Goal: Task Accomplishment & Management: Complete application form

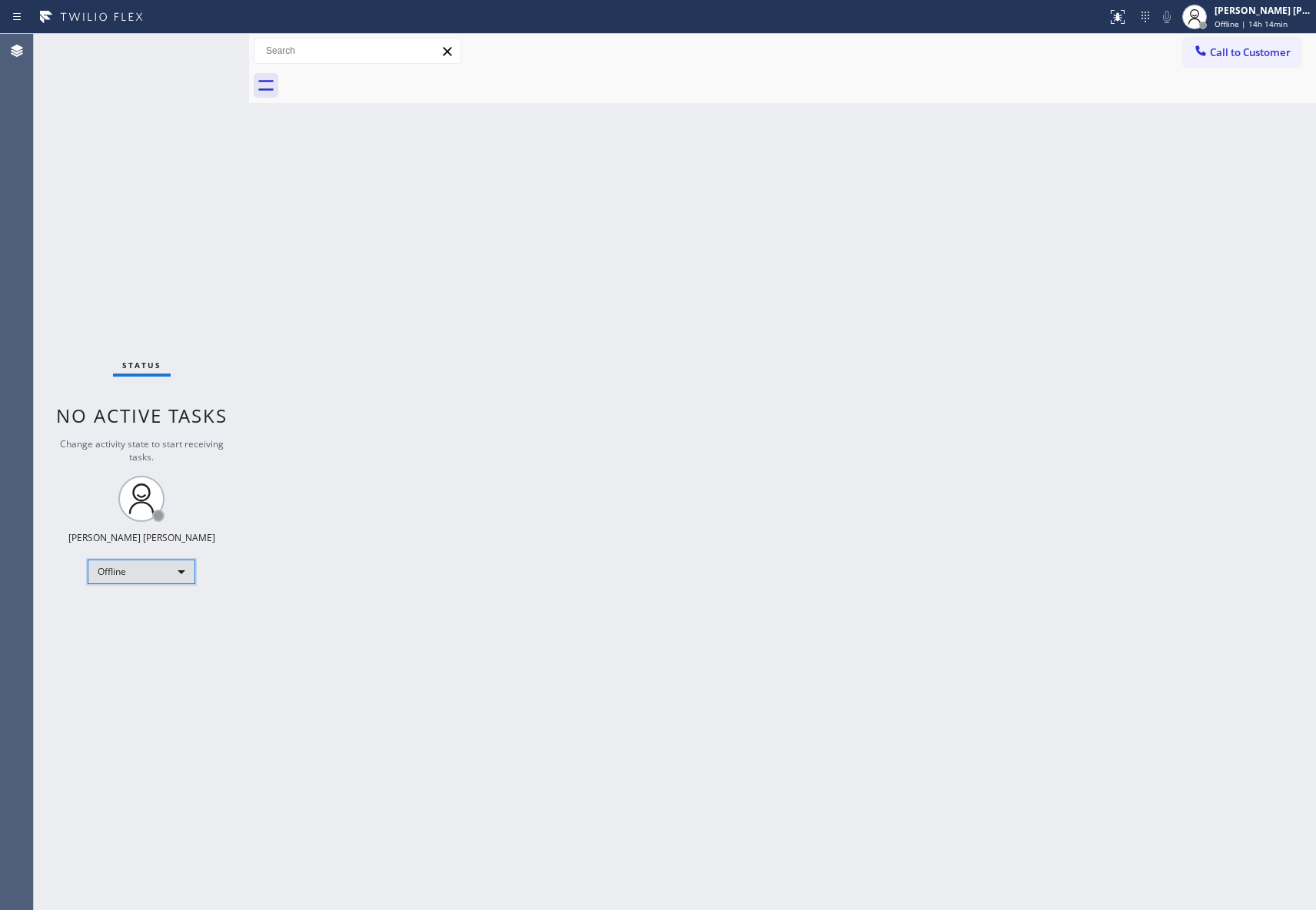
click at [168, 578] on div "Offline" at bounding box center [141, 571] width 108 height 25
click at [144, 634] on li "Unavailable" at bounding box center [139, 631] width 104 height 19
drag, startPoint x: 1274, startPoint y: 43, endPoint x: 1225, endPoint y: 55, distance: 50.4
click at [1274, 43] on button "Call to Customer" at bounding box center [1242, 52] width 118 height 30
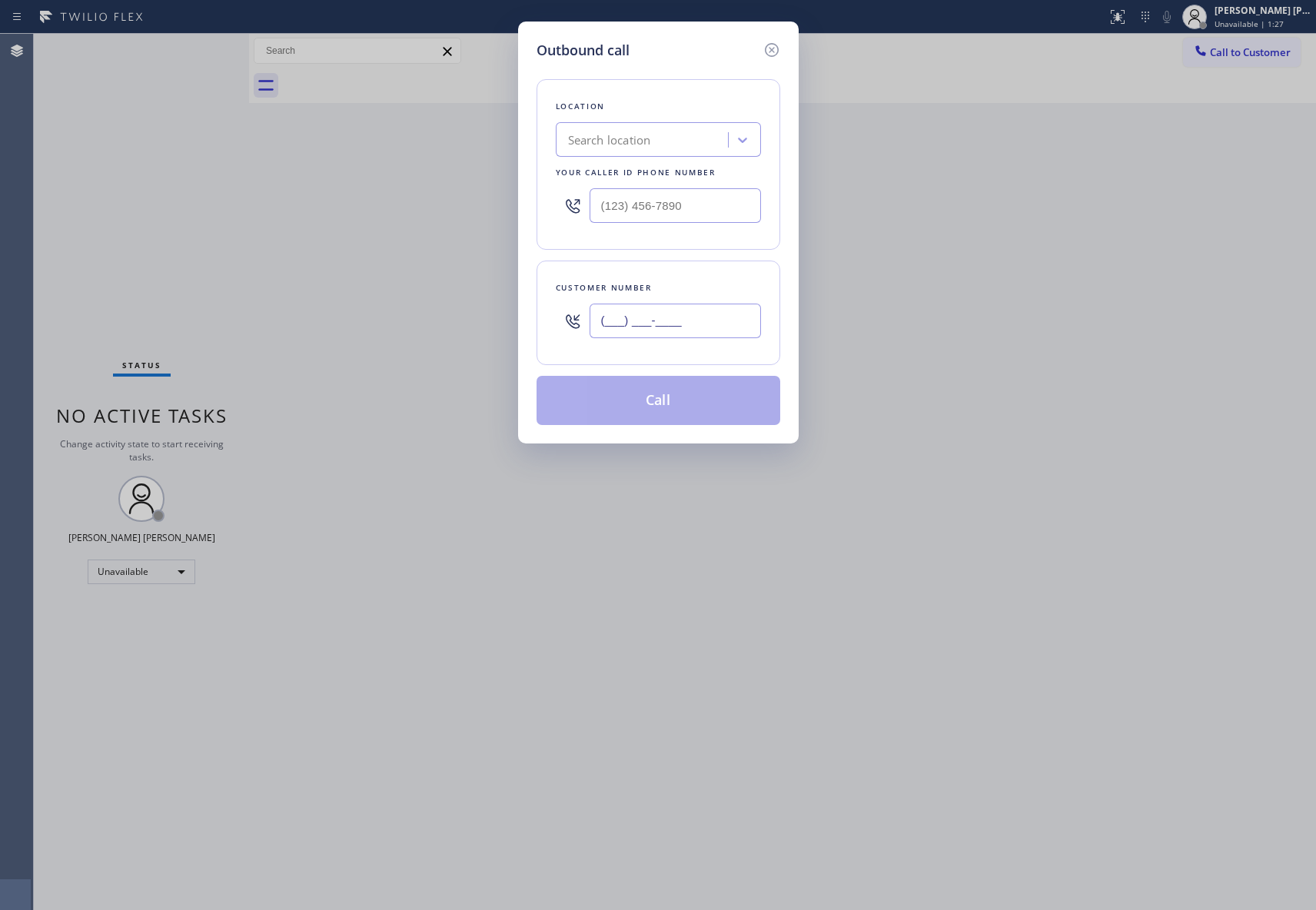
click at [721, 335] on input "(___) ___-____" at bounding box center [676, 320] width 172 height 35
paste input "714) 709-1782"
type input "[PHONE_NUMBER]"
click at [674, 209] on input "(___) ___-____" at bounding box center [676, 206] width 172 height 35
paste input "855) 662-5332"
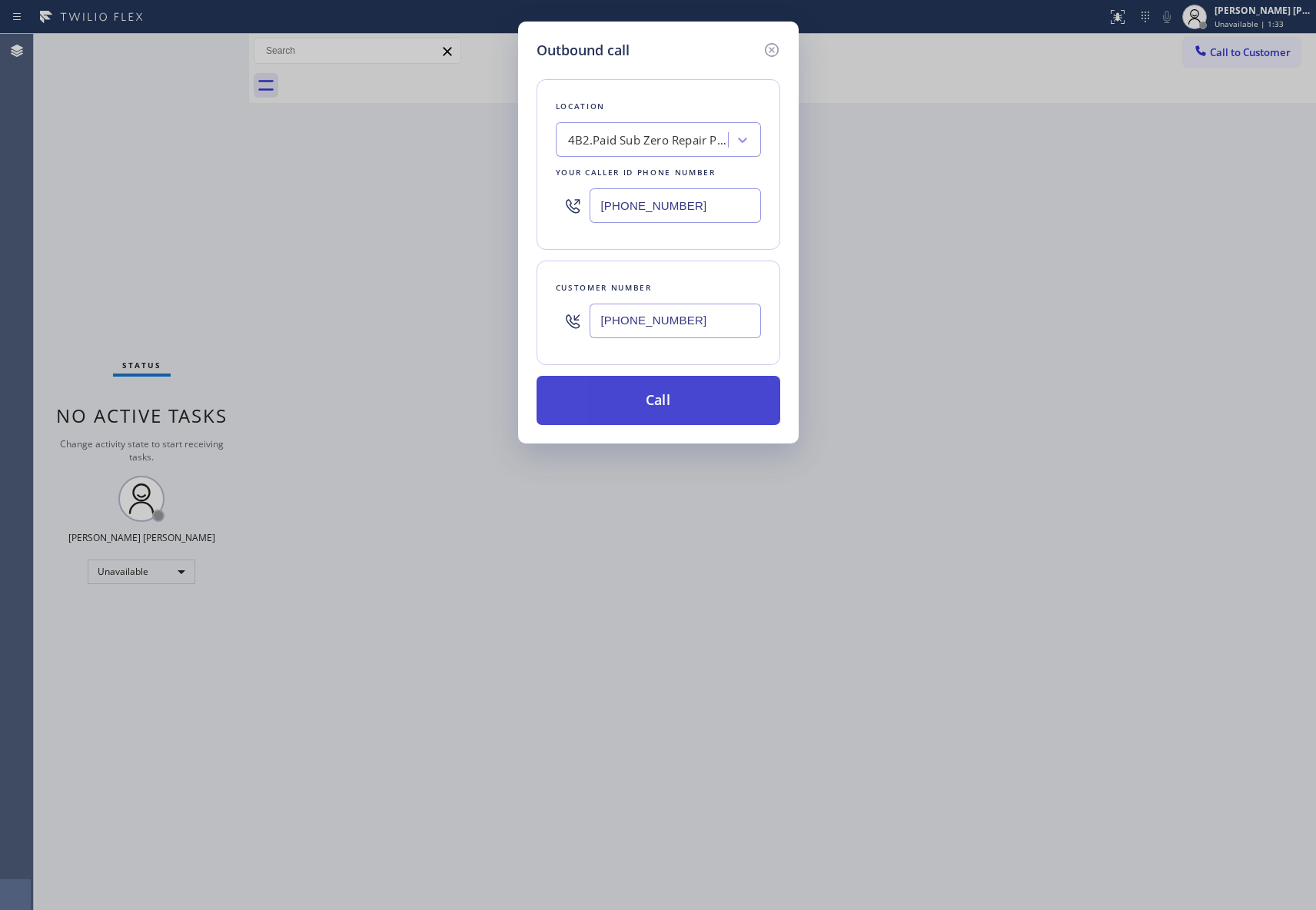
type input "[PHONE_NUMBER]"
click at [637, 406] on button "Call" at bounding box center [658, 400] width 244 height 49
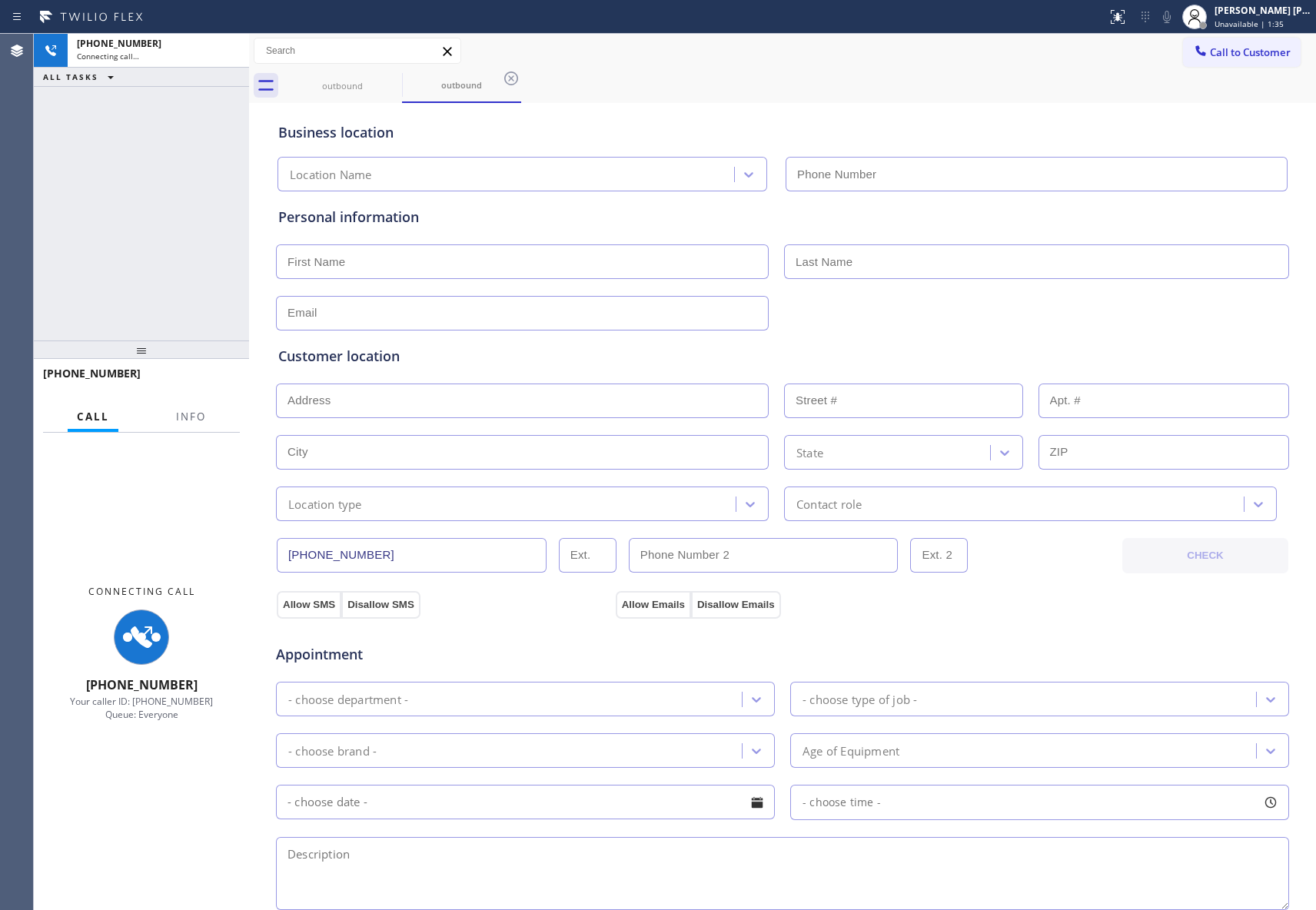
type input "[PHONE_NUMBER]"
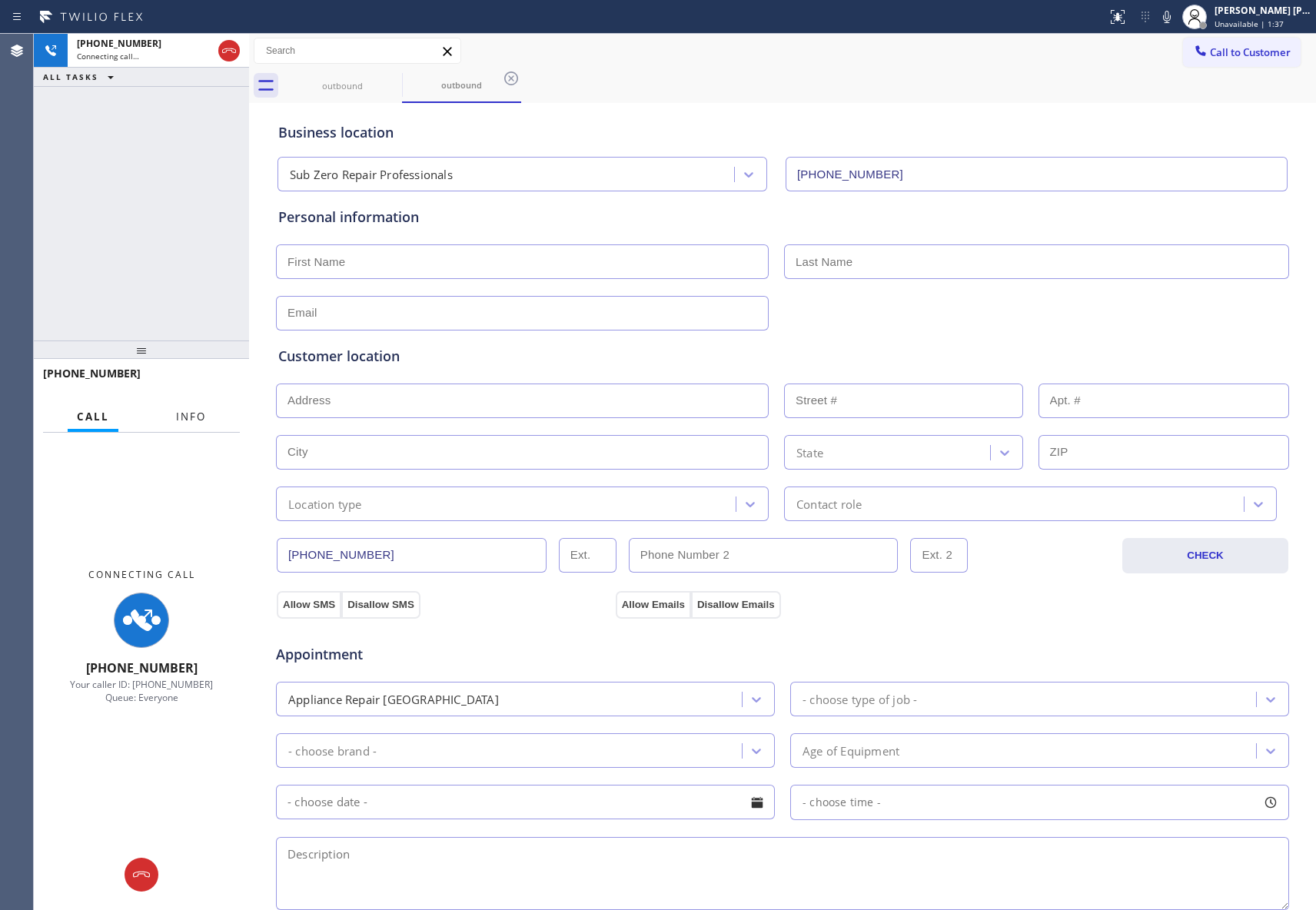
click at [205, 425] on button "Info" at bounding box center [191, 417] width 48 height 30
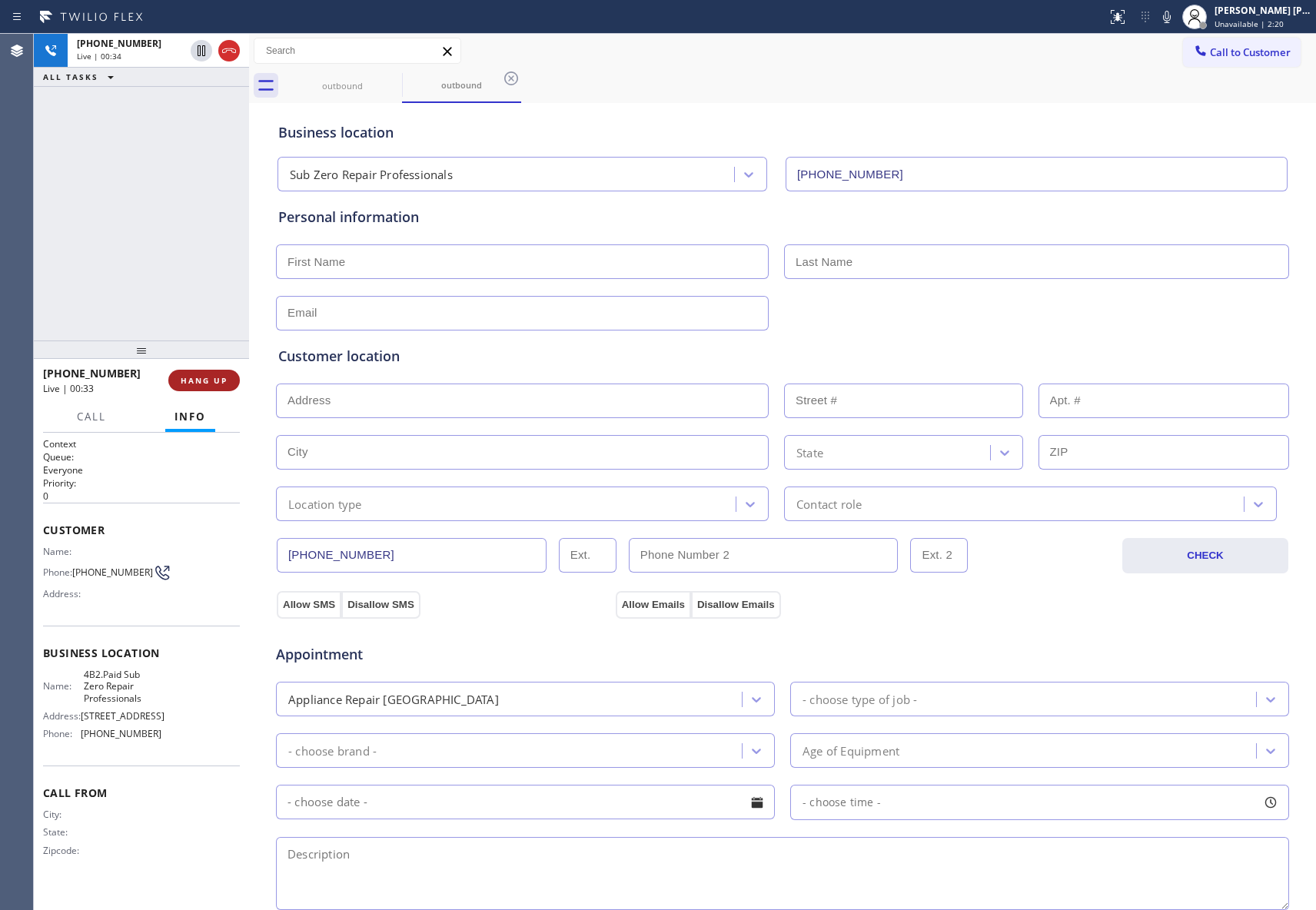
click at [203, 379] on span "HANG UP" at bounding box center [204, 380] width 46 height 11
drag, startPoint x: 86, startPoint y: 576, endPoint x: 146, endPoint y: 577, distance: 60.0
click at [146, 577] on div "Phone: [PHONE_NUMBER]" at bounding box center [103, 572] width 119 height 19
copy div "[PHONE_NUMBER]"
drag, startPoint x: 123, startPoint y: 675, endPoint x: 145, endPoint y: 699, distance: 32.6
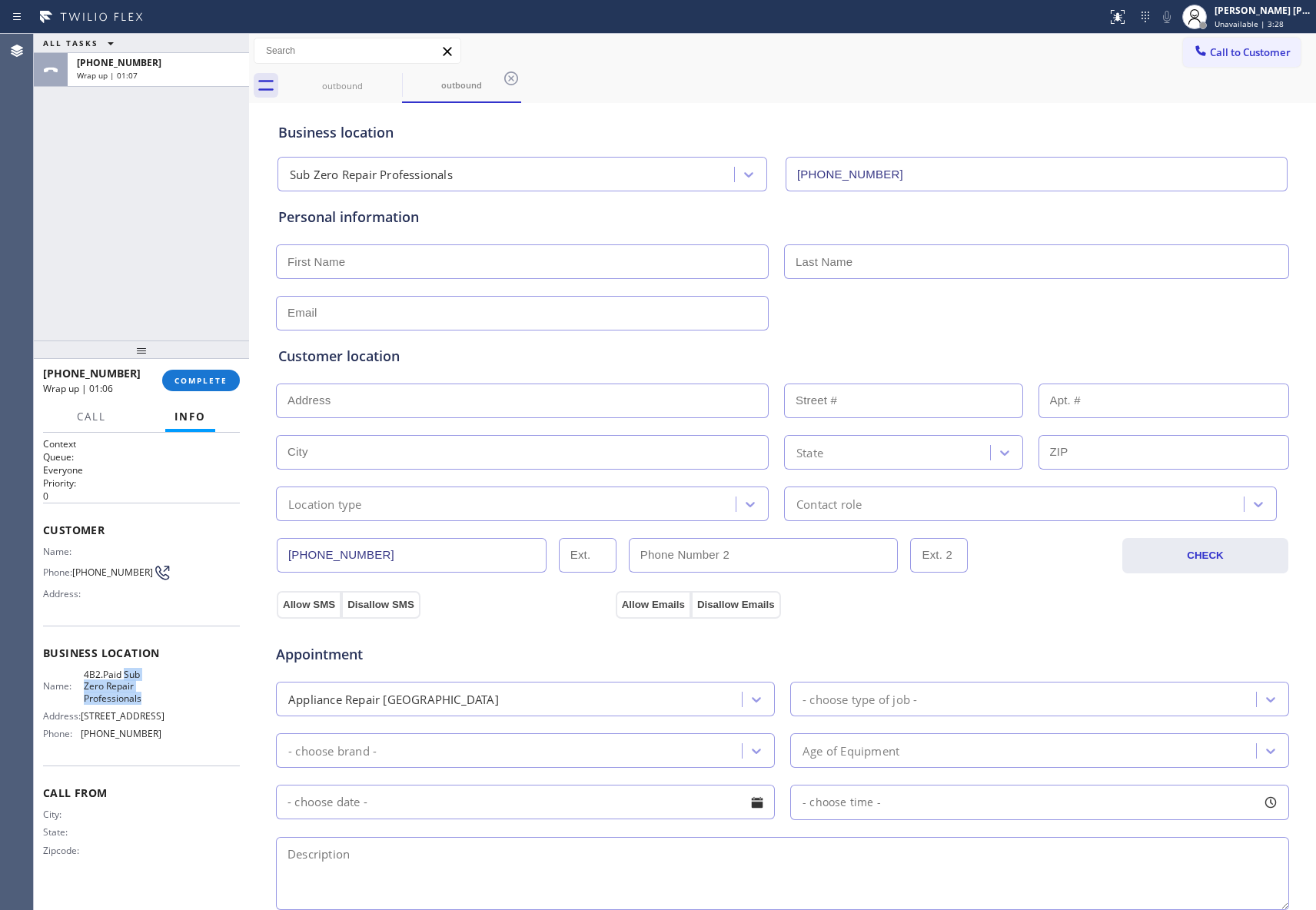
click at [145, 699] on span "4B2.Paid Sub Zero Repair Professionals" at bounding box center [123, 687] width 77 height 36
copy span "Sub Zero Repair Professionals"
click at [207, 384] on span "COMPLETE" at bounding box center [202, 380] width 53 height 11
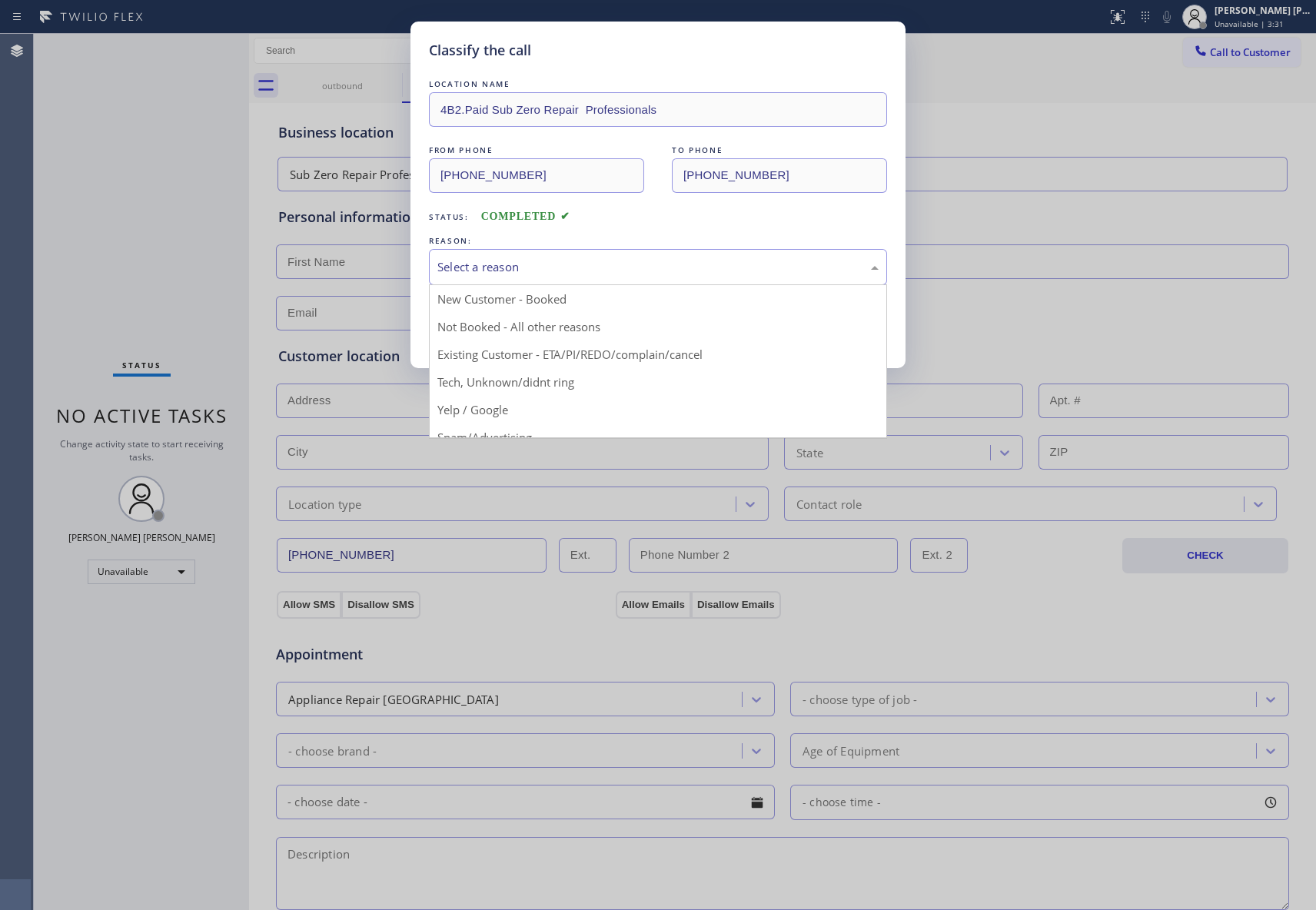
click at [660, 253] on div "Select a reason" at bounding box center [658, 267] width 458 height 37
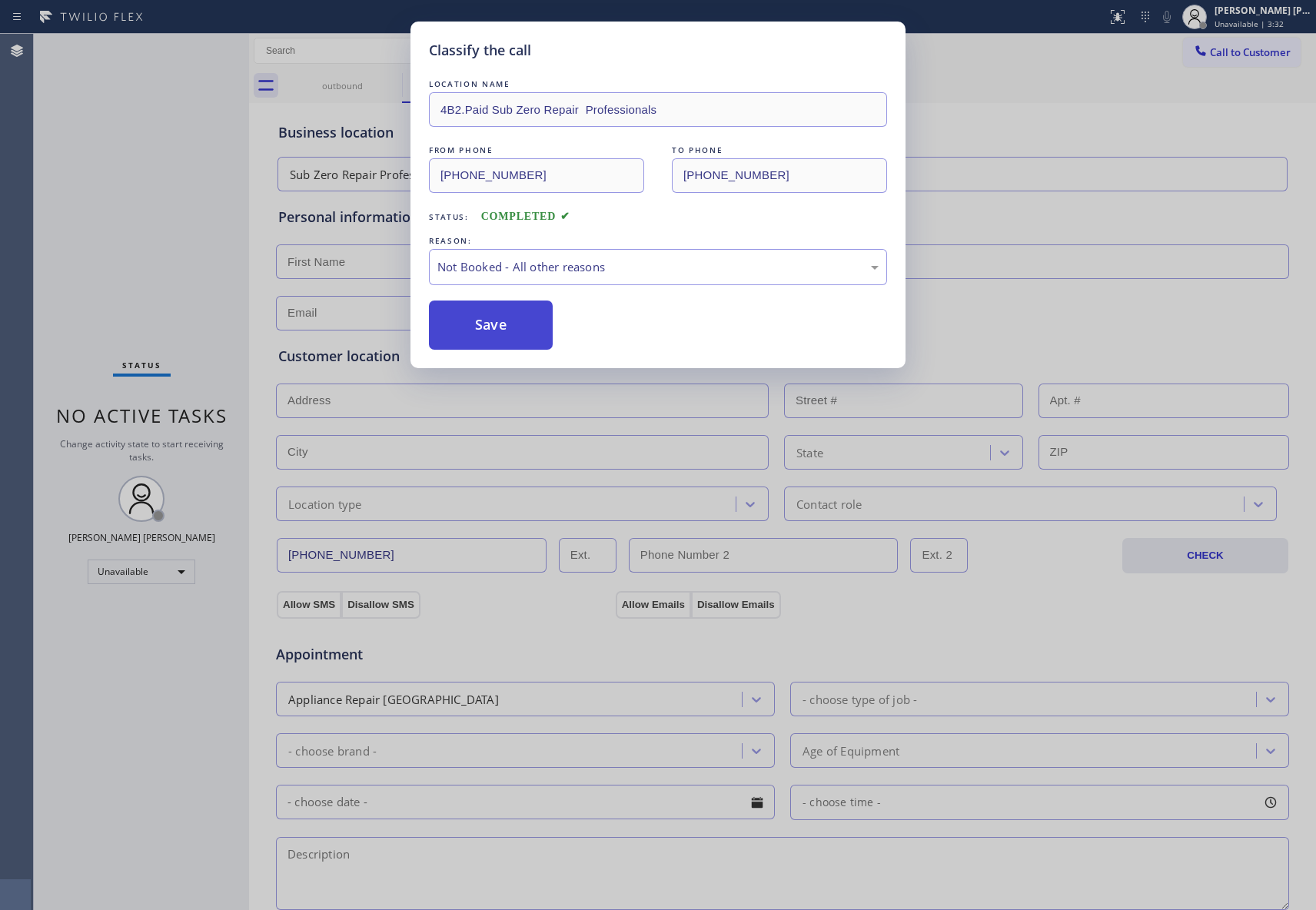
click at [508, 336] on button "Save" at bounding box center [490, 325] width 123 height 49
click at [508, 329] on button "Save" at bounding box center [490, 325] width 123 height 49
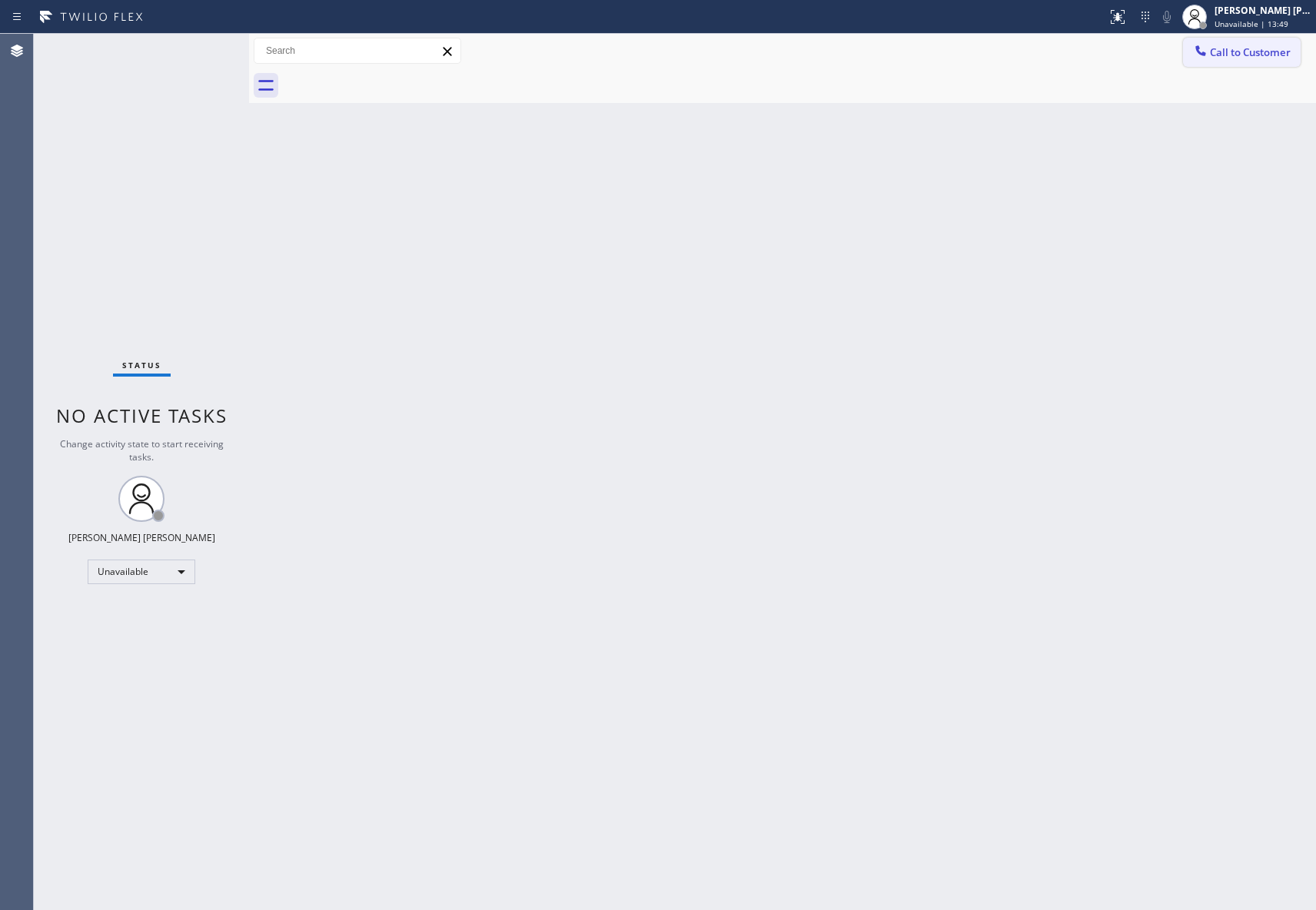
click at [1265, 57] on span "Call to Customer" at bounding box center [1251, 52] width 81 height 14
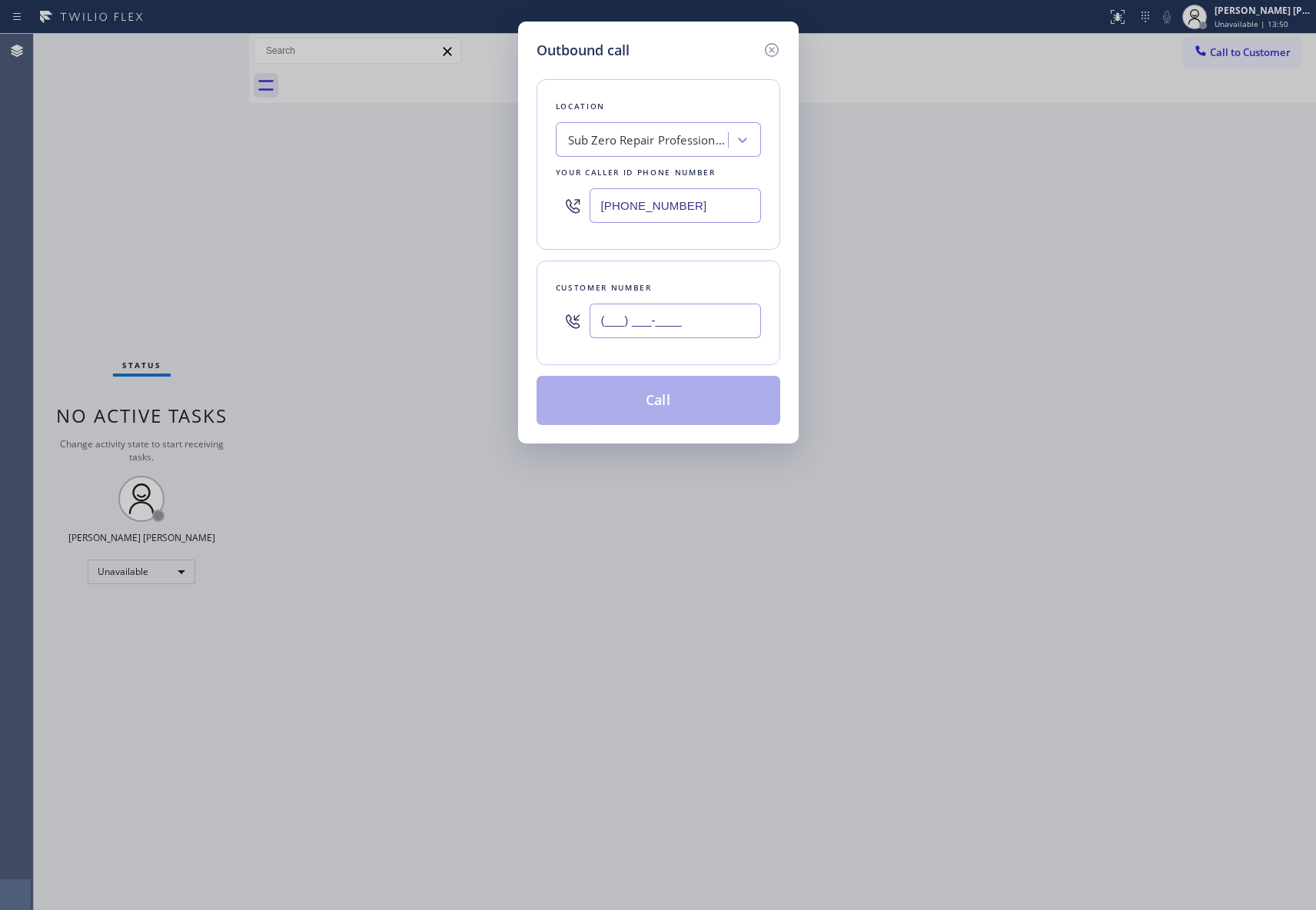
click at [669, 335] on input "(___) ___-____" at bounding box center [676, 320] width 172 height 35
paste input "214) 649-8311"
type input "[PHONE_NUMBER]"
drag, startPoint x: 628, startPoint y: 189, endPoint x: 556, endPoint y: 189, distance: 72.0
click at [556, 189] on div "[PHONE_NUMBER]" at bounding box center [659, 206] width 206 height 50
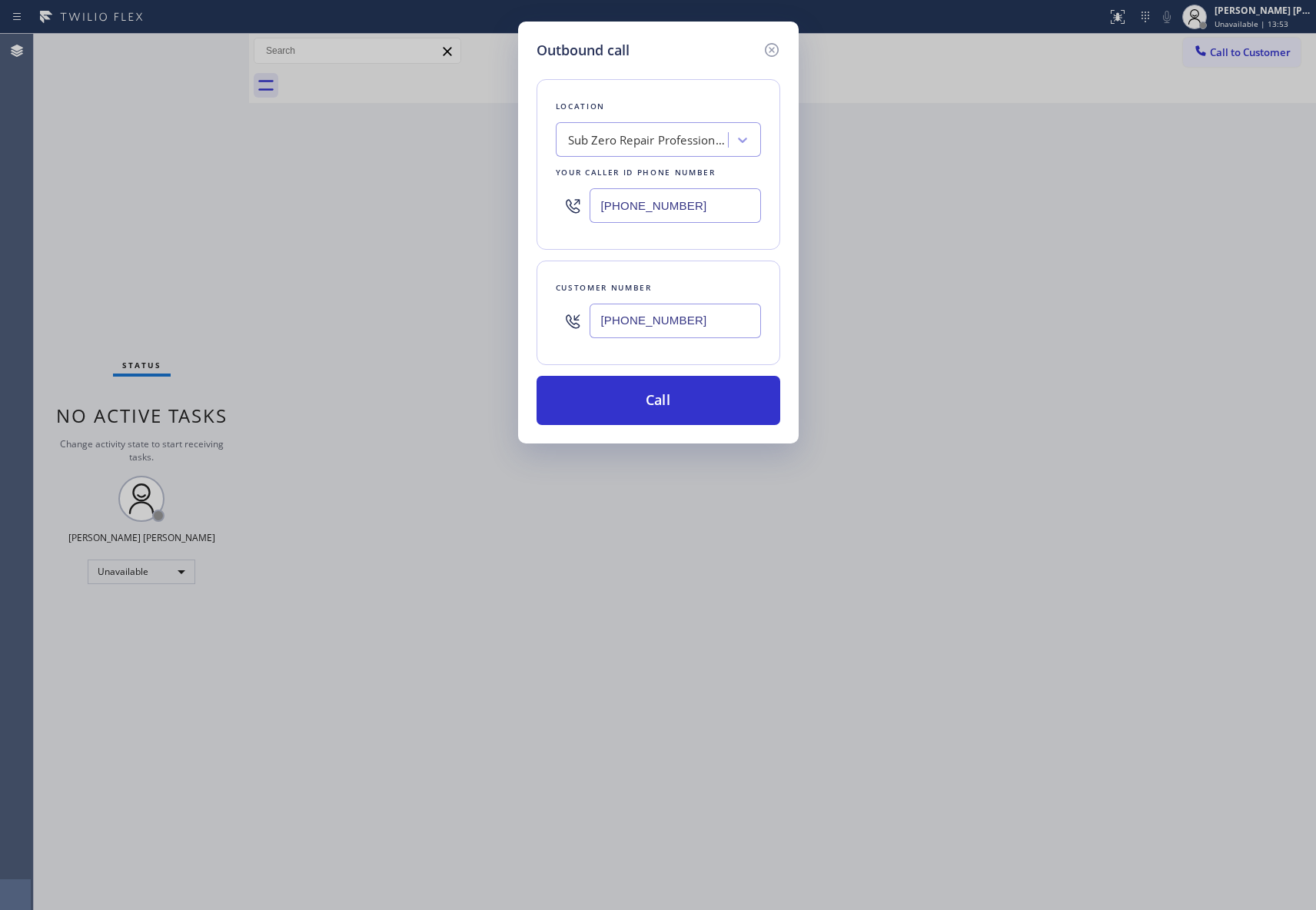
paste input "469) 405-9719"
type input "[PHONE_NUMBER]"
click at [678, 407] on button "Call" at bounding box center [658, 400] width 244 height 49
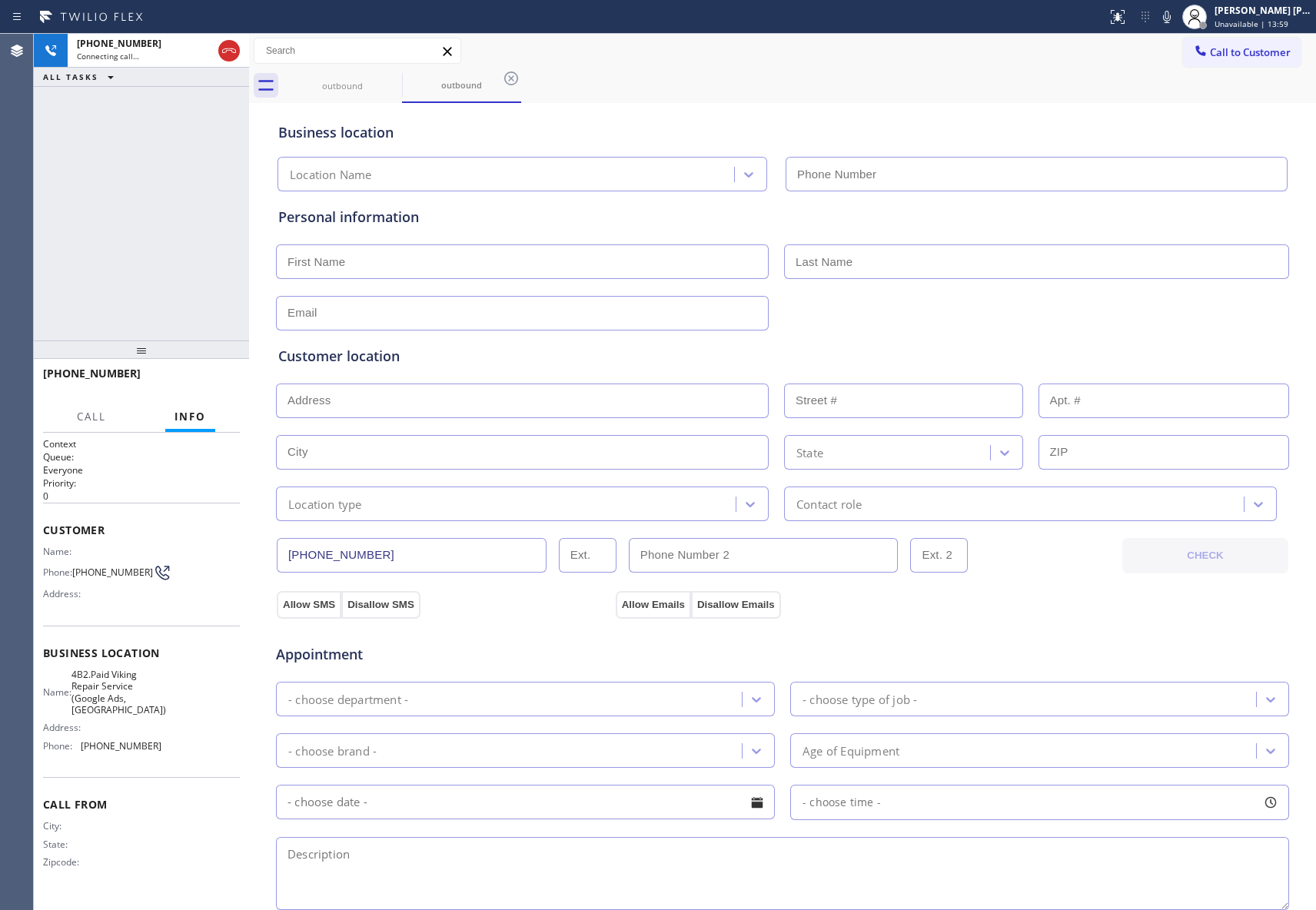
type input "[PHONE_NUMBER]"
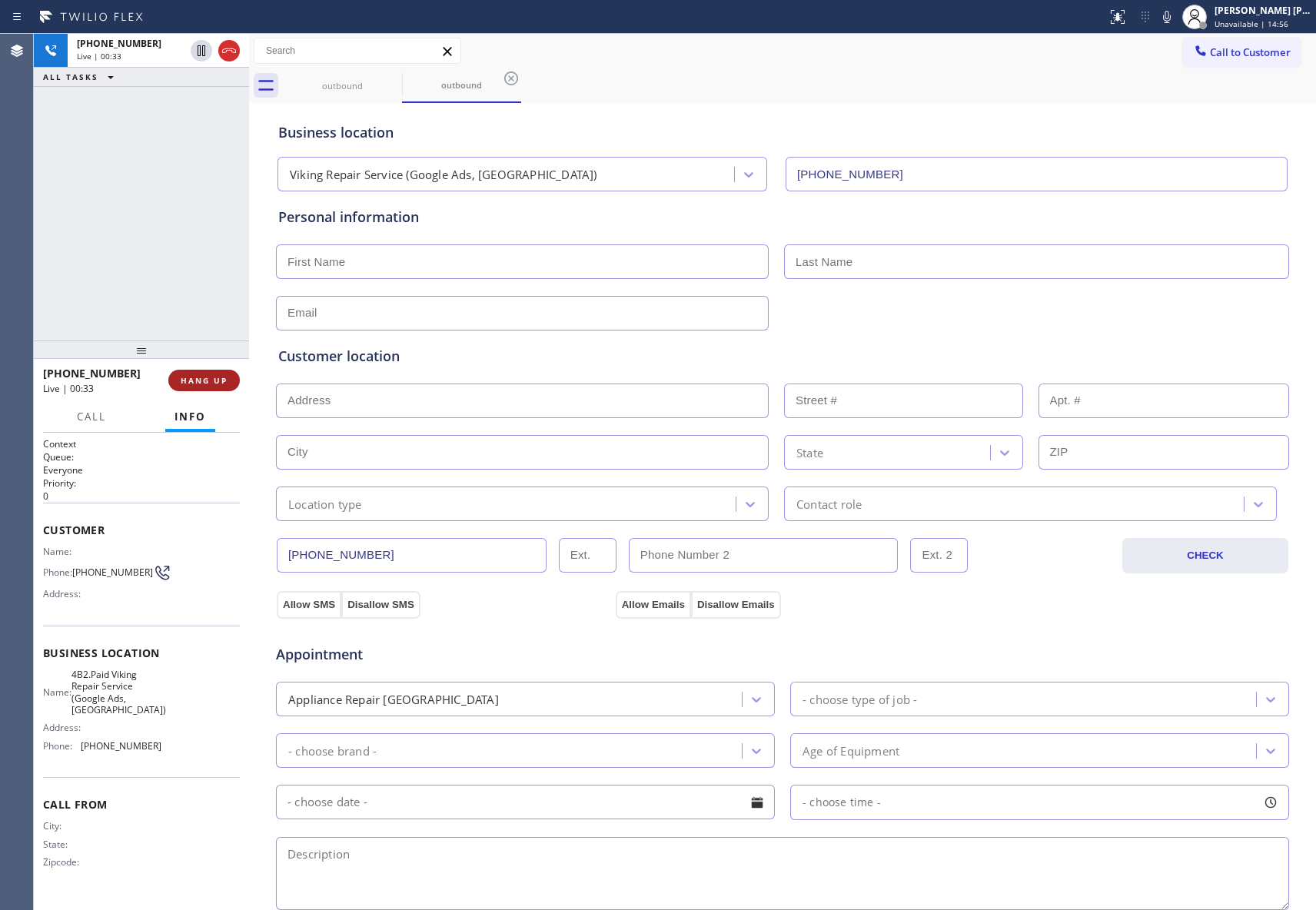
click at [206, 375] on span "HANG UP" at bounding box center [204, 380] width 46 height 11
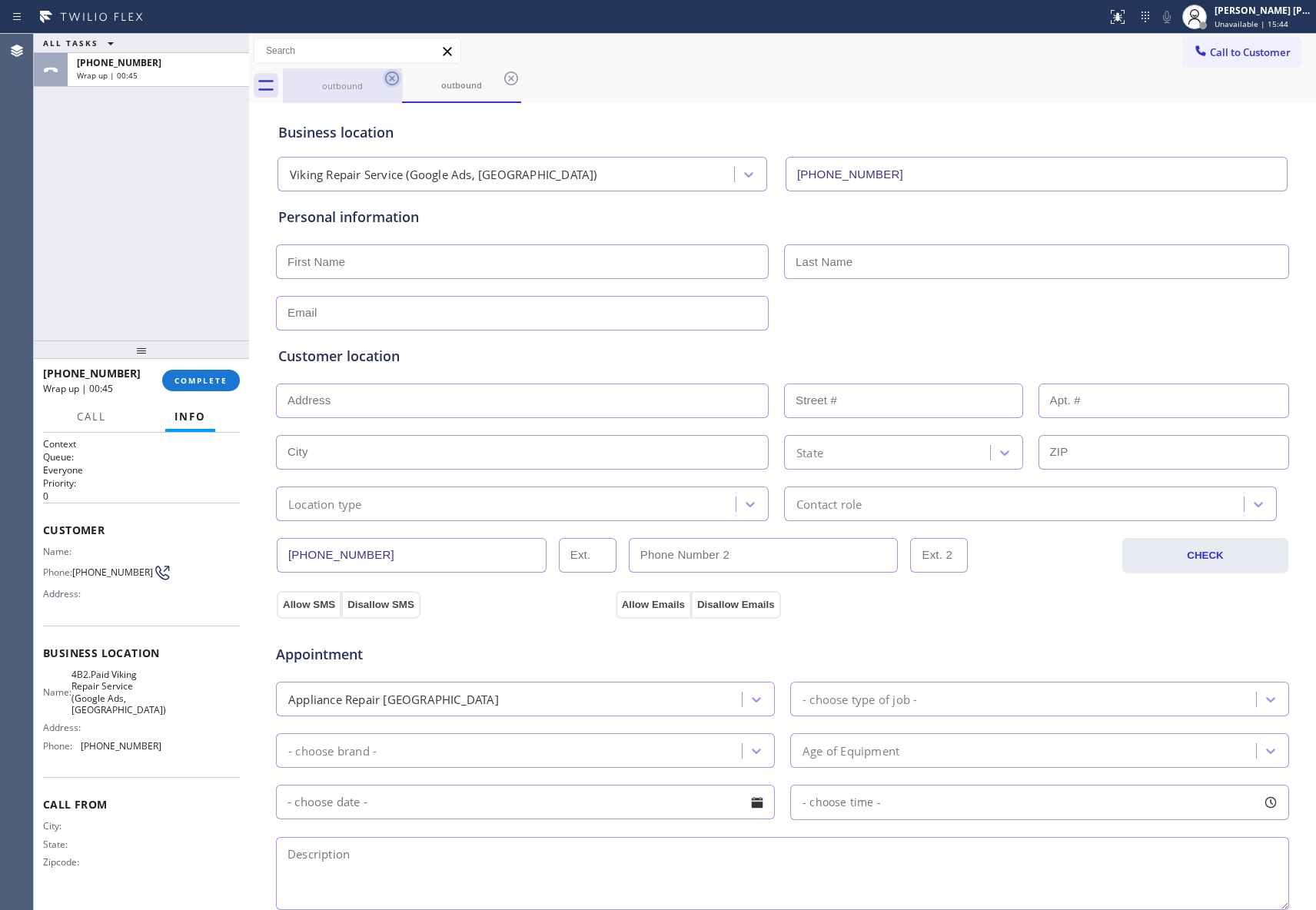
click at [397, 81] on icon at bounding box center [392, 78] width 14 height 14
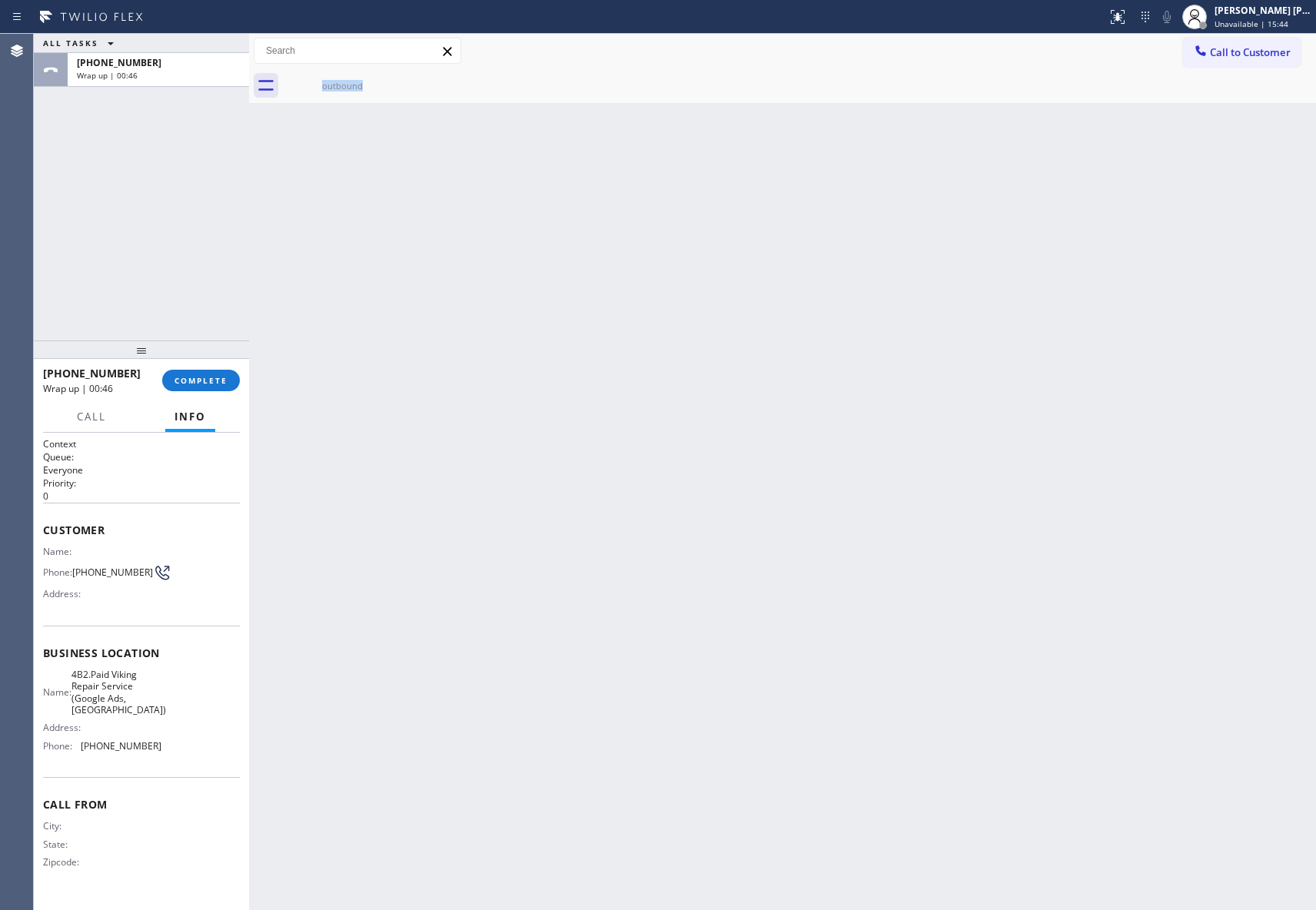
click at [397, 81] on div "outbound" at bounding box center [342, 85] width 120 height 35
click at [0, 0] on icon at bounding box center [0, 0] width 0 height 0
click at [213, 383] on span "COMPLETE" at bounding box center [202, 380] width 53 height 11
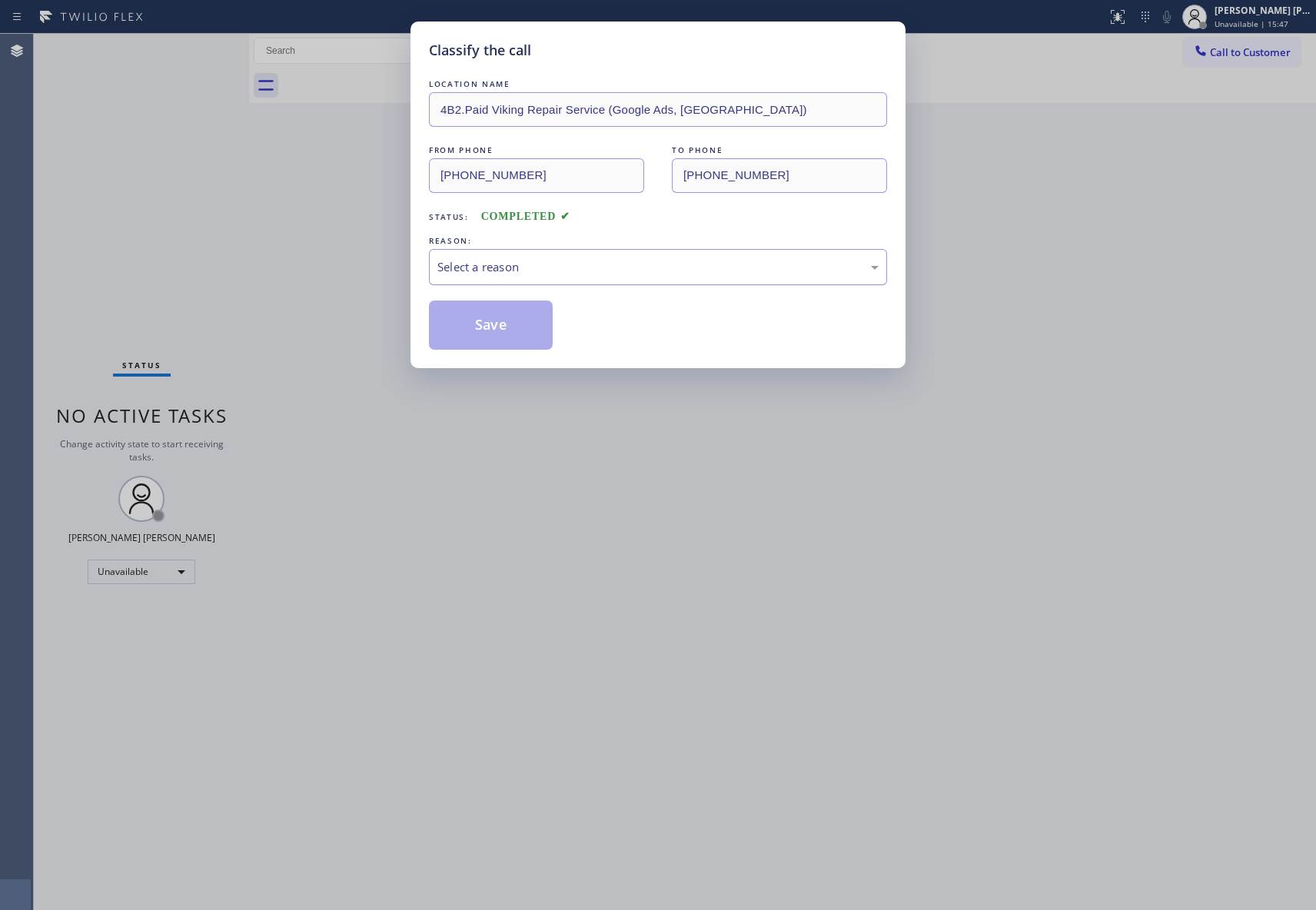
click at [686, 279] on div "Select a reason" at bounding box center [658, 267] width 458 height 37
click at [521, 332] on button "Save" at bounding box center [490, 325] width 123 height 49
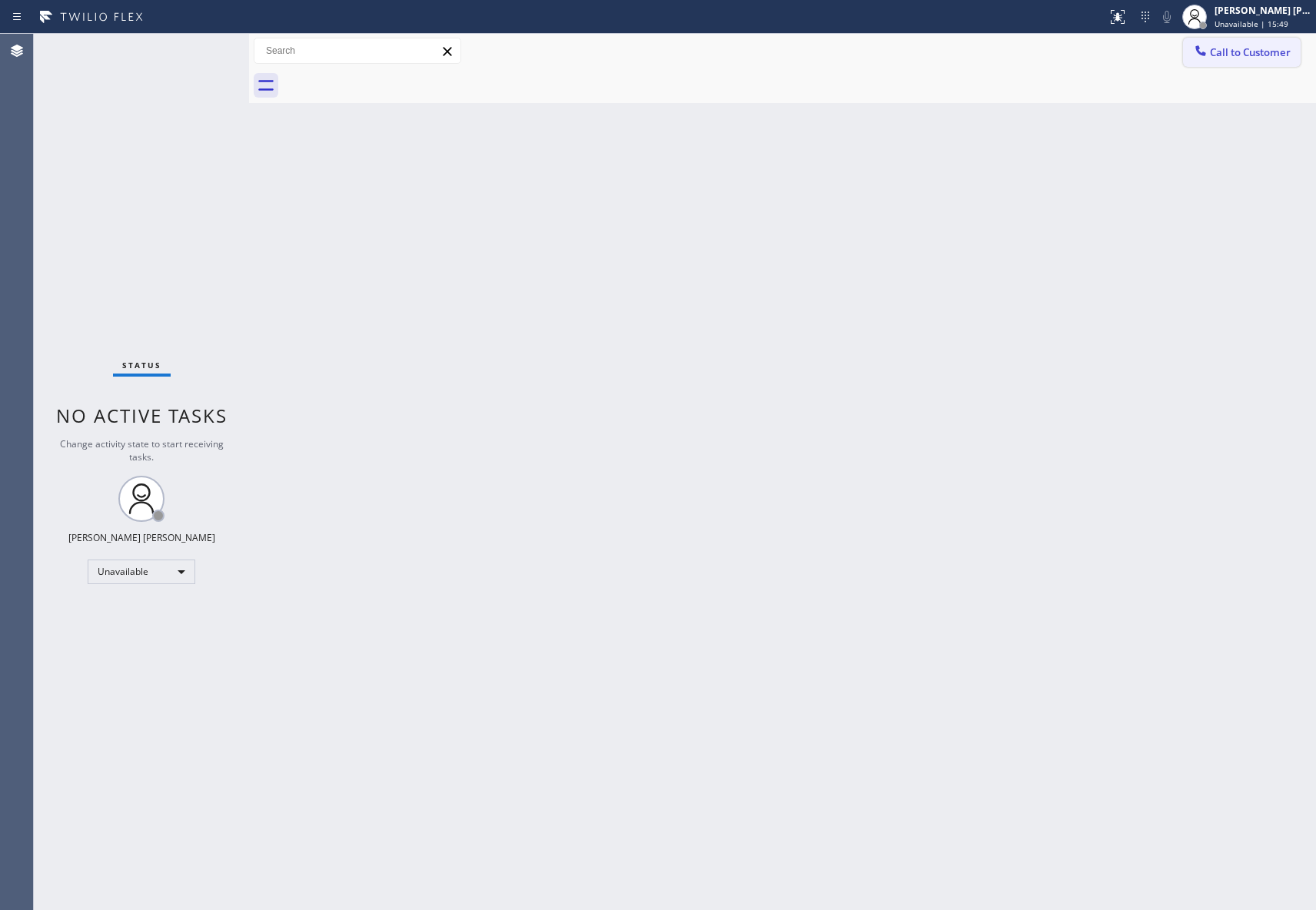
click at [1270, 50] on span "Call to Customer" at bounding box center [1251, 52] width 81 height 14
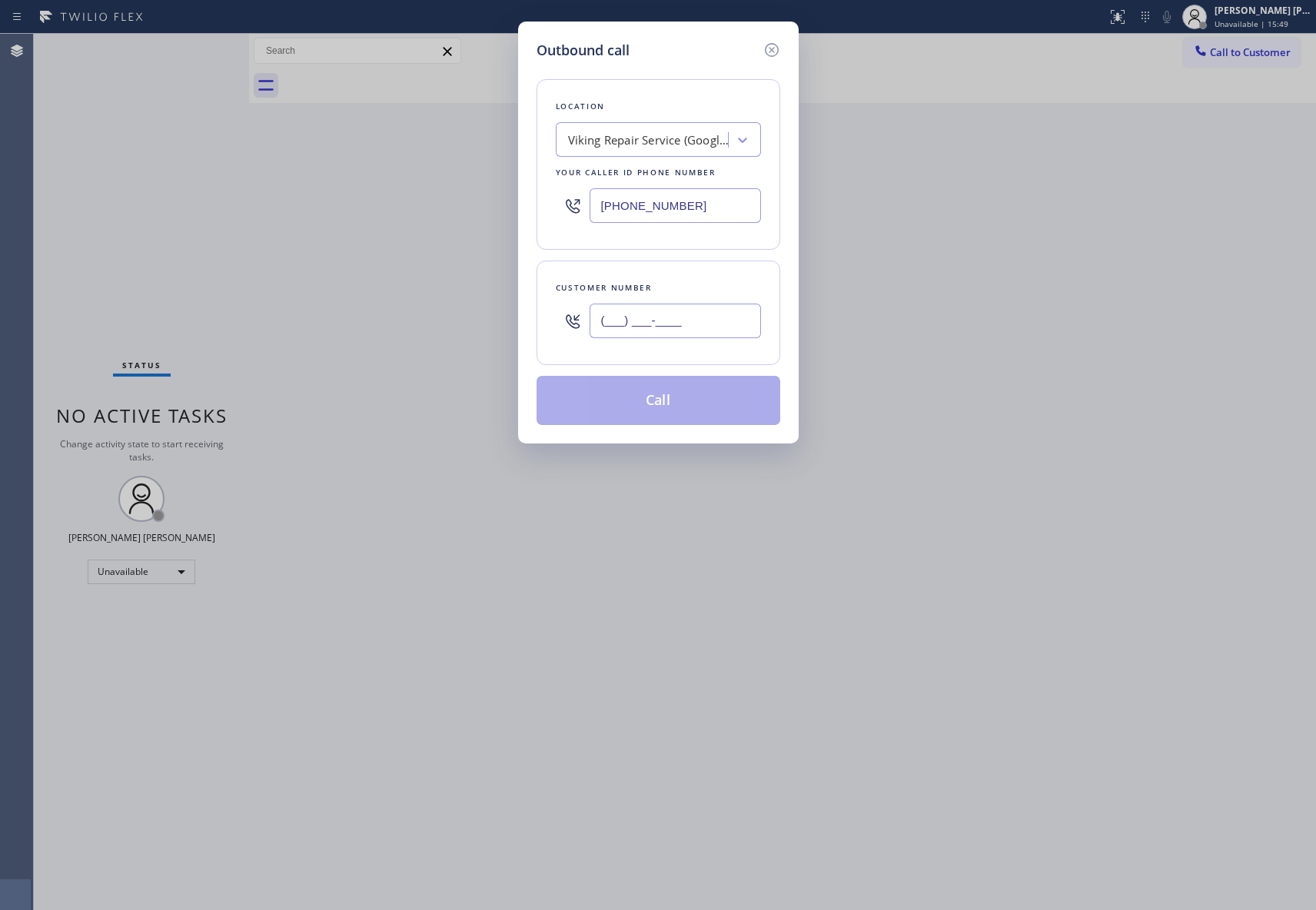
click at [720, 323] on input "(___) ___-____" at bounding box center [676, 320] width 172 height 35
paste input "331) 468-8066"
type input "[PHONE_NUMBER]"
drag, startPoint x: 588, startPoint y: 200, endPoint x: 467, endPoint y: 200, distance: 121.0
click at [468, 200] on div "Outbound call Location Viking Repair Service (Google Ads, [GEOGRAPHIC_DATA]) Yo…" at bounding box center [658, 455] width 1316 height 910
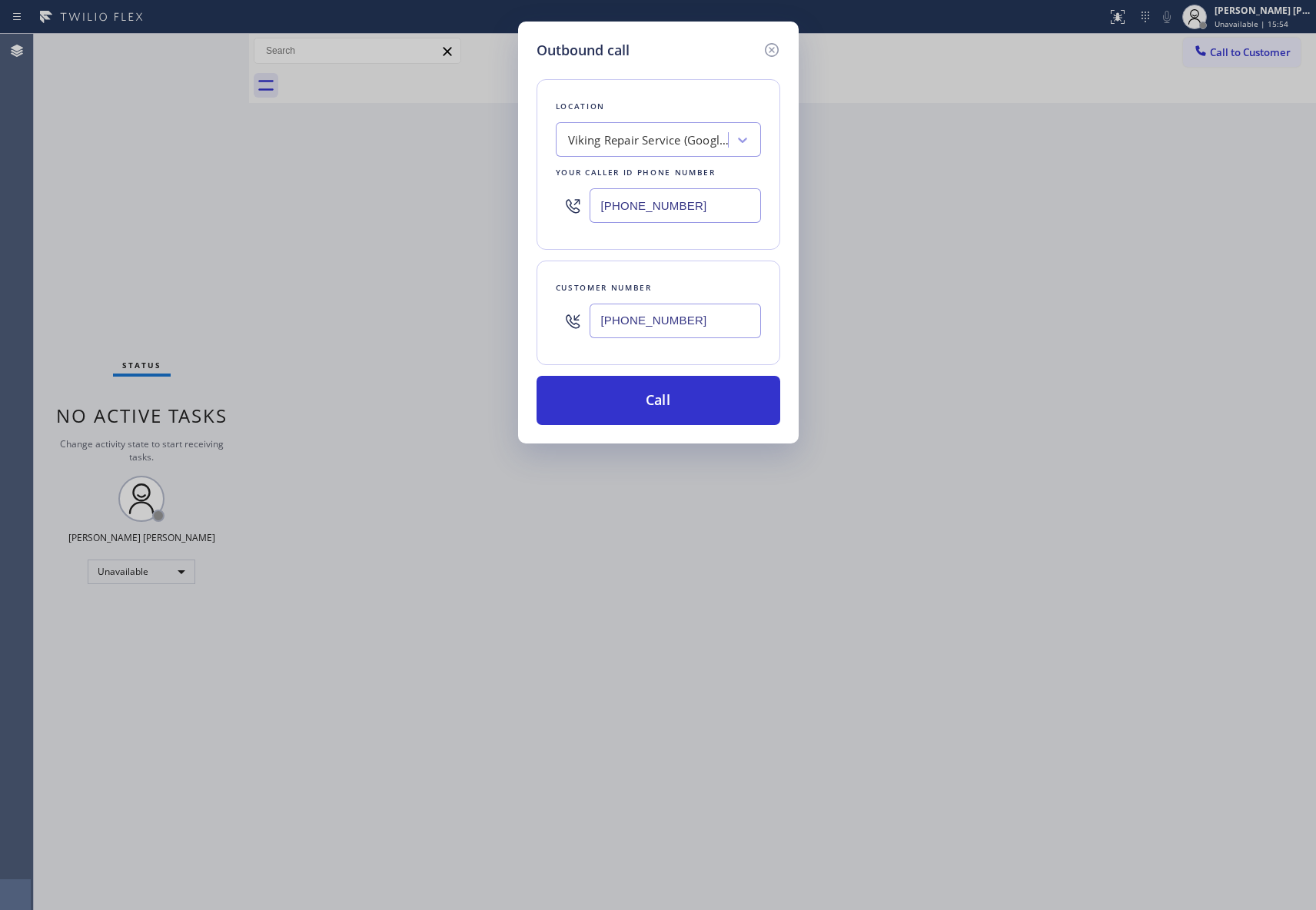
paste input "323) 416-2121"
type input "[PHONE_NUMBER]"
click at [680, 410] on button "Call" at bounding box center [658, 400] width 244 height 49
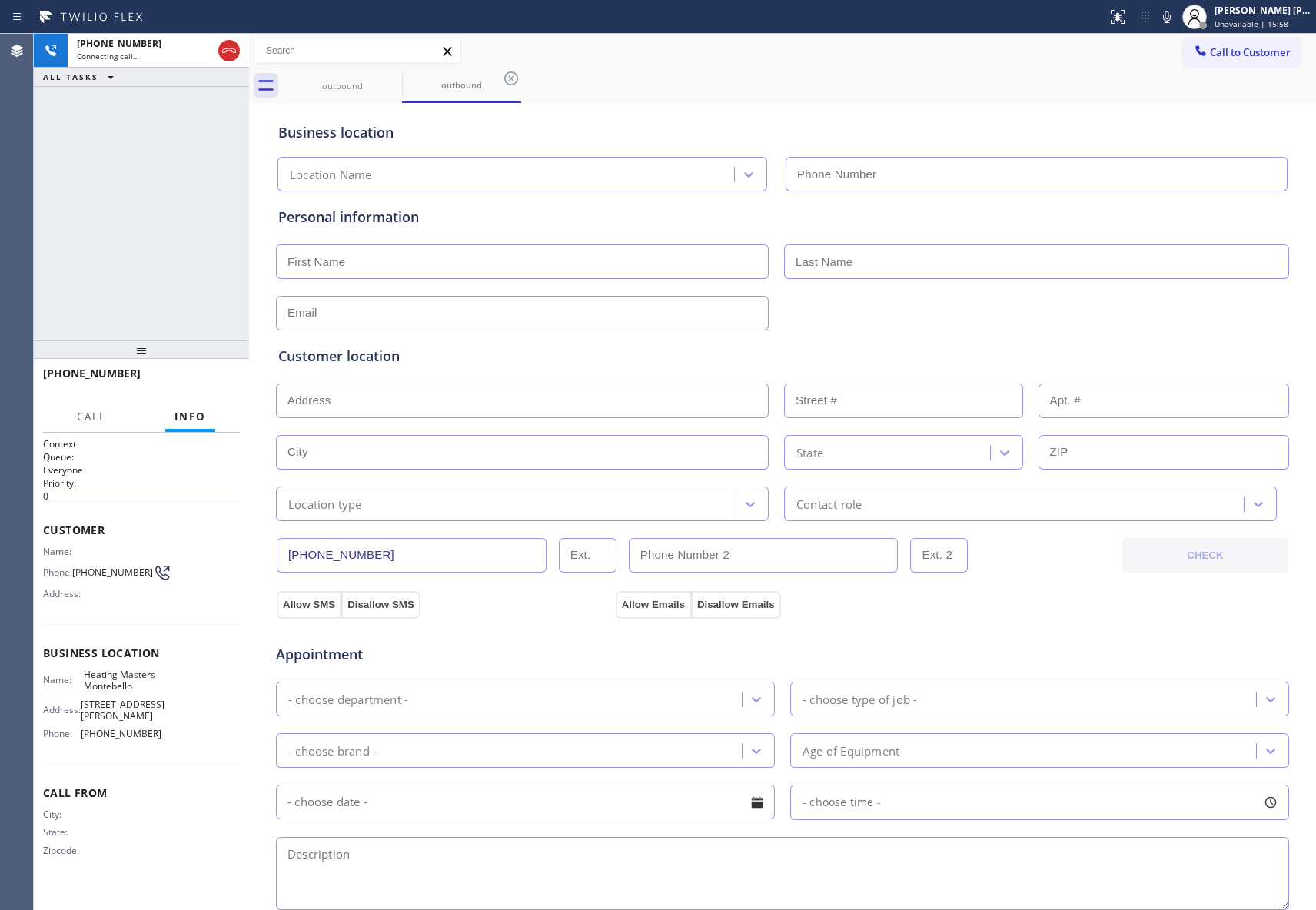
type input "[PHONE_NUMBER]"
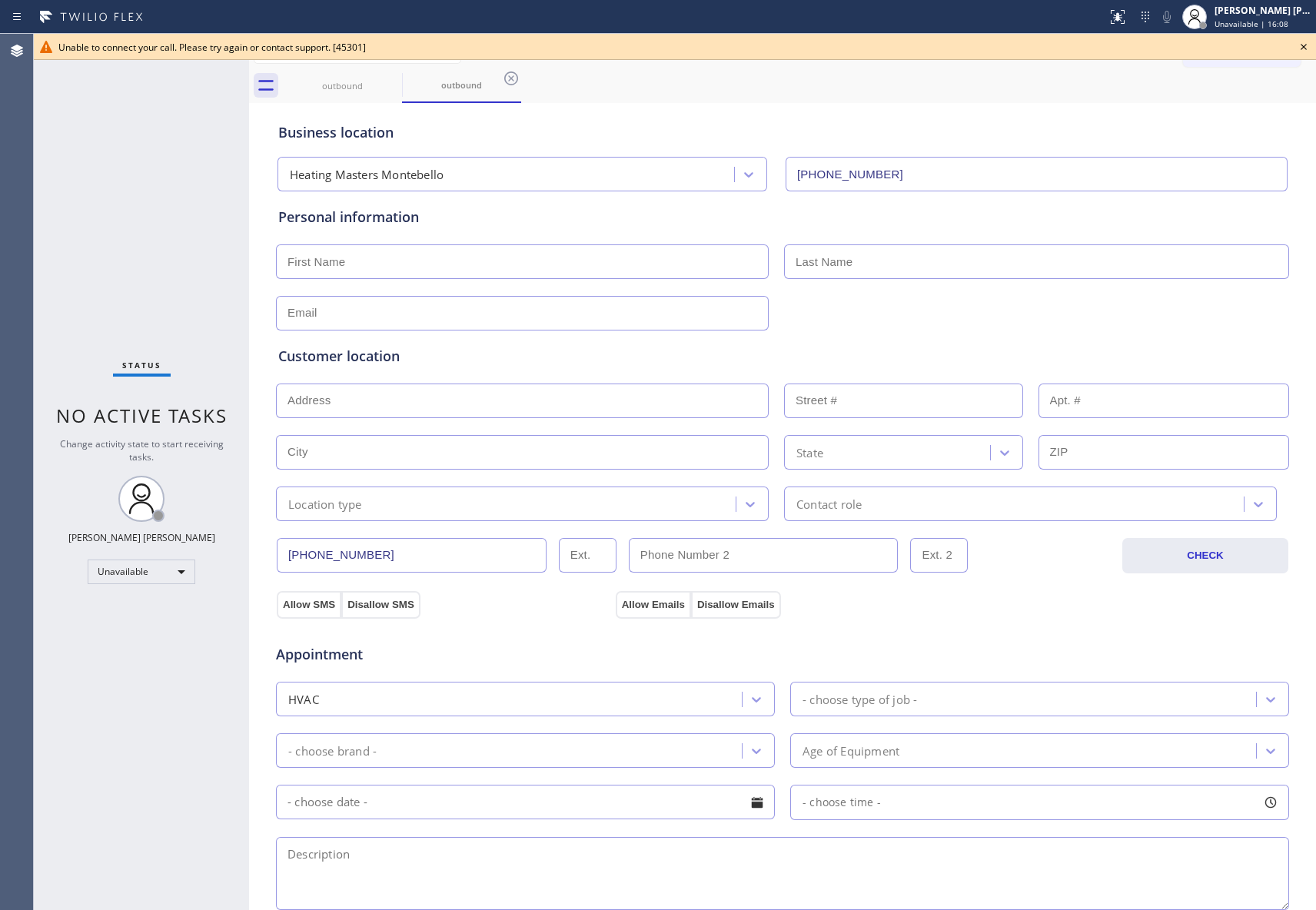
click at [1301, 43] on icon at bounding box center [1303, 46] width 19 height 19
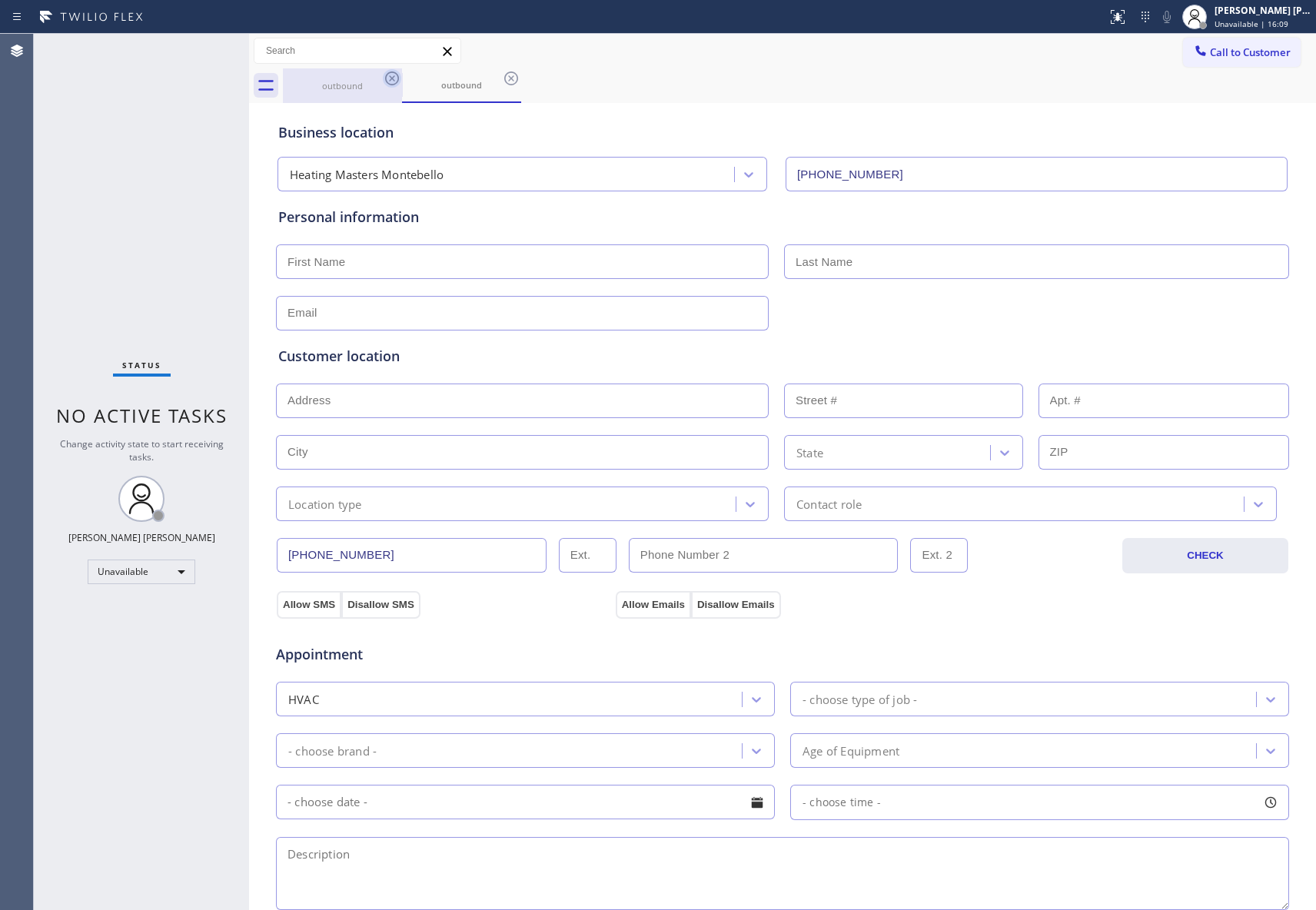
click at [391, 83] on icon at bounding box center [392, 78] width 19 height 19
click at [391, 81] on icon at bounding box center [392, 78] width 19 height 19
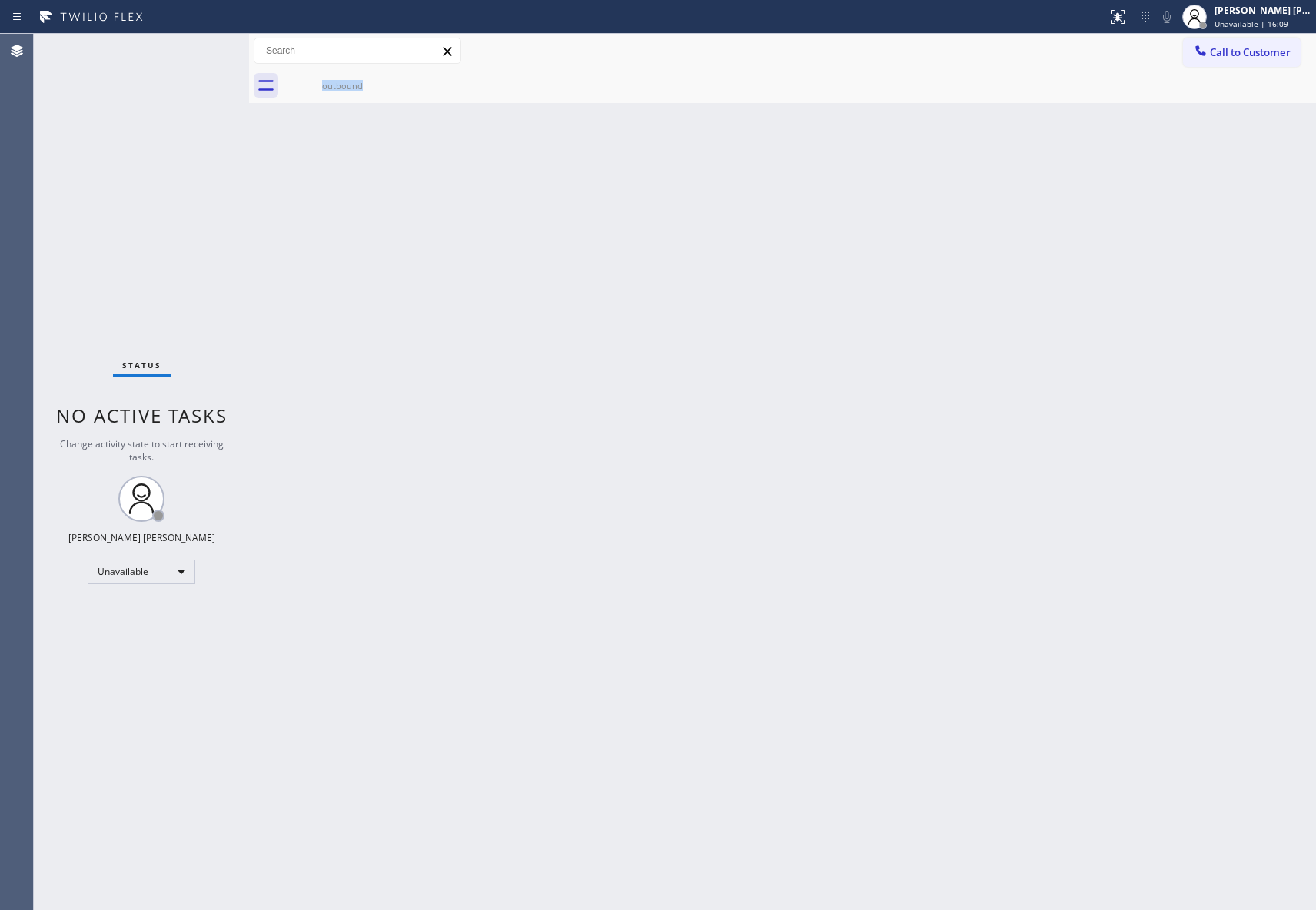
click at [391, 81] on div "outbound" at bounding box center [342, 85] width 120 height 35
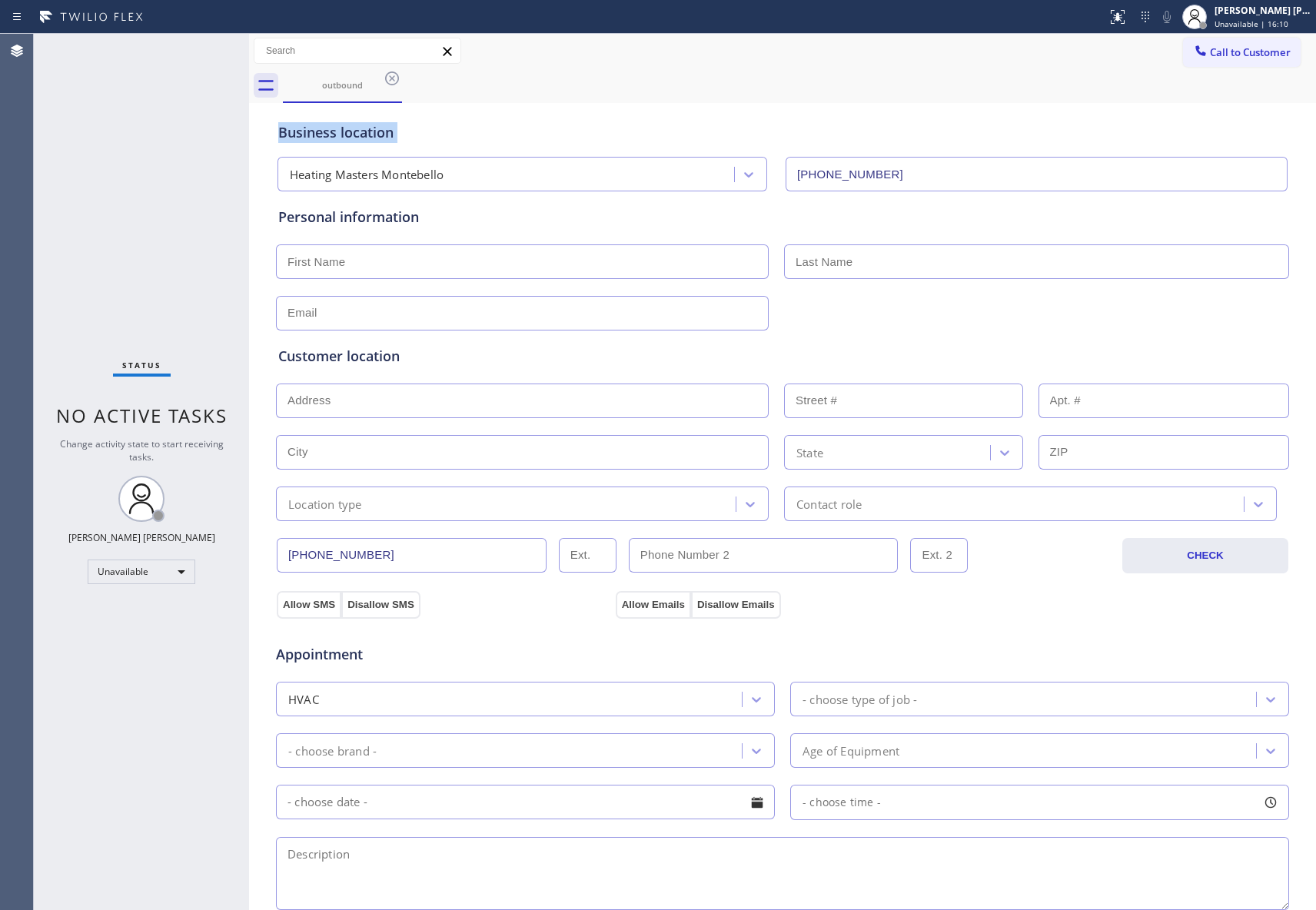
click at [391, 81] on icon at bounding box center [392, 78] width 19 height 19
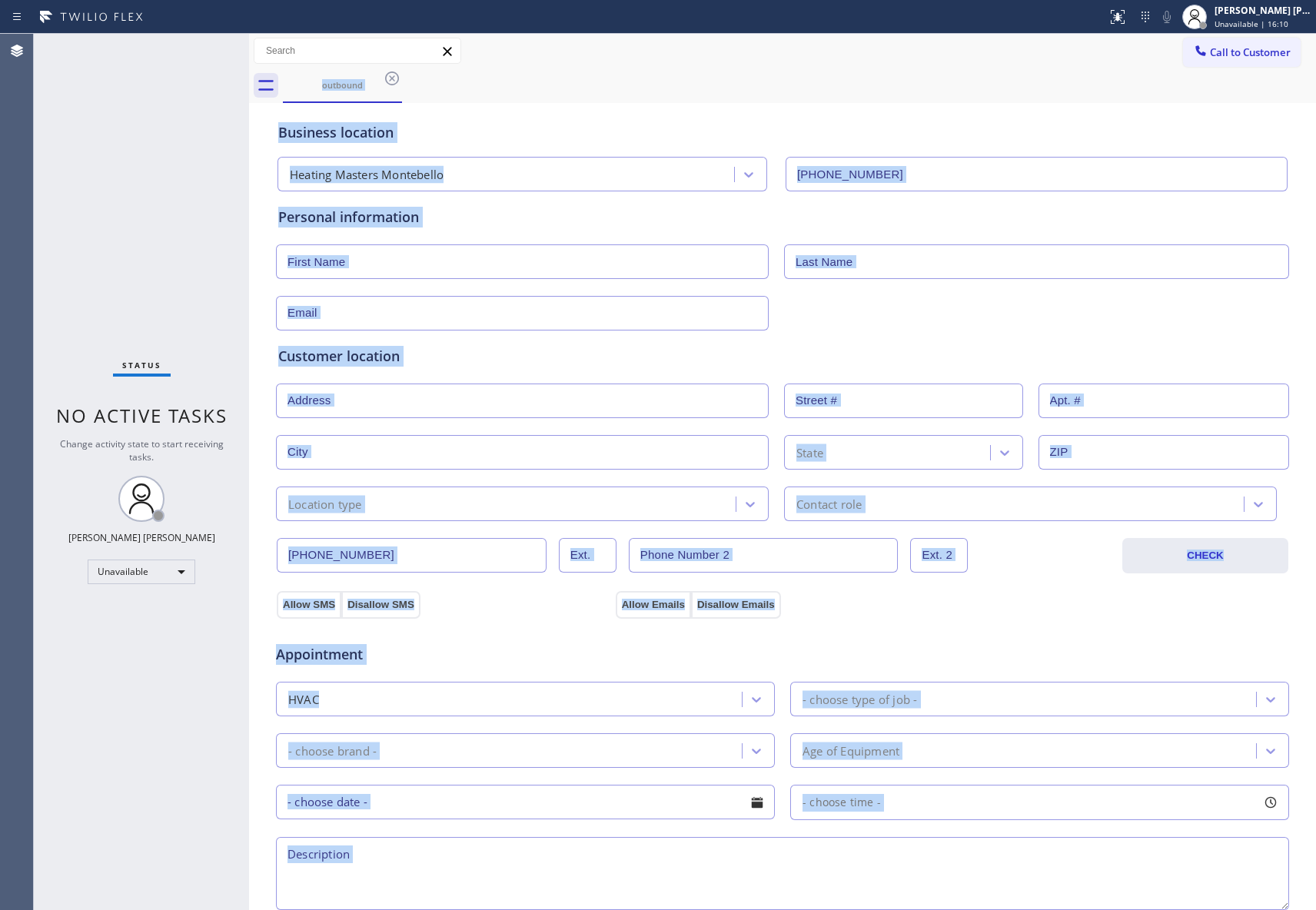
drag, startPoint x: 391, startPoint y: 81, endPoint x: 471, endPoint y: 65, distance: 81.6
click at [390, 81] on div "outbound" at bounding box center [799, 85] width 1033 height 35
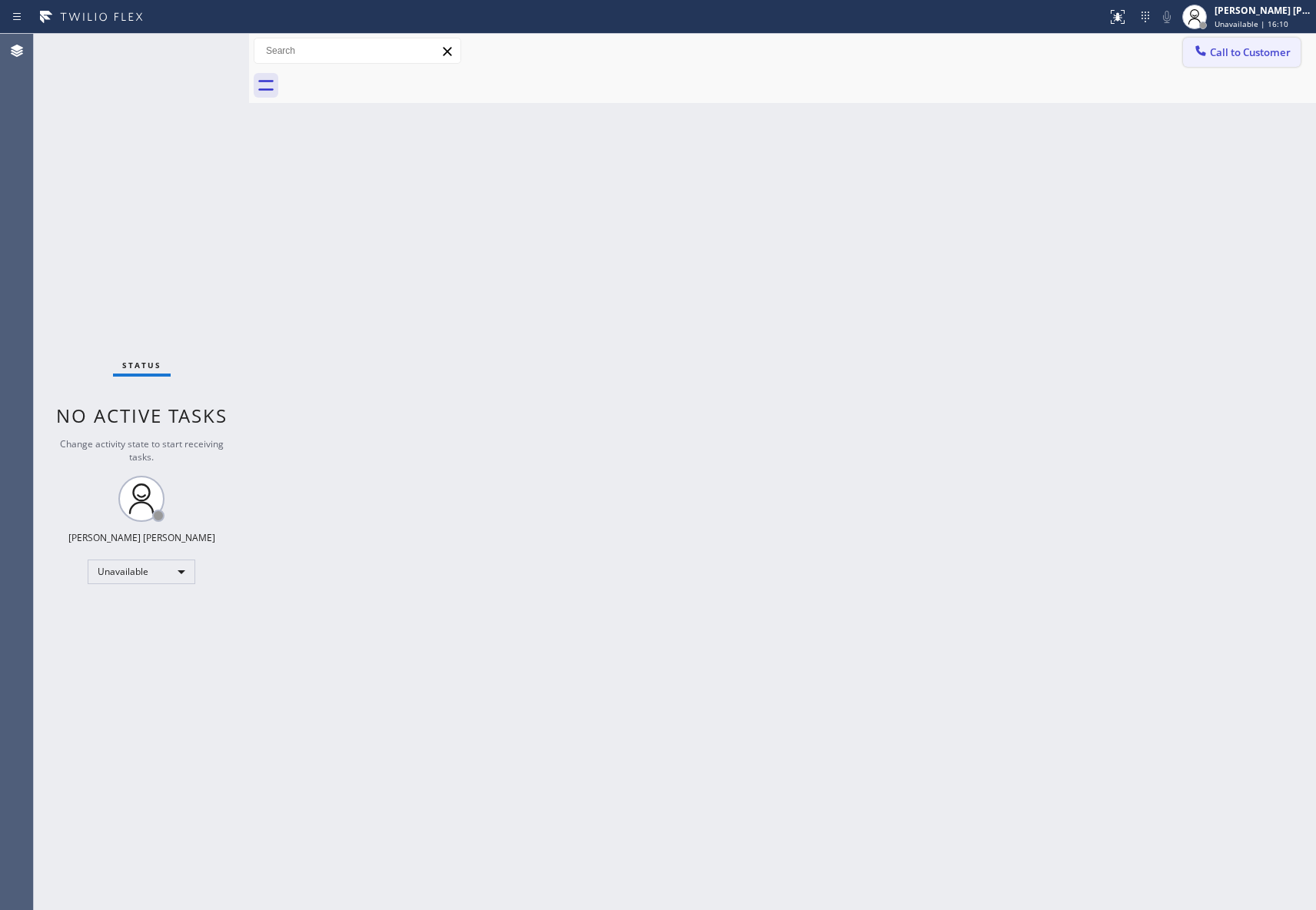
click at [1266, 60] on button "Call to Customer" at bounding box center [1242, 52] width 118 height 30
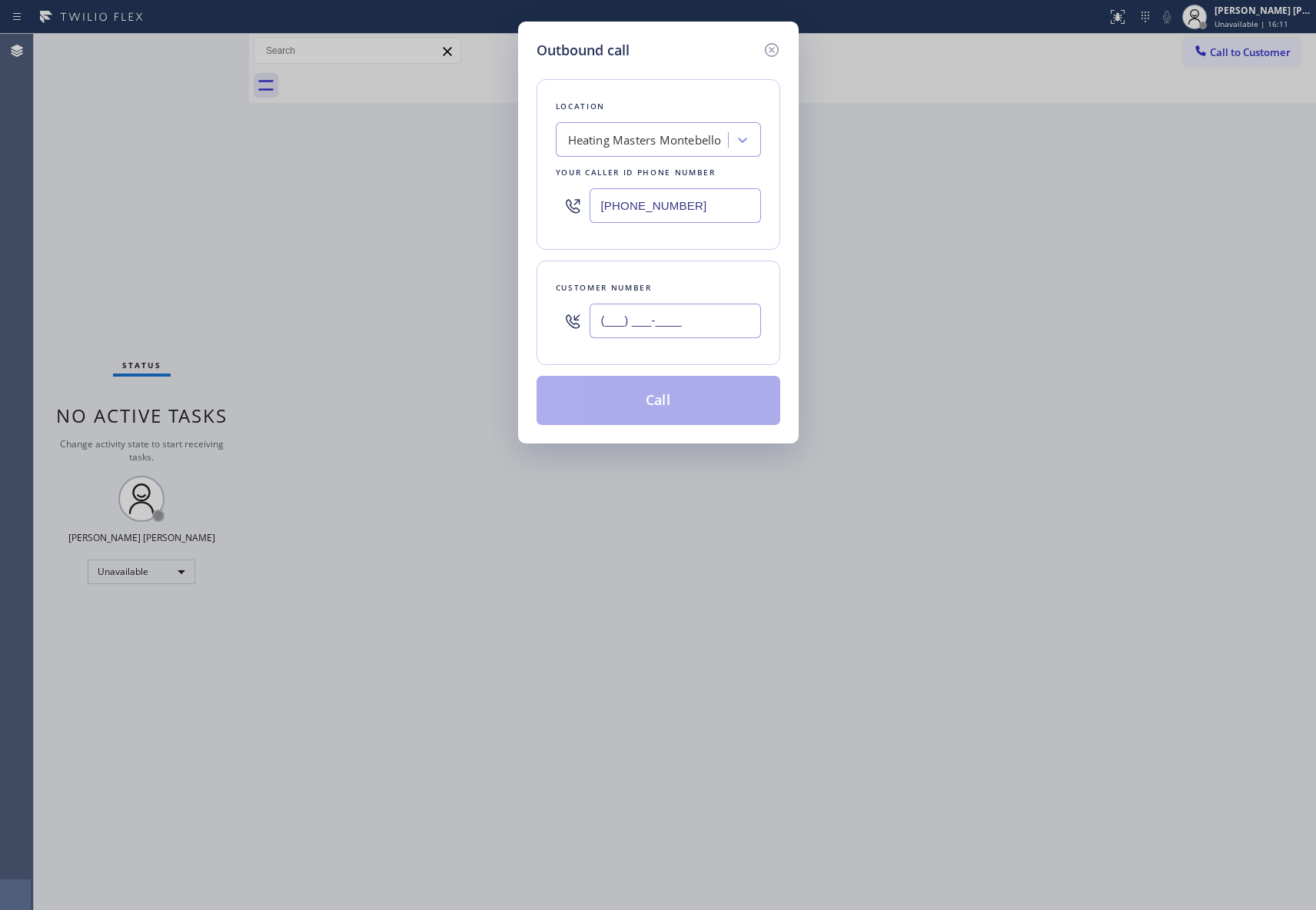
click at [691, 313] on input "(___) ___-____" at bounding box center [676, 320] width 172 height 35
paste input "323) 416-2121"
type input "[PHONE_NUMBER]"
click at [675, 407] on button "Call" at bounding box center [658, 400] width 244 height 49
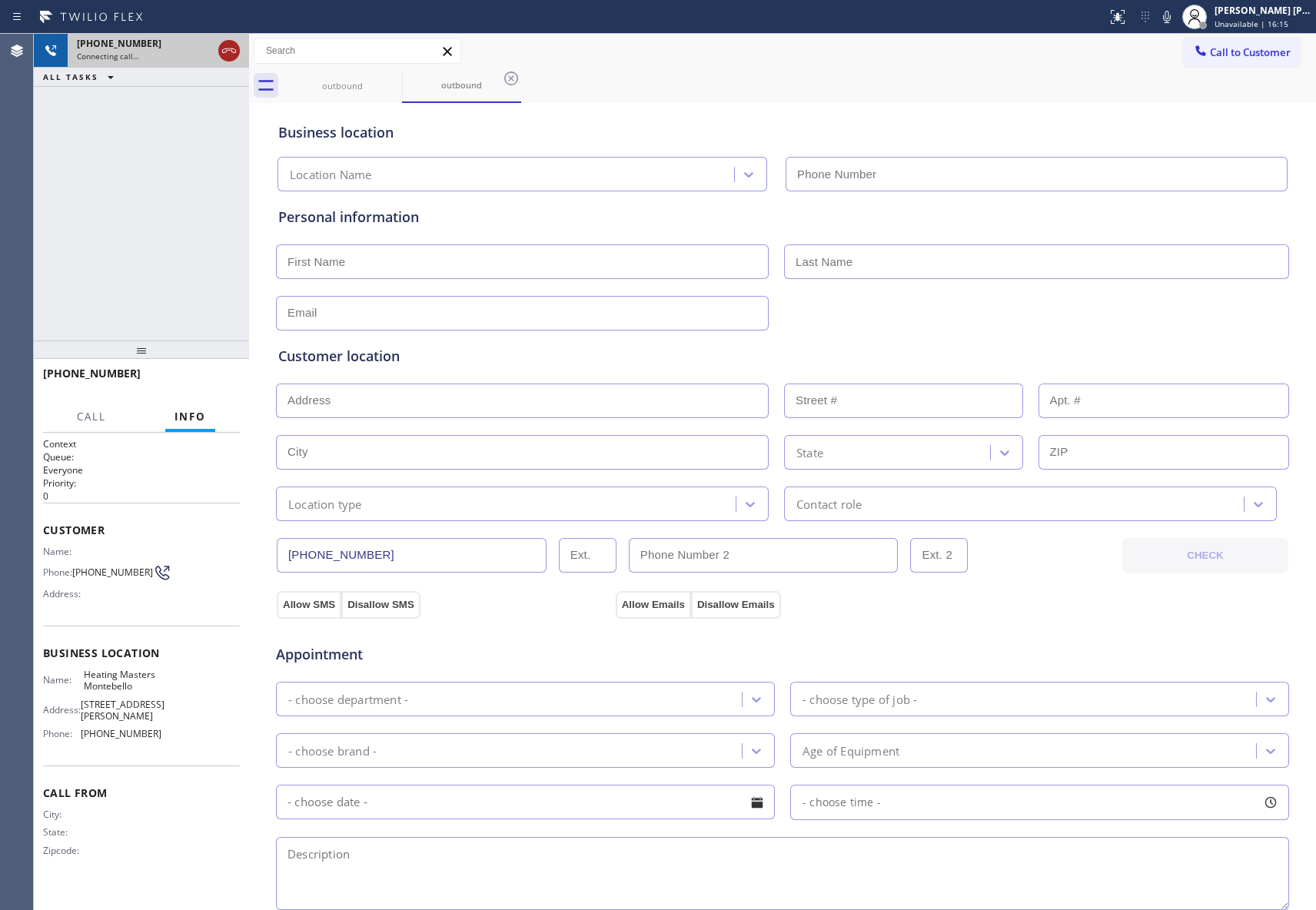
click at [229, 53] on icon at bounding box center [229, 50] width 19 height 19
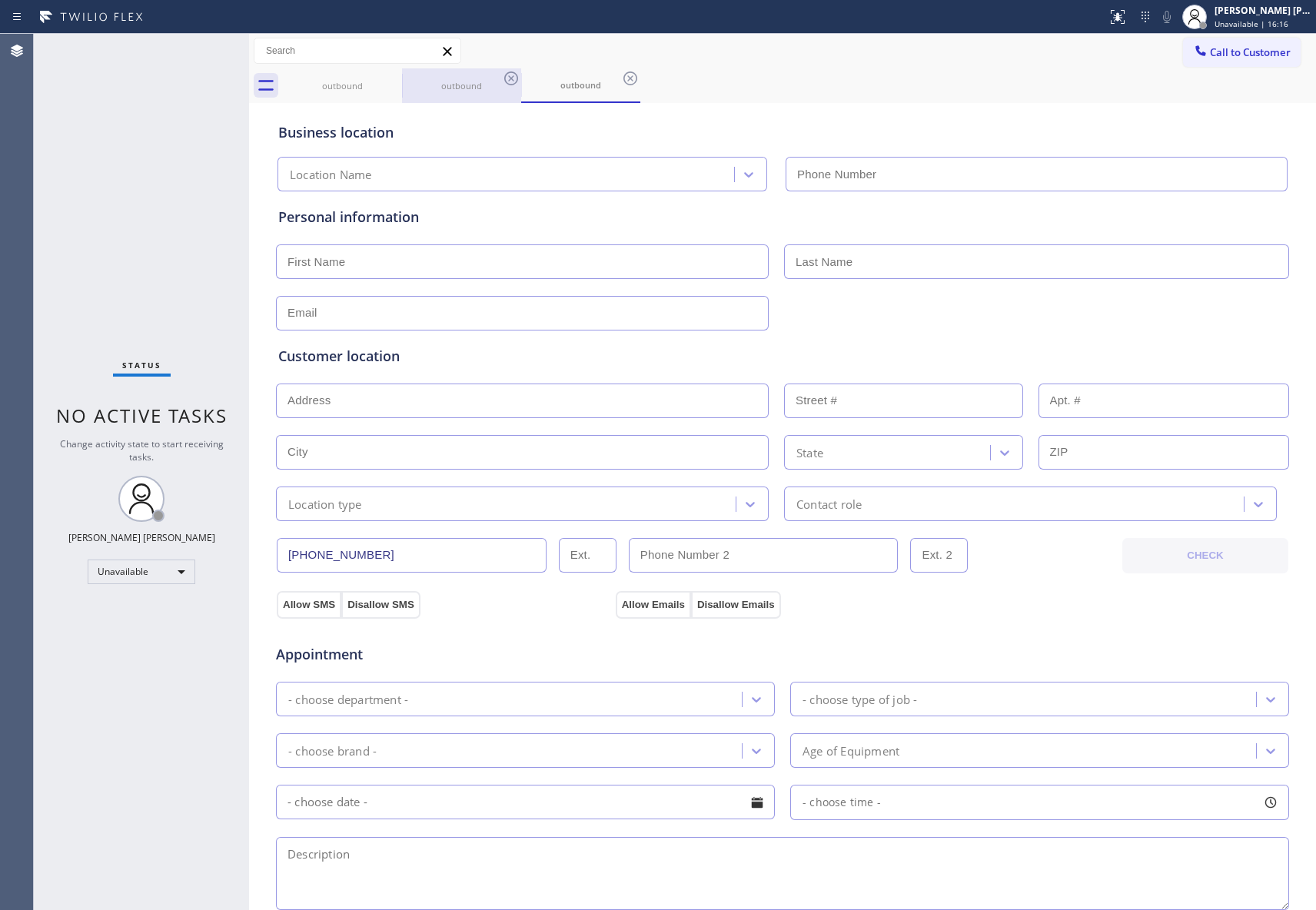
type input "[PHONE_NUMBER]"
click at [404, 90] on div "outbound" at bounding box center [461, 86] width 116 height 12
click at [407, 83] on div "outbound" at bounding box center [461, 85] width 116 height 12
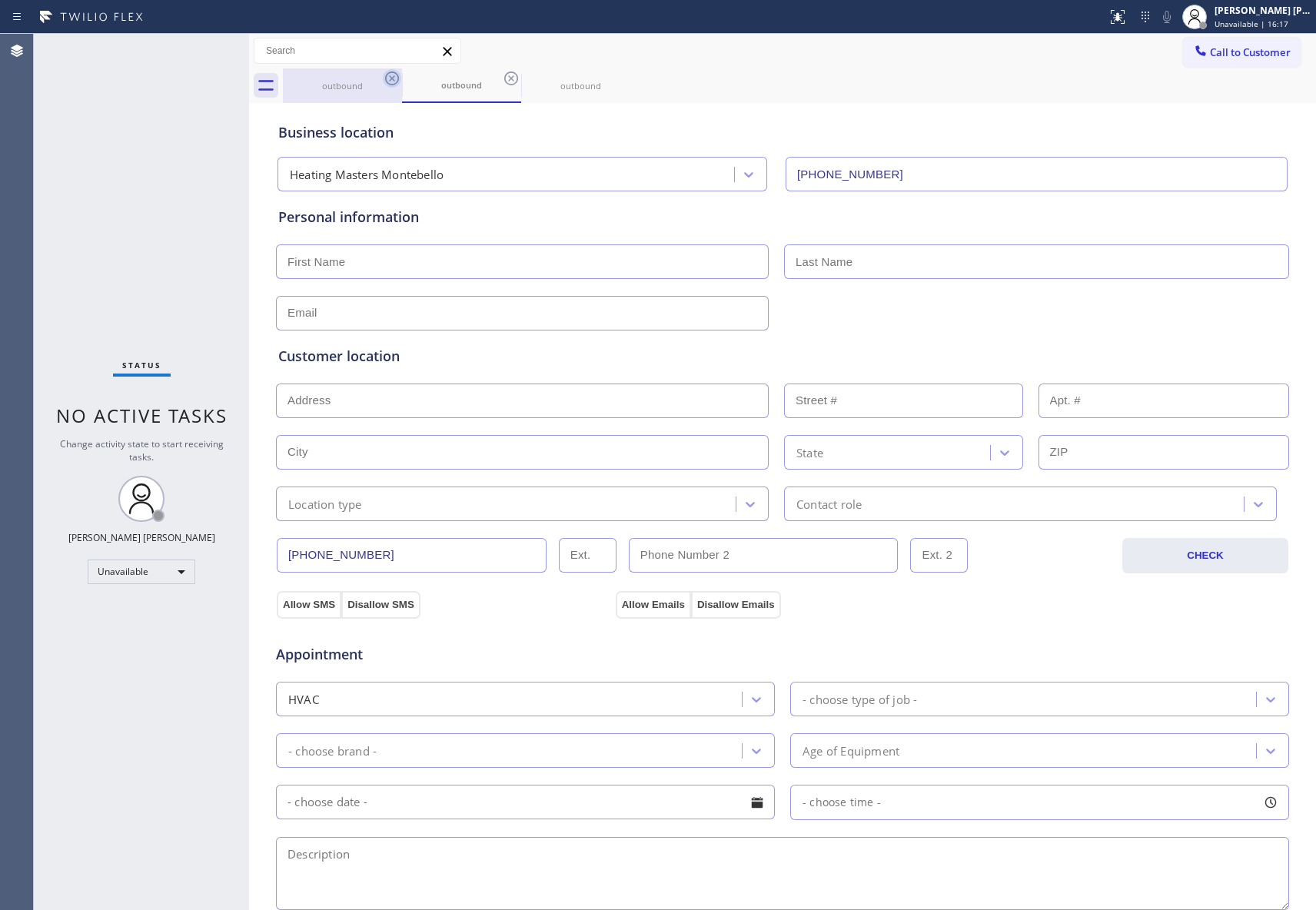
click at [383, 75] on icon at bounding box center [392, 78] width 19 height 19
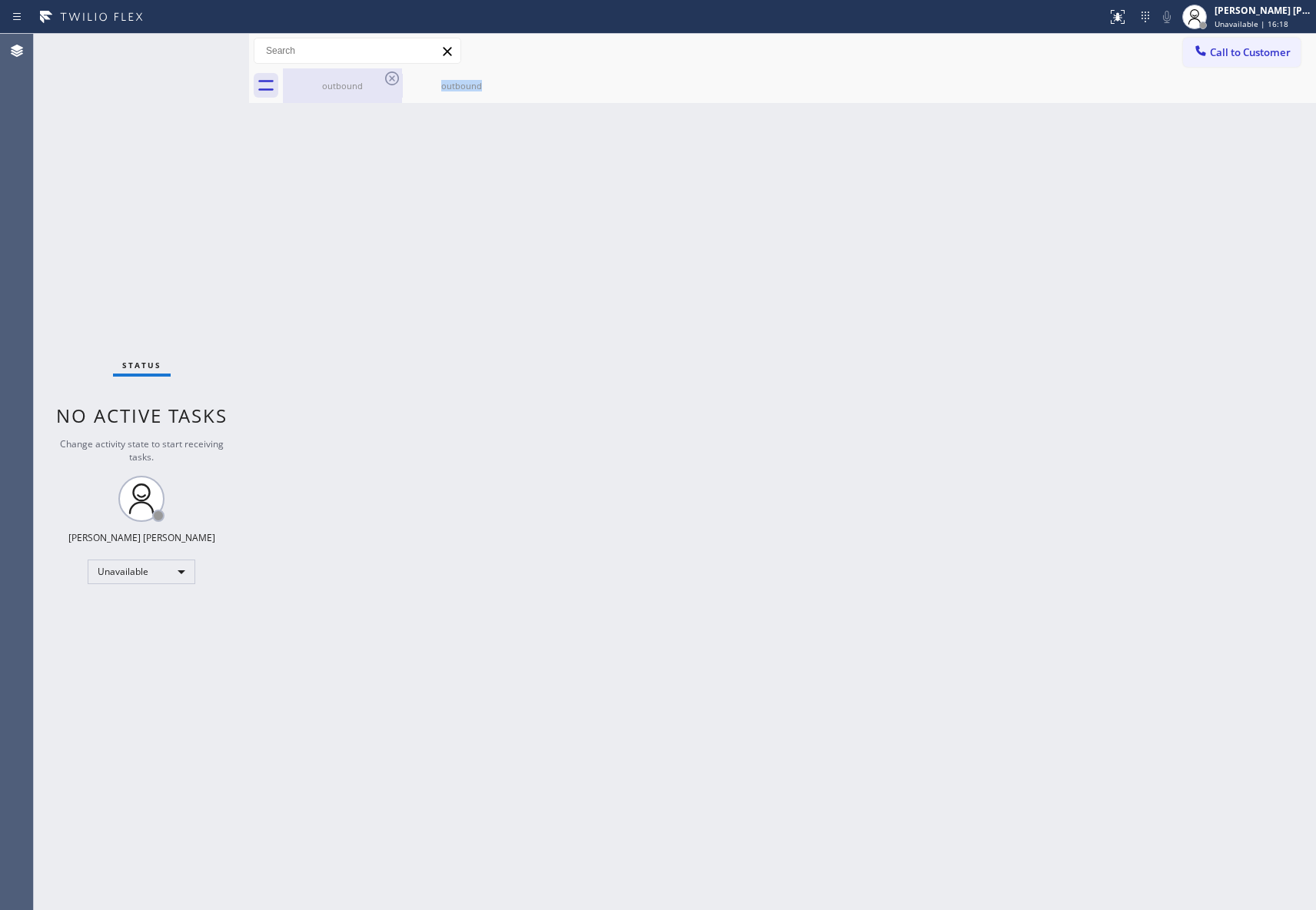
click at [383, 74] on icon at bounding box center [392, 78] width 19 height 19
click at [502, 74] on icon at bounding box center [511, 78] width 19 height 19
drag, startPoint x: 384, startPoint y: 74, endPoint x: 625, endPoint y: 71, distance: 241.0
click at [389, 74] on div at bounding box center [799, 85] width 1033 height 35
click at [1277, 55] on span "Call to Customer" at bounding box center [1251, 52] width 81 height 14
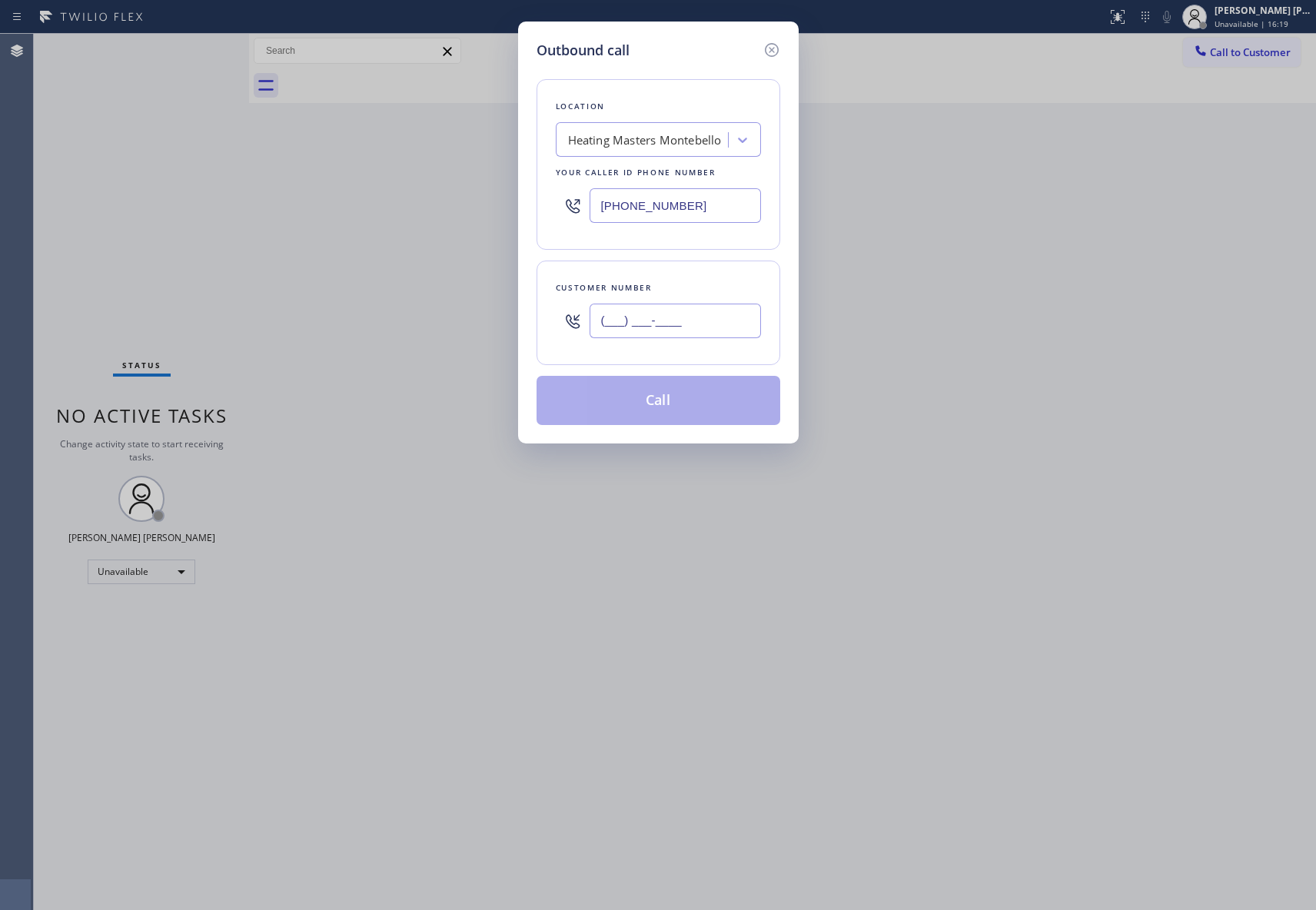
click at [695, 338] on input "(___) ___-____" at bounding box center [676, 320] width 172 height 35
paste input "331) 468-8066"
type input "[PHONE_NUMBER]"
click at [687, 414] on button "Call" at bounding box center [658, 400] width 244 height 49
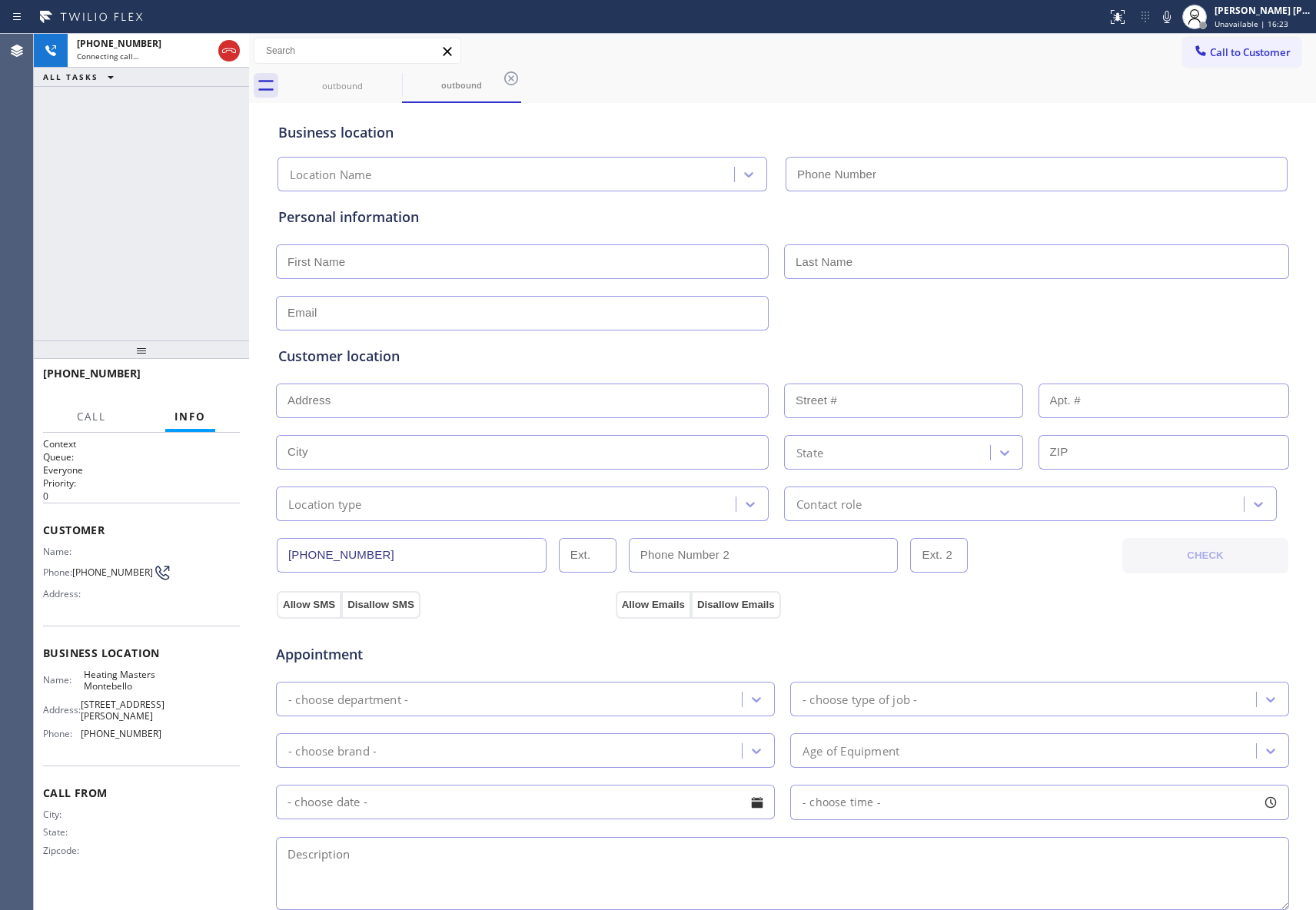
type input "[PHONE_NUMBER]"
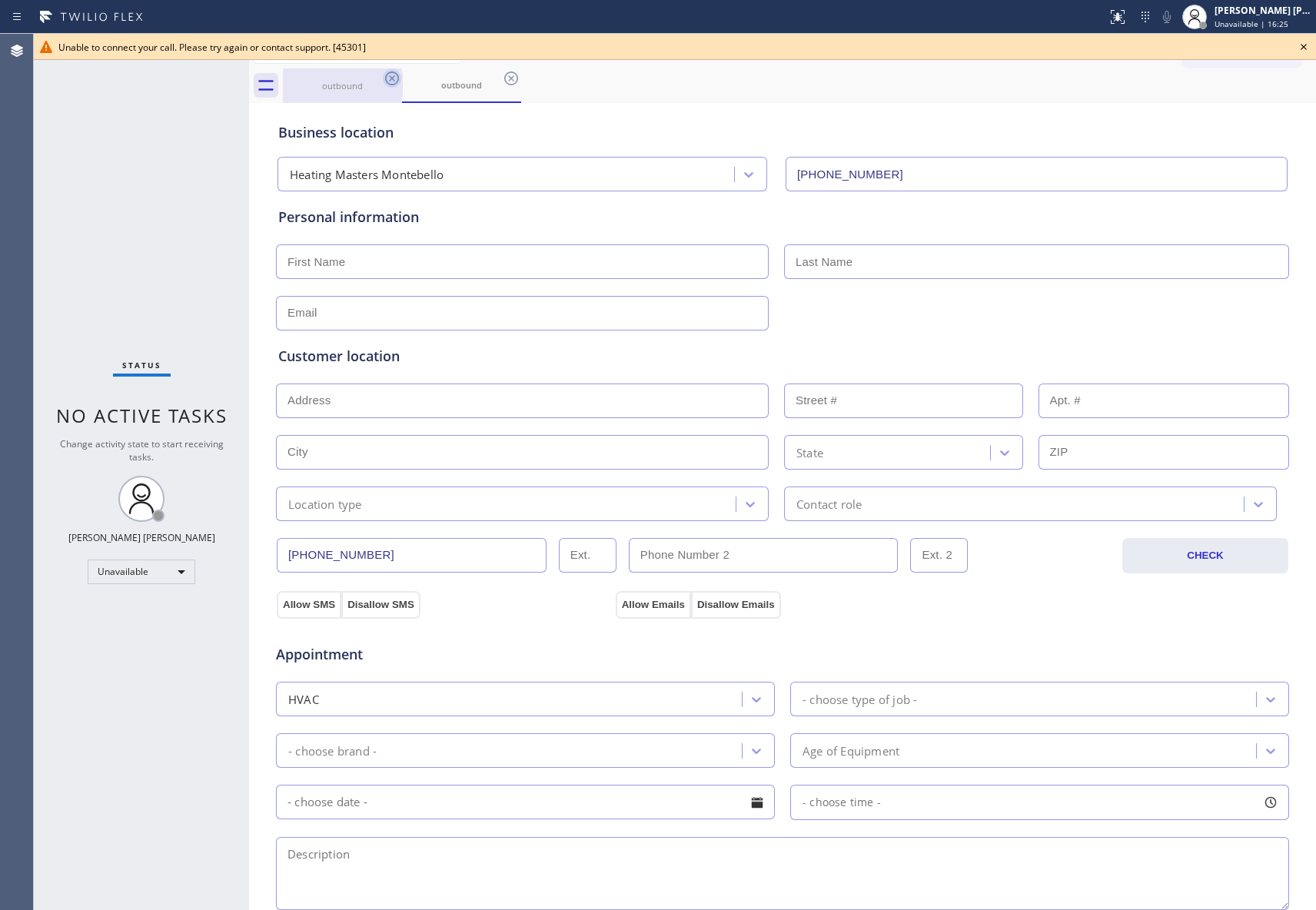
click at [386, 81] on icon at bounding box center [392, 78] width 14 height 14
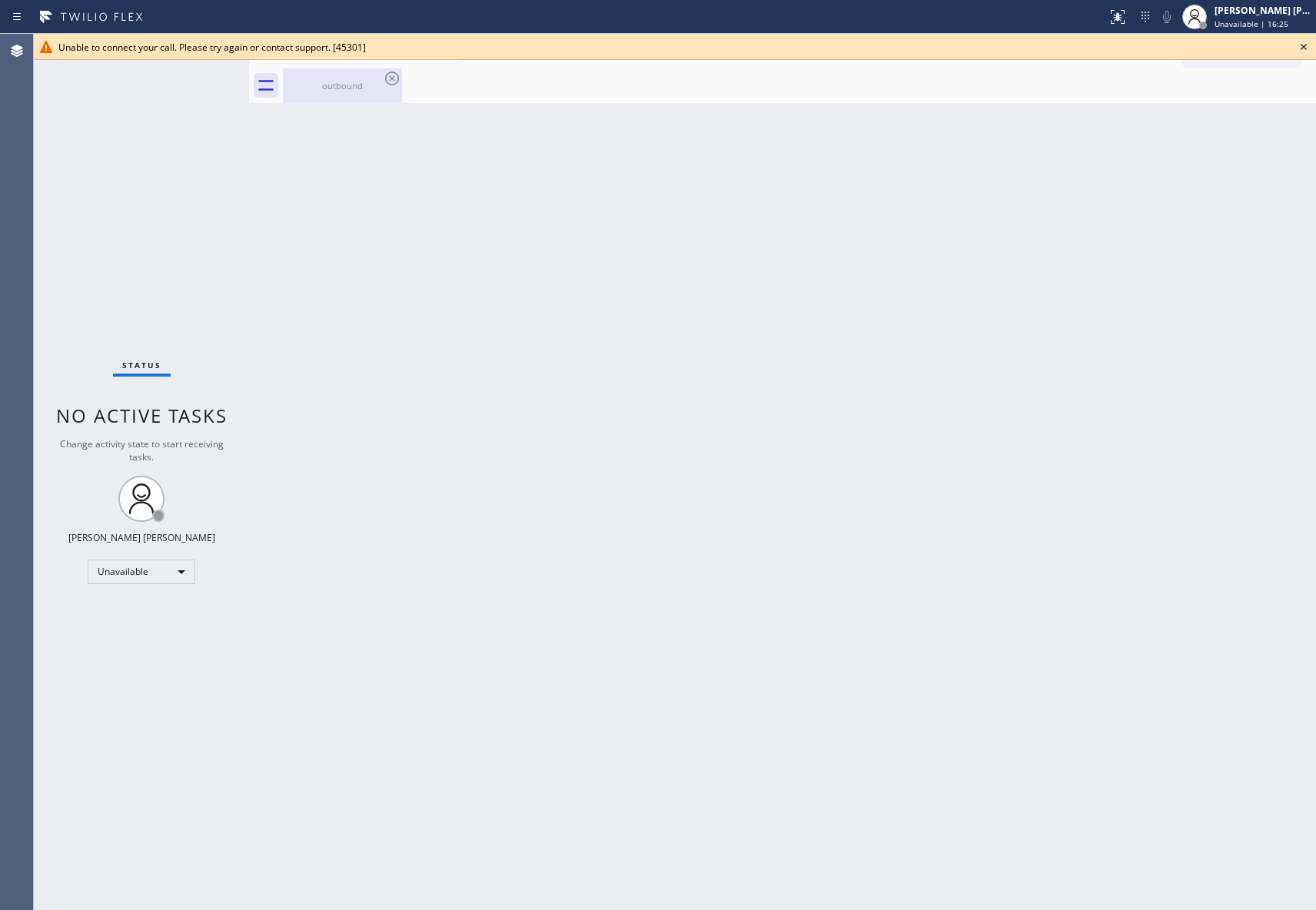
click at [391, 81] on icon at bounding box center [392, 78] width 19 height 19
drag, startPoint x: 391, startPoint y: 81, endPoint x: 1283, endPoint y: 43, distance: 892.8
click at [395, 78] on icon at bounding box center [392, 78] width 19 height 19
click at [1308, 47] on icon at bounding box center [1303, 46] width 19 height 19
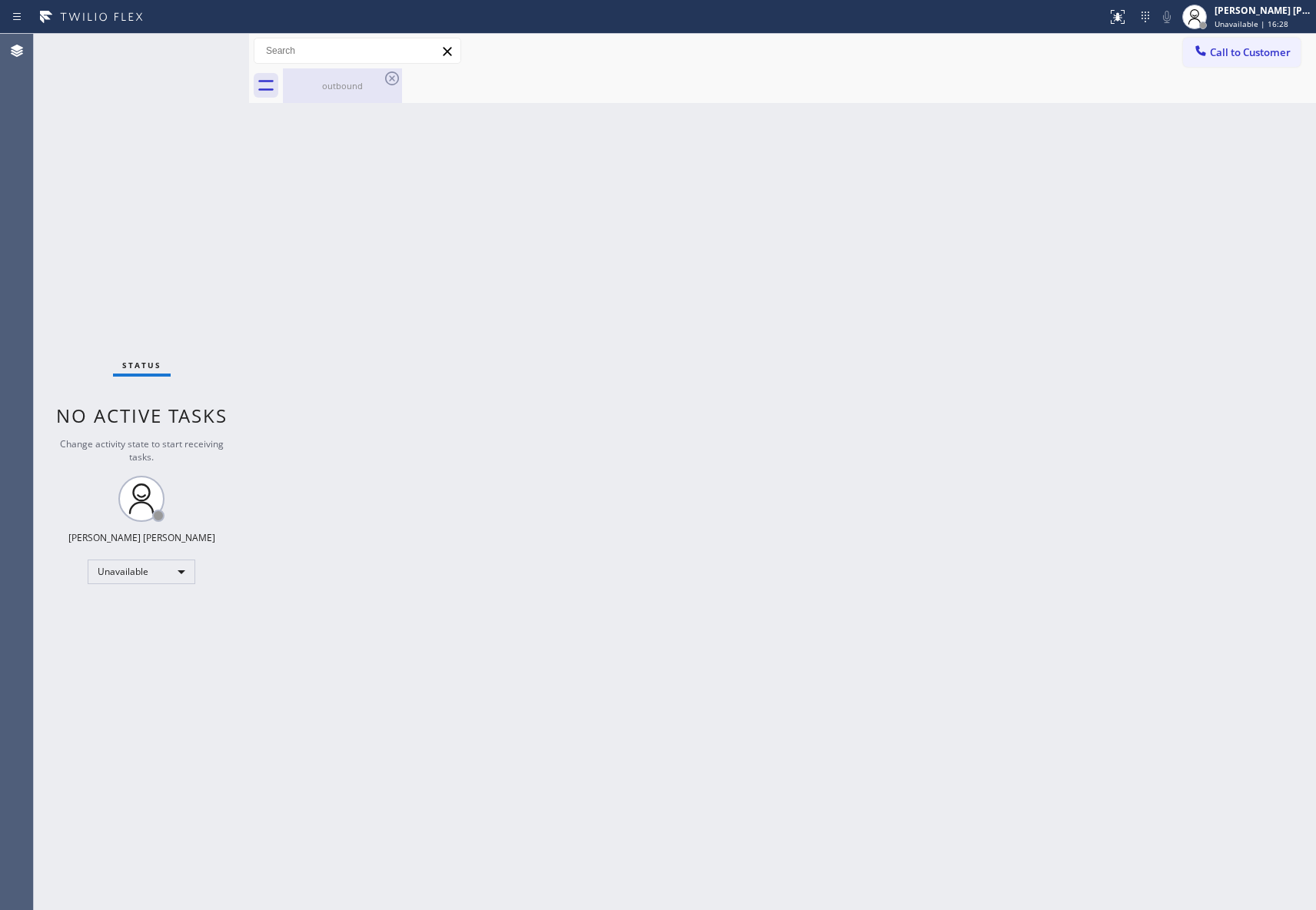
drag, startPoint x: 375, startPoint y: 92, endPoint x: 385, endPoint y: 81, distance: 14.9
click at [376, 91] on div "outbound" at bounding box center [342, 85] width 116 height 35
click at [390, 75] on div at bounding box center [799, 85] width 1033 height 35
click at [1263, 56] on span "Call to Customer" at bounding box center [1251, 52] width 81 height 14
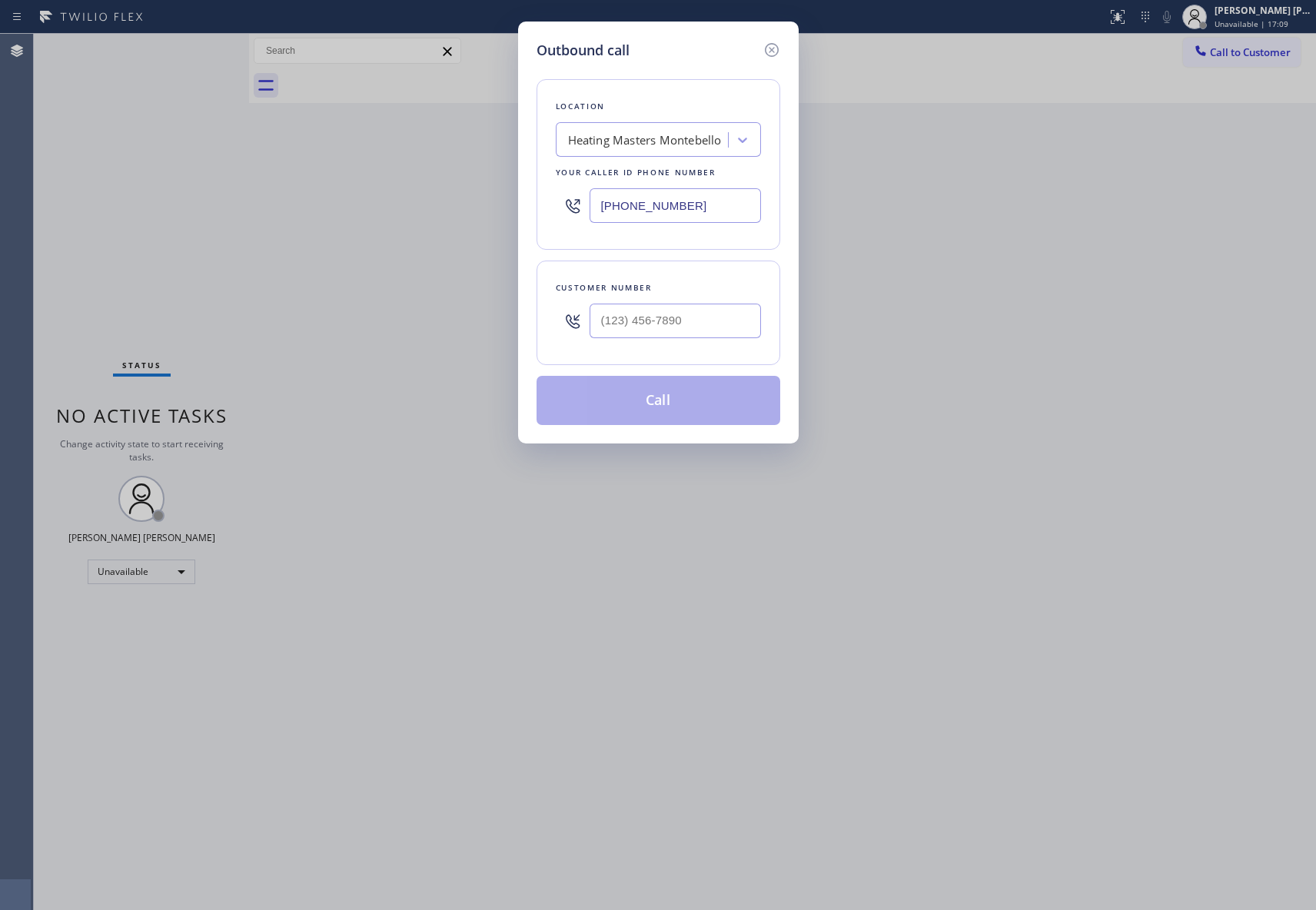
click at [659, 345] on div at bounding box center [676, 321] width 172 height 50
click at [659, 324] on input "(___) ___-____" at bounding box center [676, 320] width 172 height 35
paste input "917) 783-6064"
type input "[PHONE_NUMBER]"
drag, startPoint x: 713, startPoint y: 200, endPoint x: 484, endPoint y: 196, distance: 229.0
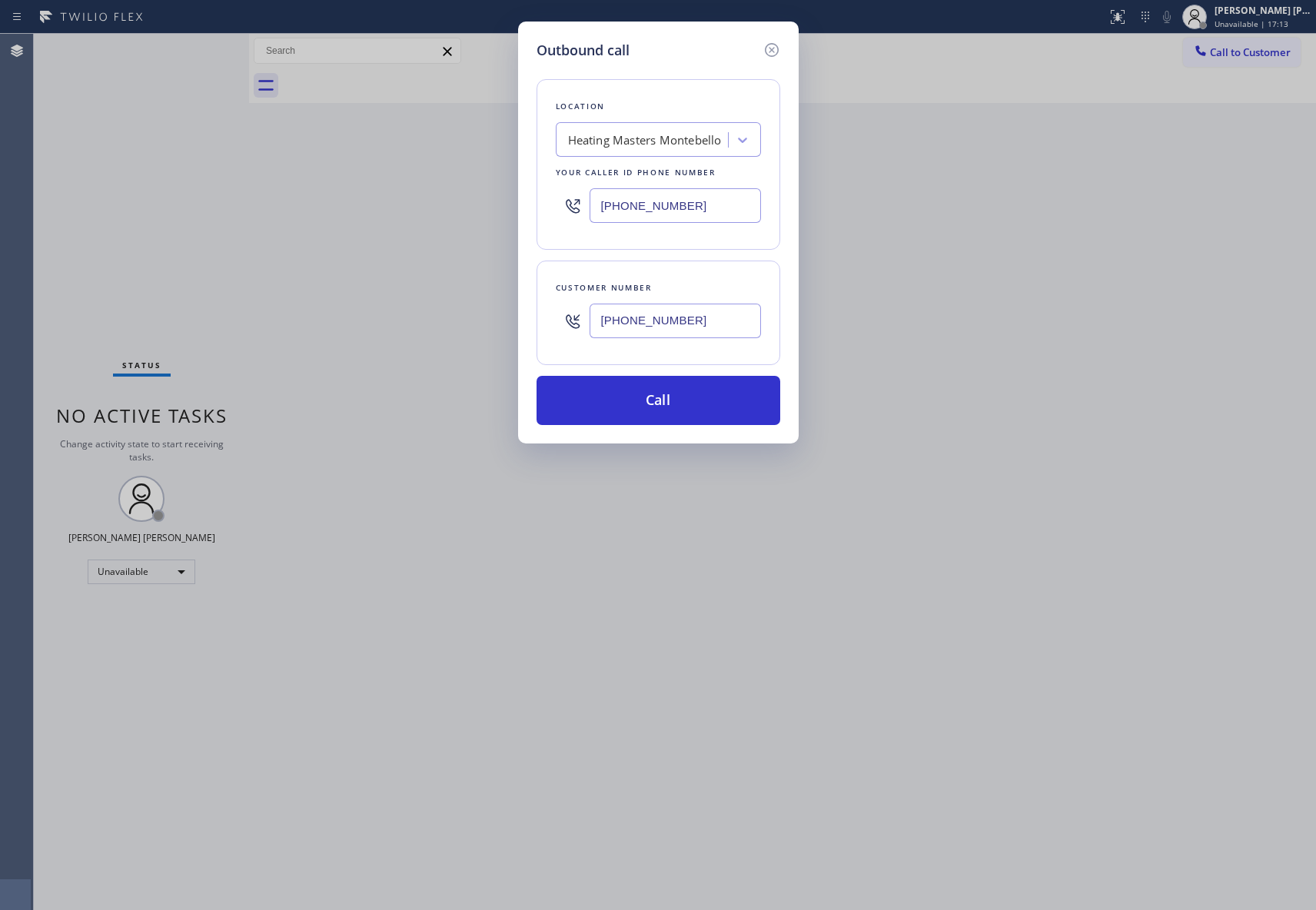
click at [484, 196] on div "Outbound call Location Heating Masters Montebello Your caller id phone number […" at bounding box center [658, 455] width 1316 height 910
paste input "203) 769-9105"
type input "[PHONE_NUMBER]"
click at [711, 407] on button "Call" at bounding box center [658, 400] width 244 height 49
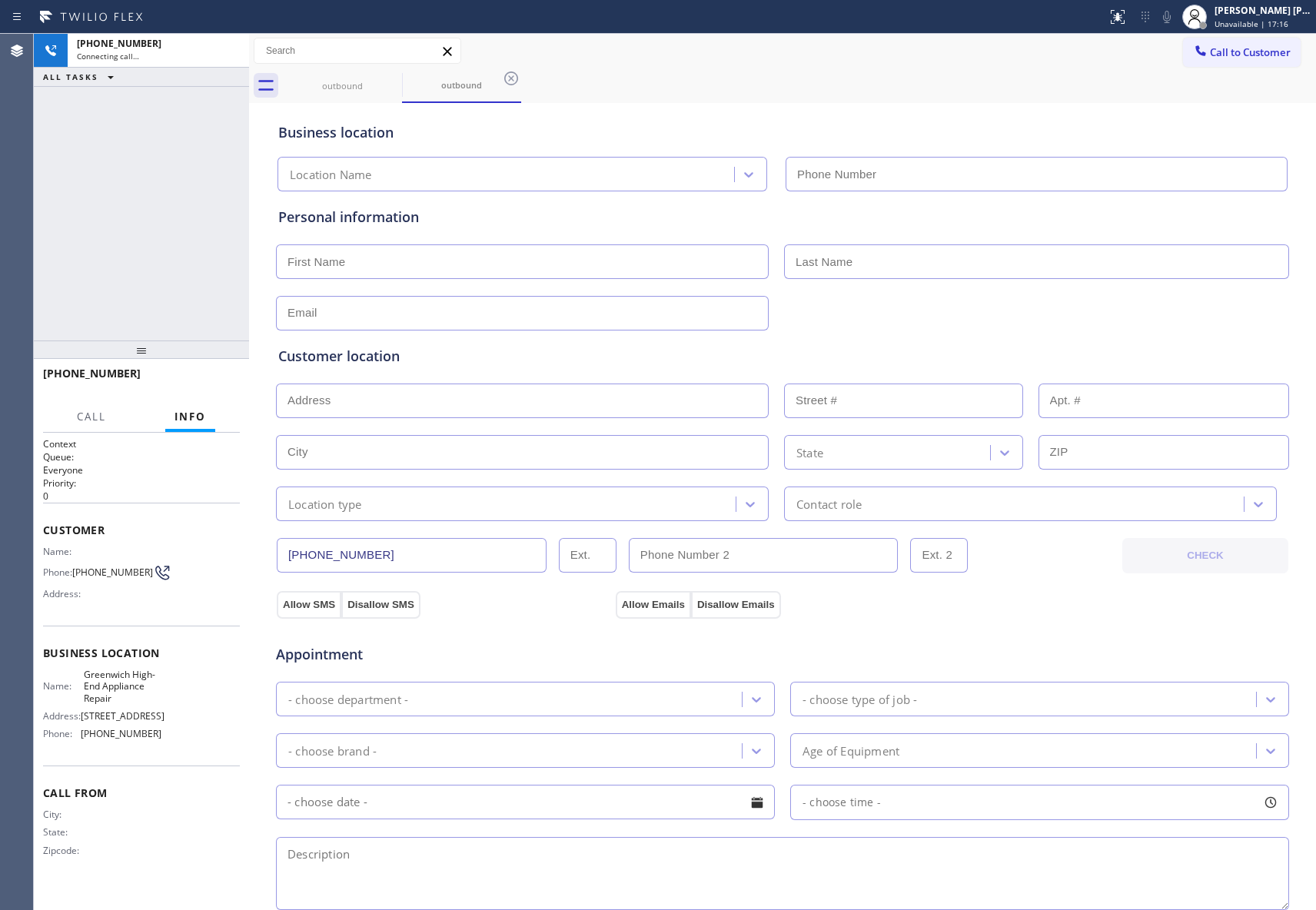
type input "[PHONE_NUMBER]"
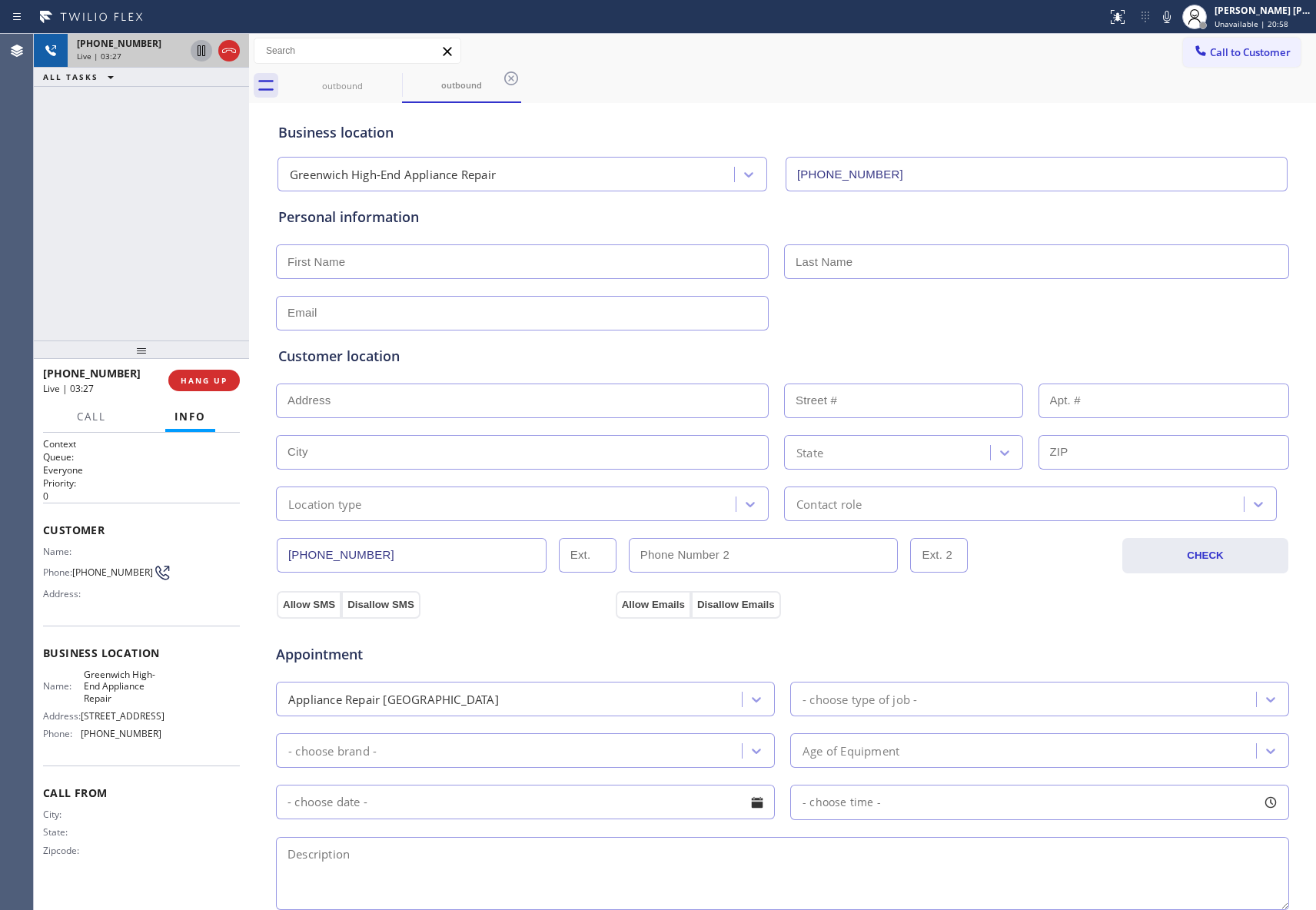
click at [200, 50] on icon at bounding box center [202, 50] width 8 height 11
type input "[PHONE_NUMBER]"
click at [200, 59] on icon at bounding box center [202, 50] width 19 height 19
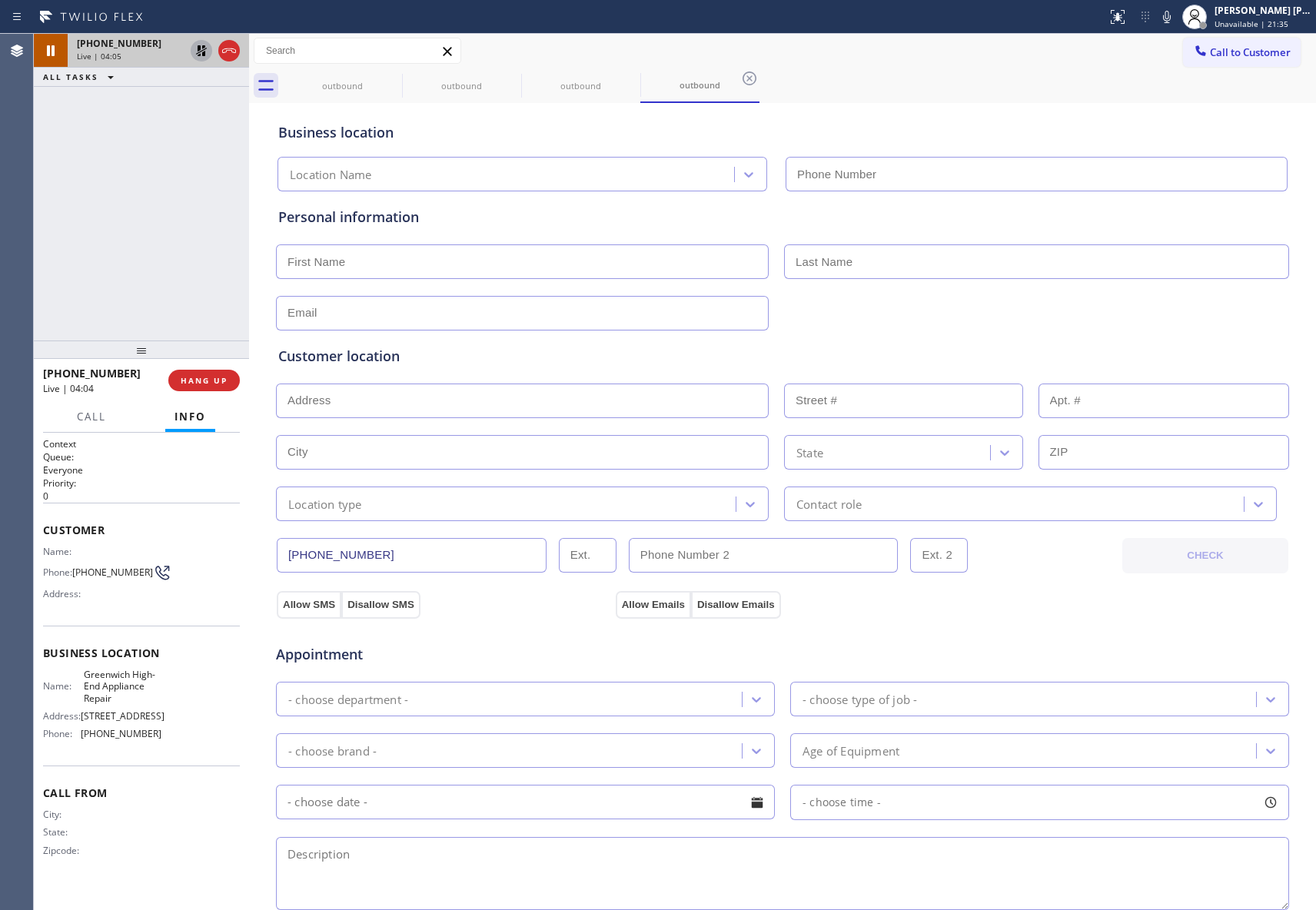
type input "[PHONE_NUMBER]"
click at [229, 48] on icon at bounding box center [229, 50] width 14 height 5
type input "[PHONE_NUMBER]"
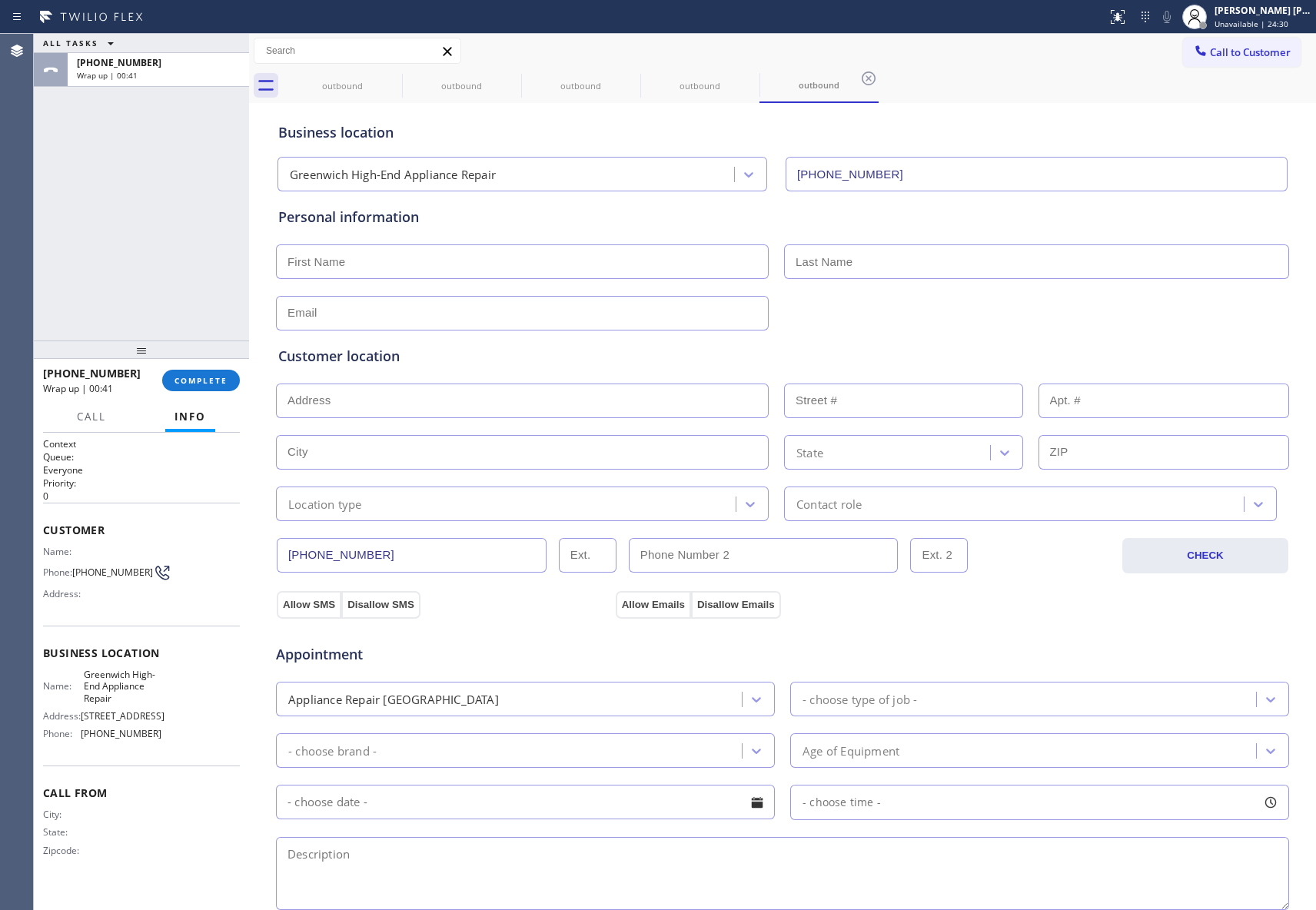
click at [391, 265] on input "text" at bounding box center [522, 261] width 493 height 35
paste input "[PERSON_NAME]"
type input "[PERSON_NAME]"
click at [967, 269] on input "text" at bounding box center [1036, 261] width 505 height 35
type input "j"
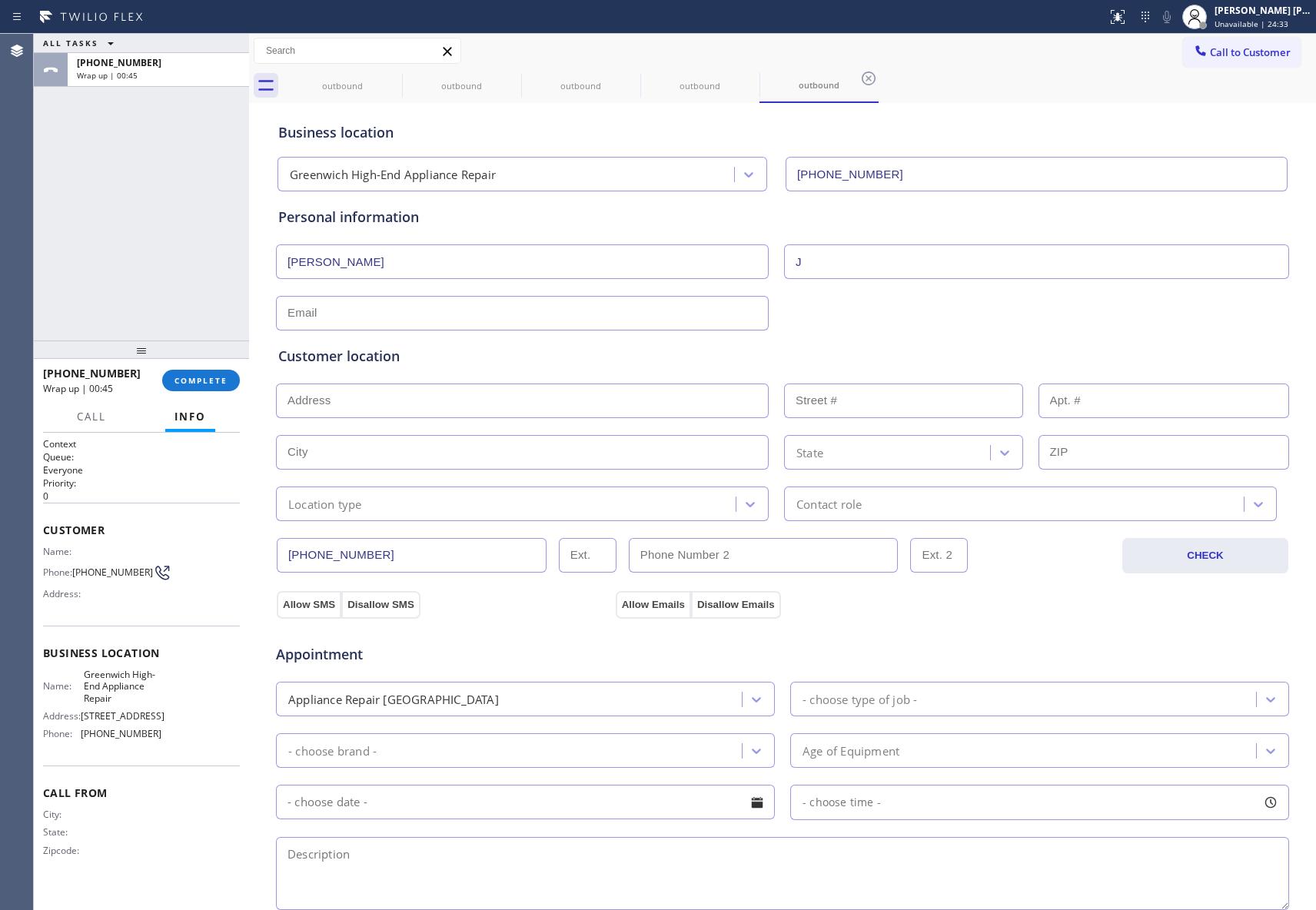
type input "J"
click at [550, 317] on input "text" at bounding box center [522, 313] width 493 height 35
type input "[EMAIL_ADDRESS][DOMAIN_NAME]"
click at [423, 400] on input "text" at bounding box center [522, 400] width 493 height 35
click at [351, 407] on input "text" at bounding box center [522, 400] width 493 height 35
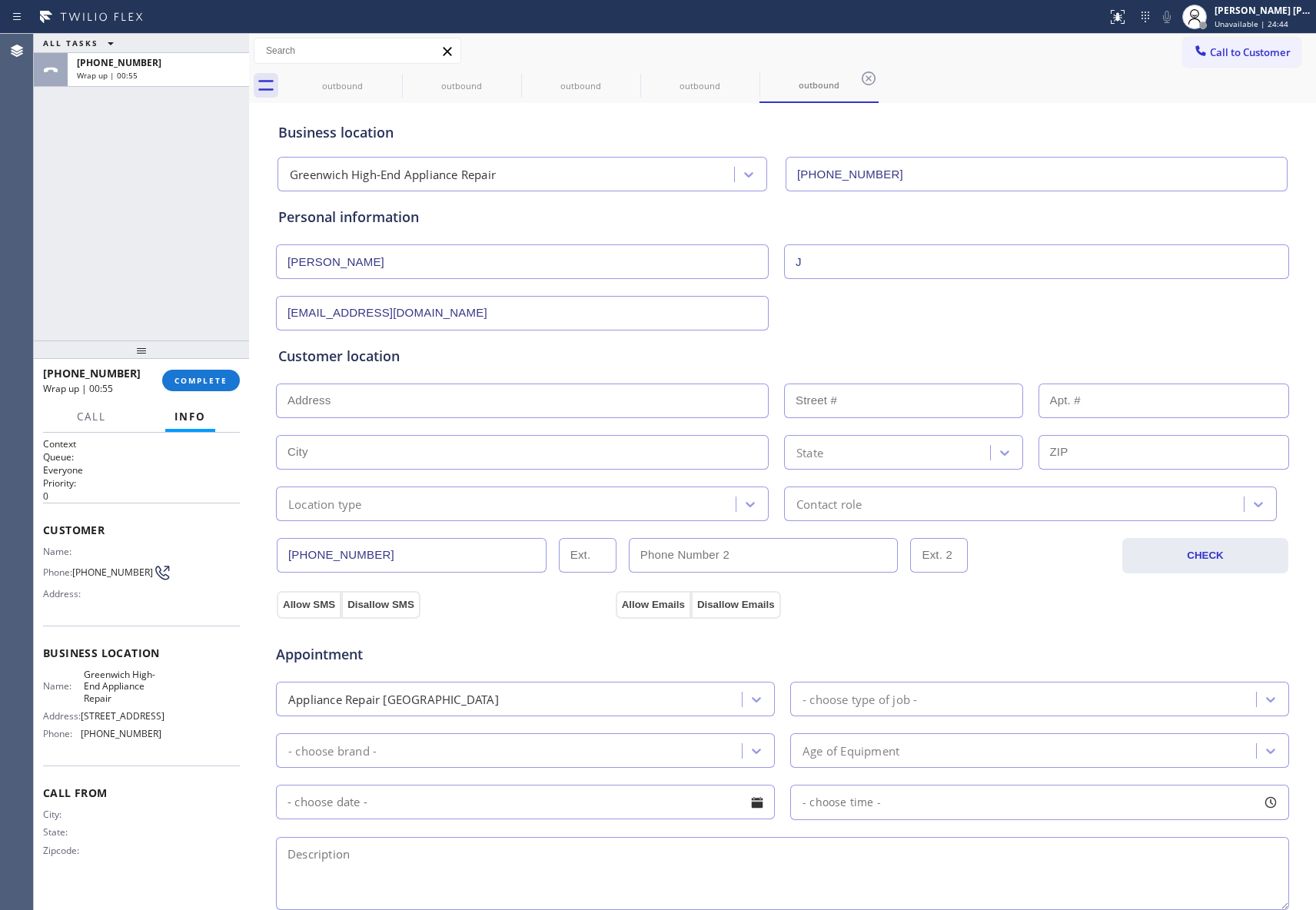
paste input "[STREET_ADDRESS]"
type input "[STREET_ADDRESS]"
type input "23"
type input "[GEOGRAPHIC_DATA]"
type input "06831"
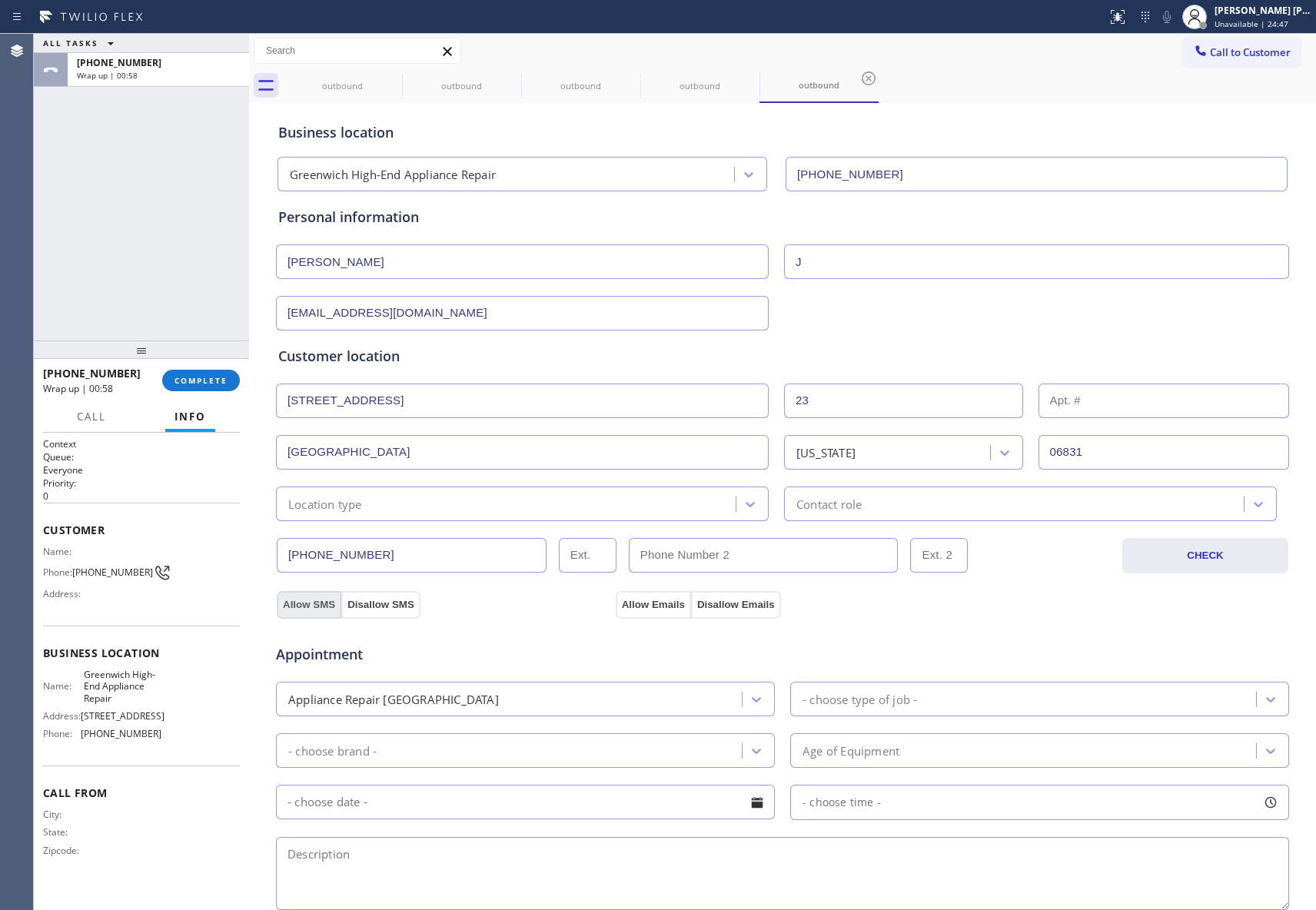
click at [293, 606] on button "Allow SMS" at bounding box center [308, 605] width 64 height 28
click at [671, 604] on button "Allow Emails" at bounding box center [653, 605] width 75 height 28
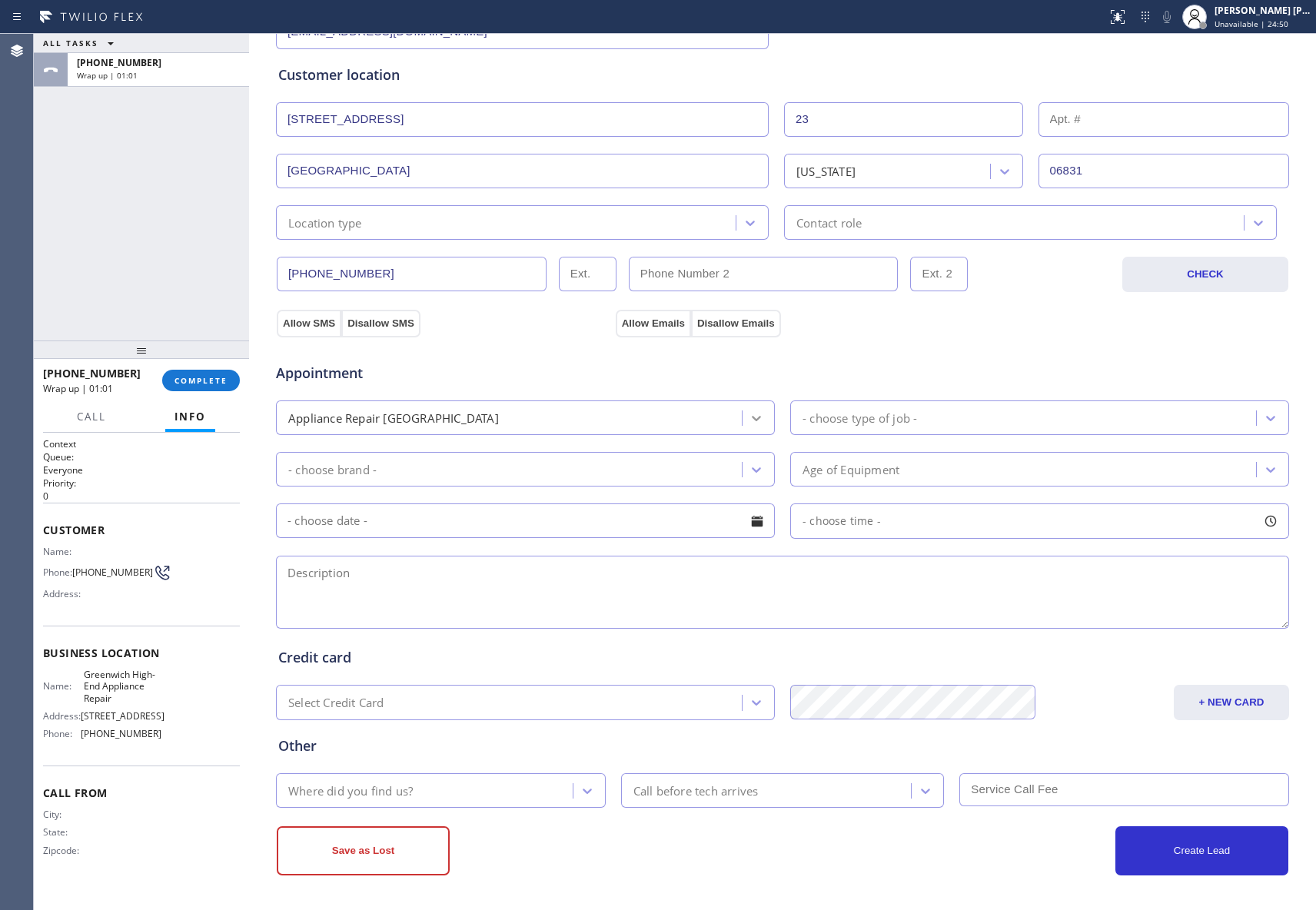
click at [755, 414] on icon at bounding box center [757, 419] width 16 height 16
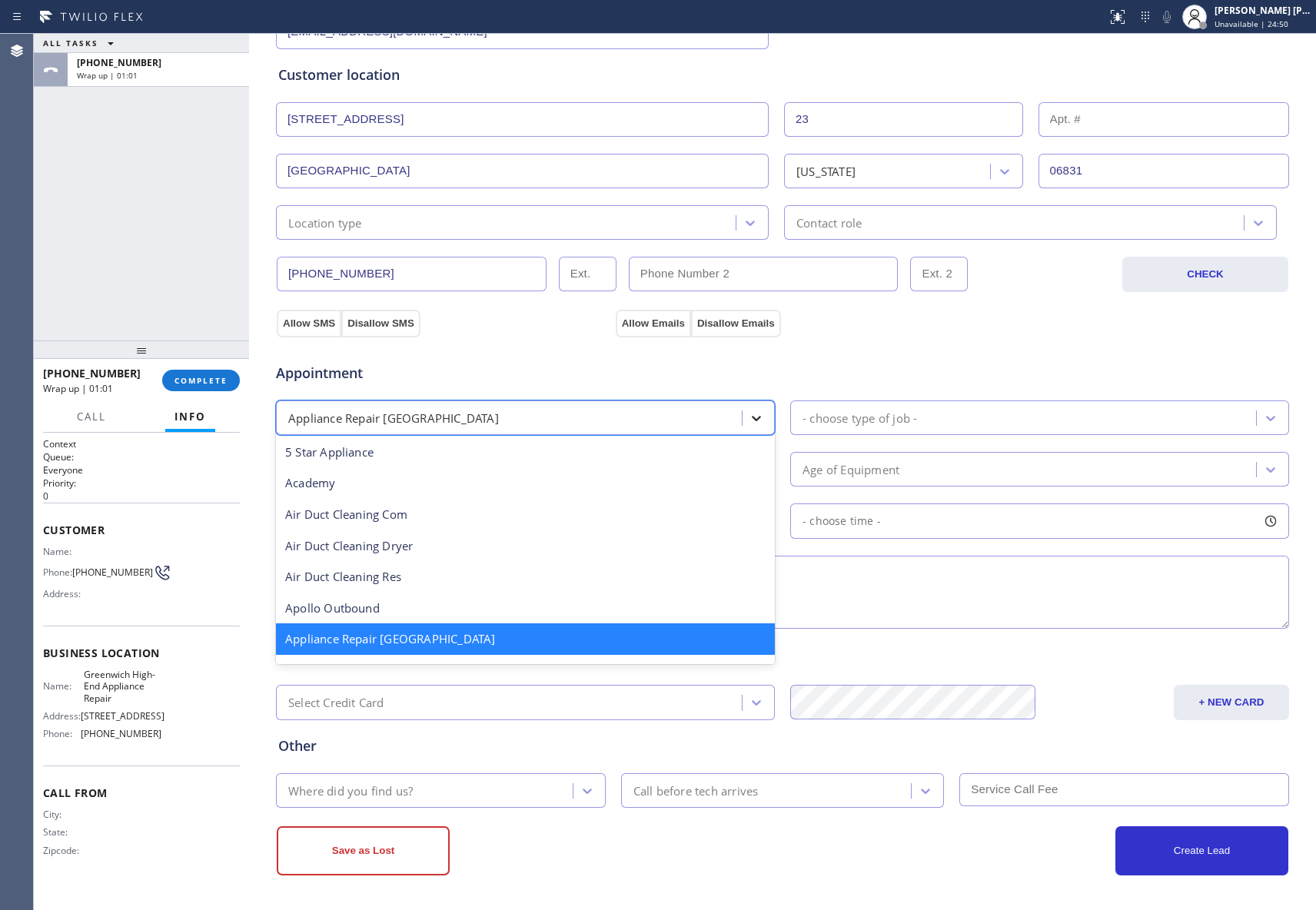
scroll to position [2, 0]
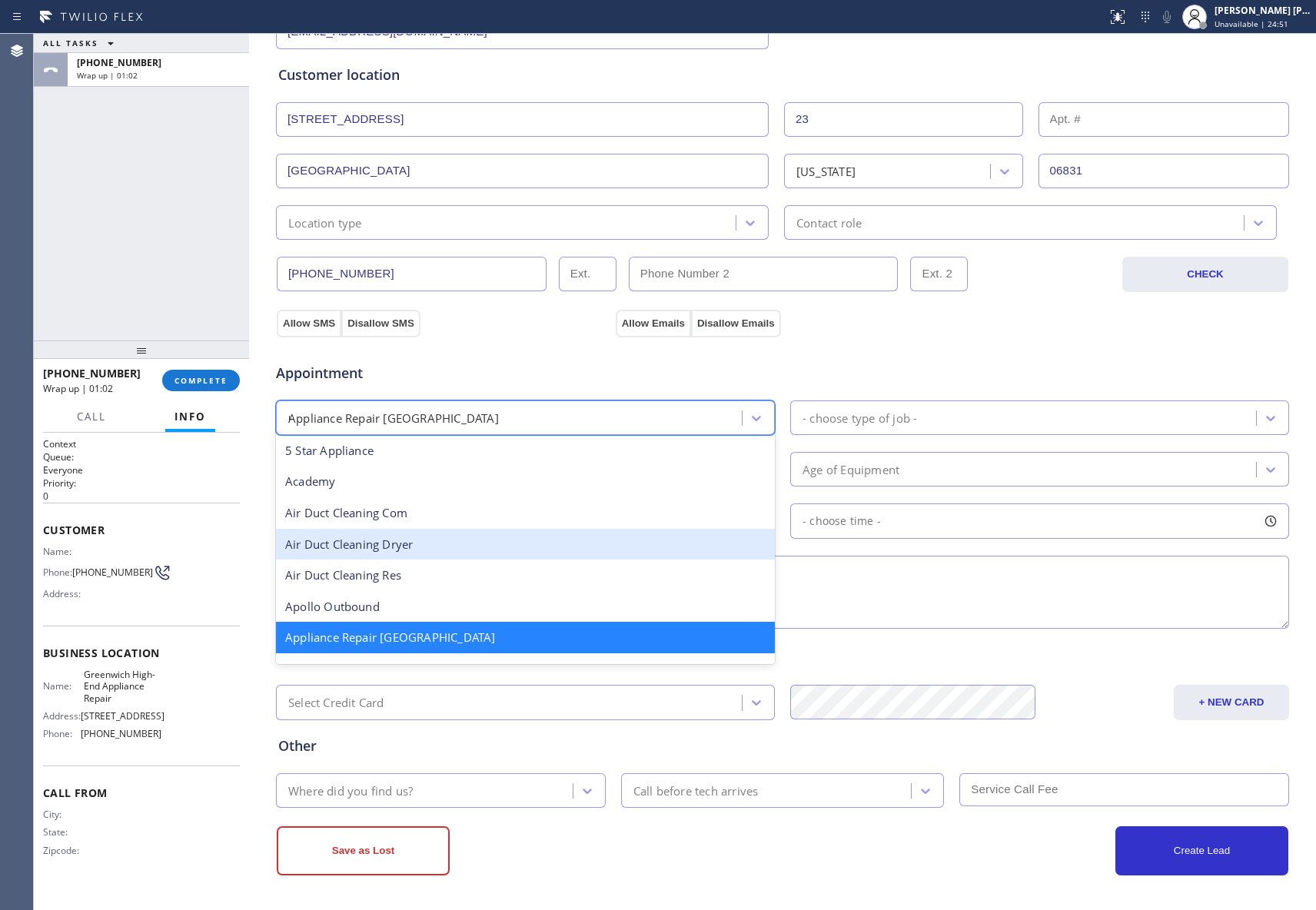
type input "reg"
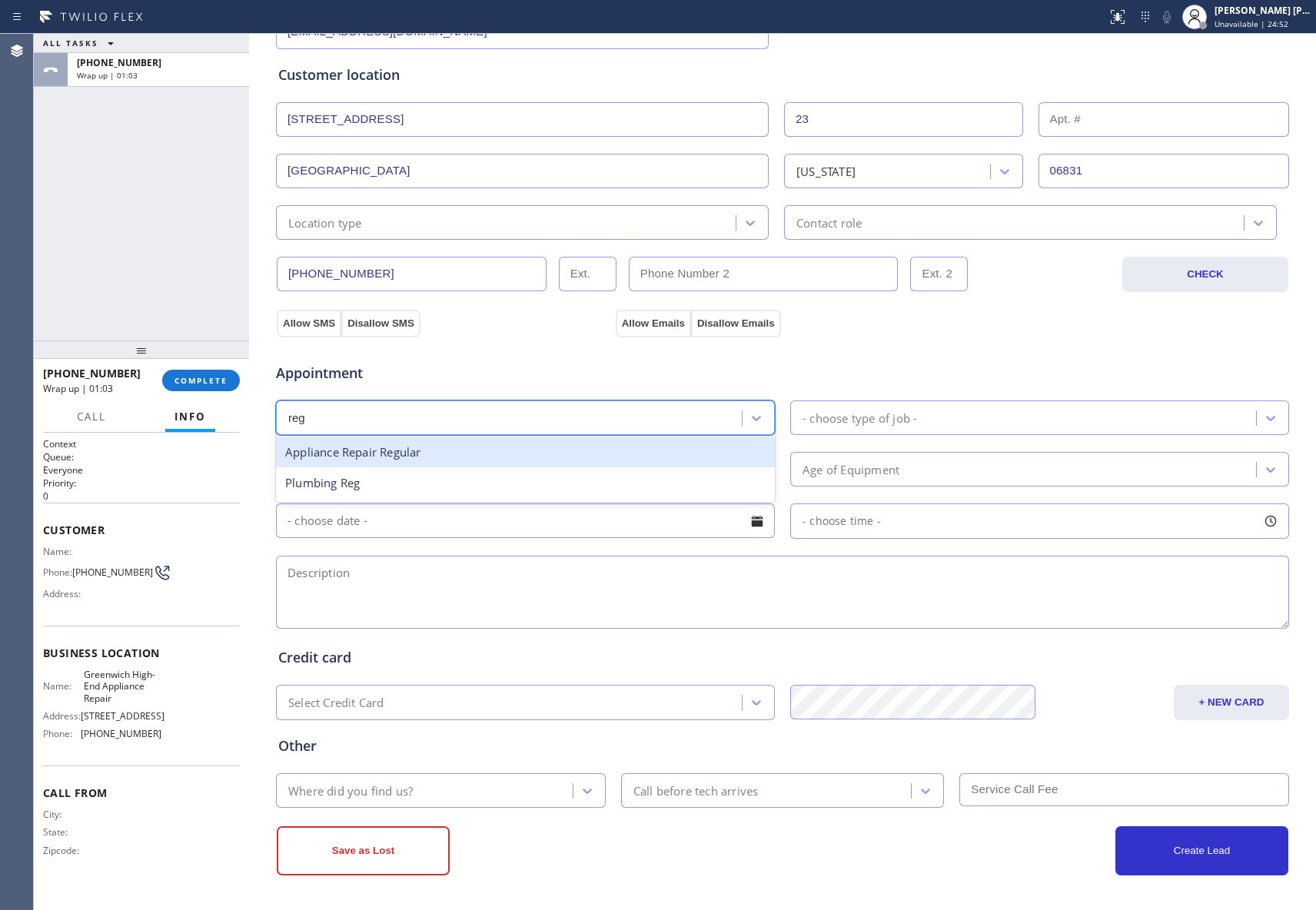
drag, startPoint x: 428, startPoint y: 455, endPoint x: 448, endPoint y: 450, distance: 20.6
click at [428, 454] on div "Appliance Repair Regular" at bounding box center [525, 453] width 499 height 32
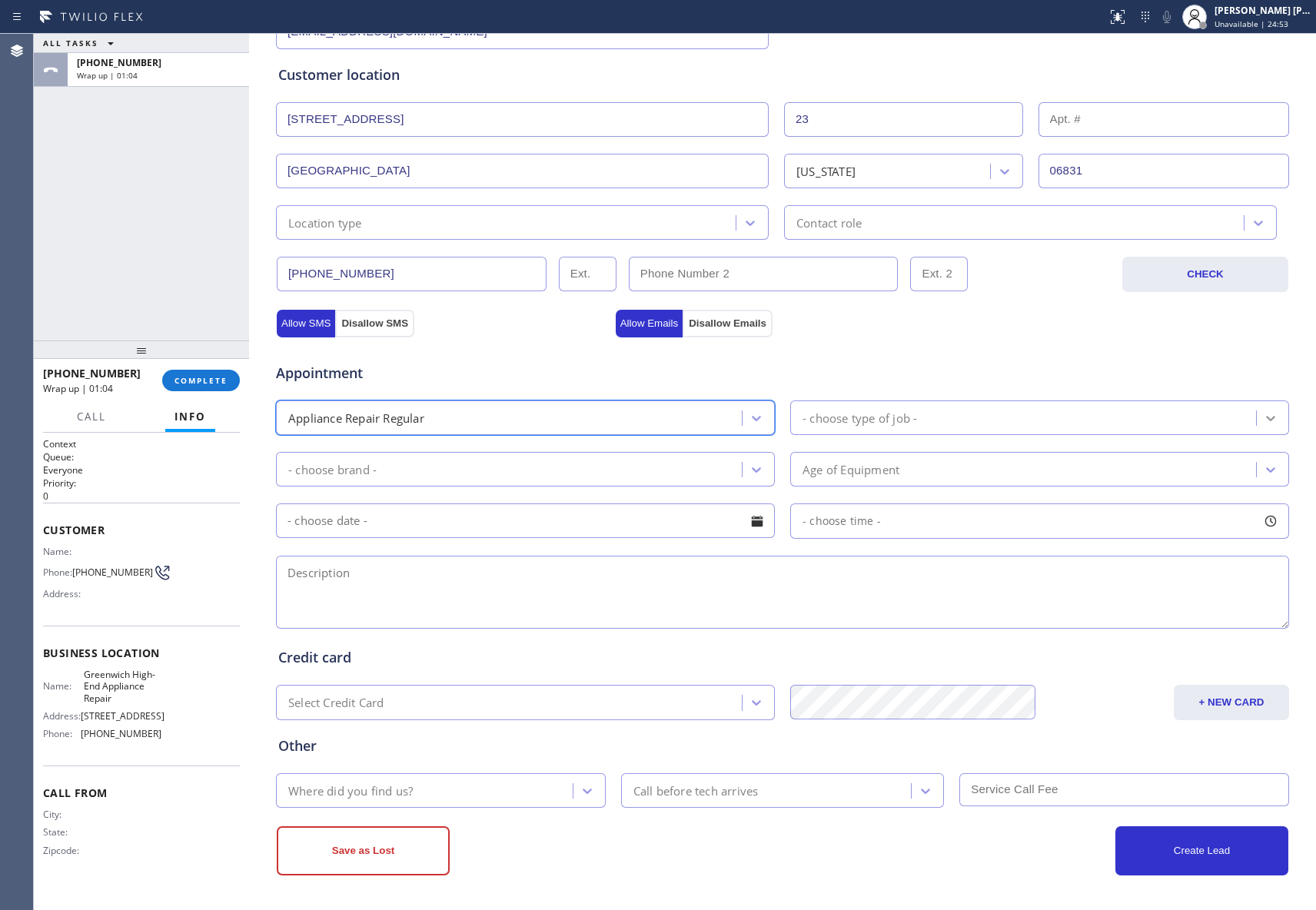
click at [1257, 415] on div at bounding box center [1271, 418] width 28 height 28
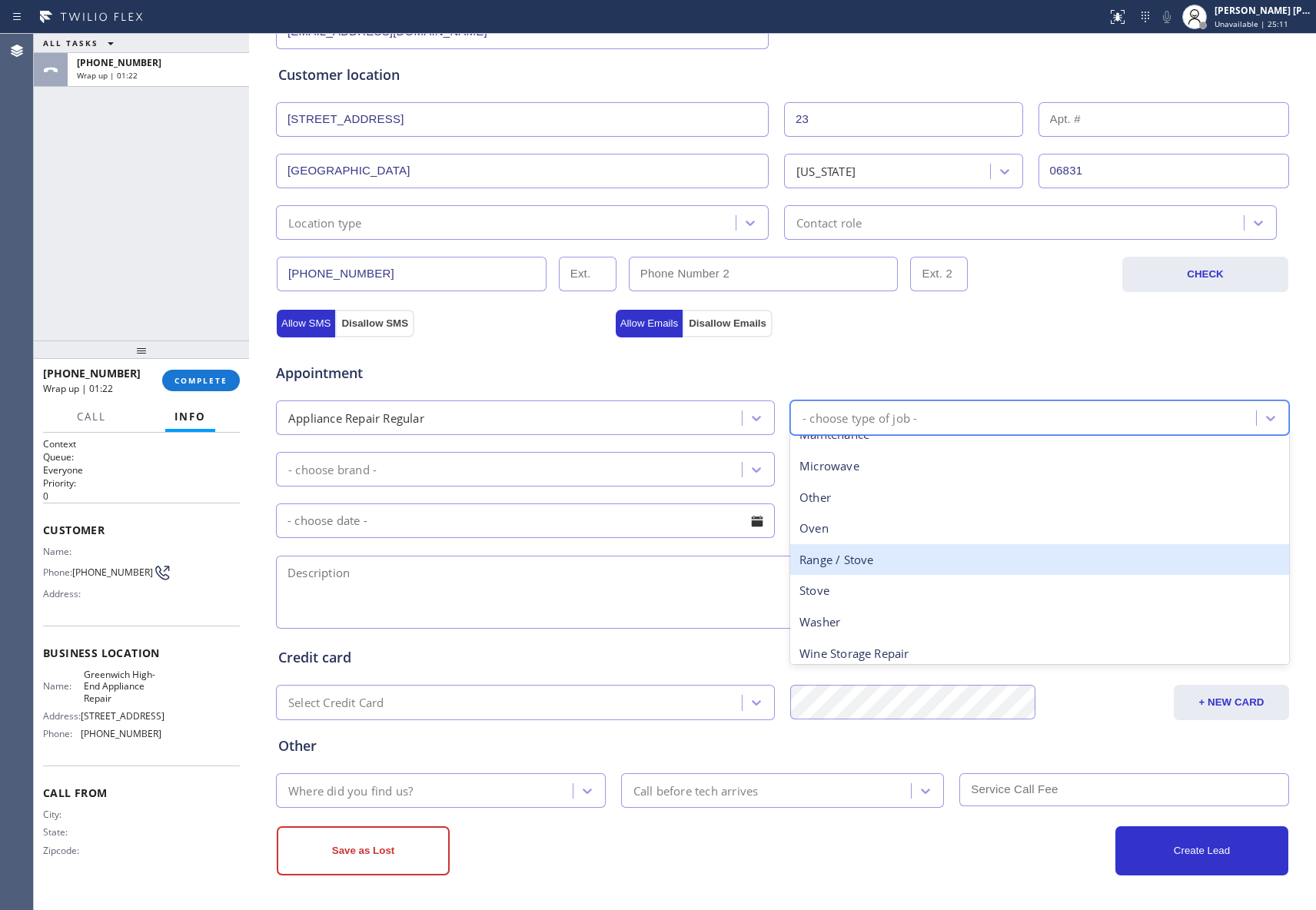
scroll to position [212, 0]
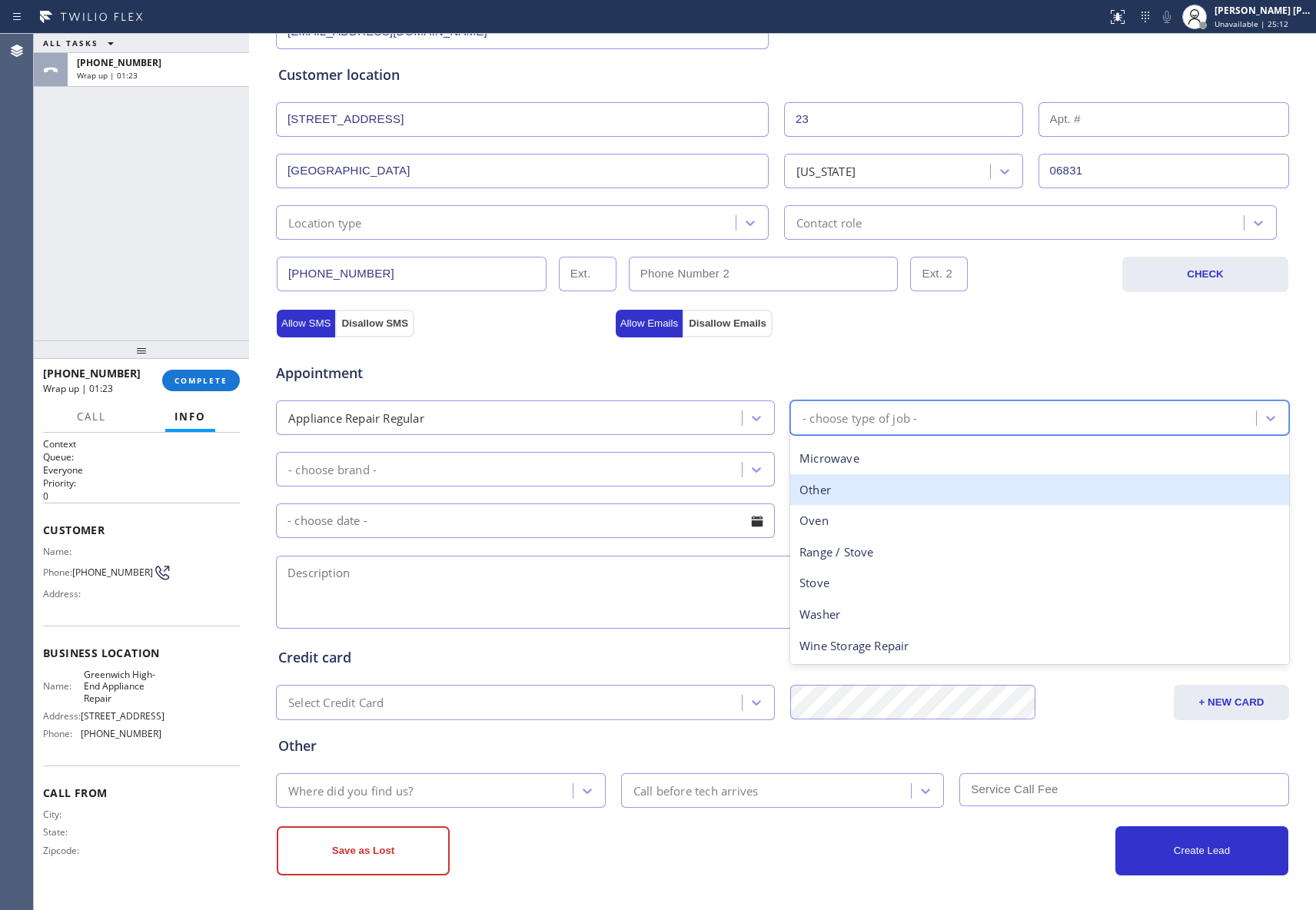
click at [860, 493] on div "Other" at bounding box center [1039, 490] width 499 height 32
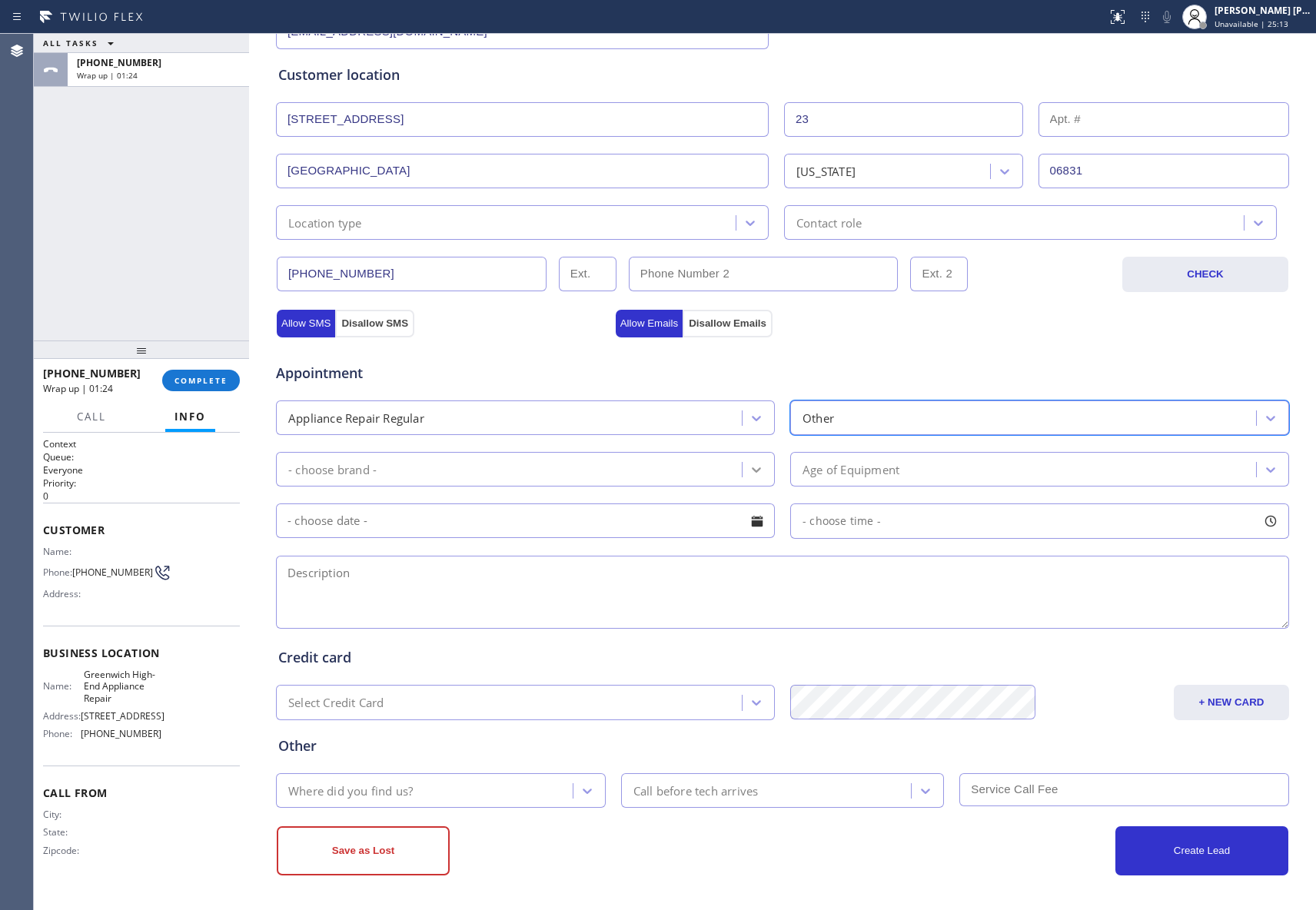
click at [746, 455] on div at bounding box center [757, 469] width 28 height 28
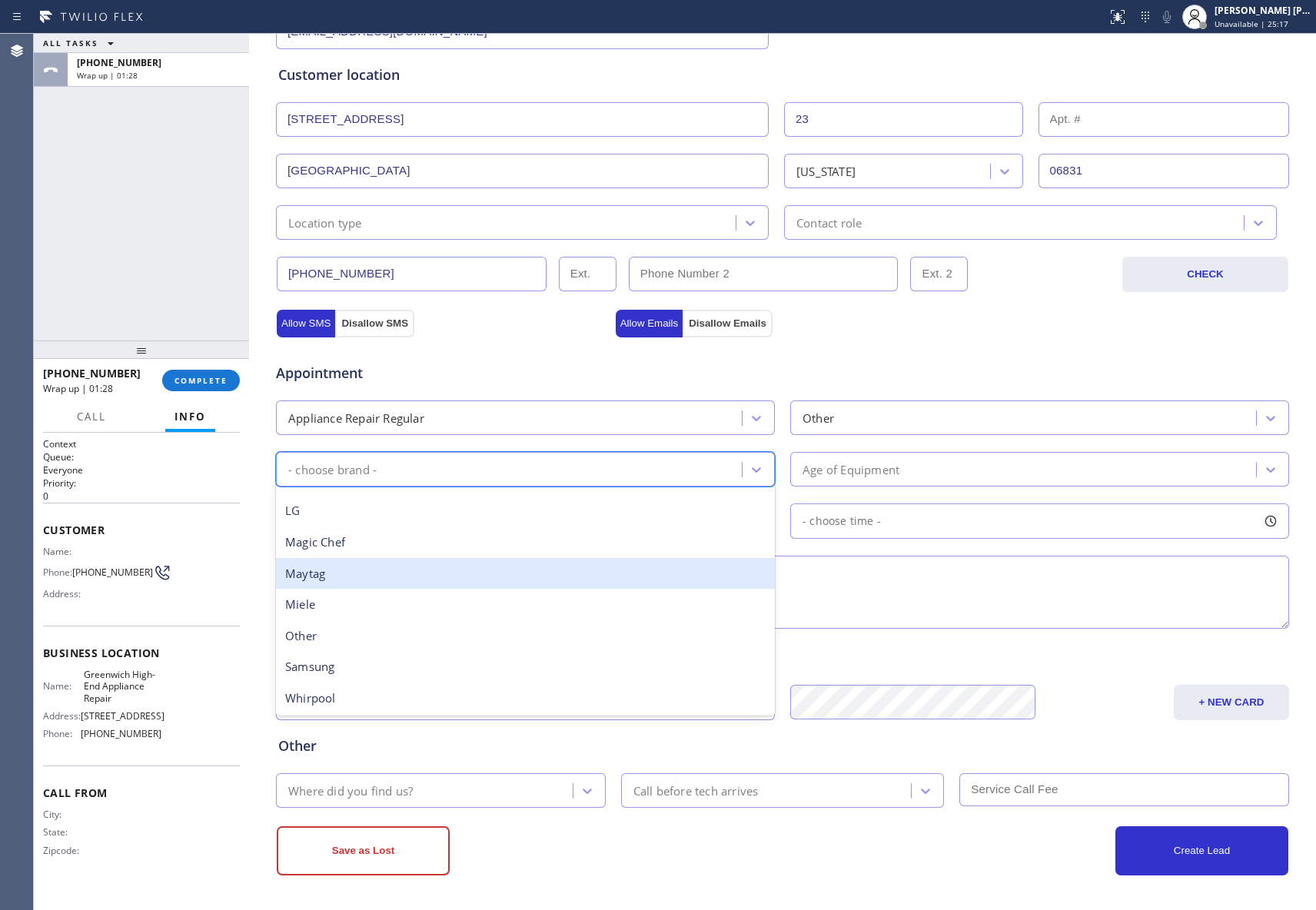
scroll to position [337, 0]
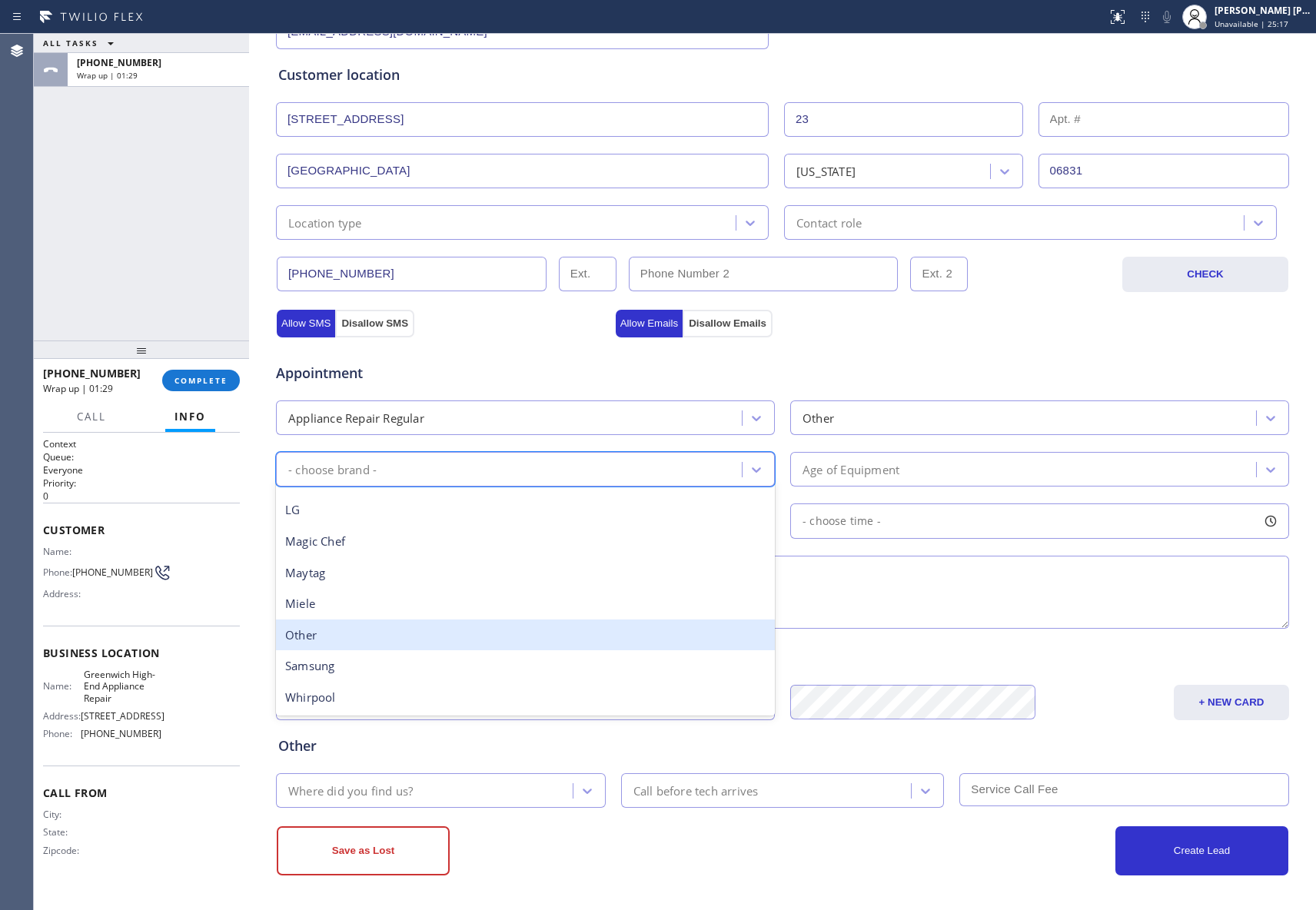
click at [357, 639] on div "Other" at bounding box center [525, 635] width 499 height 32
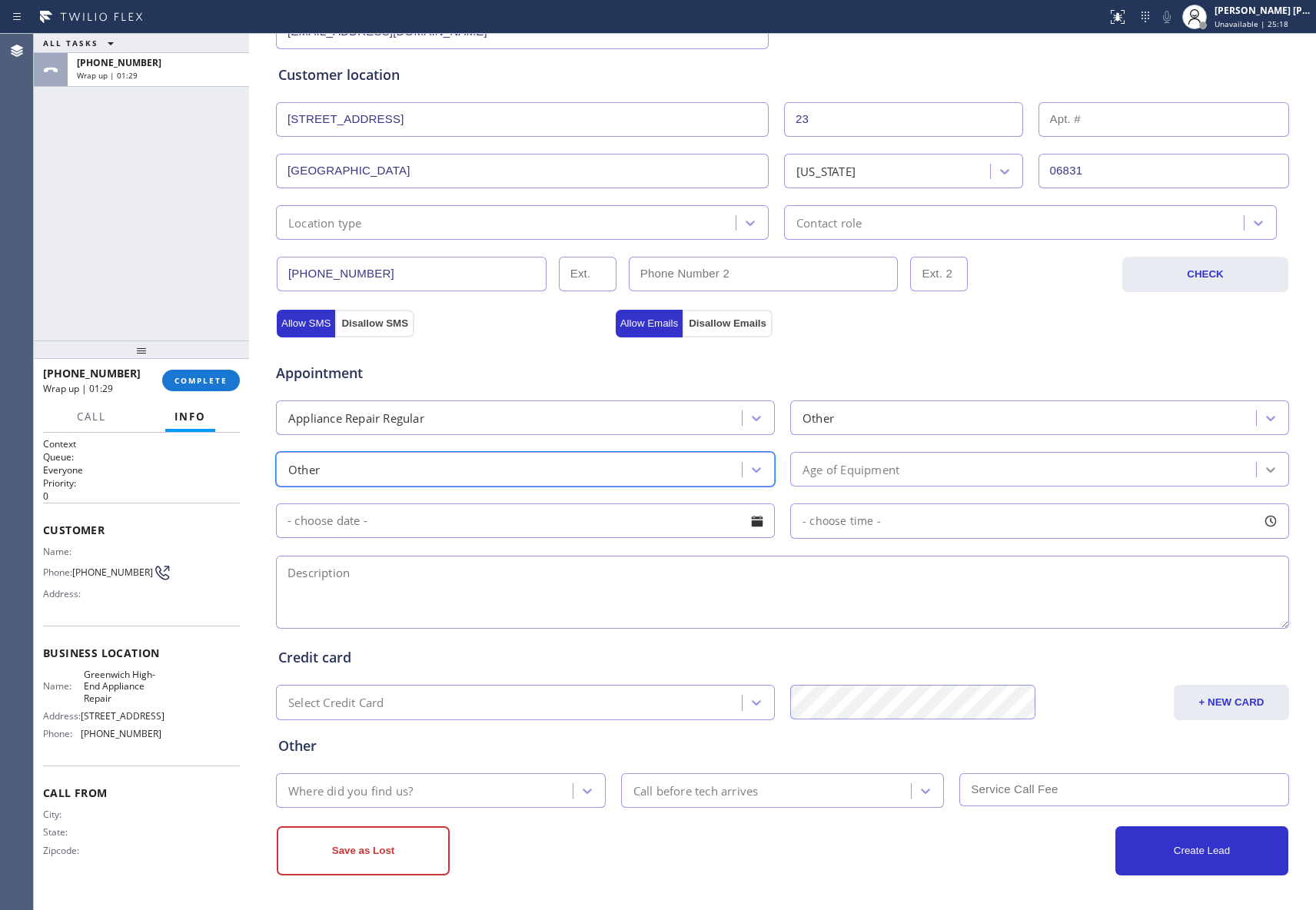
click at [1263, 468] on icon at bounding box center [1271, 470] width 16 height 16
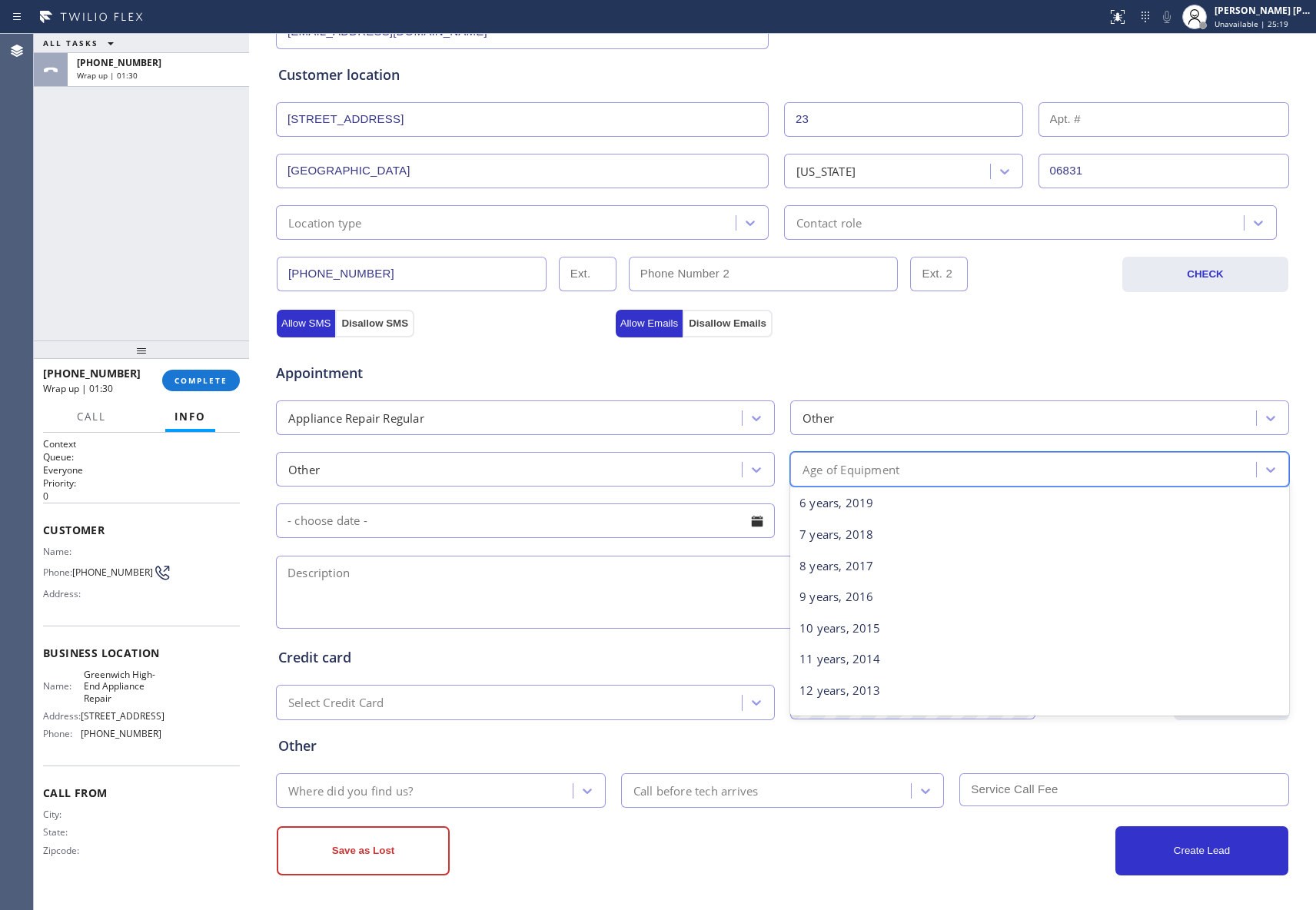
scroll to position [205, 0]
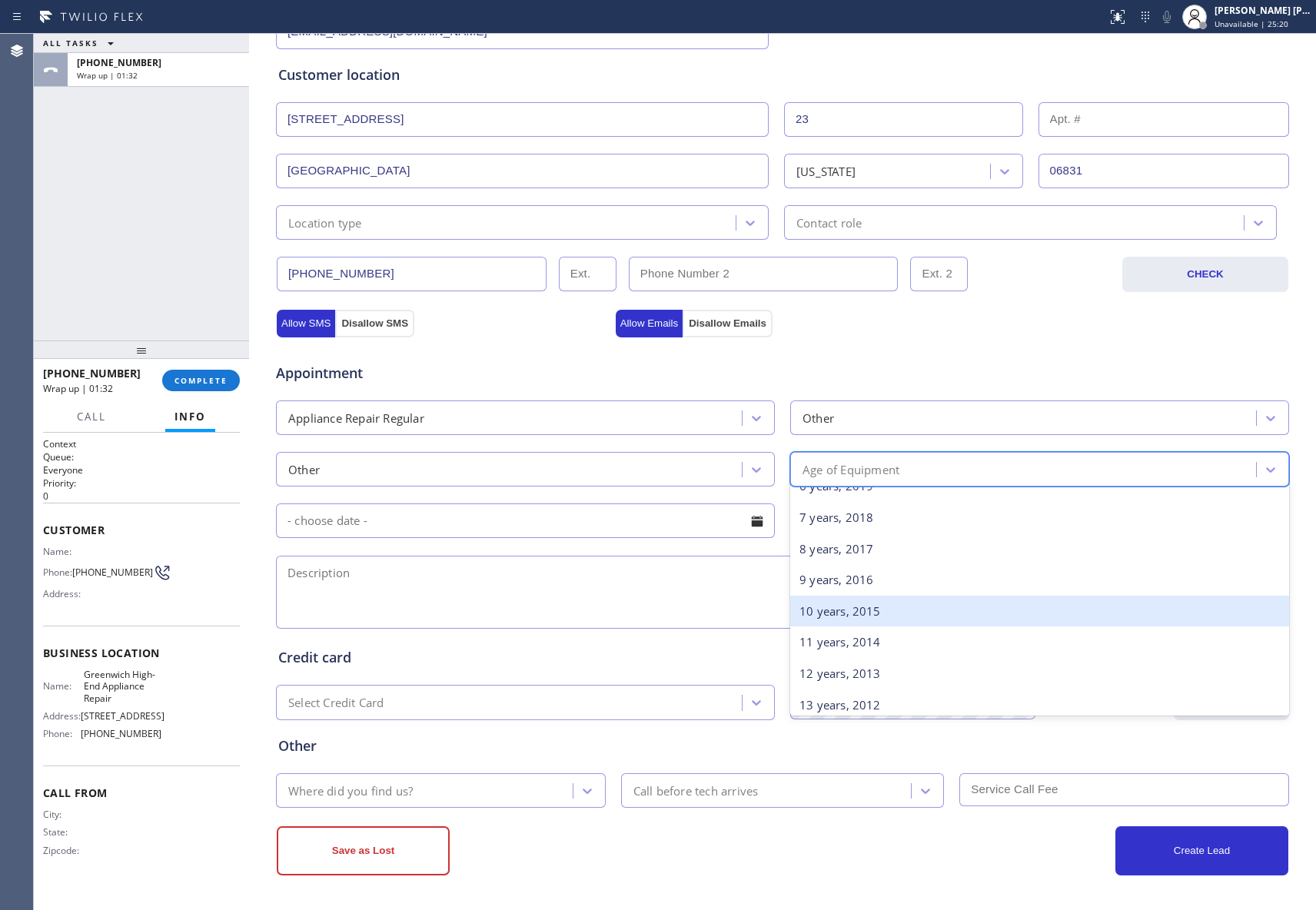
click at [859, 614] on div "10 years, 2015" at bounding box center [1039, 612] width 499 height 32
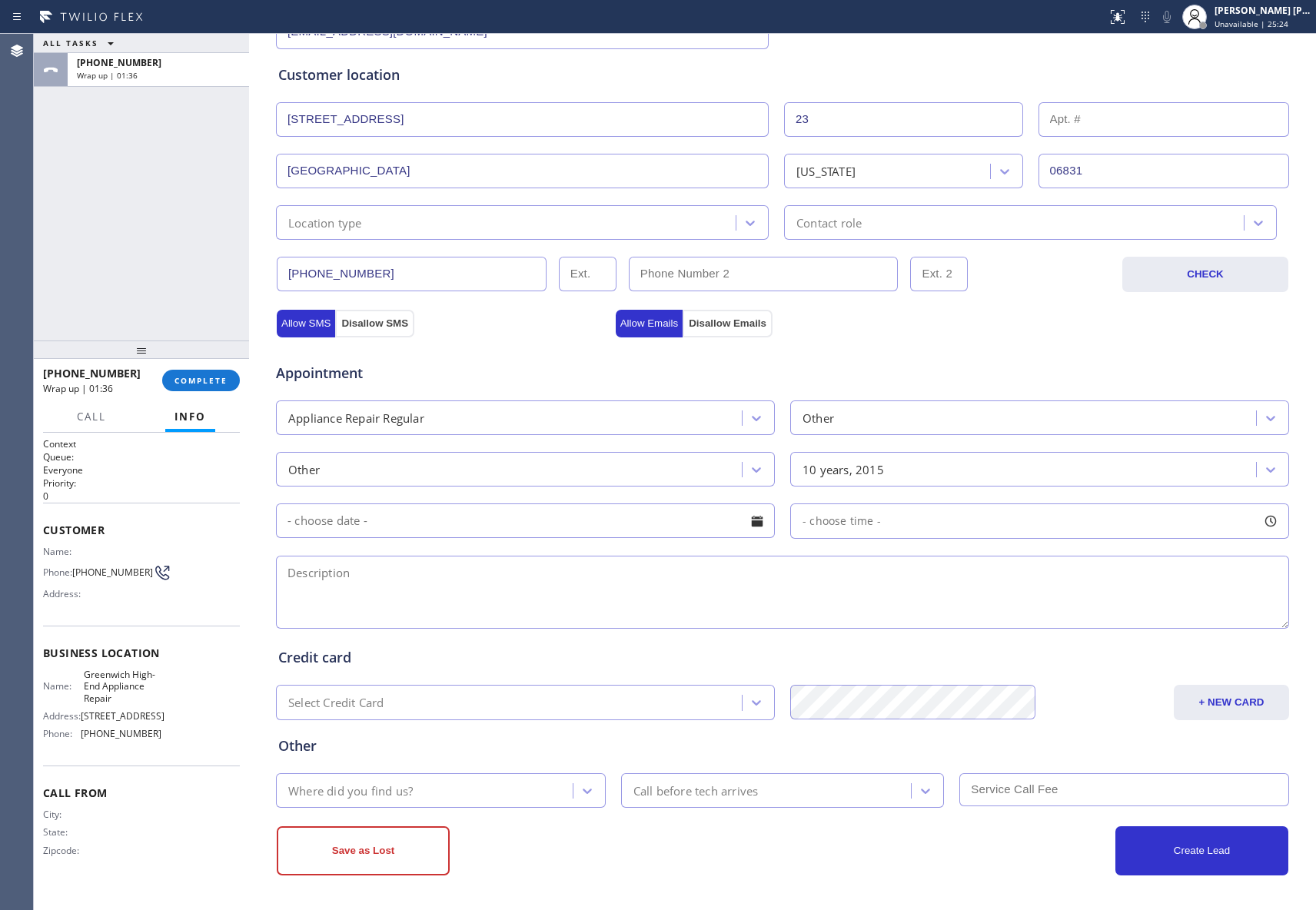
drag, startPoint x: 362, startPoint y: 604, endPoint x: 665, endPoint y: 620, distance: 303.4
click at [363, 604] on textarea at bounding box center [782, 593] width 1014 height 73
paste textarea "Cotland 2 door freezer | making strange noise every 30 minutes | [DEMOGRAPHIC_D…"
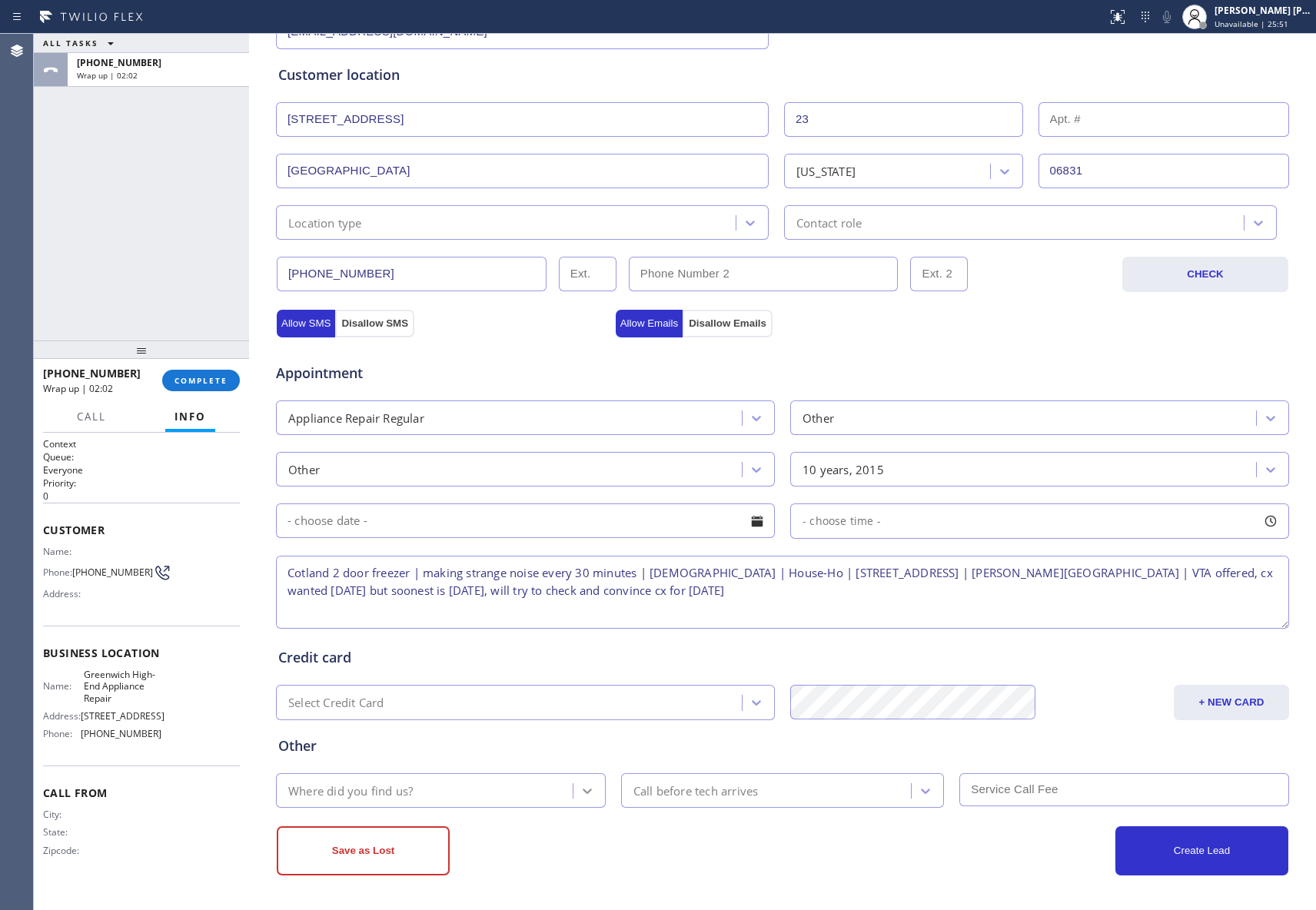
type textarea "Cotland 2 door freezer | making strange noise every 30 minutes | [DEMOGRAPHIC_D…"
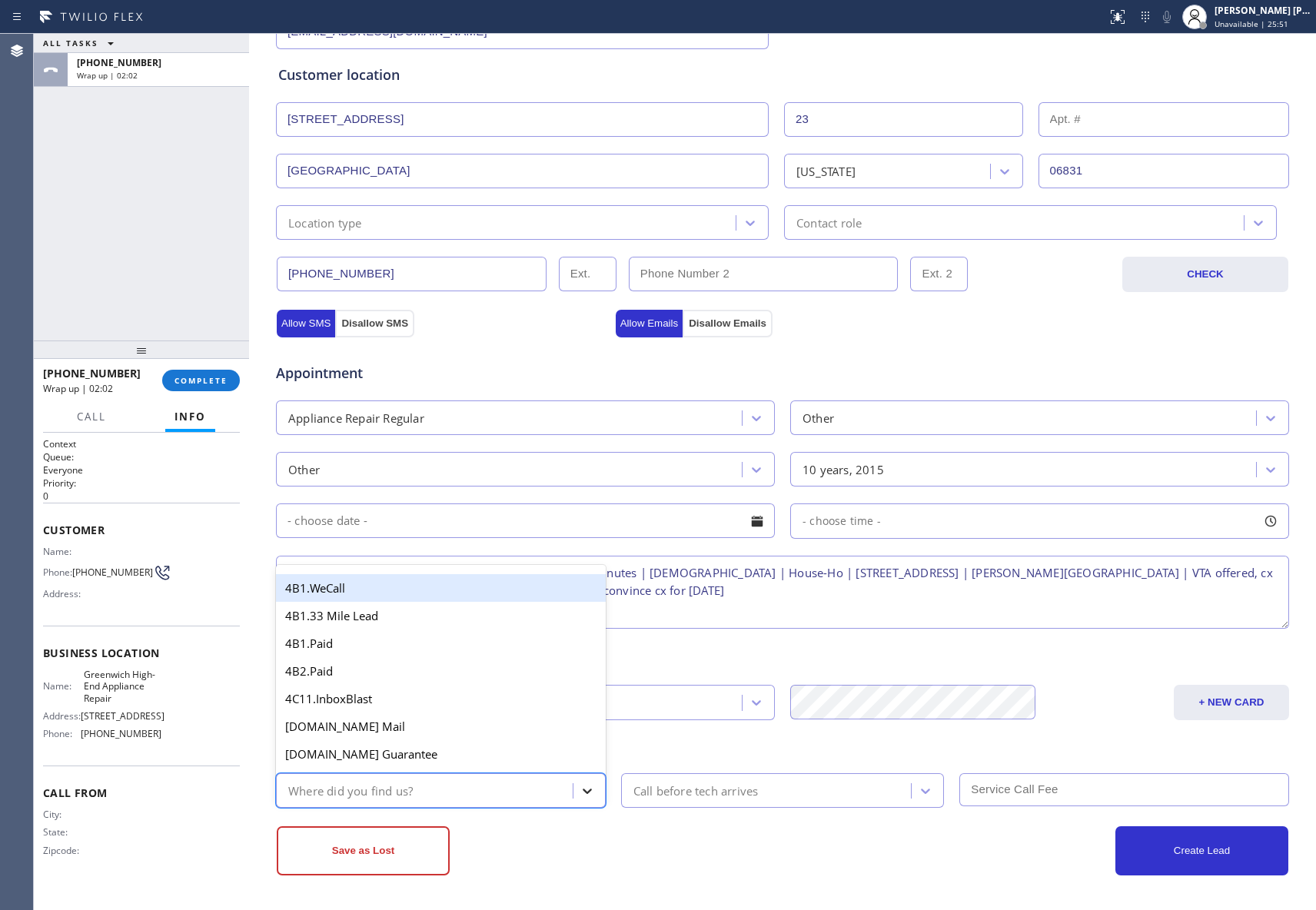
click at [583, 791] on icon at bounding box center [587, 790] width 9 height 5
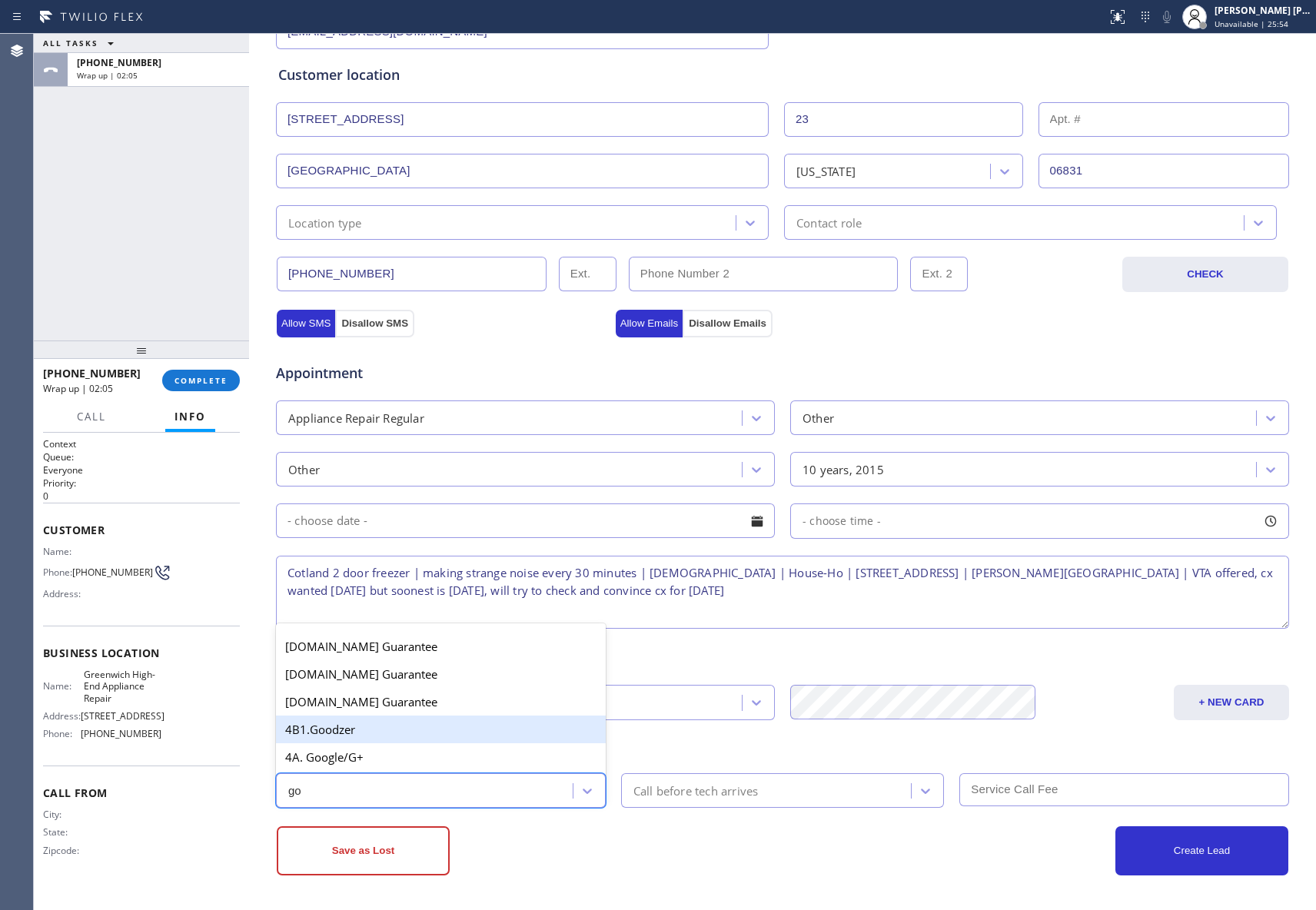
type input "goo"
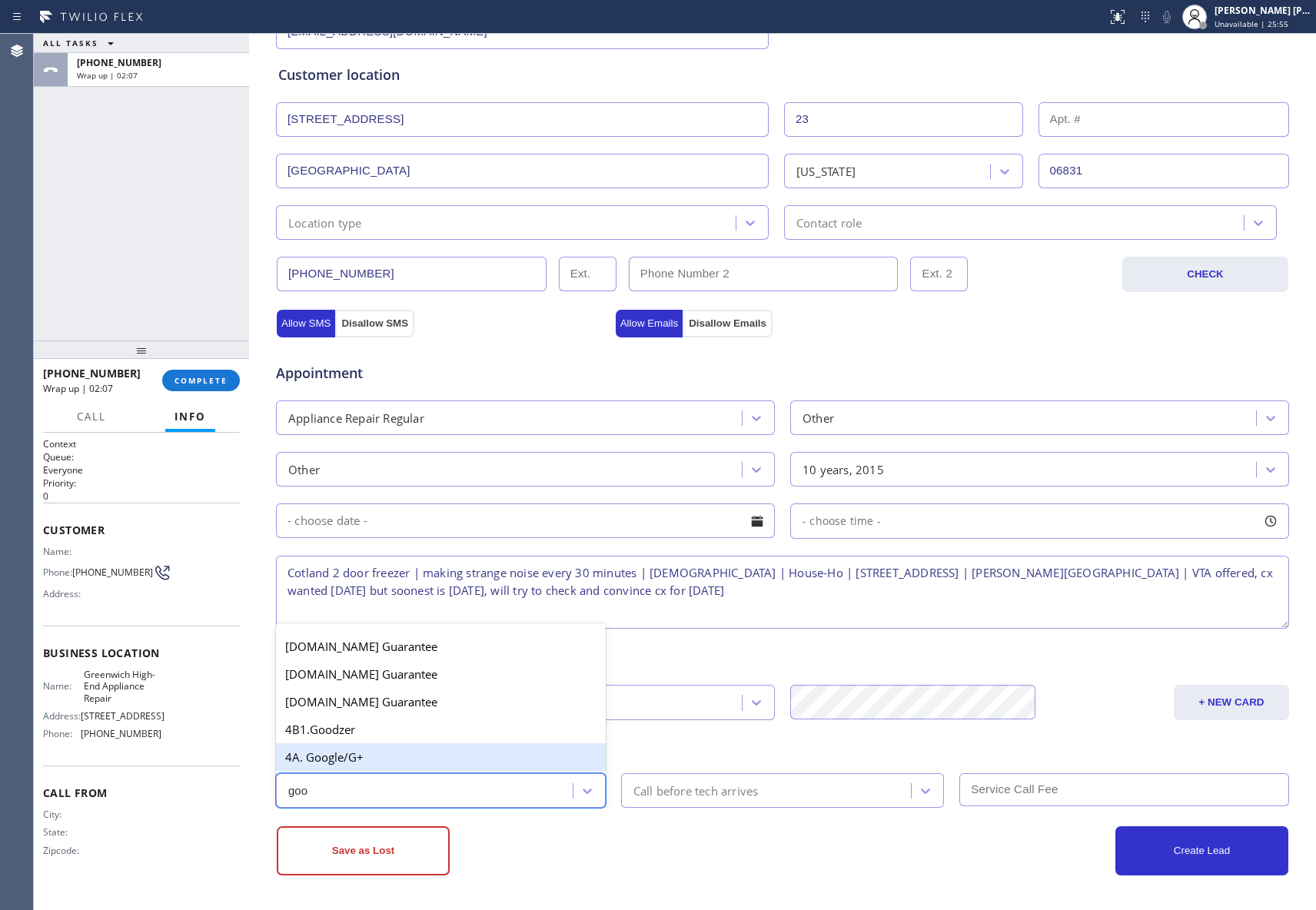
click at [468, 752] on div "4A. Google/G+" at bounding box center [441, 757] width 330 height 28
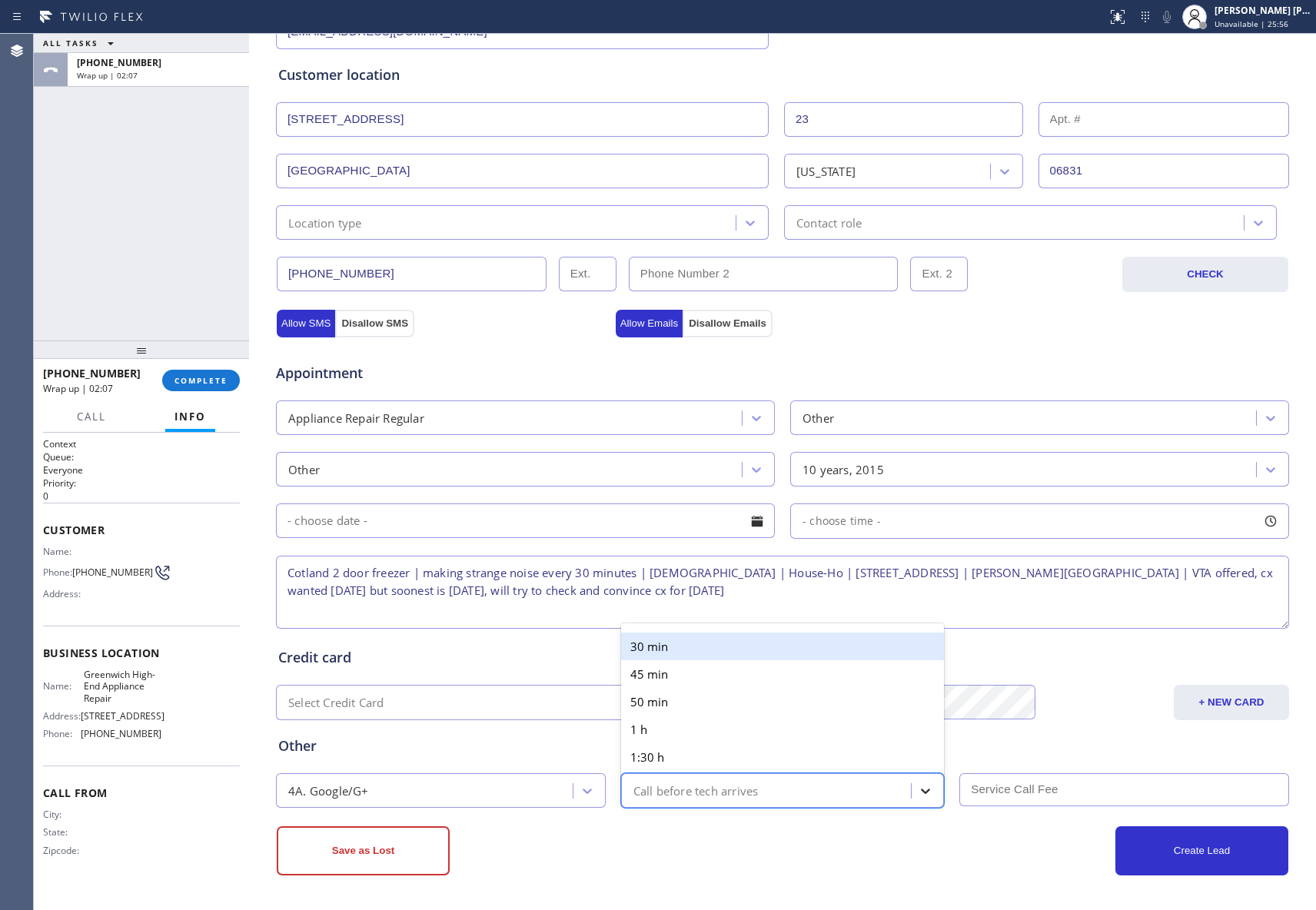
click at [923, 793] on icon at bounding box center [926, 791] width 16 height 16
click at [757, 657] on div "30 min" at bounding box center [783, 646] width 324 height 28
click at [1062, 795] on input "text" at bounding box center [1124, 789] width 330 height 33
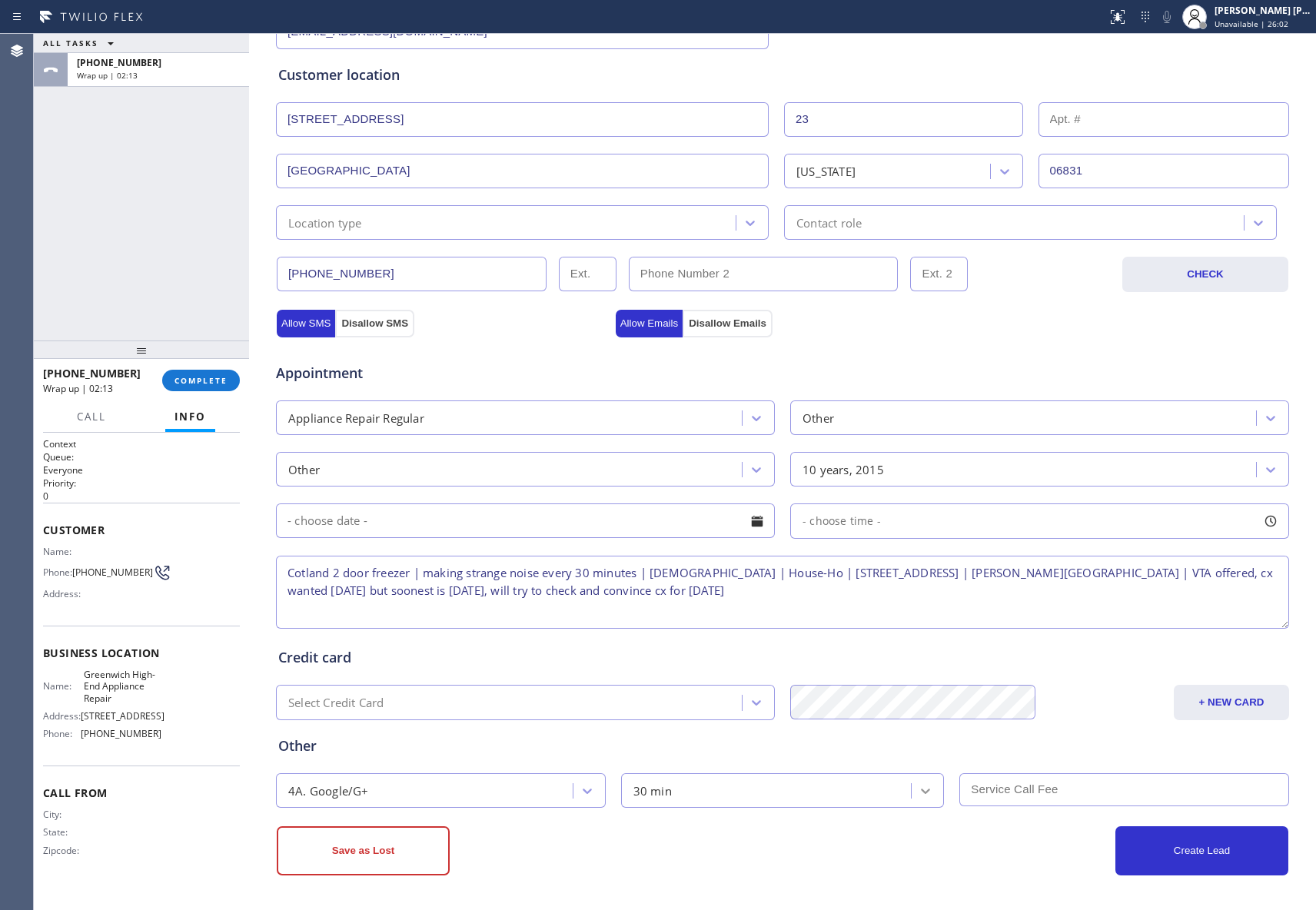
click at [912, 787] on div at bounding box center [926, 791] width 28 height 28
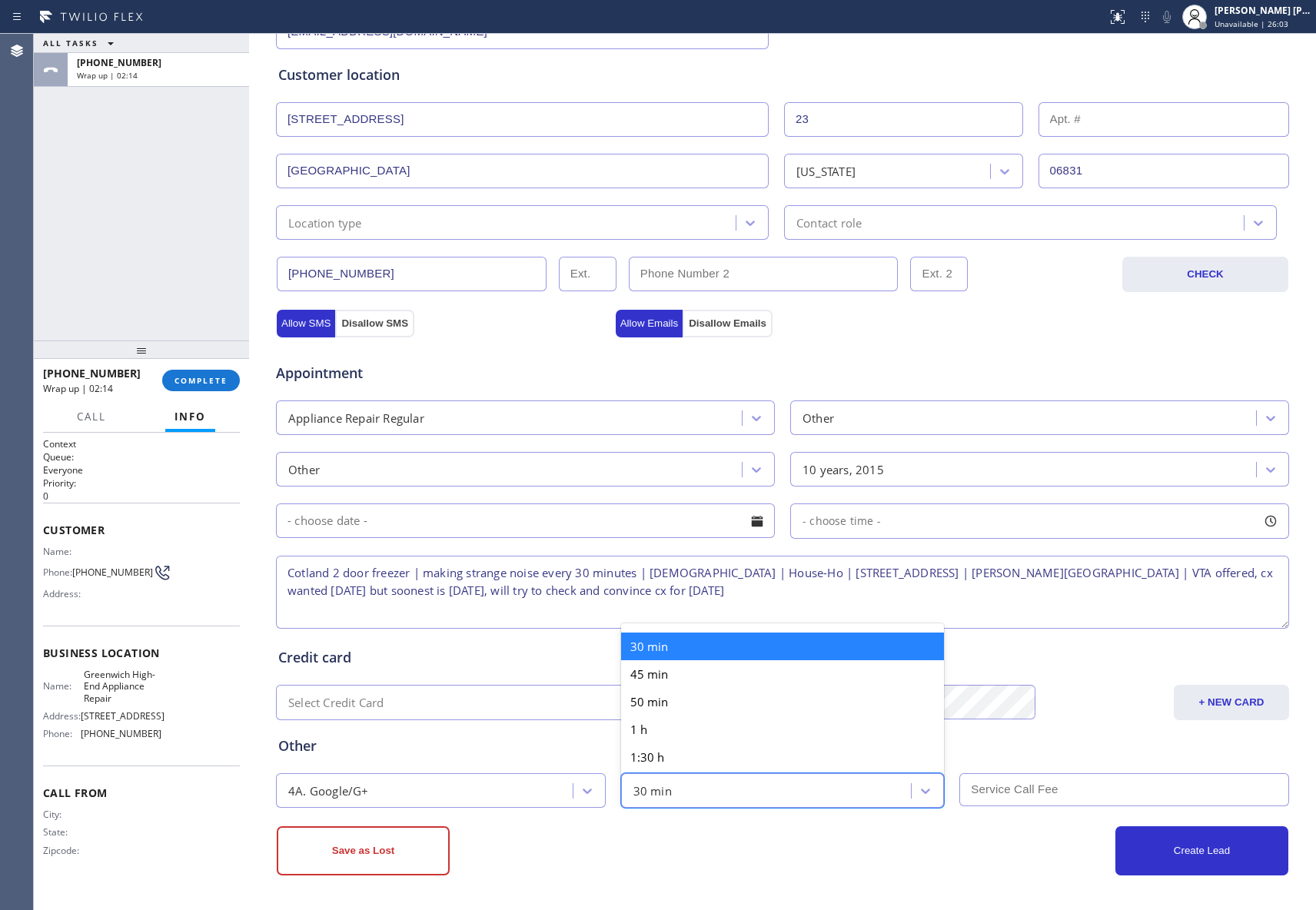
click at [668, 857] on div "Save as Lost" at bounding box center [530, 851] width 506 height 49
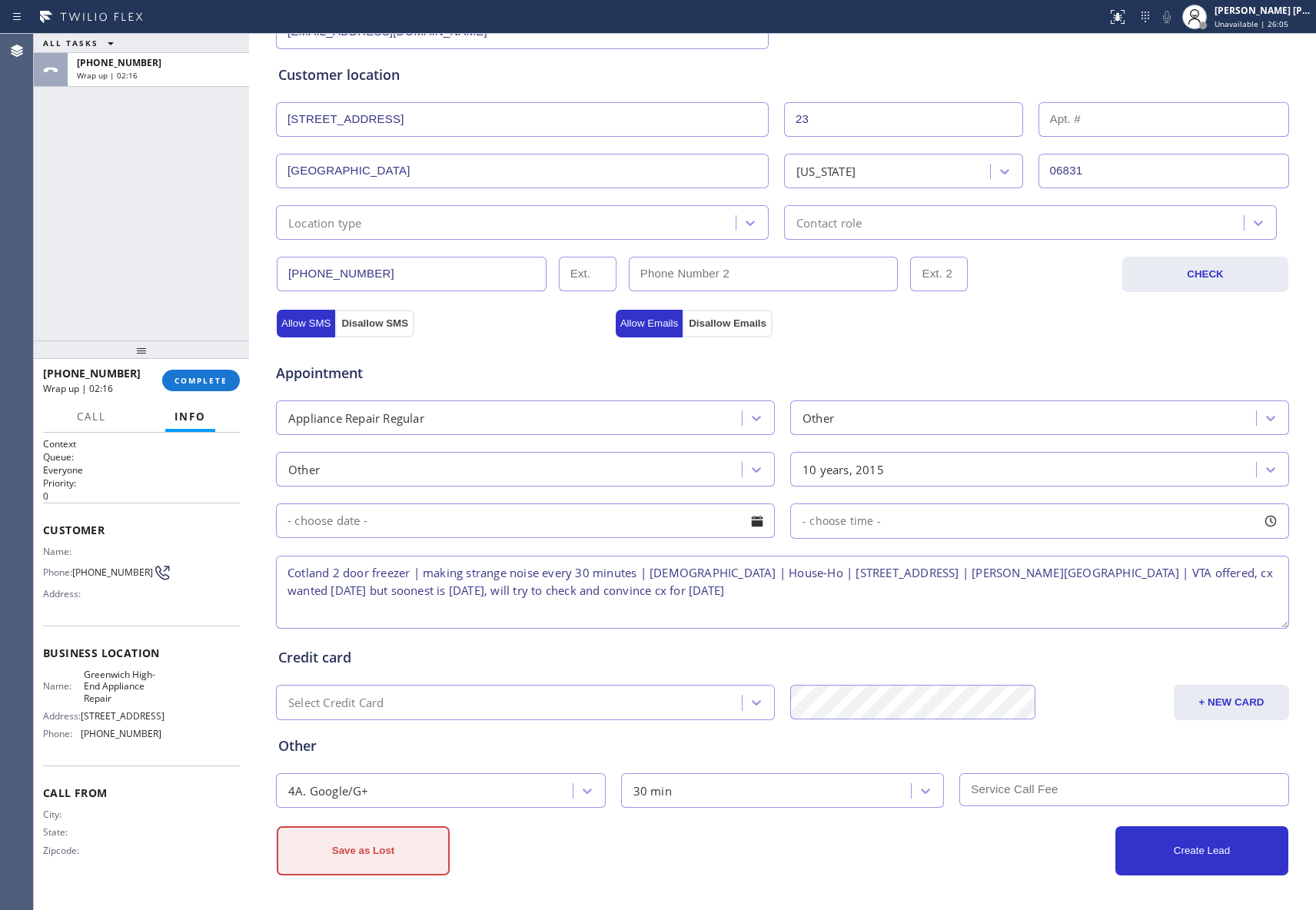
click at [364, 847] on button "Save as Lost" at bounding box center [363, 851] width 173 height 49
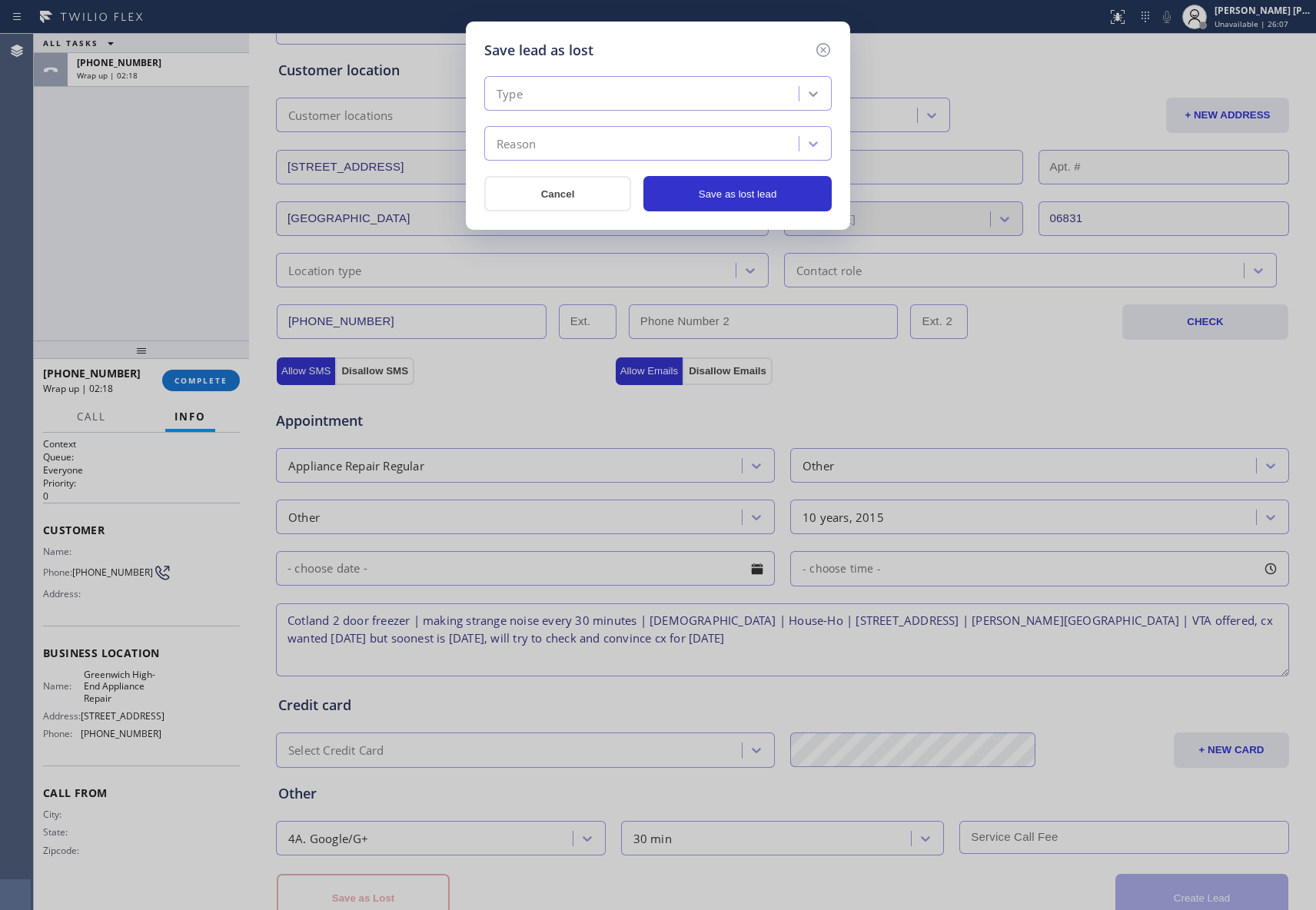
click at [812, 97] on icon at bounding box center [813, 94] width 16 height 16
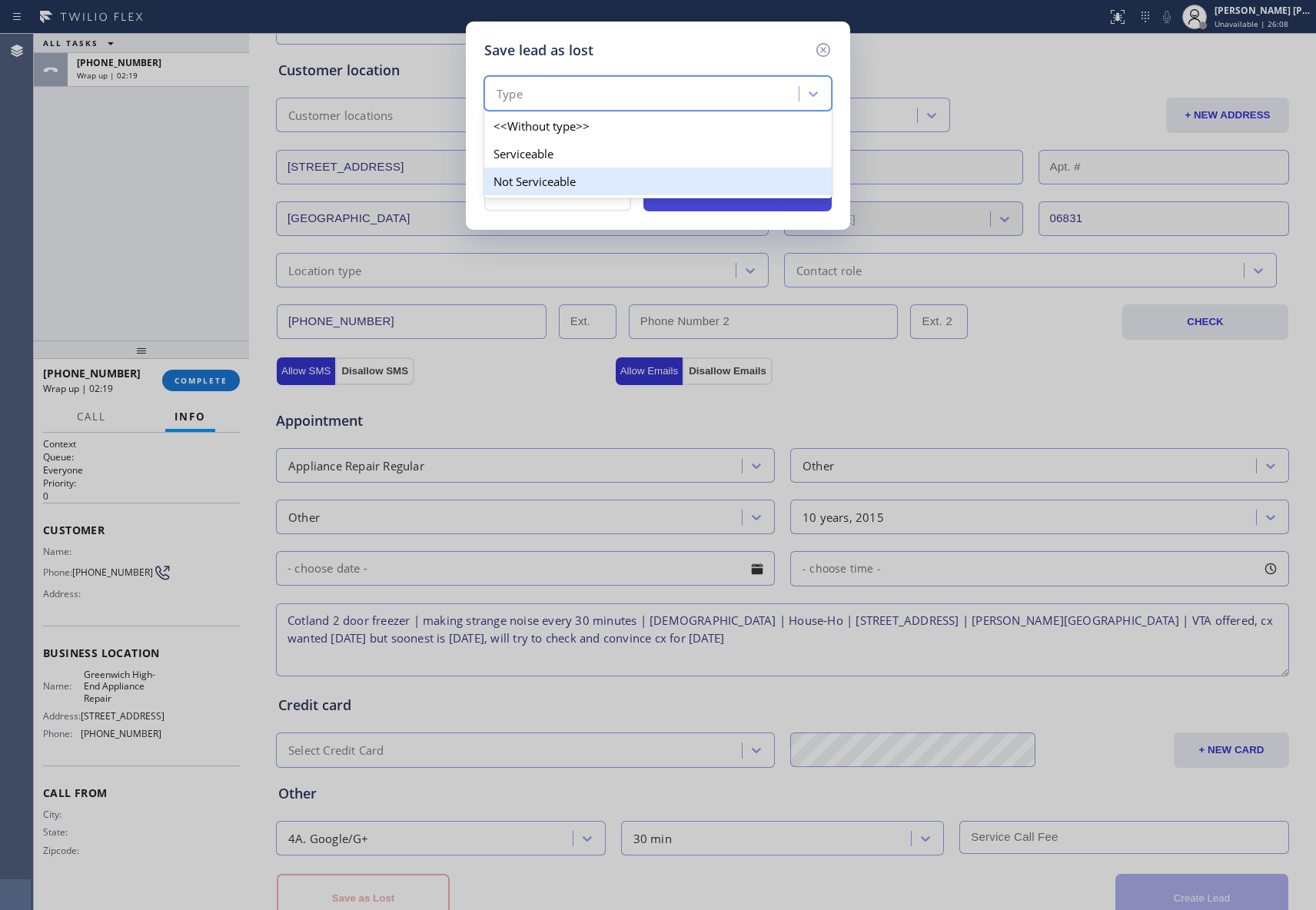
drag, startPoint x: 566, startPoint y: 177, endPoint x: 788, endPoint y: 179, distance: 222.0
click at [567, 179] on div "Not Serviceable" at bounding box center [658, 182] width 348 height 28
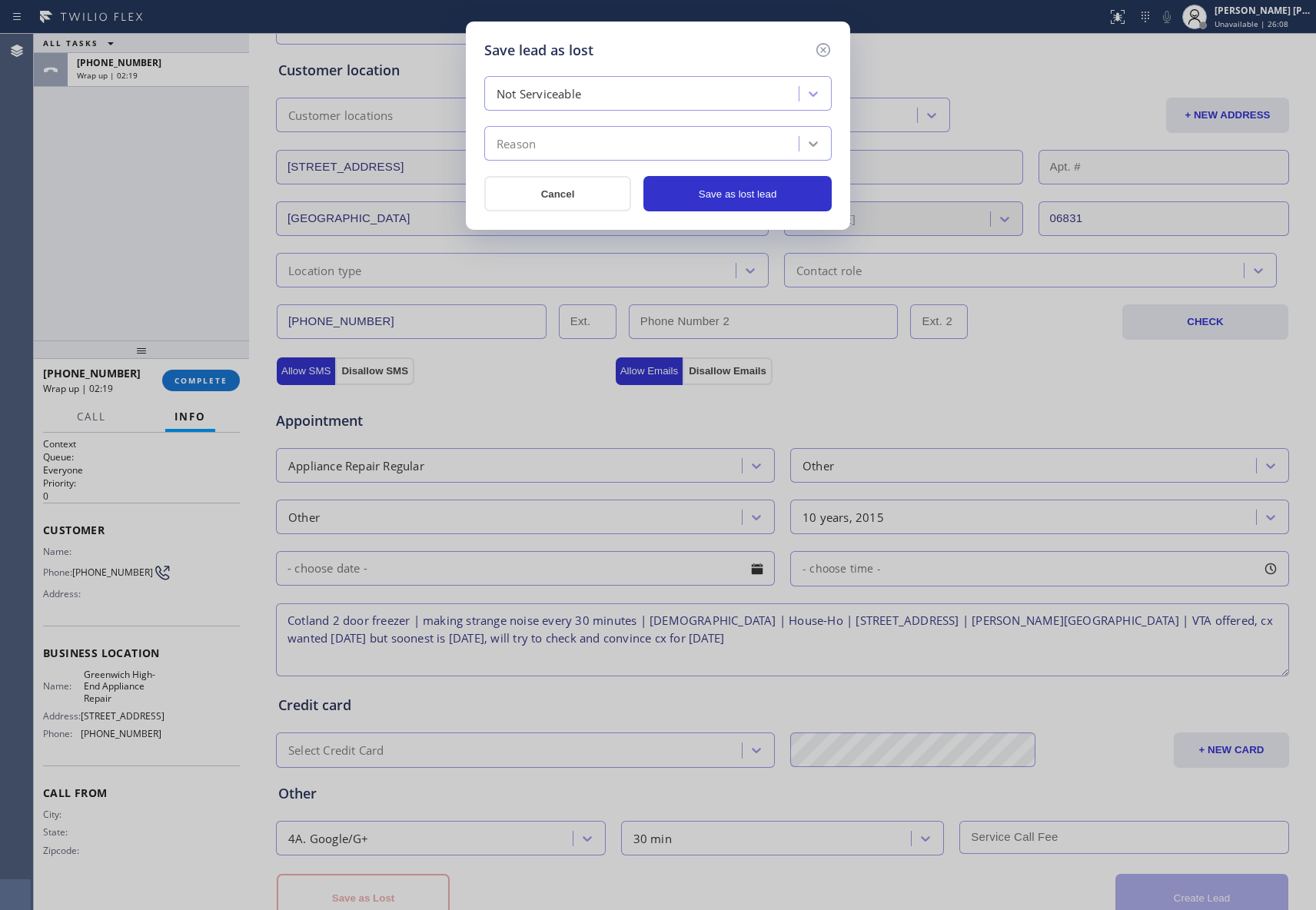
click at [818, 143] on icon at bounding box center [813, 144] width 16 height 16
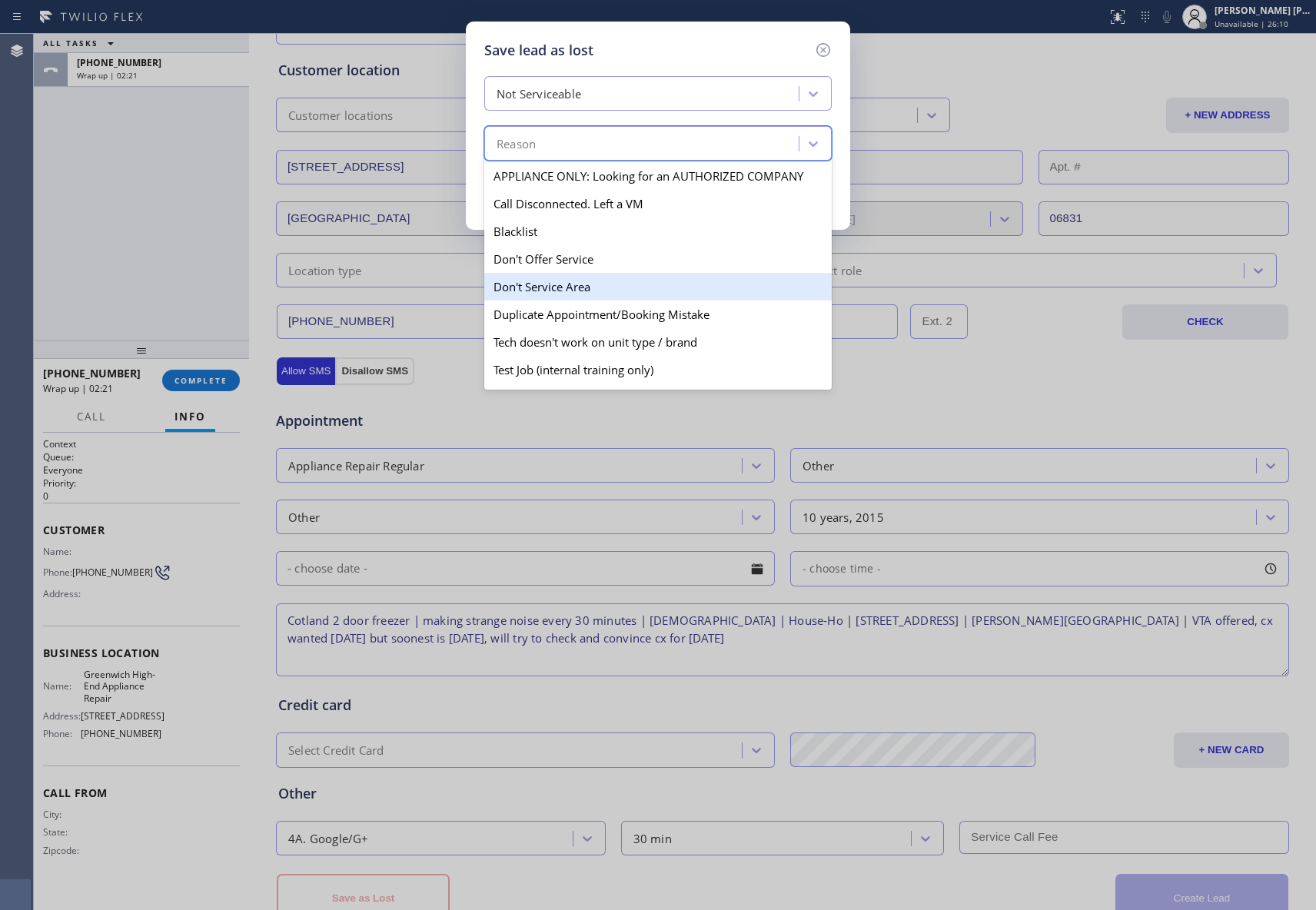
click at [591, 290] on div "Don't Service Area" at bounding box center [658, 287] width 348 height 28
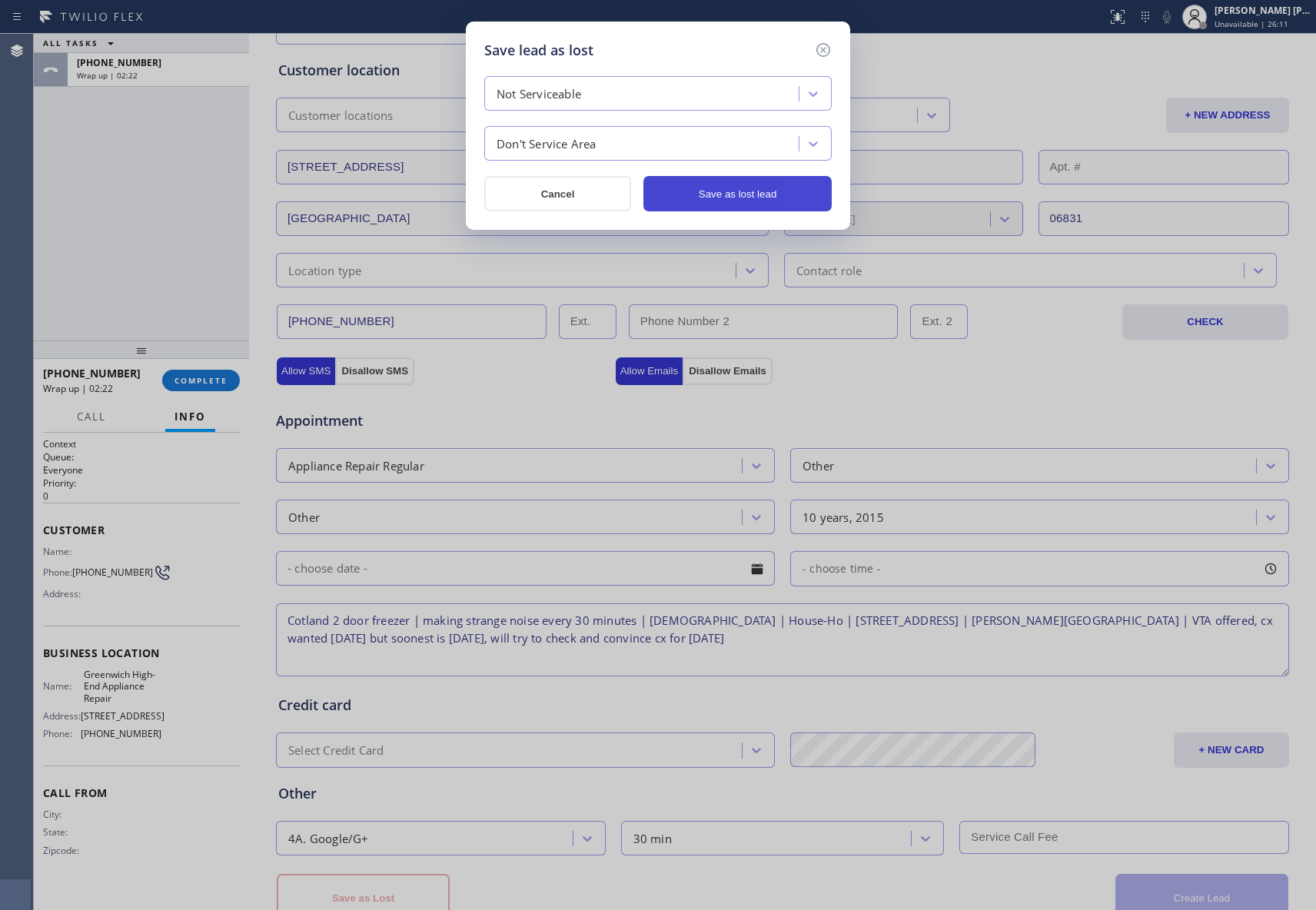
click at [773, 199] on button "Save as lost lead" at bounding box center [737, 194] width 189 height 36
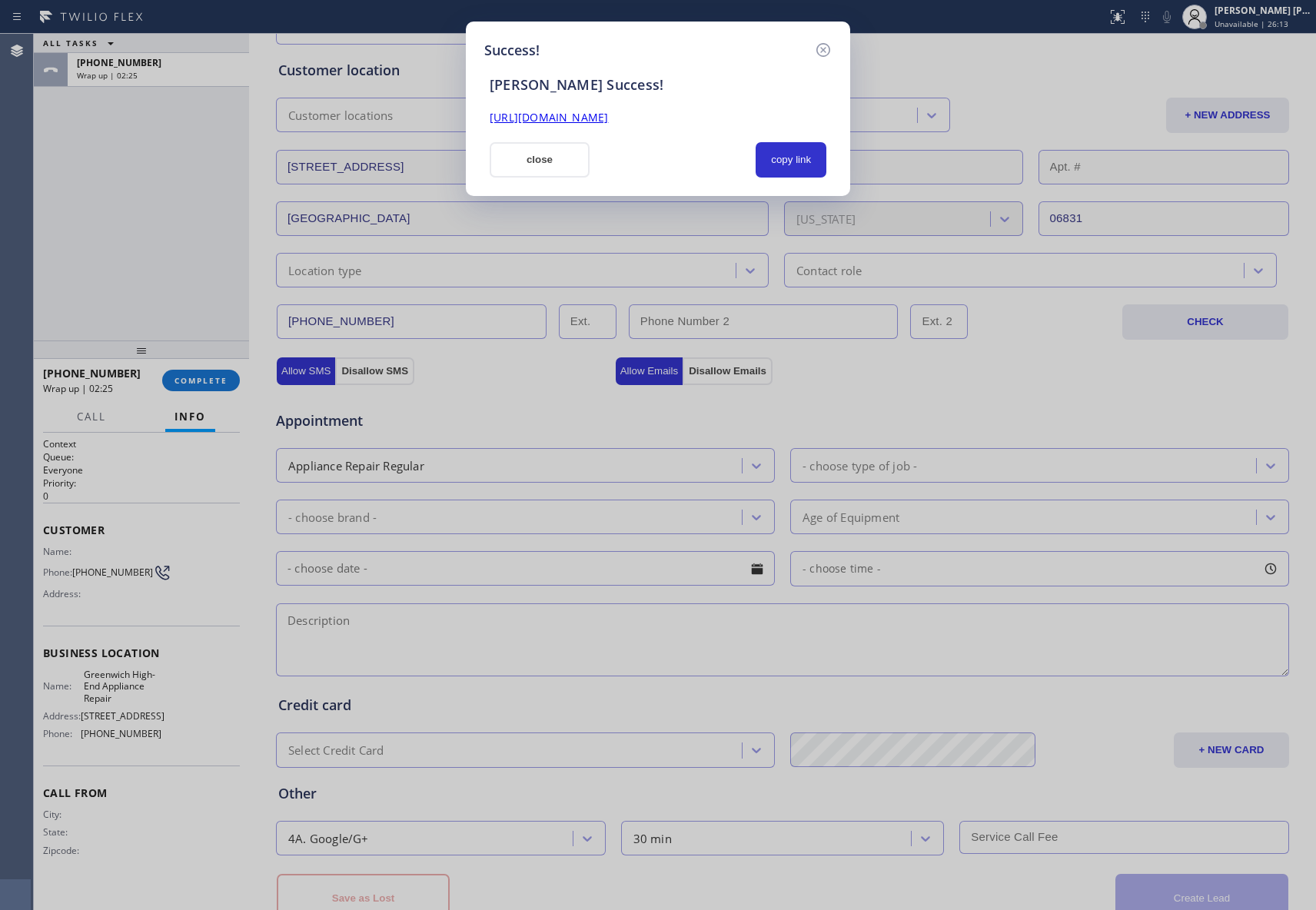
drag, startPoint x: 788, startPoint y: 118, endPoint x: 489, endPoint y: 122, distance: 299.0
click at [489, 122] on div "[URL][DOMAIN_NAME]" at bounding box center [657, 118] width 355 height 18
copy link "[URL][DOMAIN_NAME]"
click at [826, 47] on icon at bounding box center [823, 49] width 19 height 19
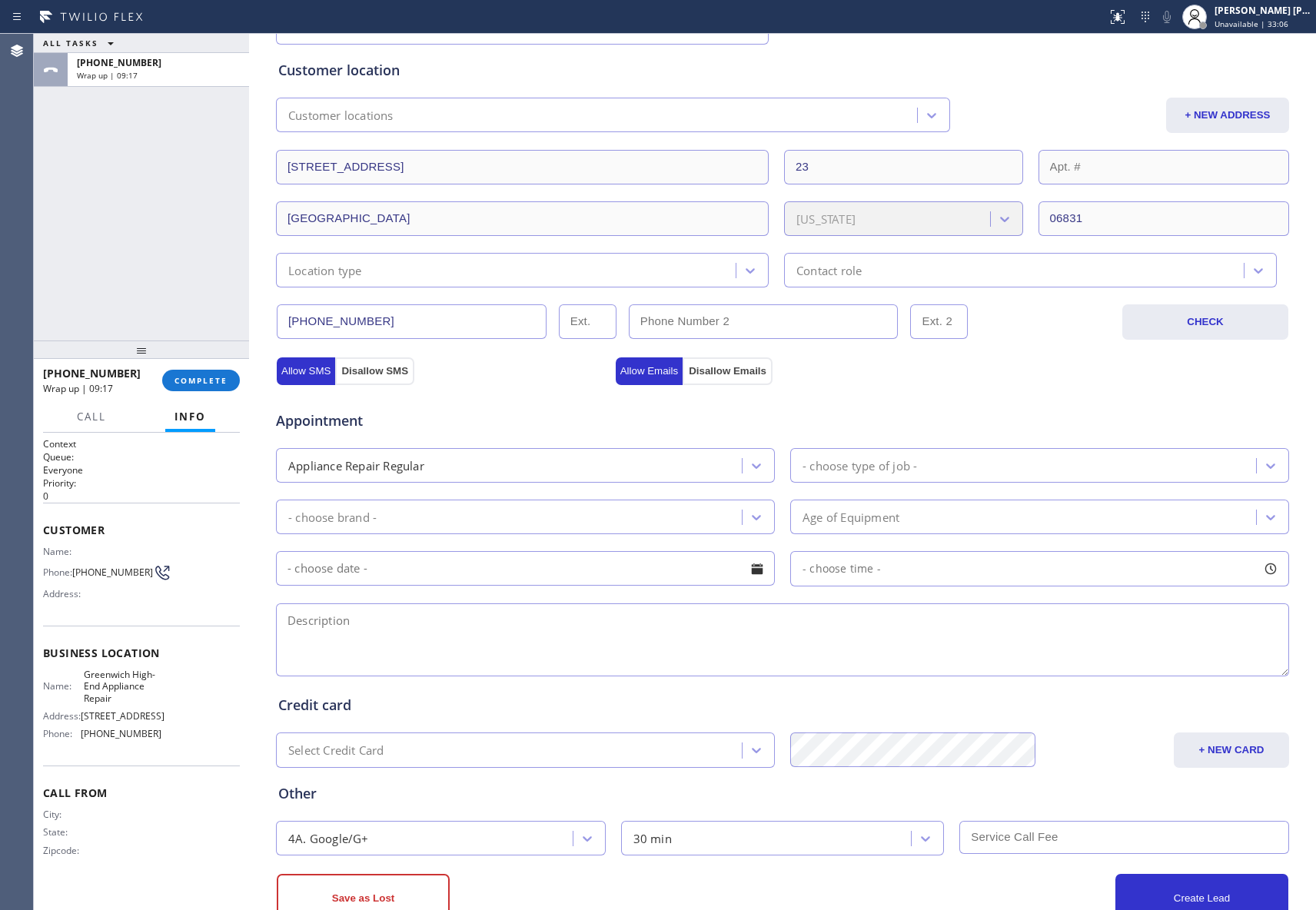
scroll to position [0, 0]
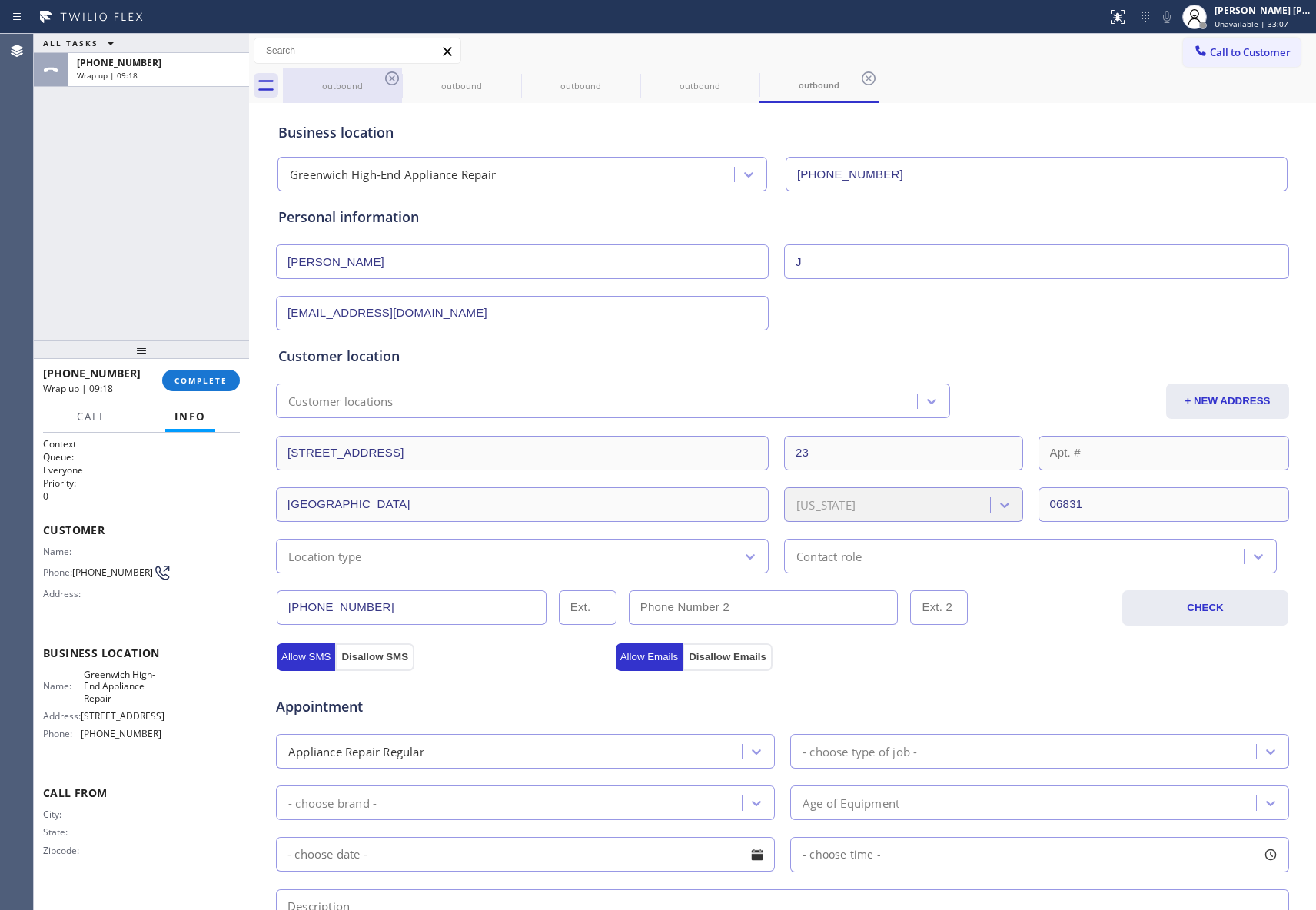
click at [370, 87] on div "outbound" at bounding box center [342, 86] width 116 height 12
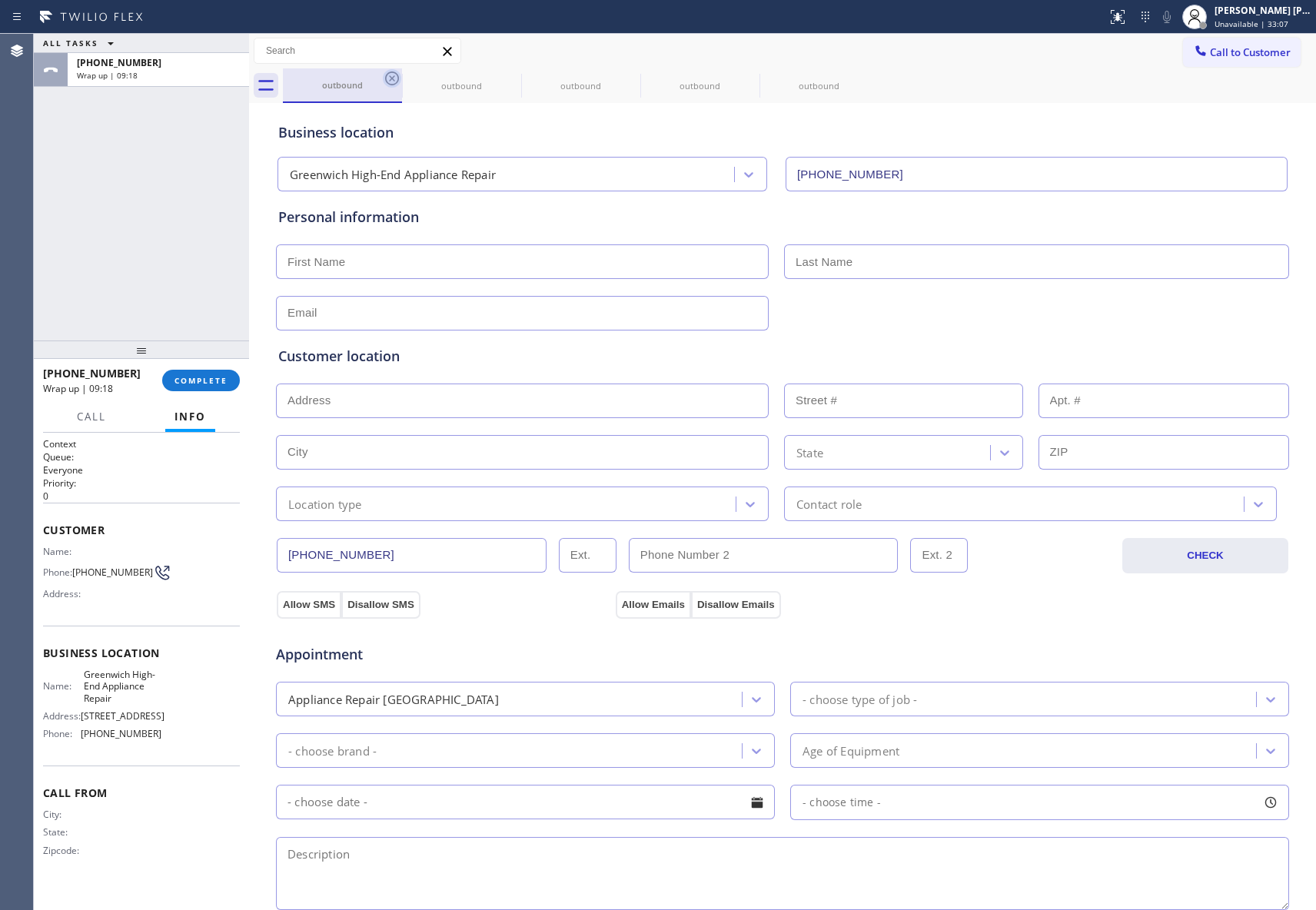
click at [383, 81] on icon at bounding box center [392, 78] width 19 height 19
click at [502, 81] on icon at bounding box center [511, 78] width 19 height 19
click at [385, 81] on icon at bounding box center [392, 78] width 19 height 19
click at [0, 0] on icon at bounding box center [0, 0] width 0 height 0
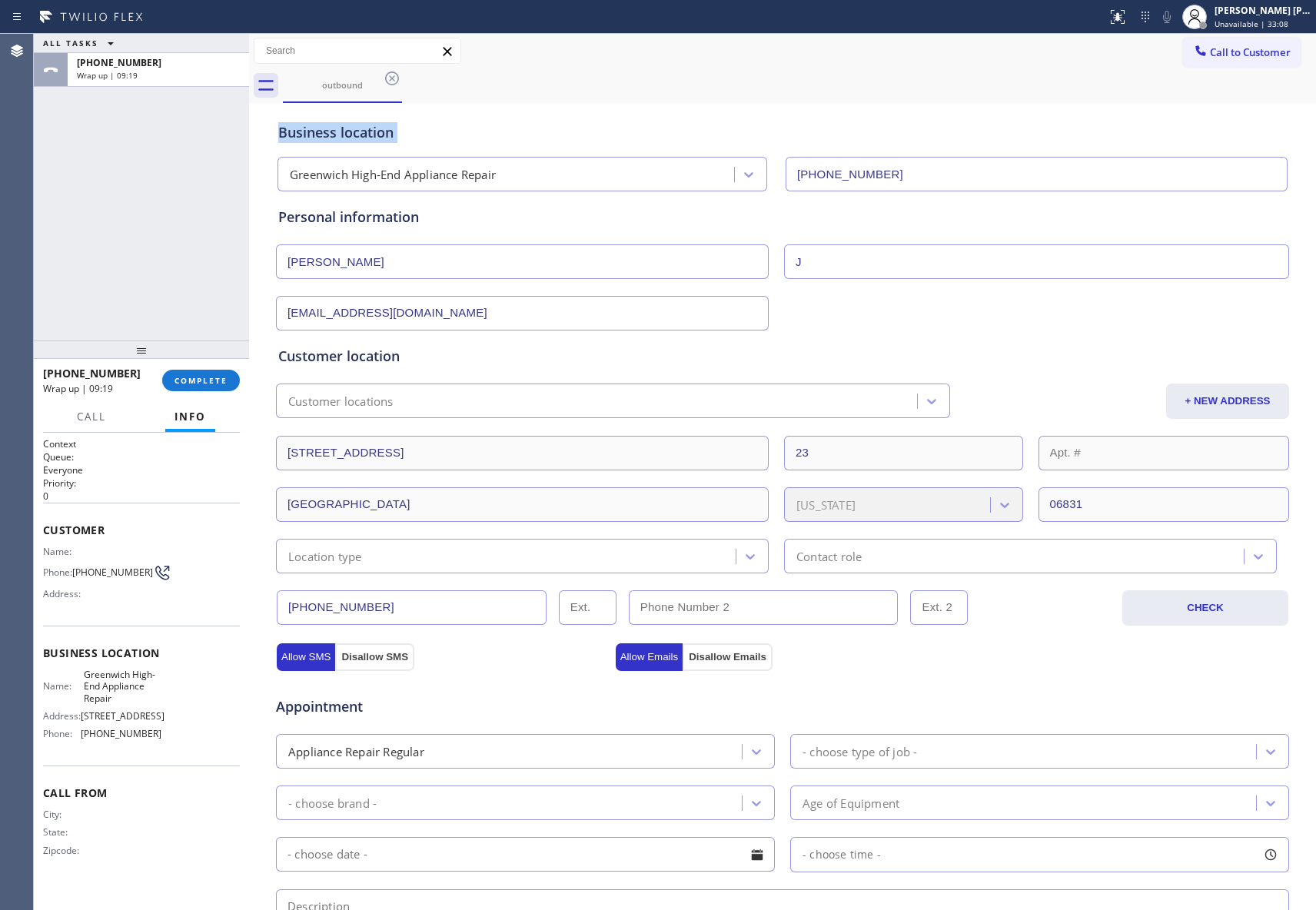
click at [385, 81] on icon at bounding box center [392, 78] width 19 height 19
click at [385, 81] on div "outbound" at bounding box center [799, 85] width 1033 height 35
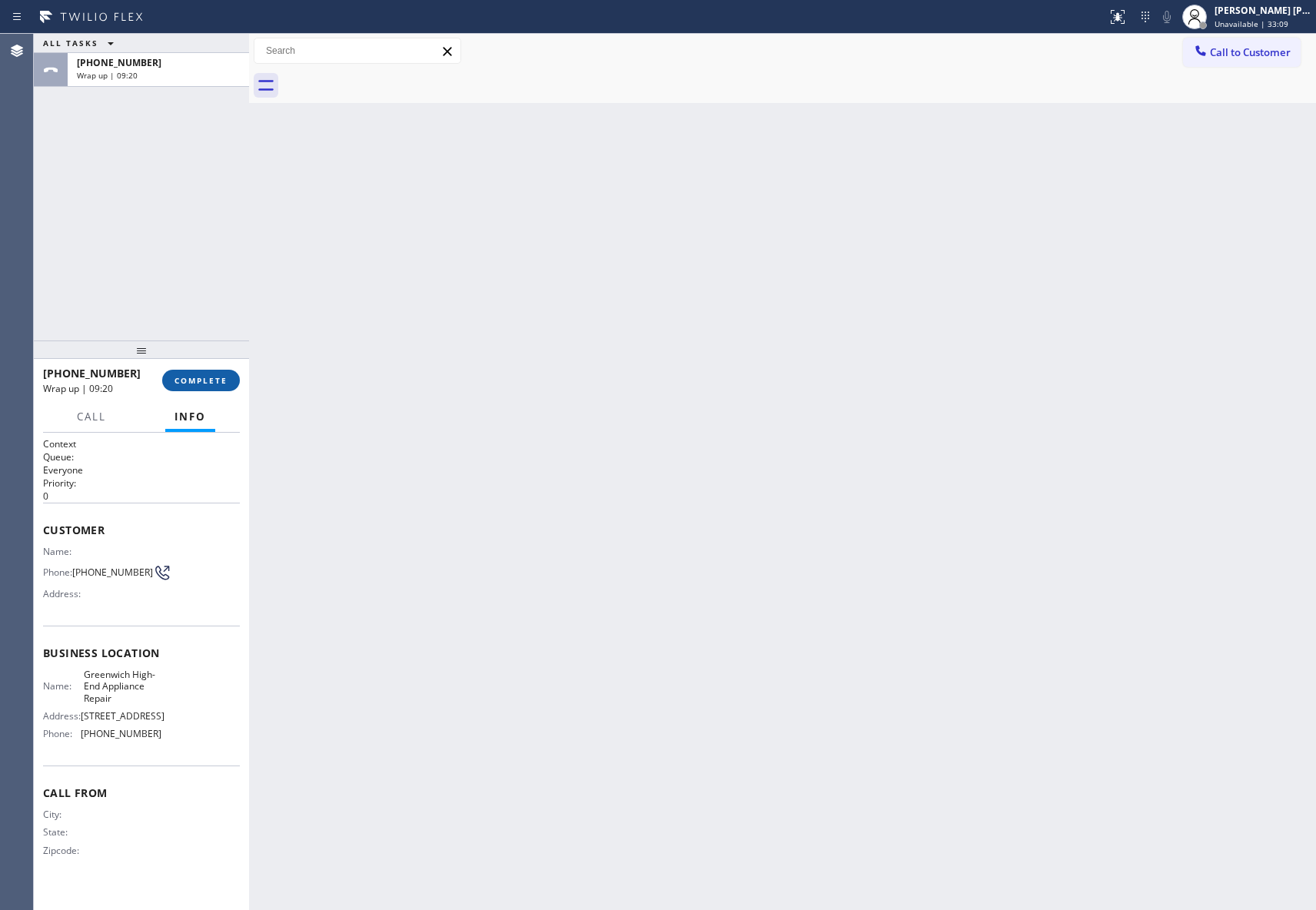
click at [182, 381] on span "COMPLETE" at bounding box center [202, 380] width 53 height 11
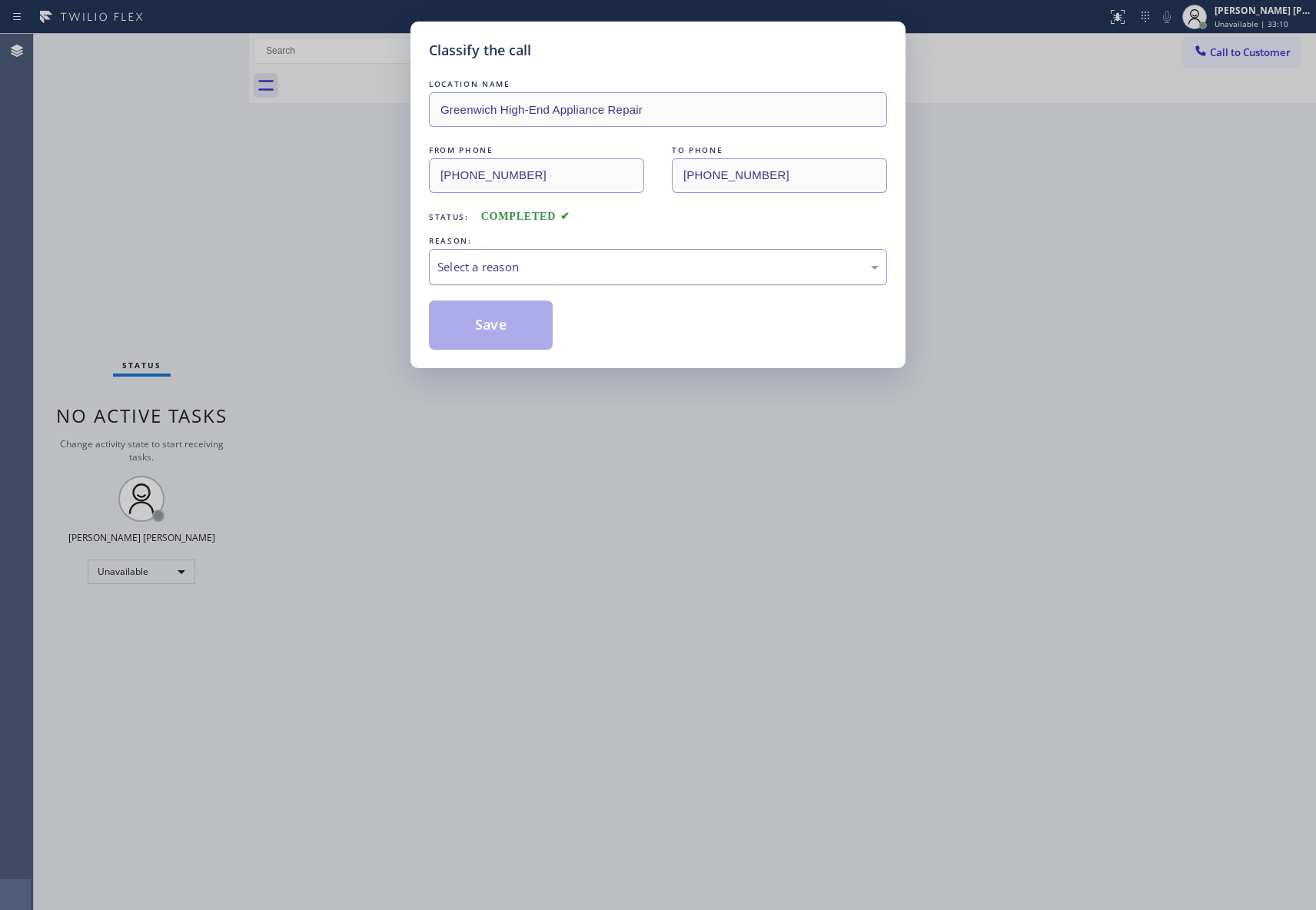
click at [556, 253] on div "Select a reason" at bounding box center [658, 267] width 458 height 37
click at [502, 317] on button "Save" at bounding box center [490, 325] width 123 height 49
click at [1249, 41] on button "Call to Customer" at bounding box center [1242, 52] width 118 height 30
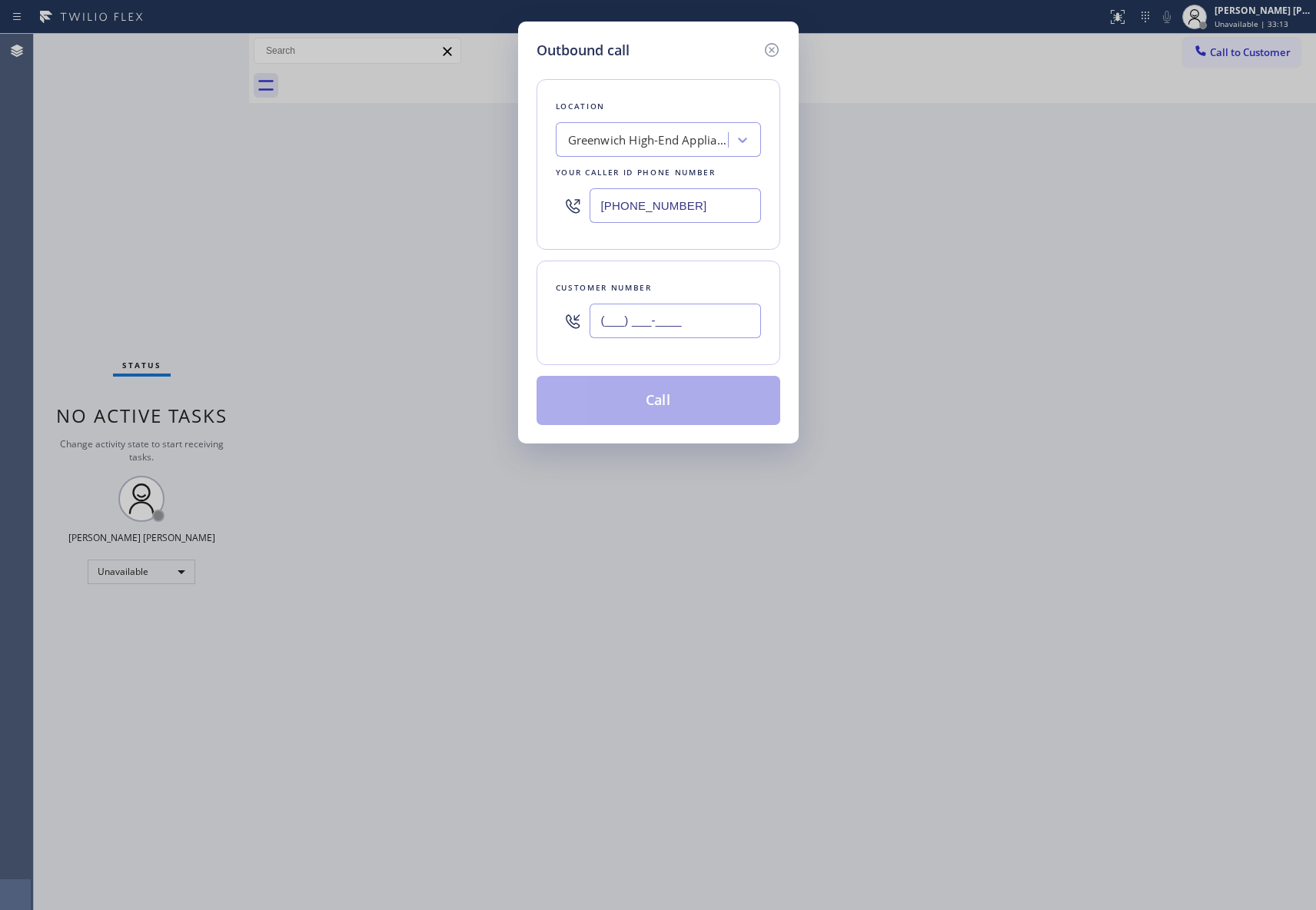
click at [699, 326] on input "(___) ___-____" at bounding box center [676, 320] width 172 height 35
paste input "214) 649-8311"
type input "[PHONE_NUMBER]"
drag, startPoint x: 714, startPoint y: 203, endPoint x: 489, endPoint y: 197, distance: 225.1
click at [489, 197] on div "Outbound call Location [GEOGRAPHIC_DATA]-End Appliance Repair Your caller id ph…" at bounding box center [658, 455] width 1316 height 910
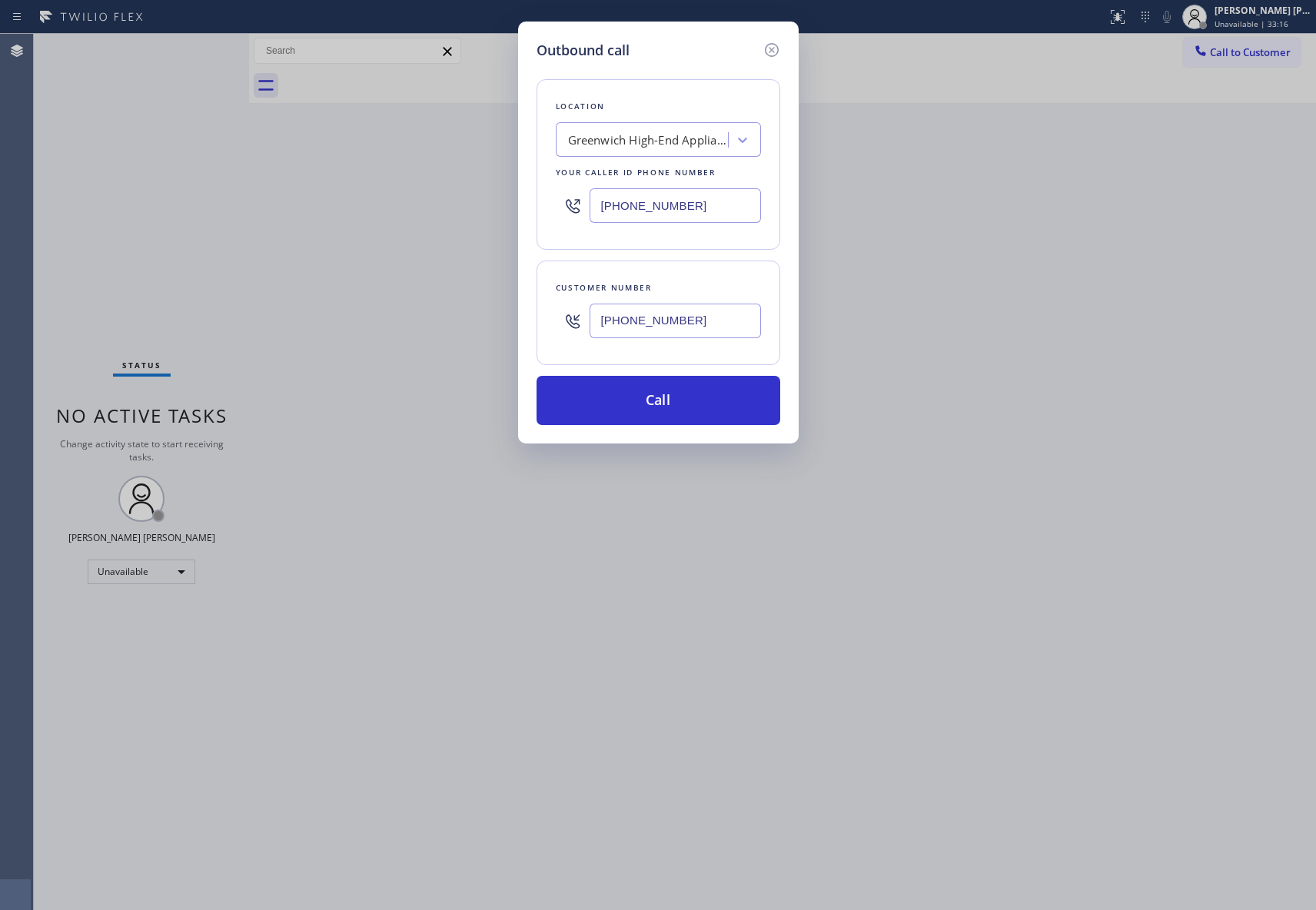
paste input "469) 405-9719"
type input "[PHONE_NUMBER]"
drag, startPoint x: 708, startPoint y: 323, endPoint x: 459, endPoint y: 310, distance: 249.3
click at [469, 309] on div "Outbound call Location 4B2.Paid Viking Repair Service (Google Ads, [GEOGRAPHIC_…" at bounding box center [658, 455] width 1316 height 910
paste input "516) 943-3297"
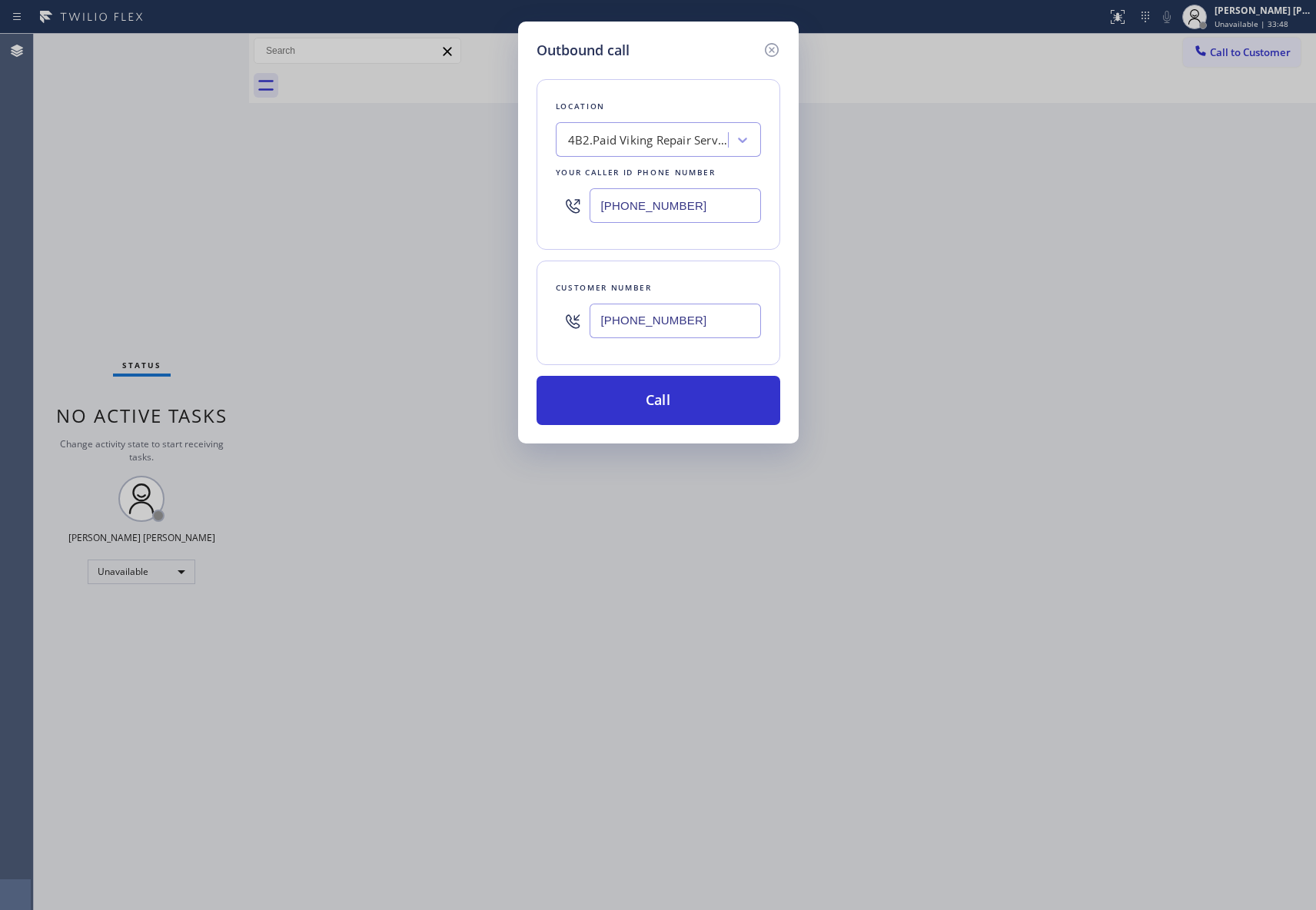
type input "[PHONE_NUMBER]"
drag, startPoint x: 730, startPoint y: 192, endPoint x: 348, endPoint y: 179, distance: 382.2
click at [348, 179] on div "Outbound call Location 4B2.Paid Viking Repair Service (Google Ads, [GEOGRAPHIC_…" at bounding box center [658, 455] width 1316 height 910
paste input "833) 692-2271"
type input "[PHONE_NUMBER]"
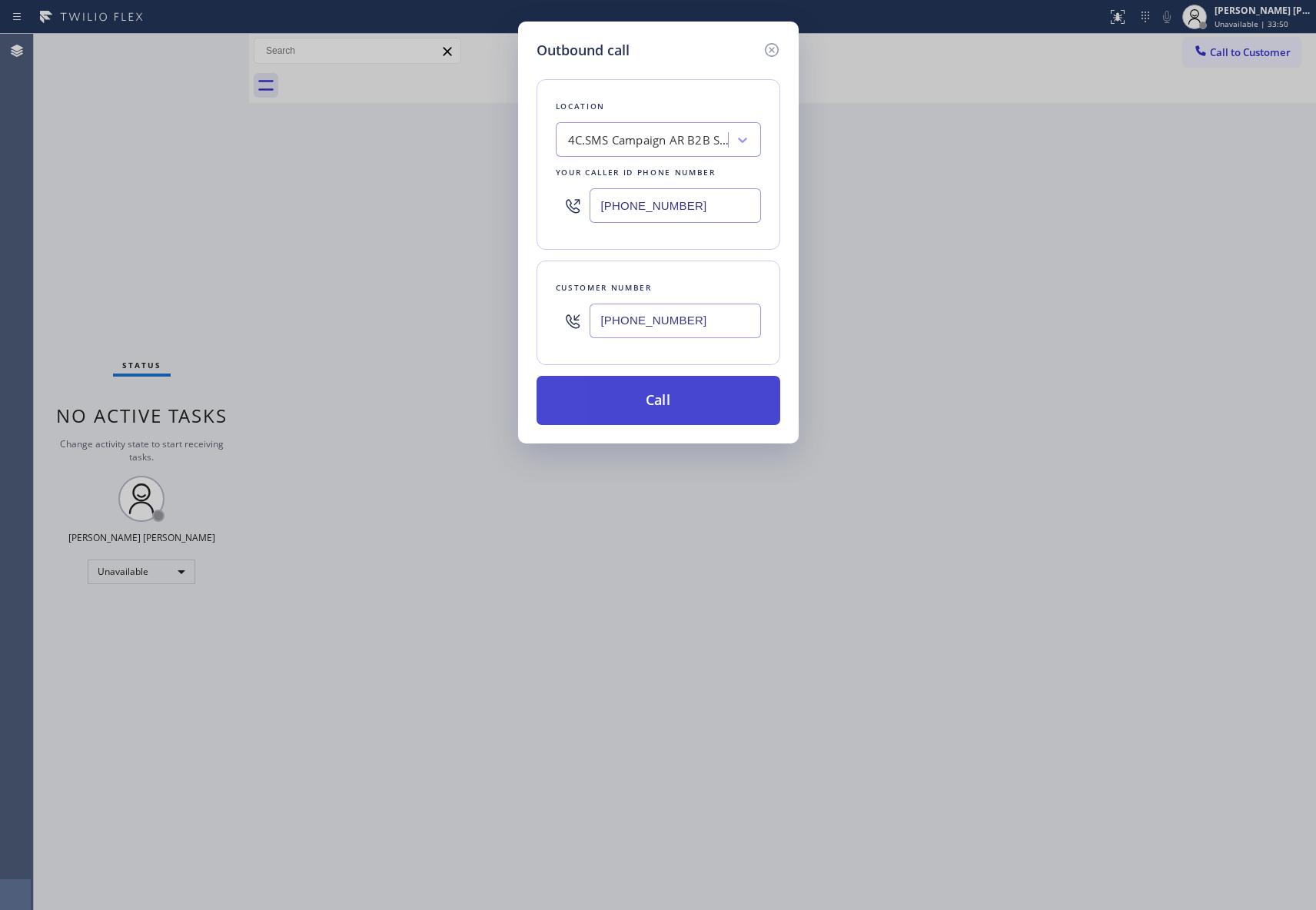
click at [681, 393] on button "Call" at bounding box center [658, 400] width 244 height 49
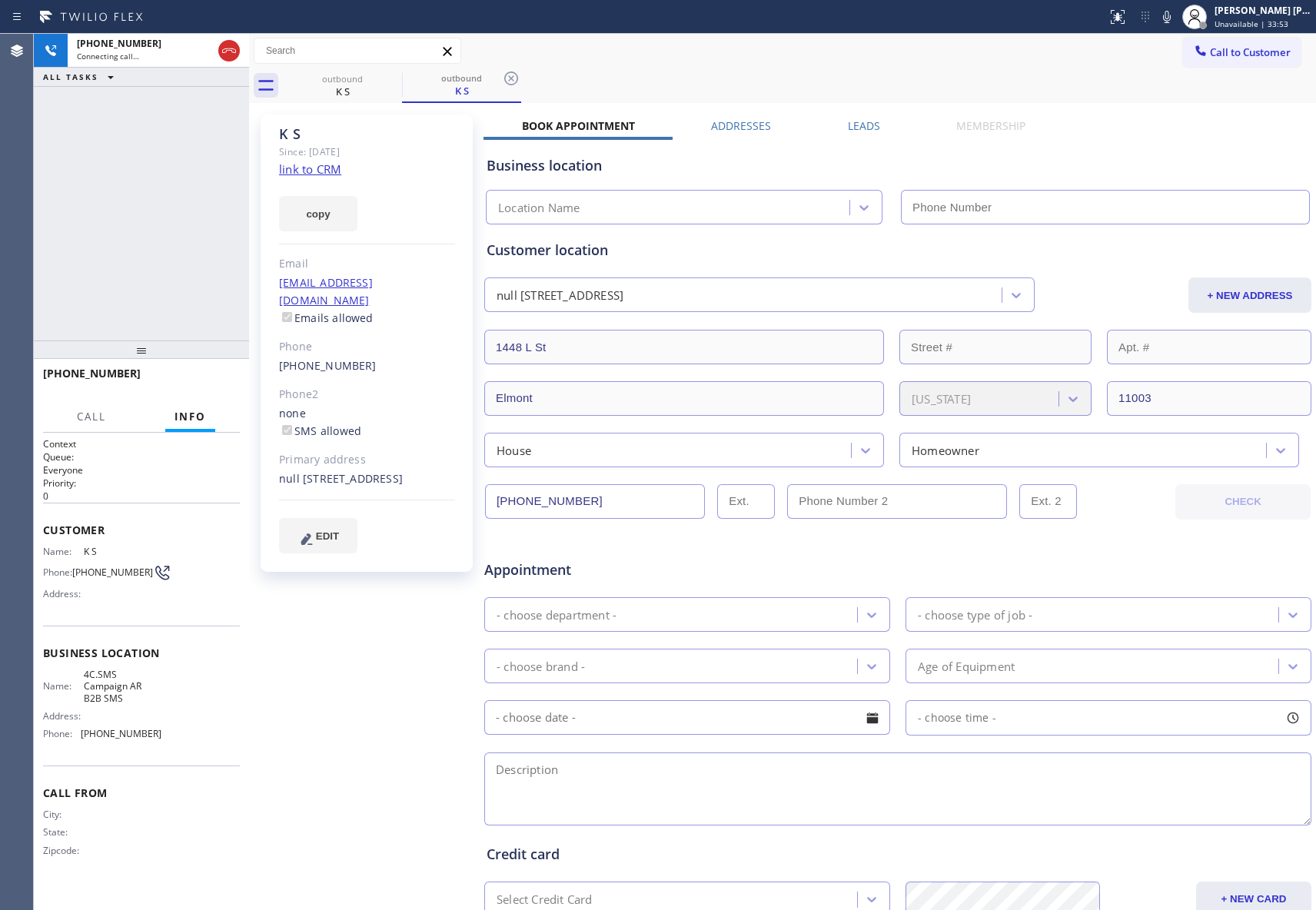
click at [860, 130] on label "Leads" at bounding box center [864, 125] width 33 height 15
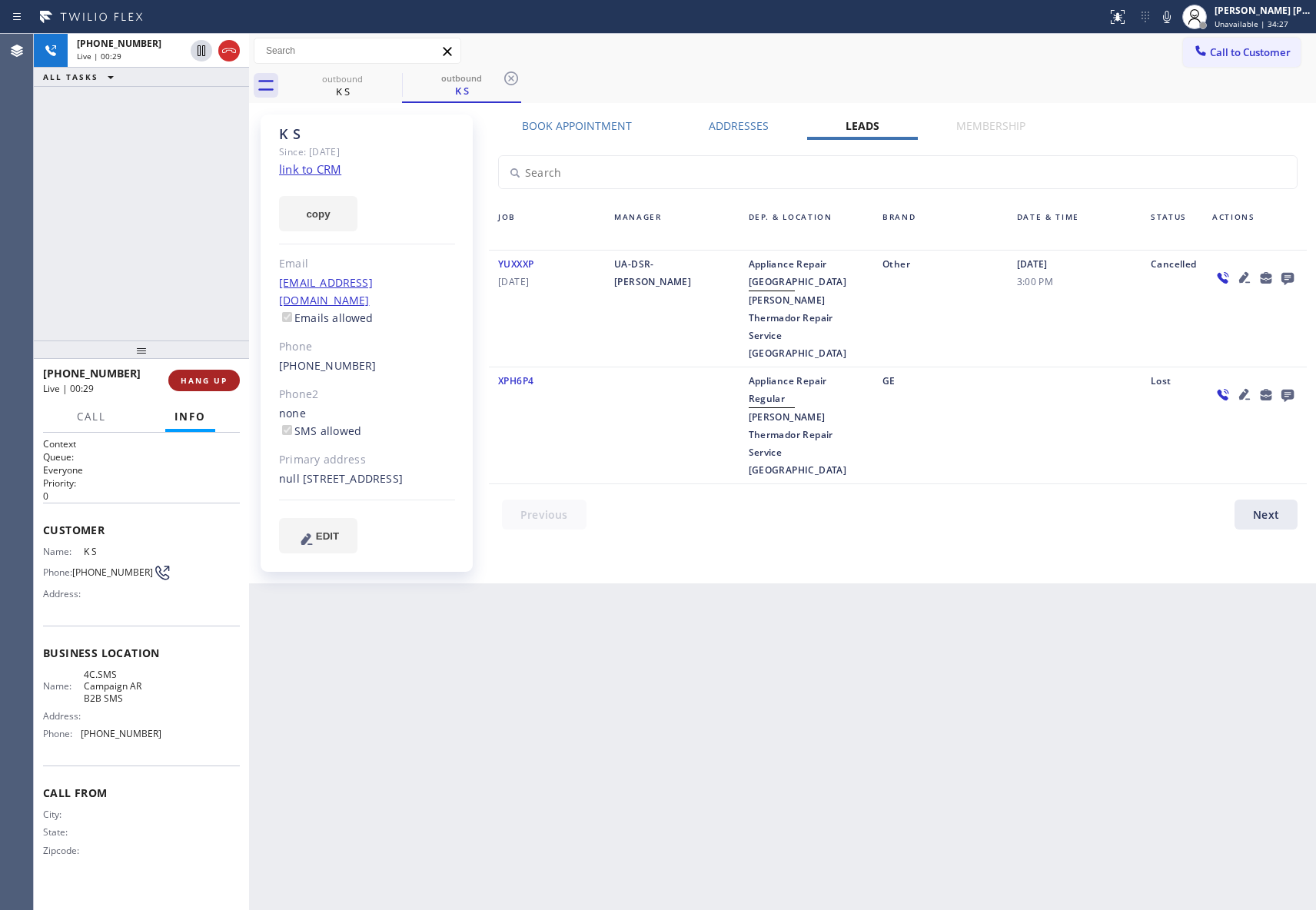
click at [212, 376] on span "HANG UP" at bounding box center [204, 380] width 46 height 11
click at [1287, 278] on icon at bounding box center [1287, 278] width 19 height 19
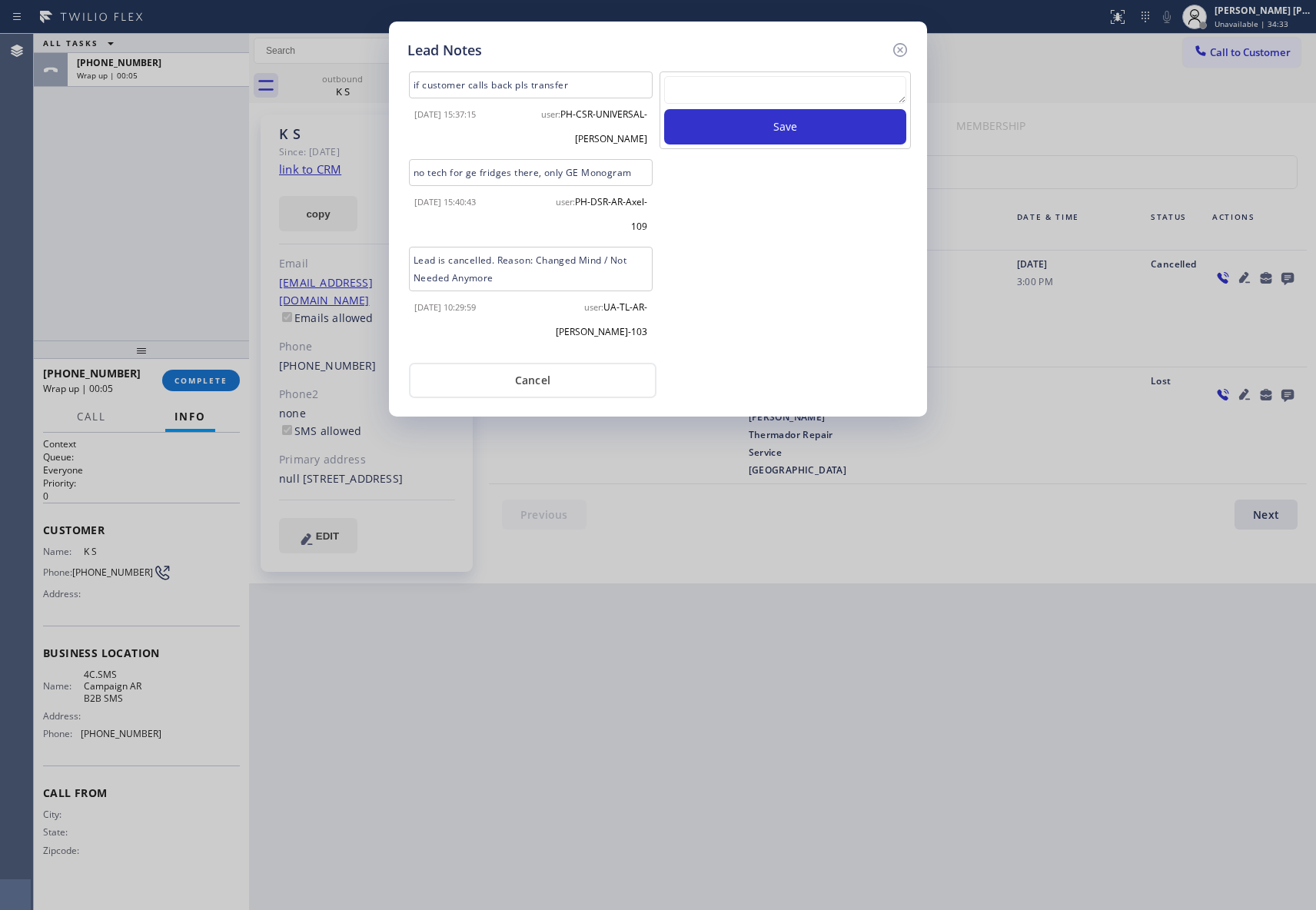
click at [743, 93] on textarea at bounding box center [784, 90] width 242 height 28
paste textarea "please transfer if cx calls back"
type textarea "please transfer if cx calls back"
click at [797, 119] on button "Save" at bounding box center [784, 126] width 242 height 36
click at [899, 55] on icon at bounding box center [900, 50] width 14 height 14
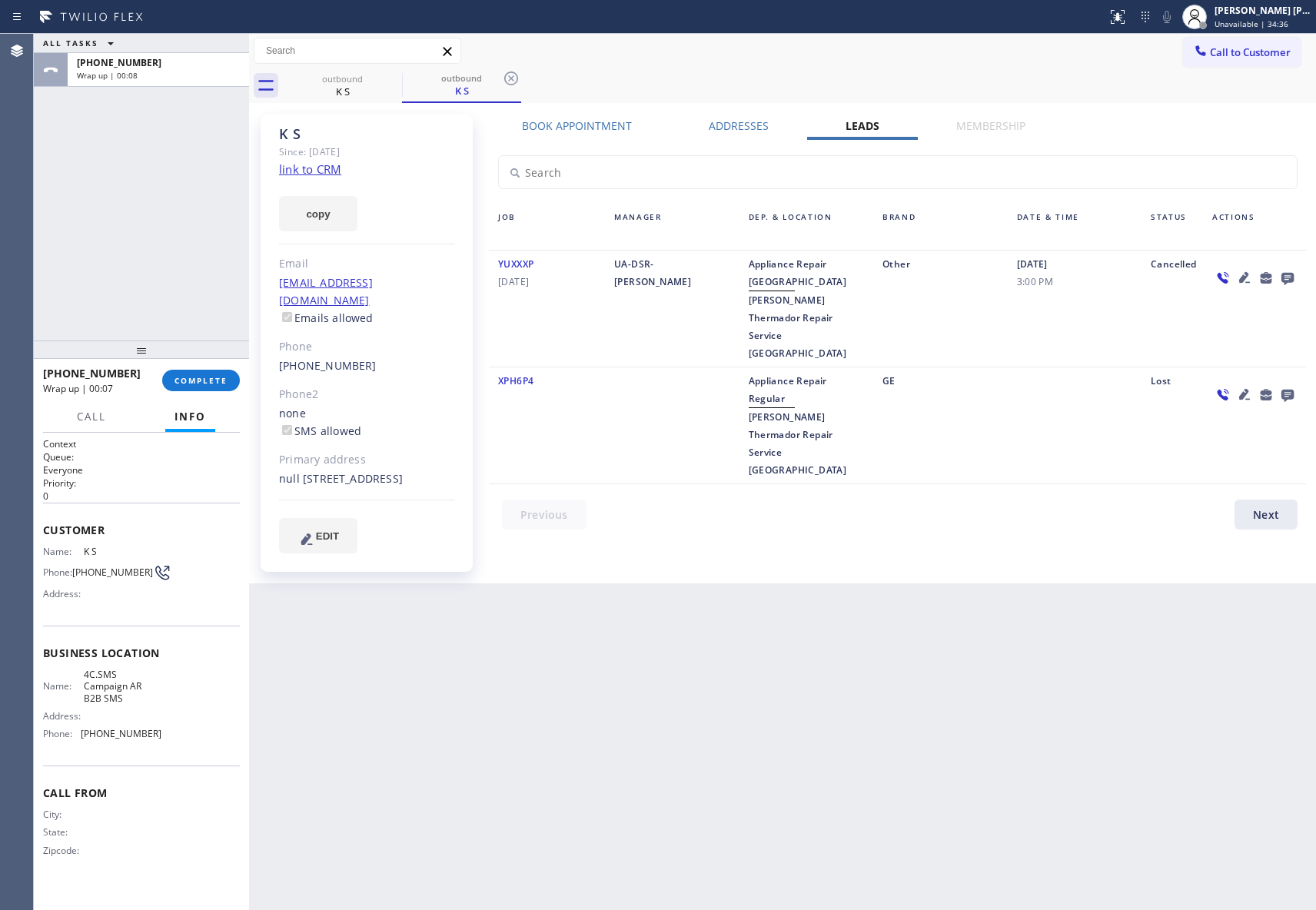
click at [203, 393] on div "[PHONE_NUMBER] Wrap up | 00:07 COMPLETE" at bounding box center [141, 380] width 197 height 40
click at [206, 388] on button "COMPLETE" at bounding box center [201, 380] width 78 height 22
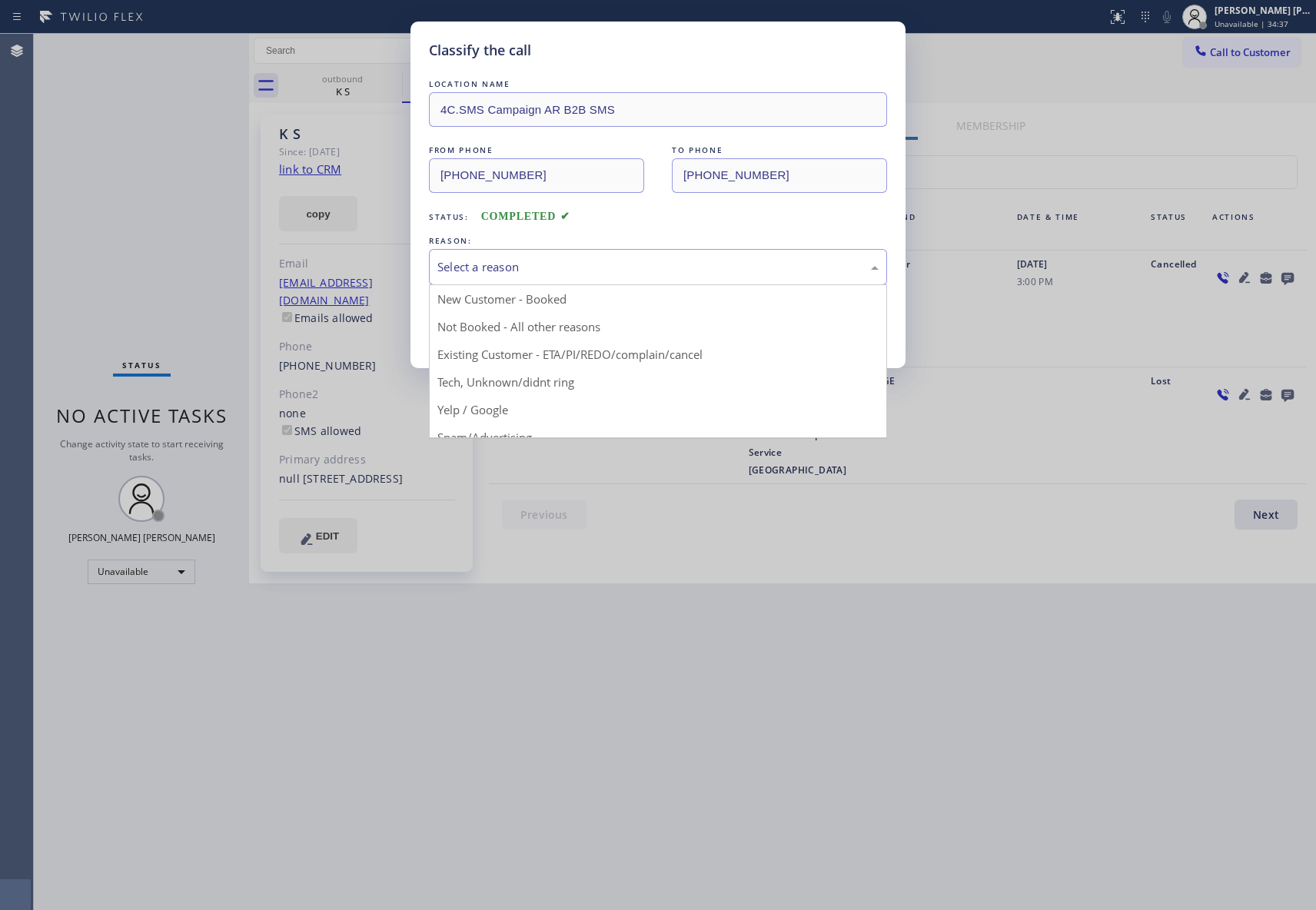
click at [498, 260] on div "Select a reason" at bounding box center [658, 267] width 442 height 18
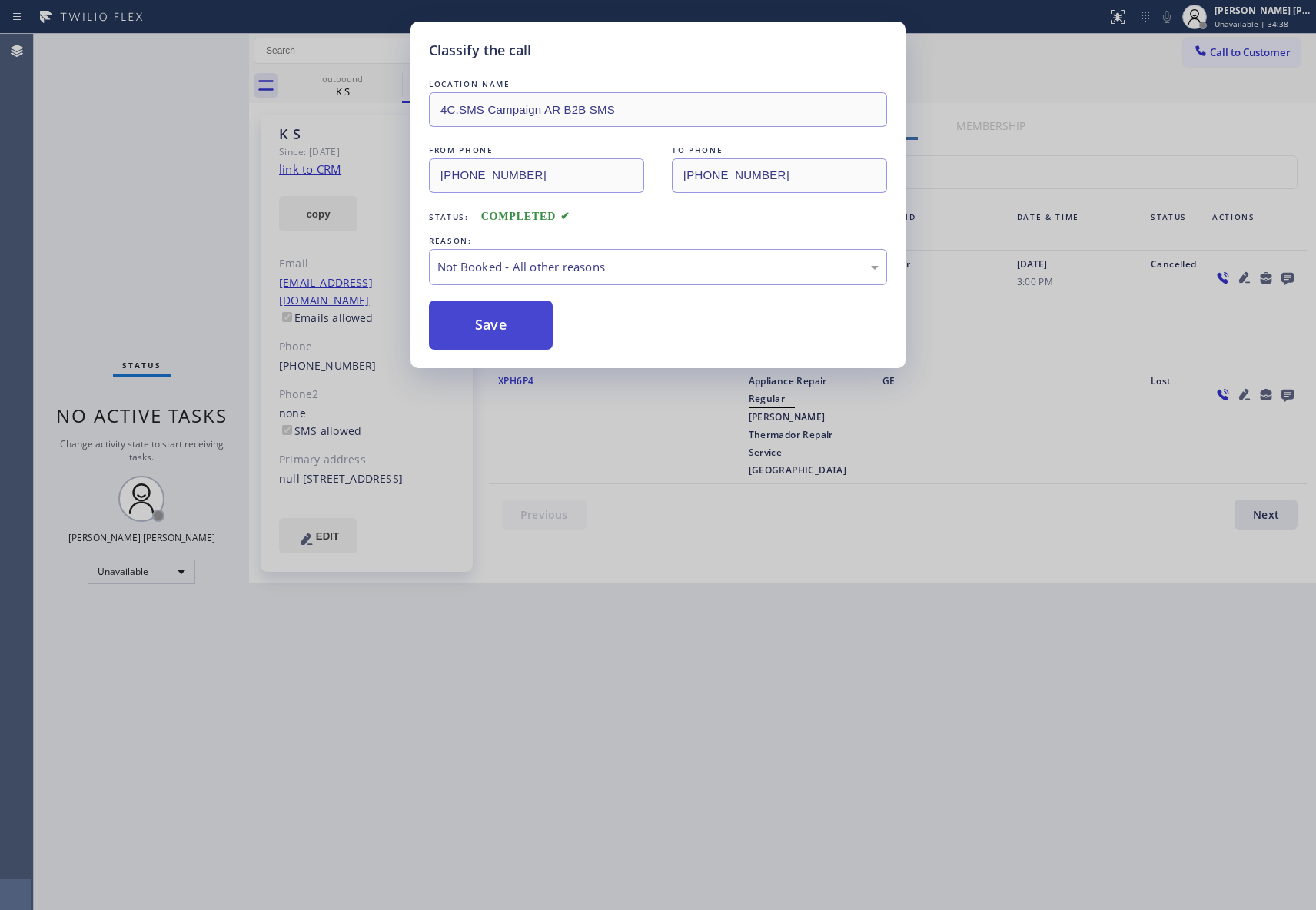
click at [470, 332] on button "Save" at bounding box center [490, 325] width 123 height 49
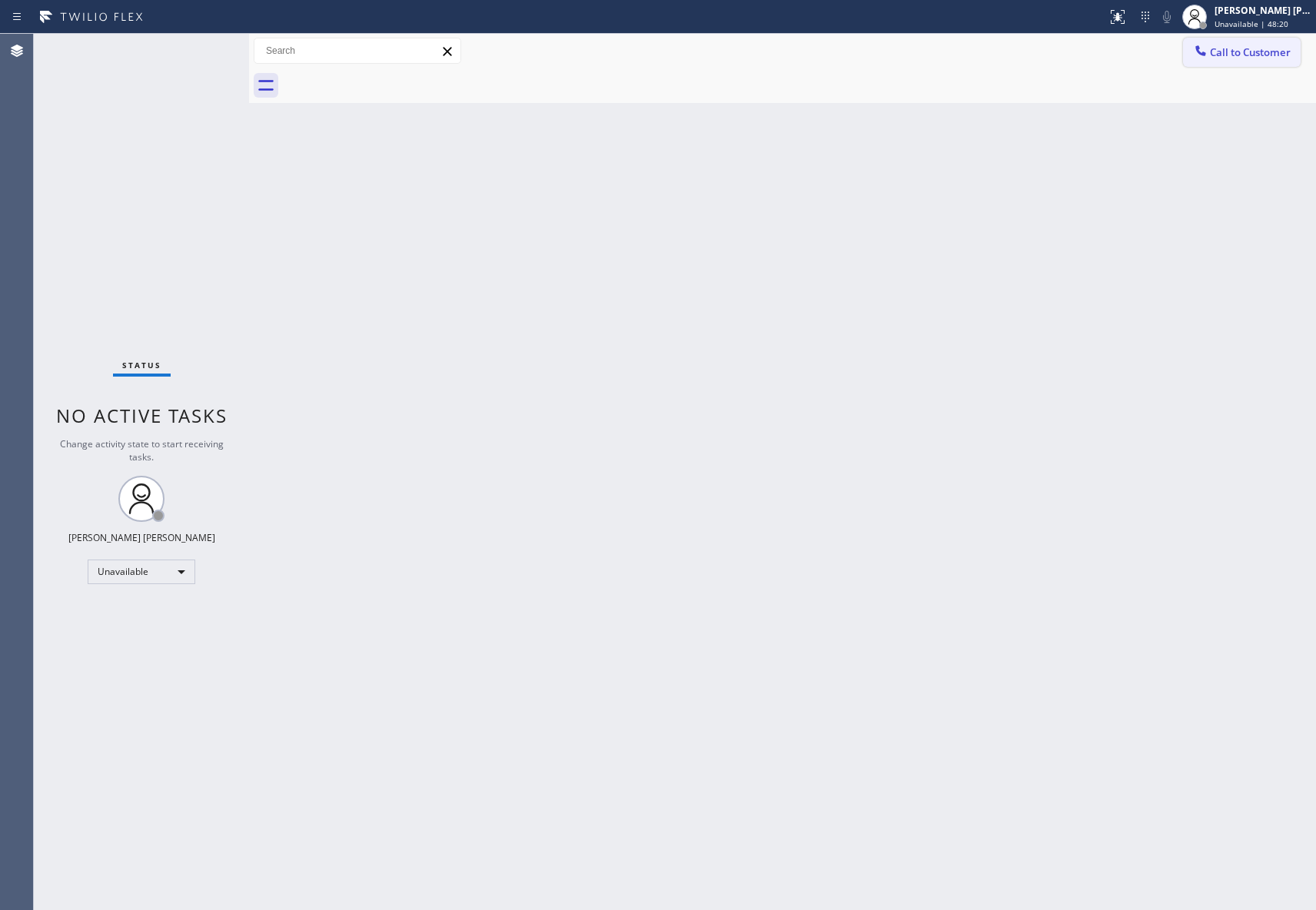
click at [1216, 45] on span "Call to Customer" at bounding box center [1251, 52] width 81 height 14
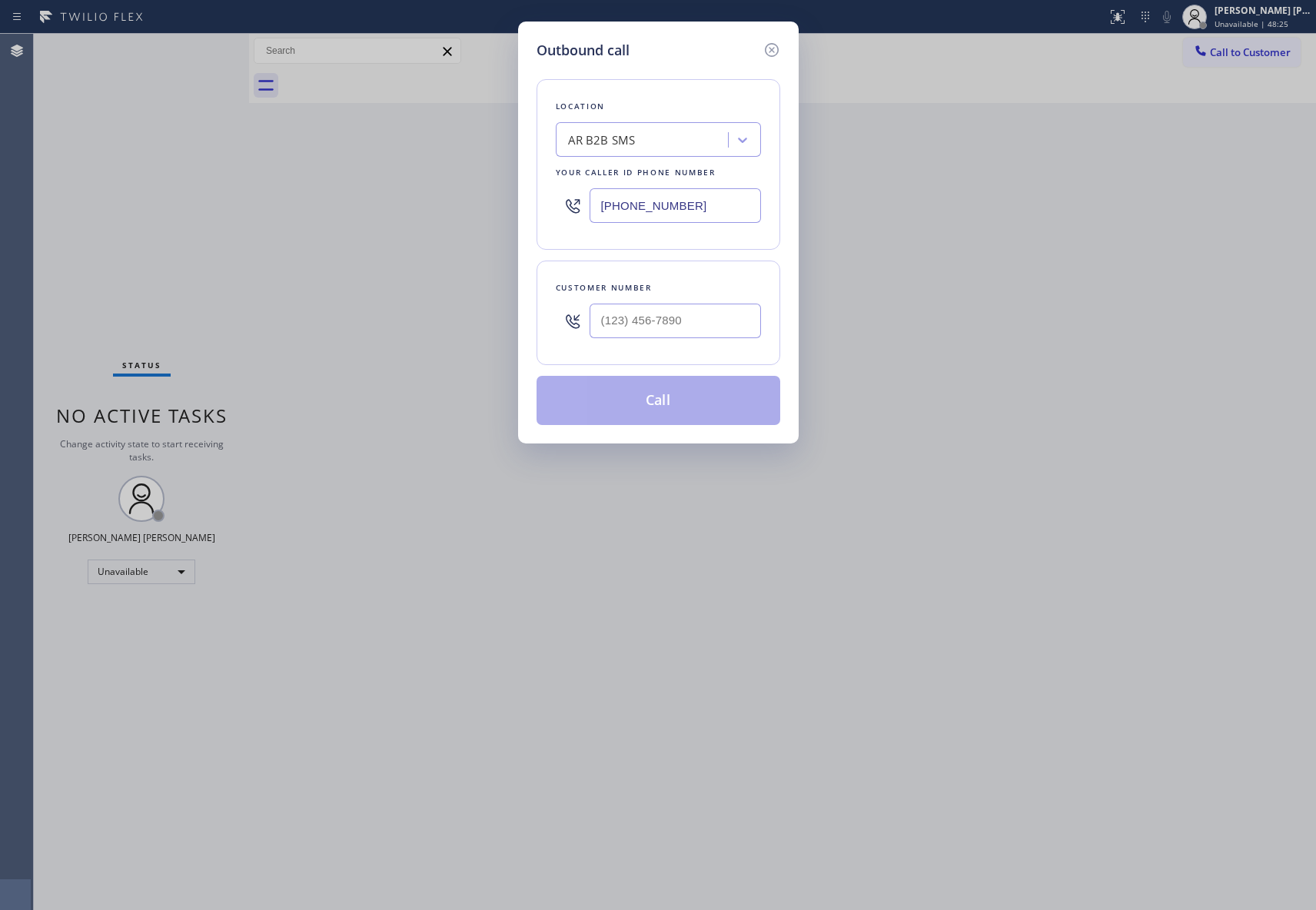
drag, startPoint x: 720, startPoint y: 209, endPoint x: 633, endPoint y: 228, distance: 89.1
click at [606, 201] on input "[PHONE_NUMBER]" at bounding box center [676, 206] width 172 height 35
drag, startPoint x: 701, startPoint y: 327, endPoint x: 206, endPoint y: 299, distance: 495.8
click at [225, 299] on div "Outbound call Location AR B2B SMS Your caller id phone number [PHONE_NUMBER] Cu…" at bounding box center [658, 455] width 1316 height 910
paste input "305) 522-9964"
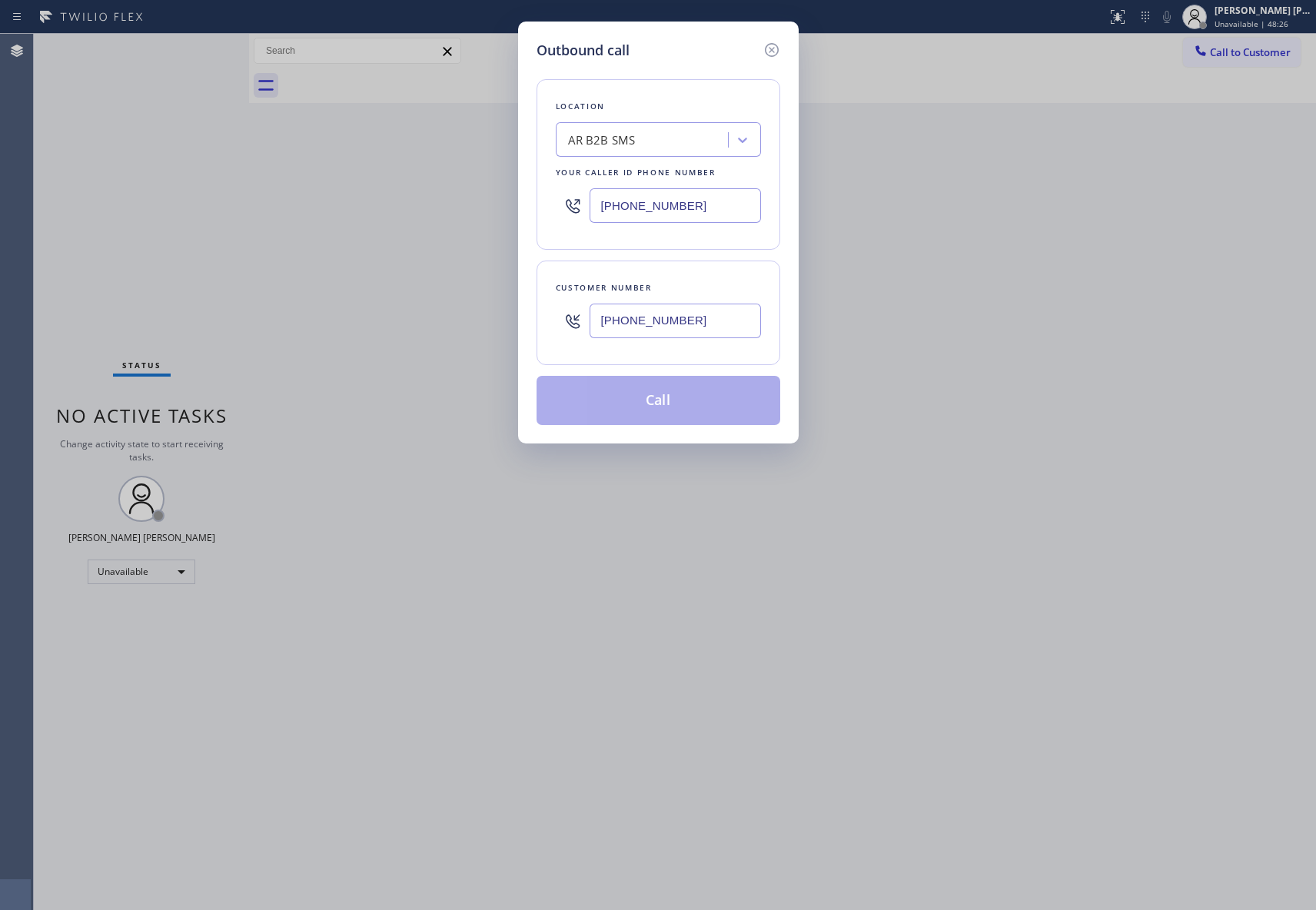
type input "[PHONE_NUMBER]"
drag, startPoint x: 630, startPoint y: 202, endPoint x: 455, endPoint y: 202, distance: 175.0
click at [455, 202] on div "Outbound call Location AR B2B SMS Your caller id phone number [PHONE_NUMBER] Cu…" at bounding box center [658, 455] width 1316 height 910
paste input "786) 882-0097"
type input "[PHONE_NUMBER]"
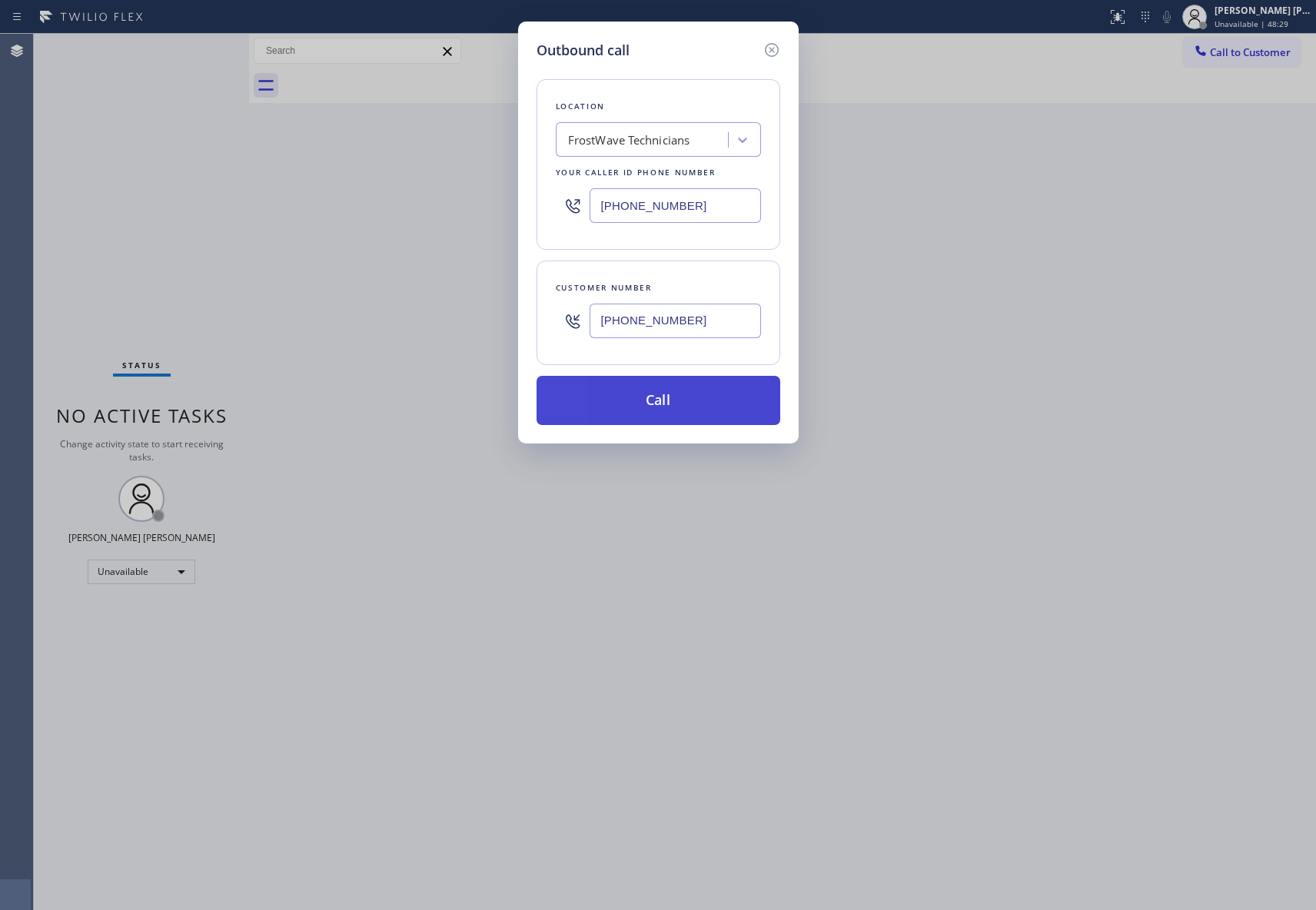
click at [643, 401] on button "Call" at bounding box center [658, 400] width 244 height 49
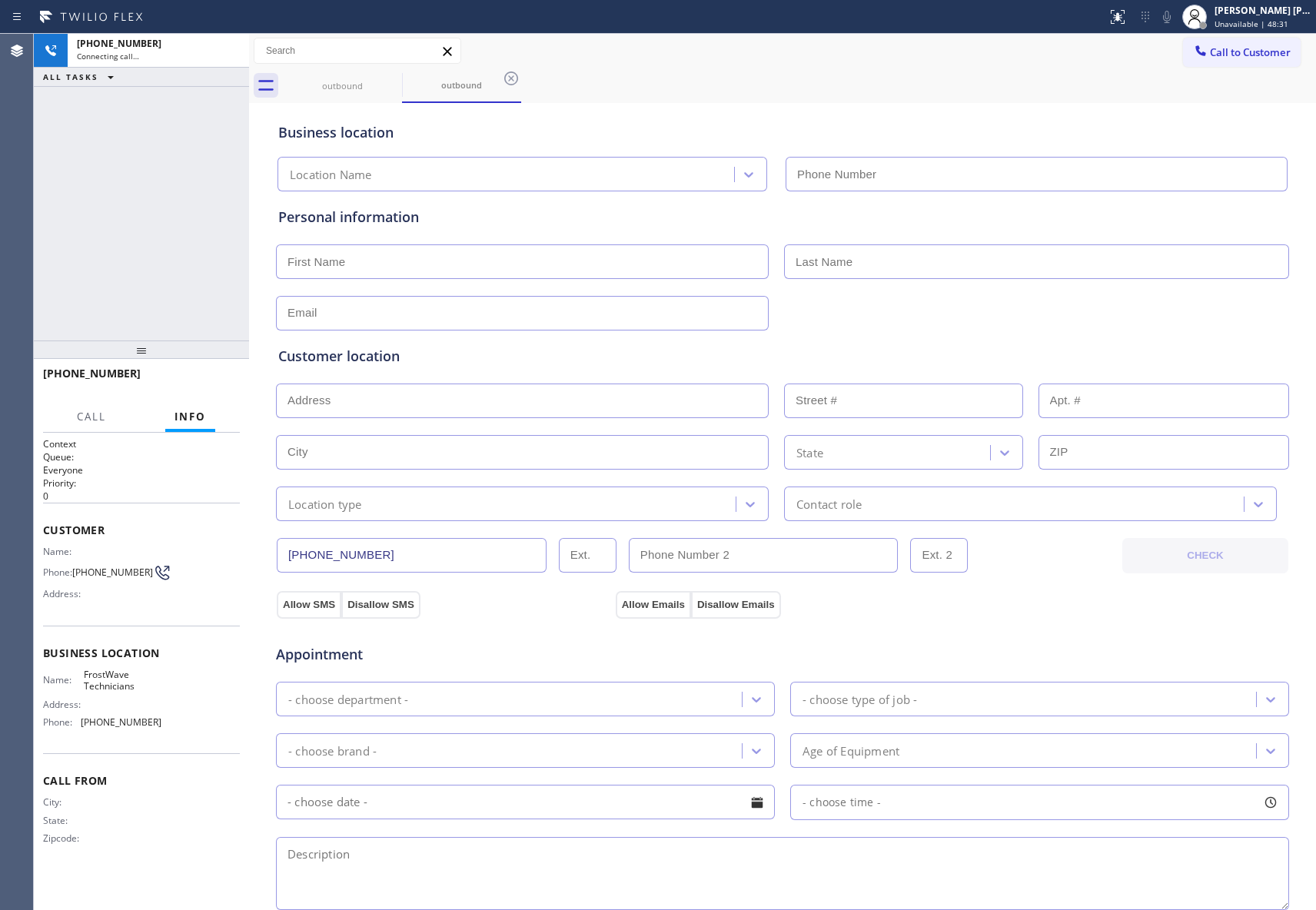
type input "[PHONE_NUMBER]"
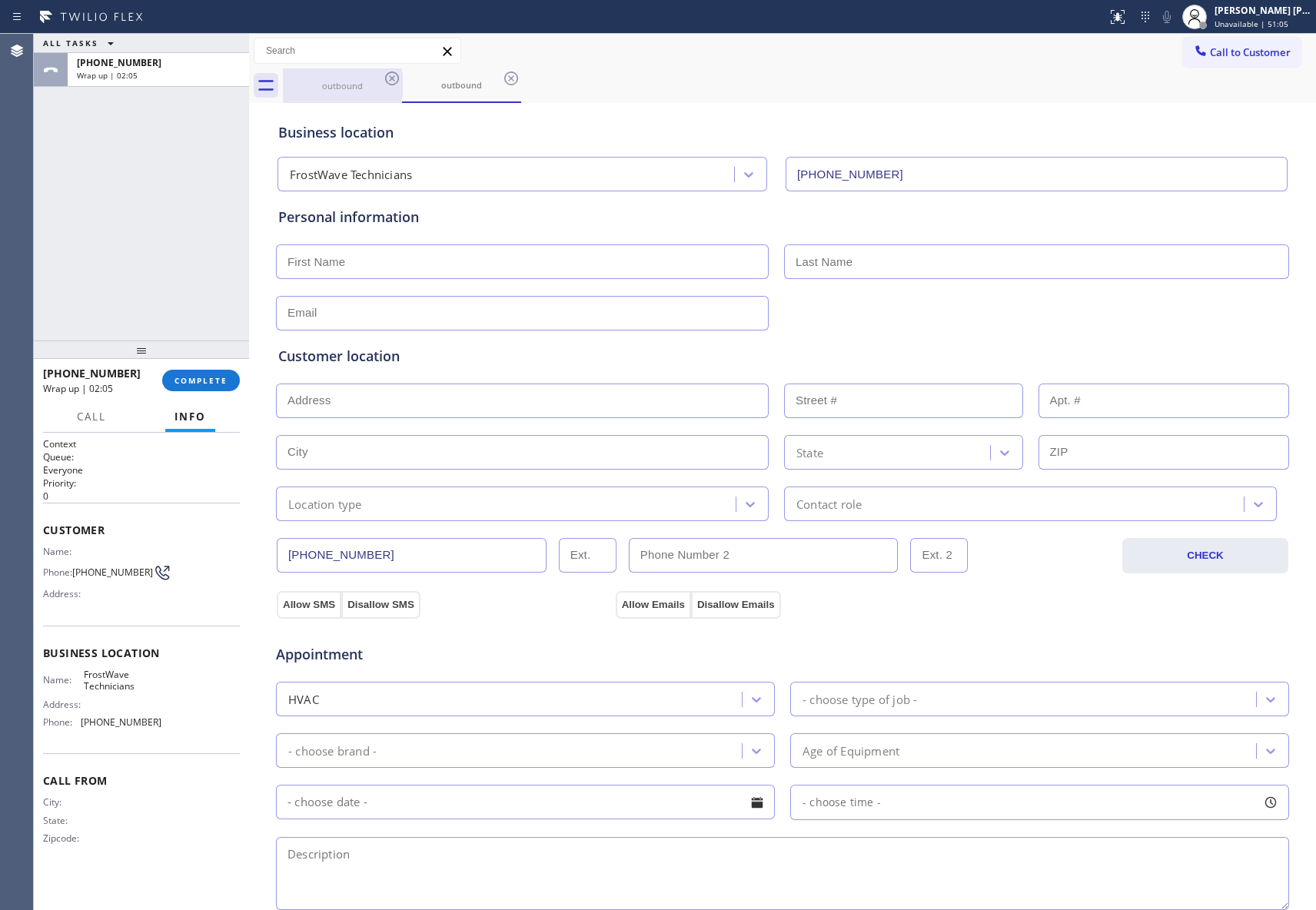
drag, startPoint x: 363, startPoint y: 88, endPoint x: 378, endPoint y: 78, distance: 18.0
click at [363, 87] on div "outbound" at bounding box center [342, 86] width 116 height 12
click at [378, 80] on div "outbound" at bounding box center [342, 86] width 116 height 12
click at [381, 78] on div "outbound" at bounding box center [342, 84] width 116 height 33
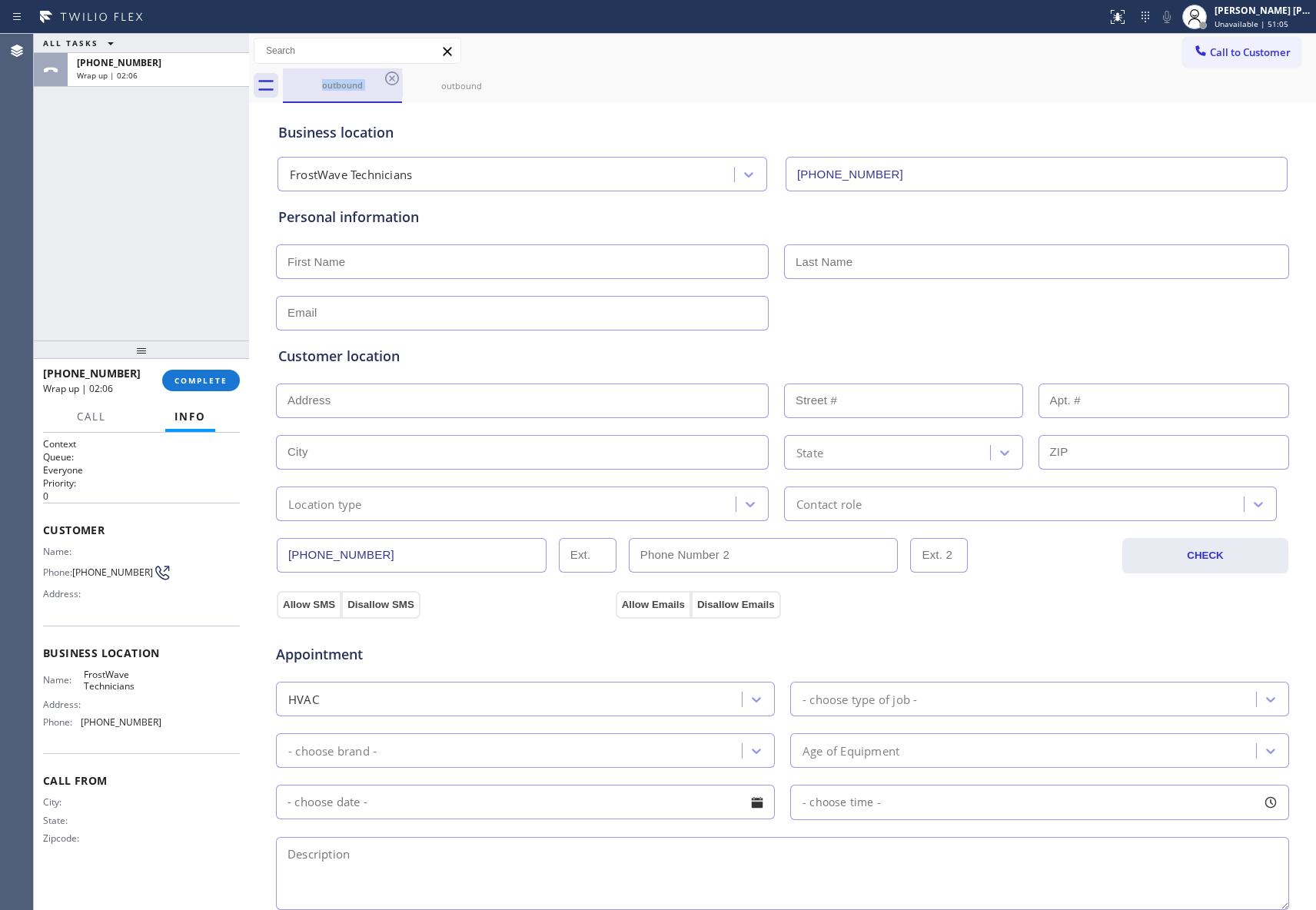
click at [381, 78] on div "outbound" at bounding box center [342, 84] width 116 height 33
click at [204, 386] on button "COMPLETE" at bounding box center [201, 380] width 78 height 22
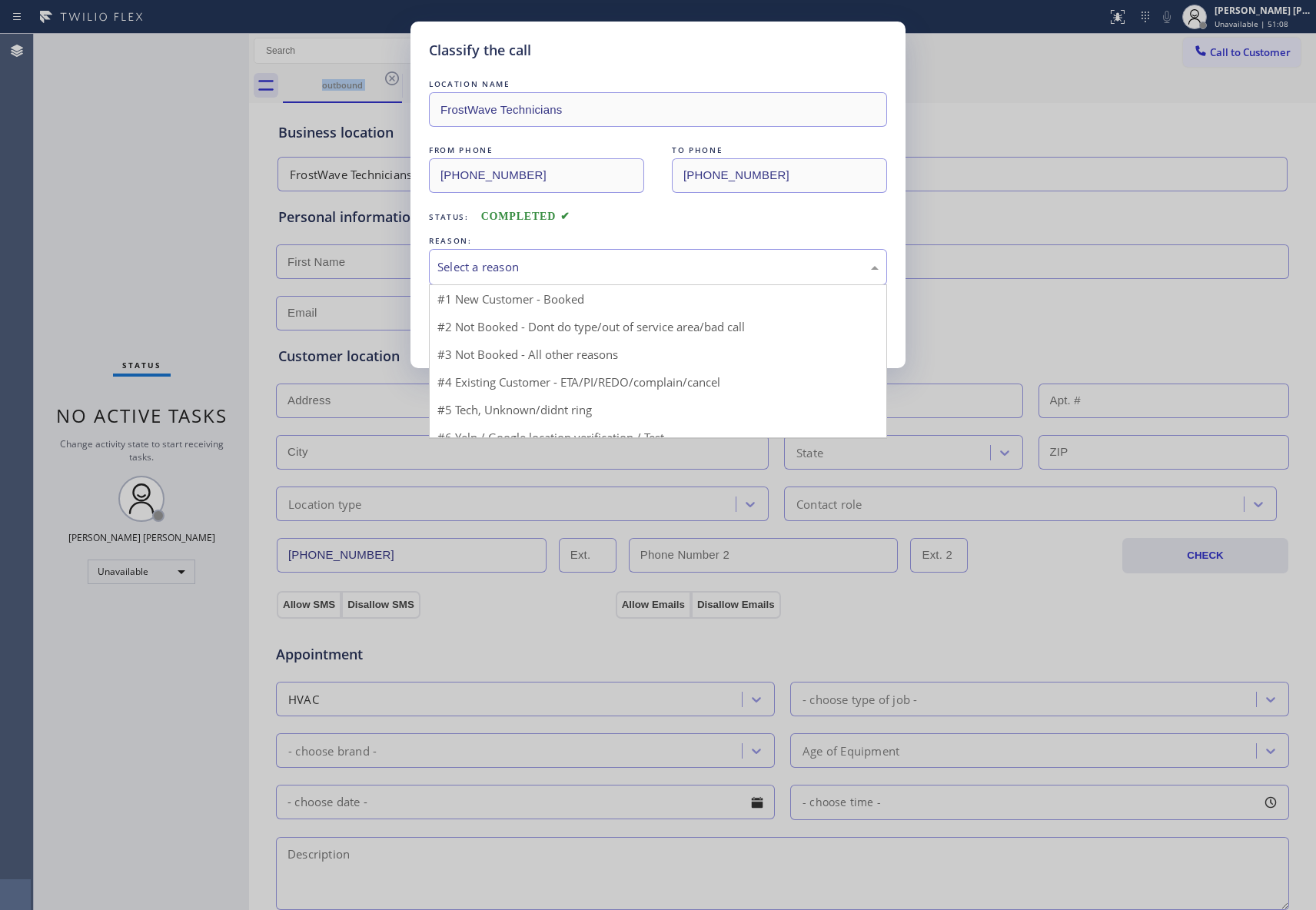
click at [508, 271] on div "Select a reason" at bounding box center [658, 267] width 442 height 18
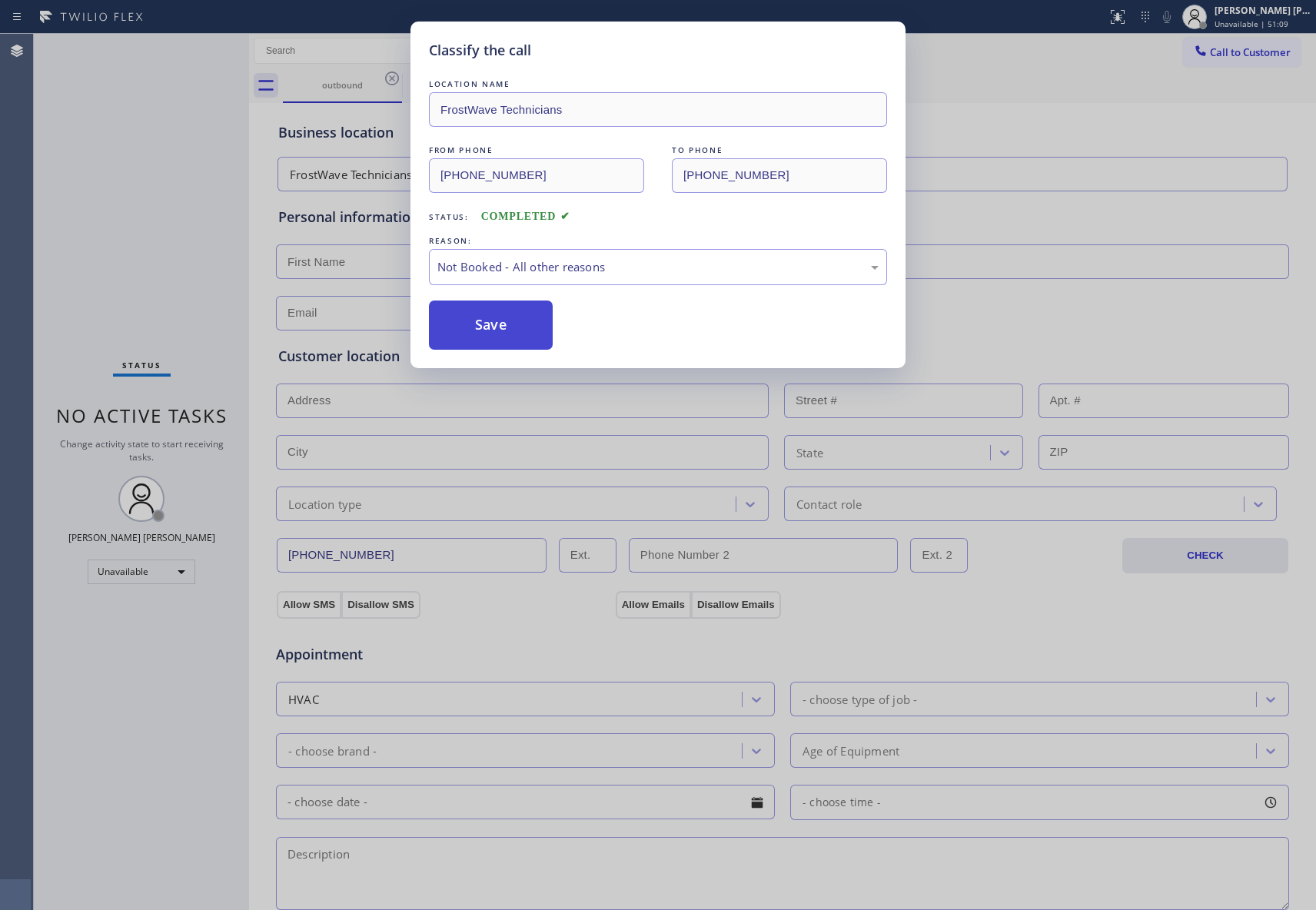
click at [503, 330] on button "Save" at bounding box center [490, 325] width 123 height 49
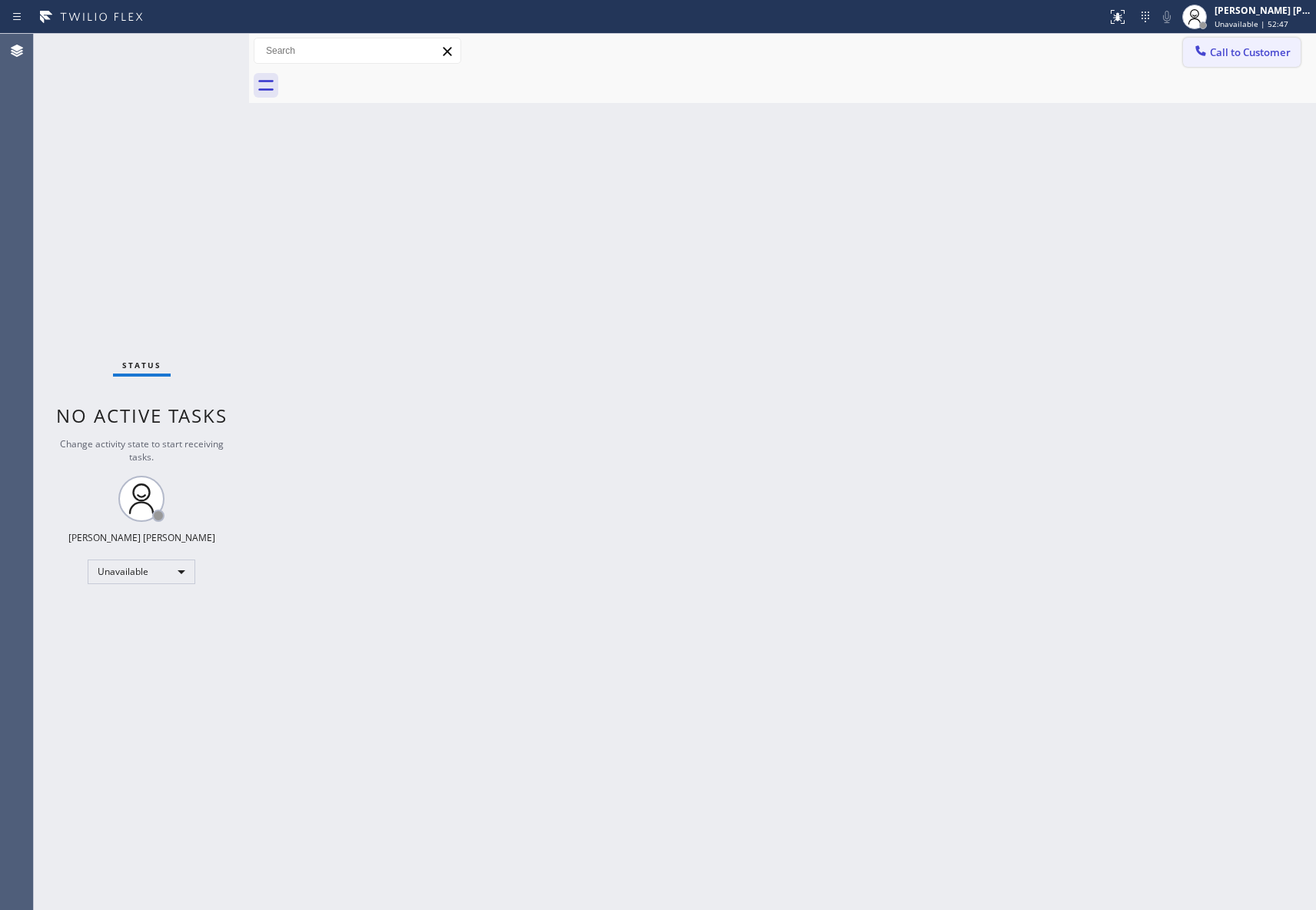
click at [1268, 64] on button "Call to Customer" at bounding box center [1242, 52] width 118 height 30
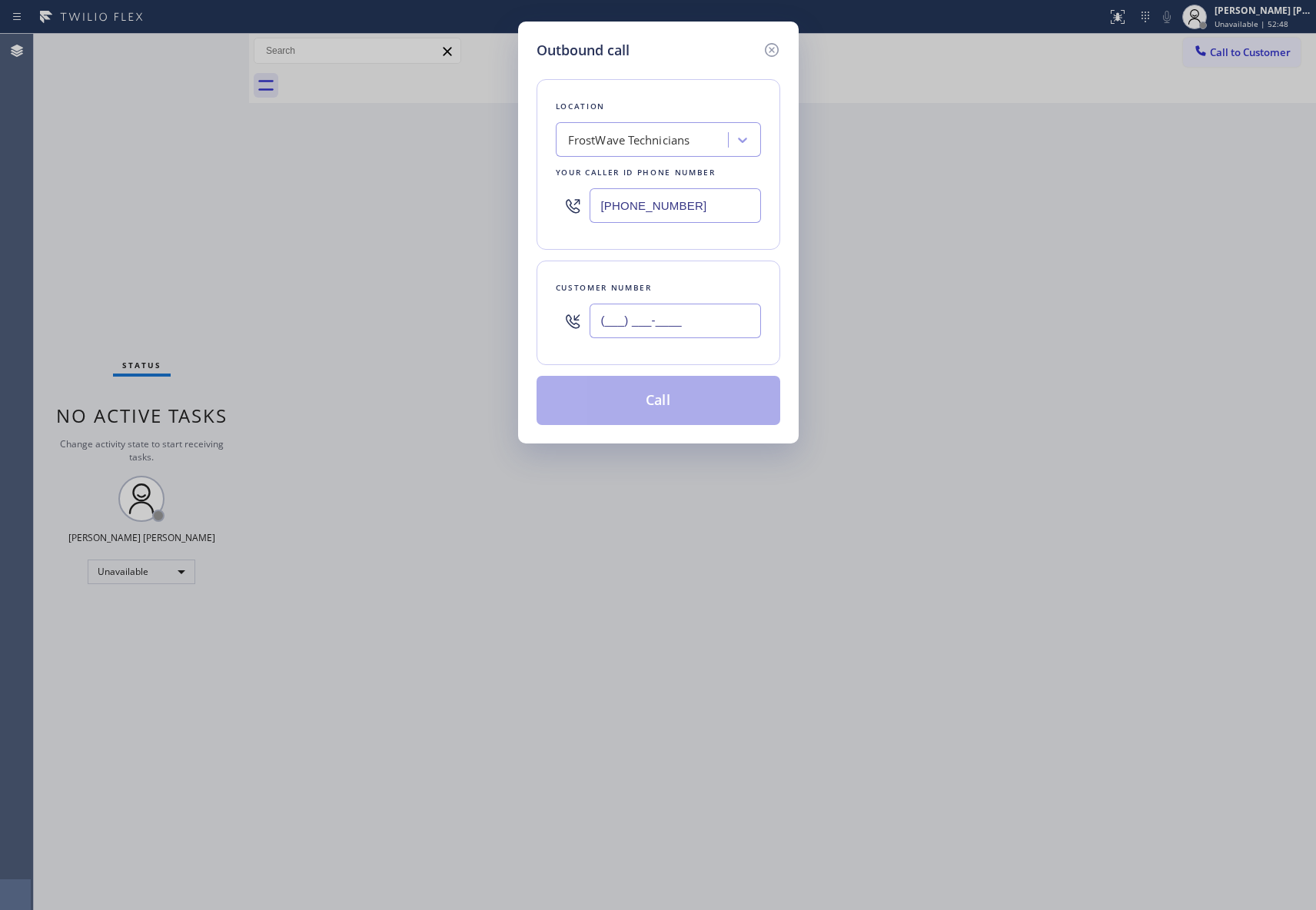
drag, startPoint x: 707, startPoint y: 321, endPoint x: 246, endPoint y: 260, distance: 465.0
click at [247, 260] on div "Outbound call Location FrostWave Technicians Your caller id phone number [PHONE…" at bounding box center [658, 455] width 1316 height 910
paste input "516) 993-5199"
type input "[PHONE_NUMBER]"
drag, startPoint x: 717, startPoint y: 207, endPoint x: 419, endPoint y: 152, distance: 303.0
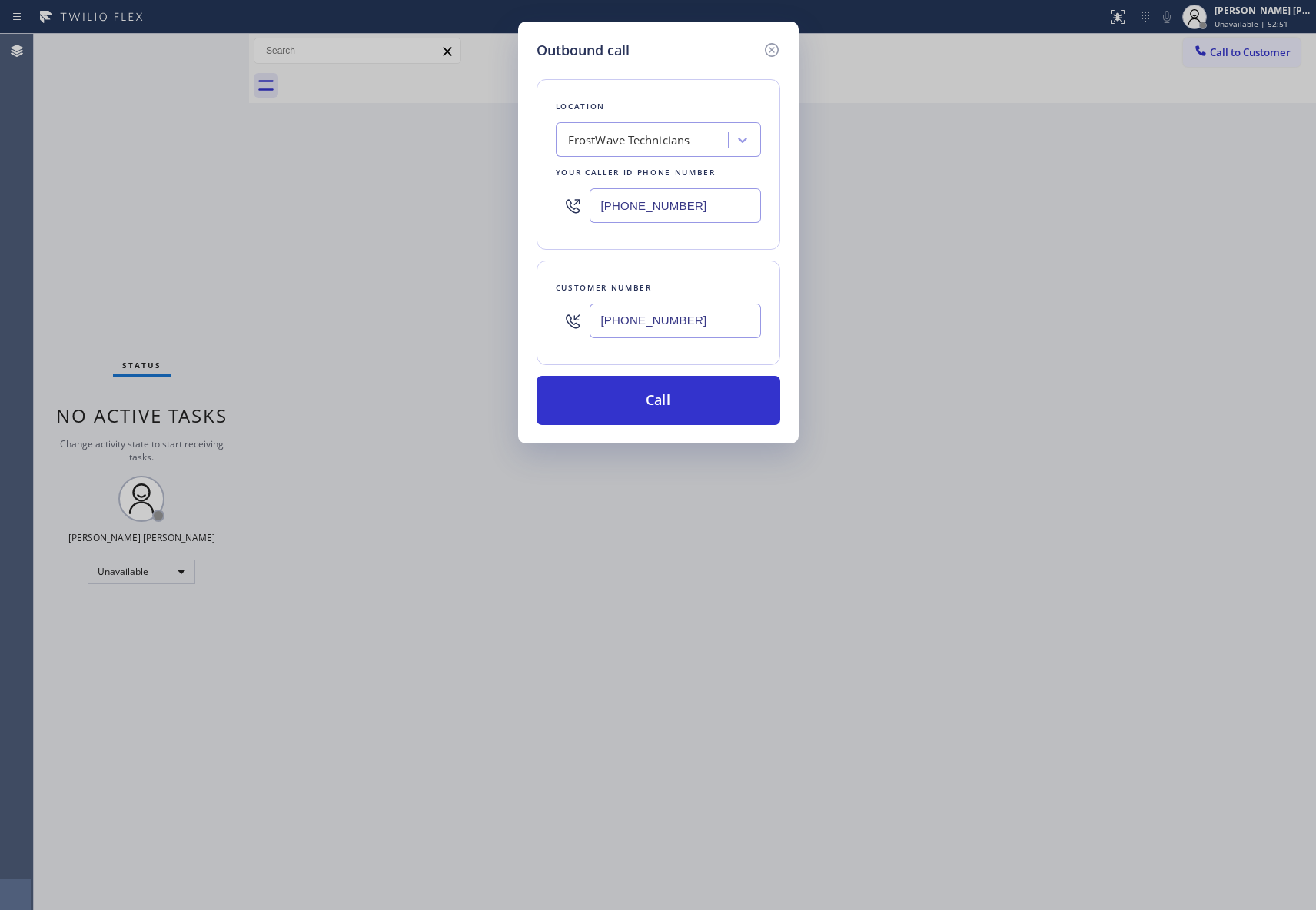
click at [419, 152] on div "Outbound call Location FrostWave Technicians Your caller id phone number [PHONE…" at bounding box center [658, 455] width 1316 height 910
paste input "516) 588-8681"
type input "[PHONE_NUMBER]"
click at [618, 407] on button "Call" at bounding box center [658, 400] width 244 height 49
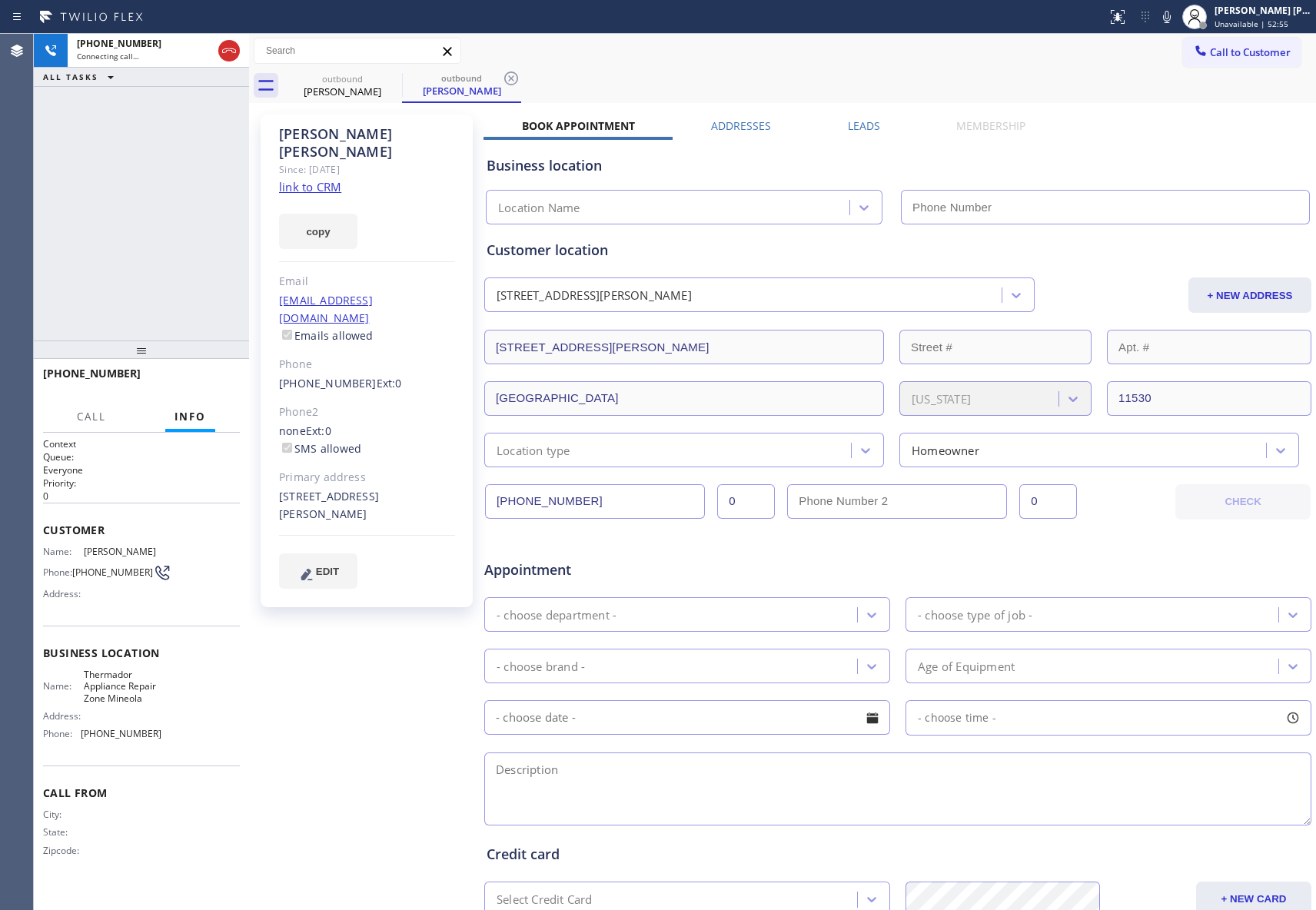
click at [857, 126] on label "Leads" at bounding box center [864, 125] width 33 height 15
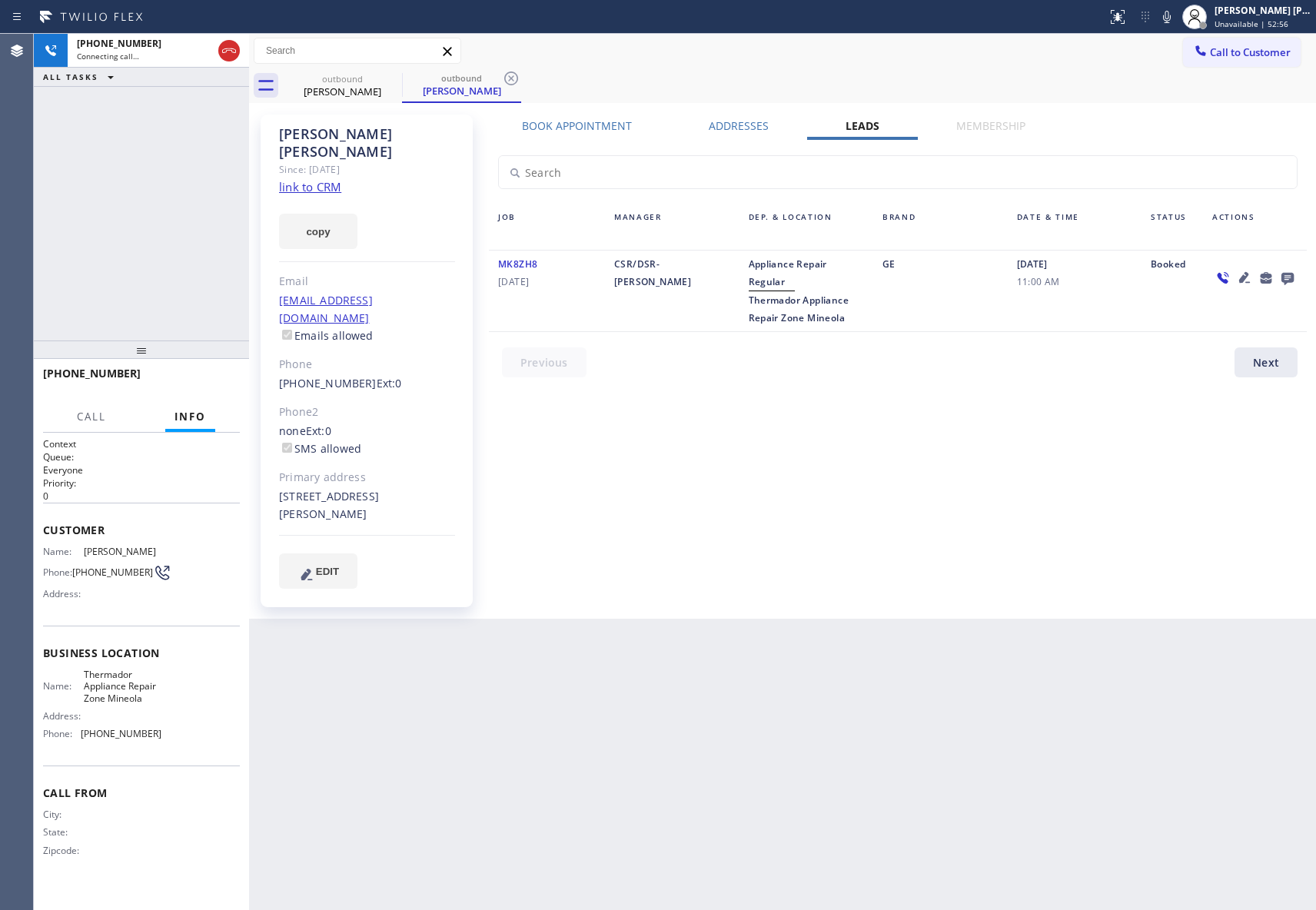
click at [324, 179] on link "link to CRM" at bounding box center [309, 187] width 62 height 16
click at [225, 50] on icon at bounding box center [229, 50] width 19 height 19
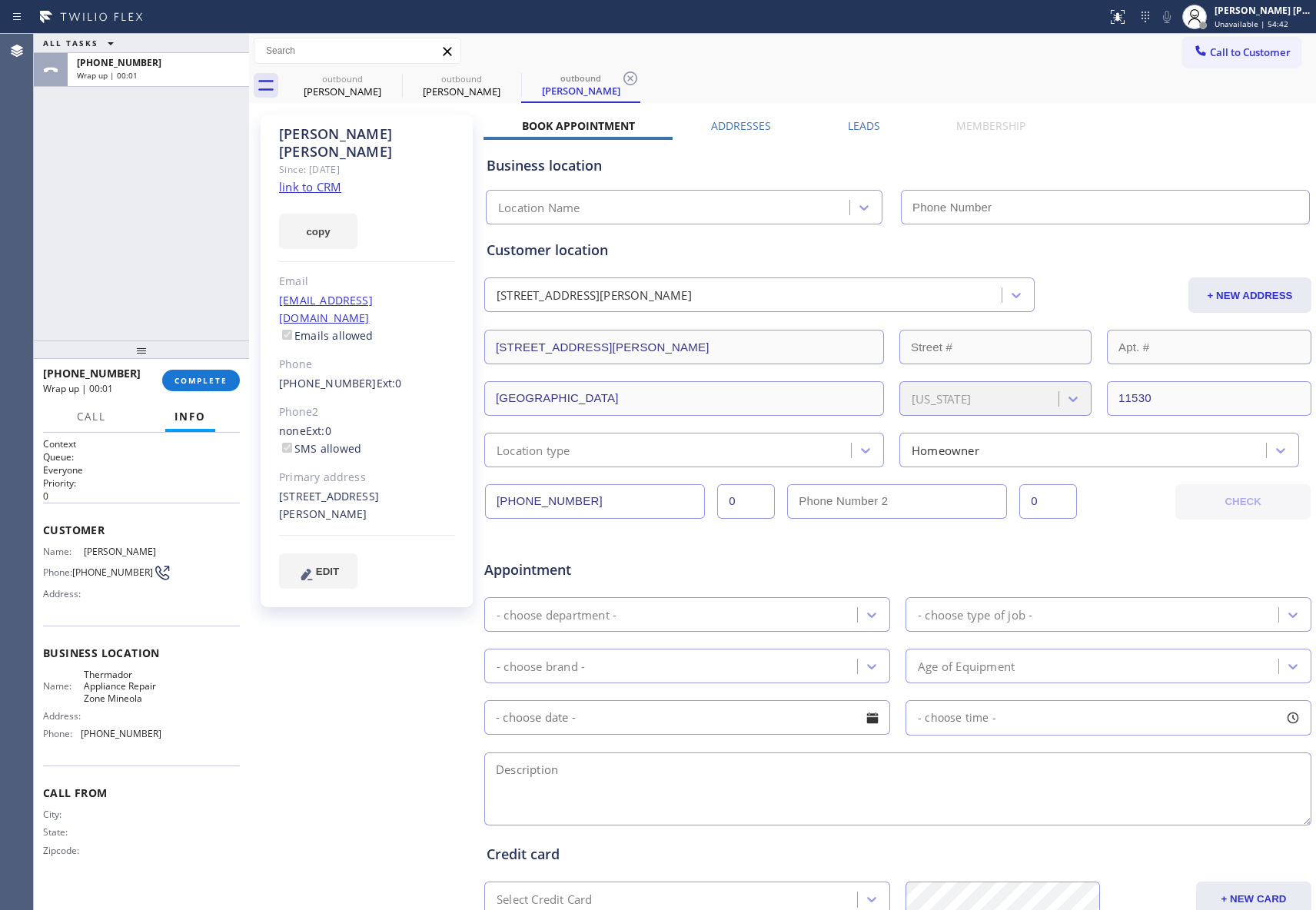
type input "[PHONE_NUMBER]"
click at [391, 65] on div "Call to Customer Outbound call Location Thermador Appliance Repair Zone Mineola…" at bounding box center [782, 50] width 1067 height 35
click at [395, 86] on icon at bounding box center [392, 78] width 19 height 19
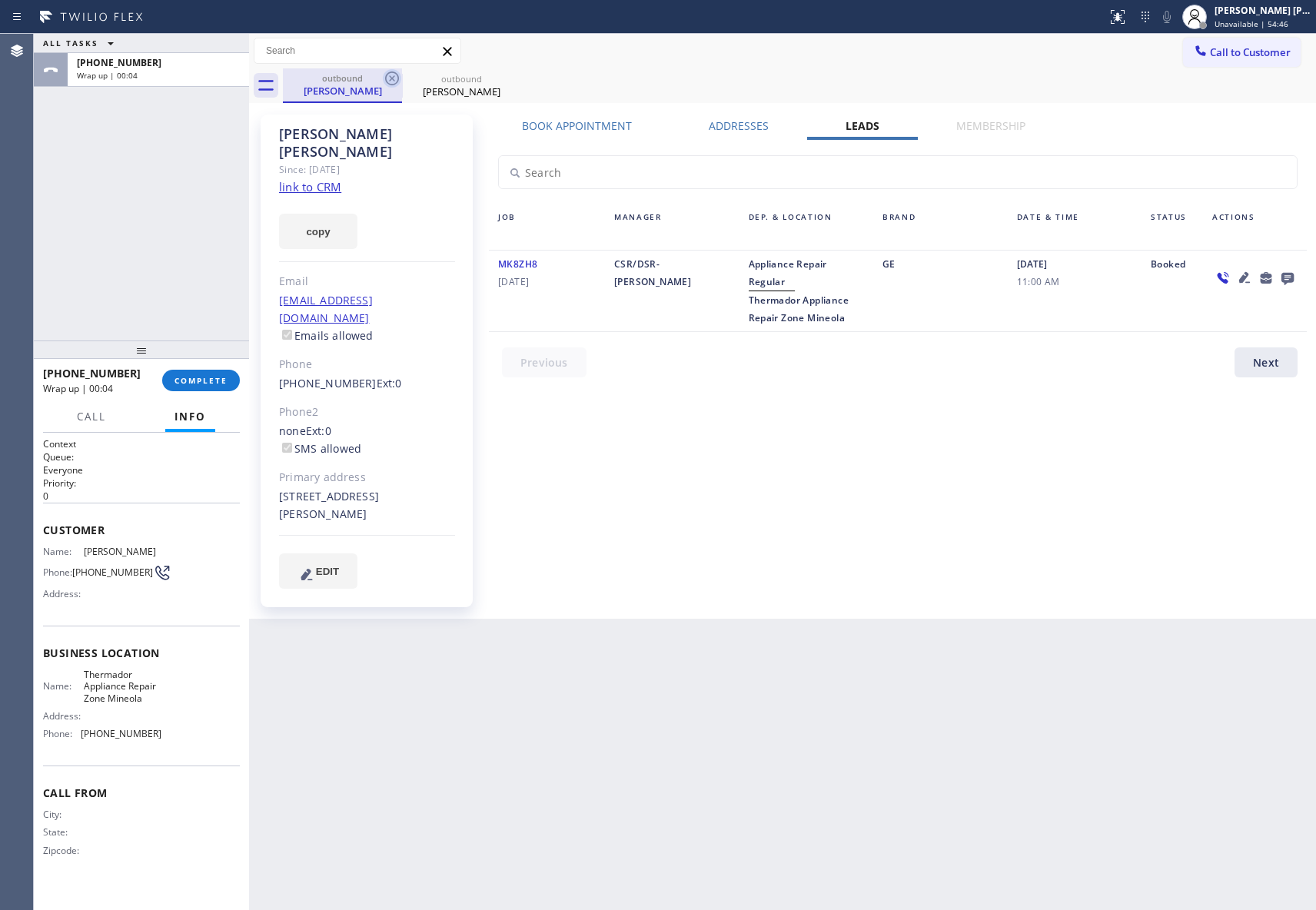
click at [392, 81] on icon at bounding box center [392, 78] width 19 height 19
click at [502, 80] on icon at bounding box center [511, 78] width 19 height 19
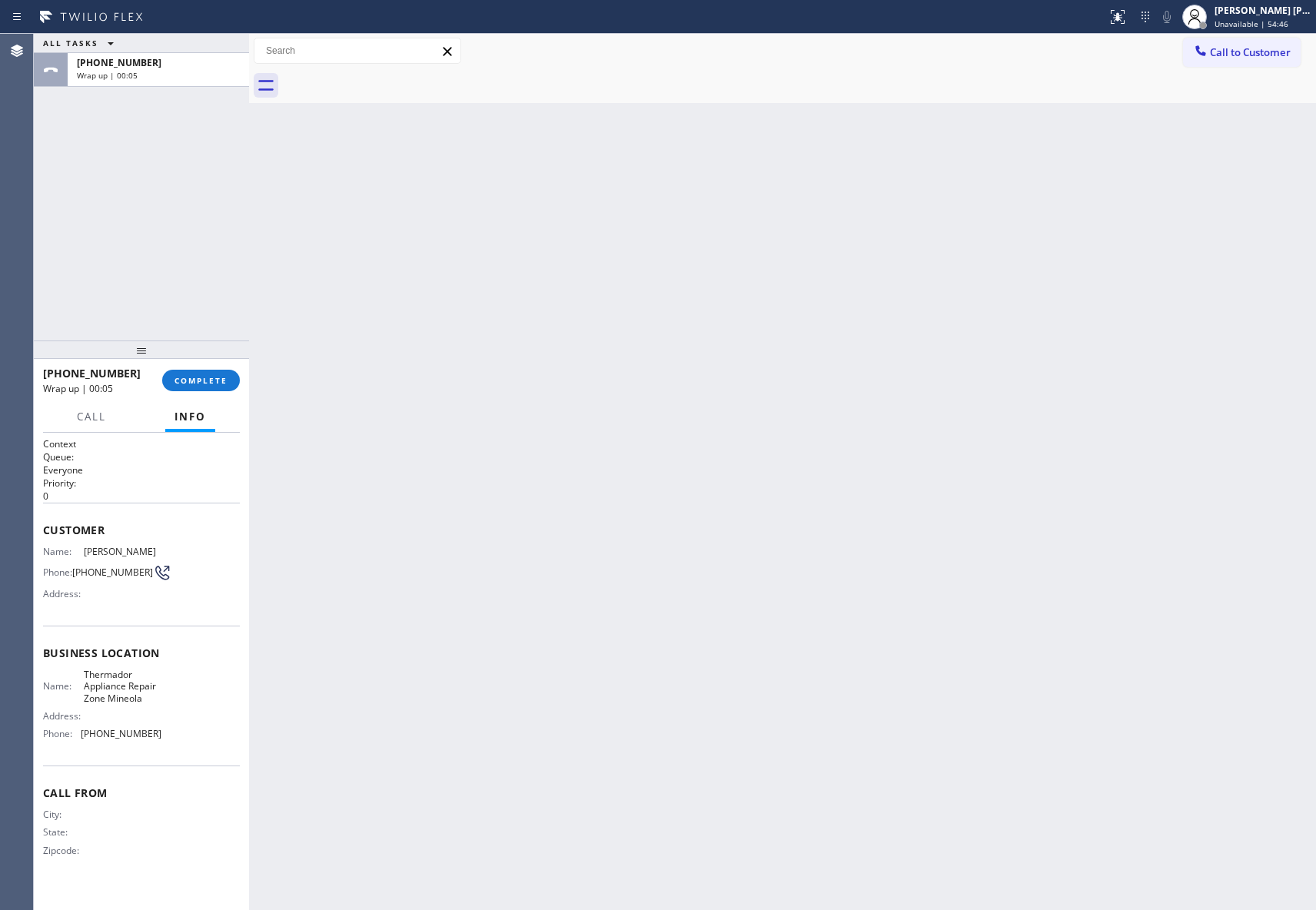
click at [391, 80] on div at bounding box center [799, 85] width 1033 height 35
click at [222, 389] on button "COMPLETE" at bounding box center [201, 380] width 78 height 22
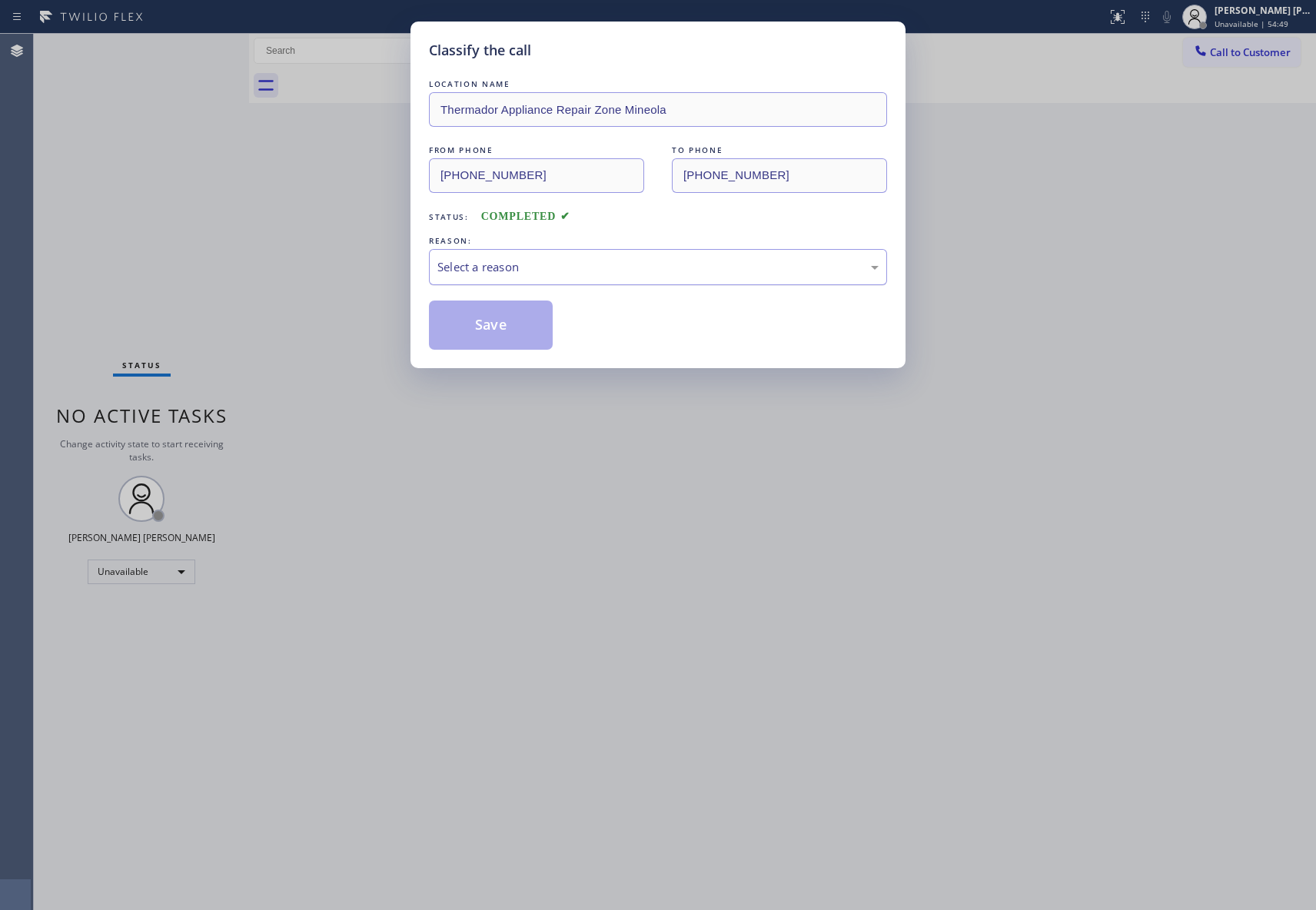
click at [750, 279] on div "Select a reason" at bounding box center [658, 267] width 458 height 37
click at [484, 334] on button "Save" at bounding box center [490, 325] width 123 height 49
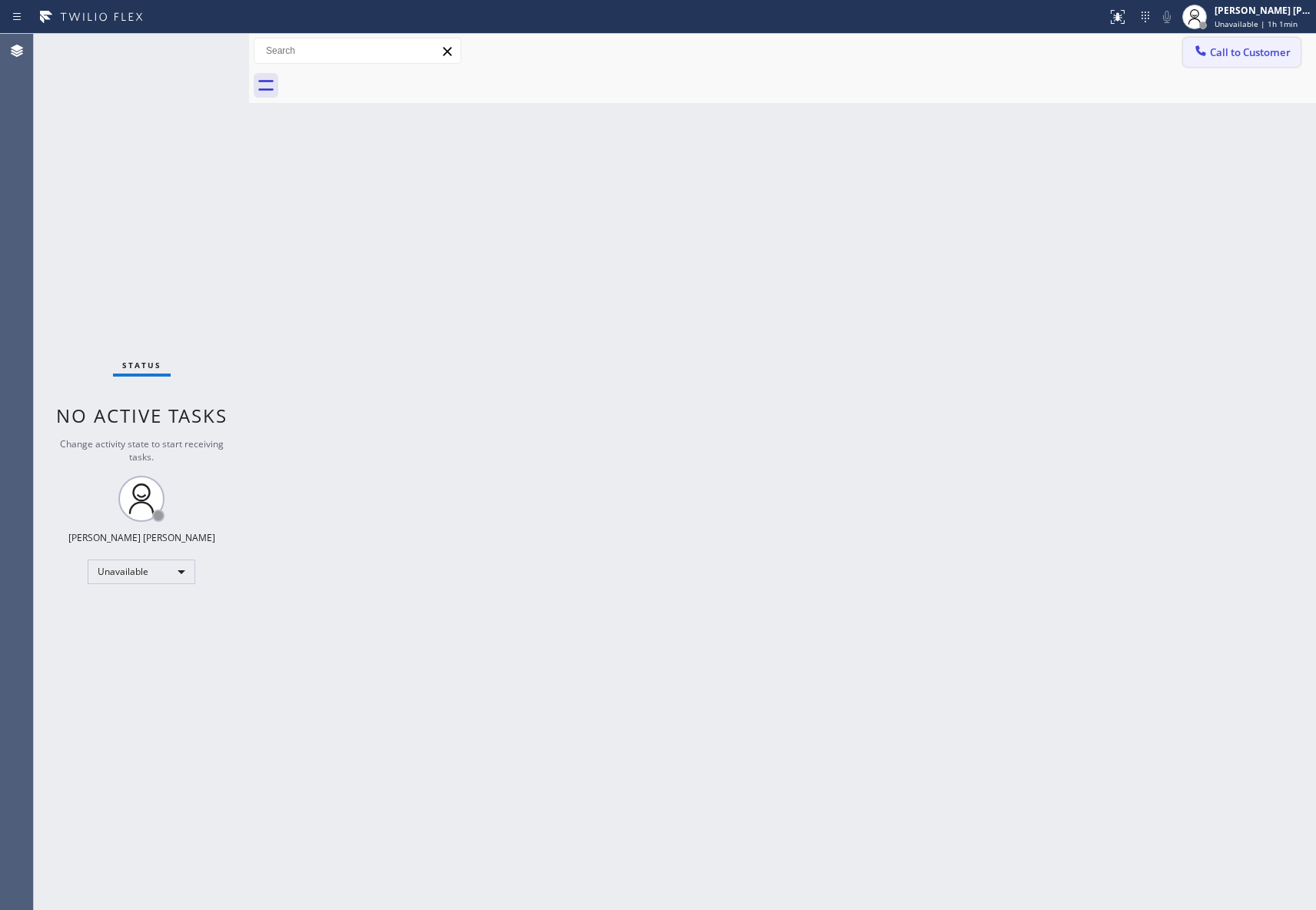
click at [1225, 53] on span "Call to Customer" at bounding box center [1251, 52] width 81 height 14
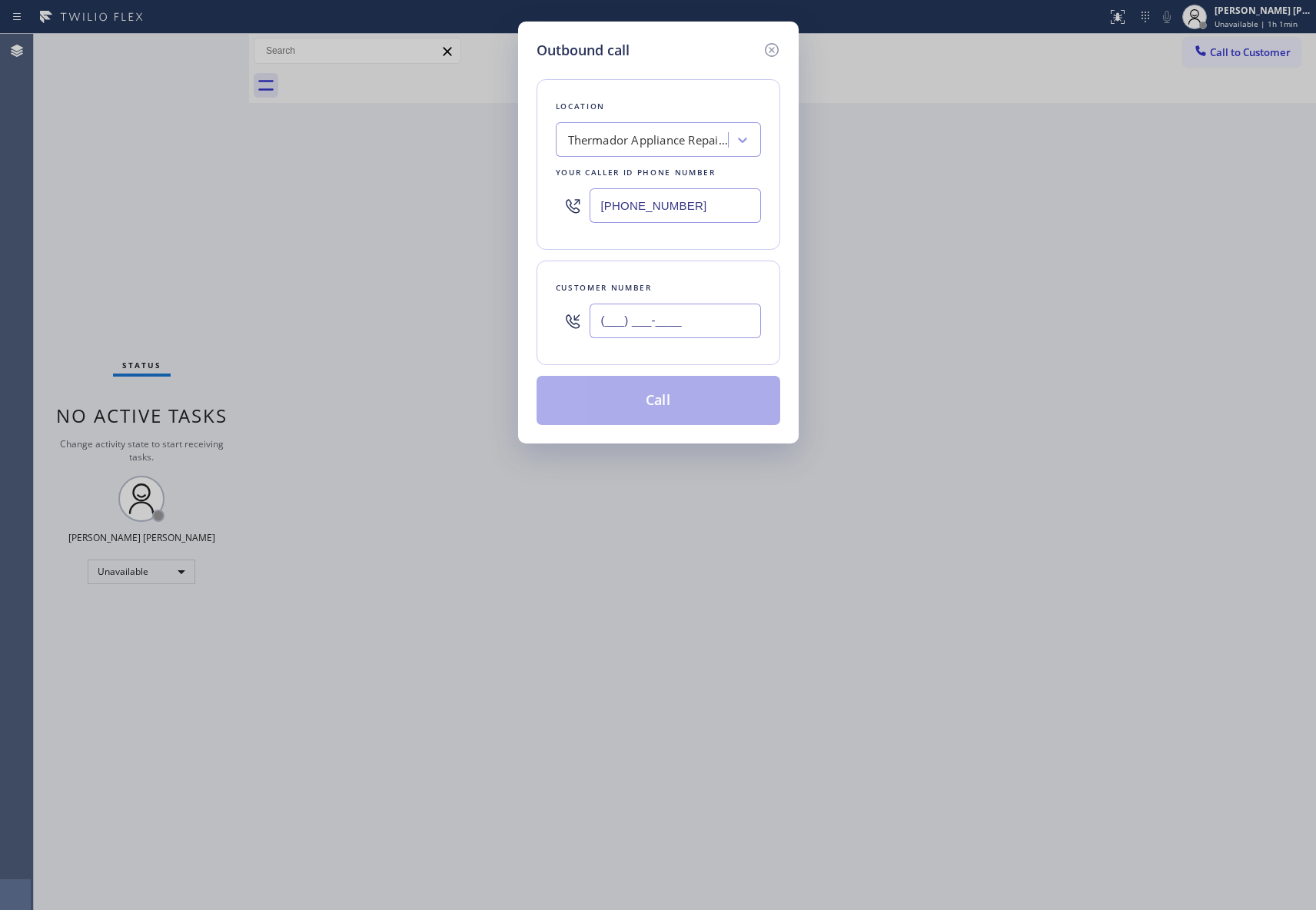
click at [662, 330] on input "(___) ___-____" at bounding box center [676, 320] width 172 height 35
paste input "631) 839-3560"
type input "[PHONE_NUMBER]"
drag, startPoint x: 550, startPoint y: 200, endPoint x: 501, endPoint y: 209, distance: 49.8
click at [490, 200] on div "Outbound call Location Thermador Appliance Repair Zone Mineola Your caller id p…" at bounding box center [658, 455] width 1316 height 910
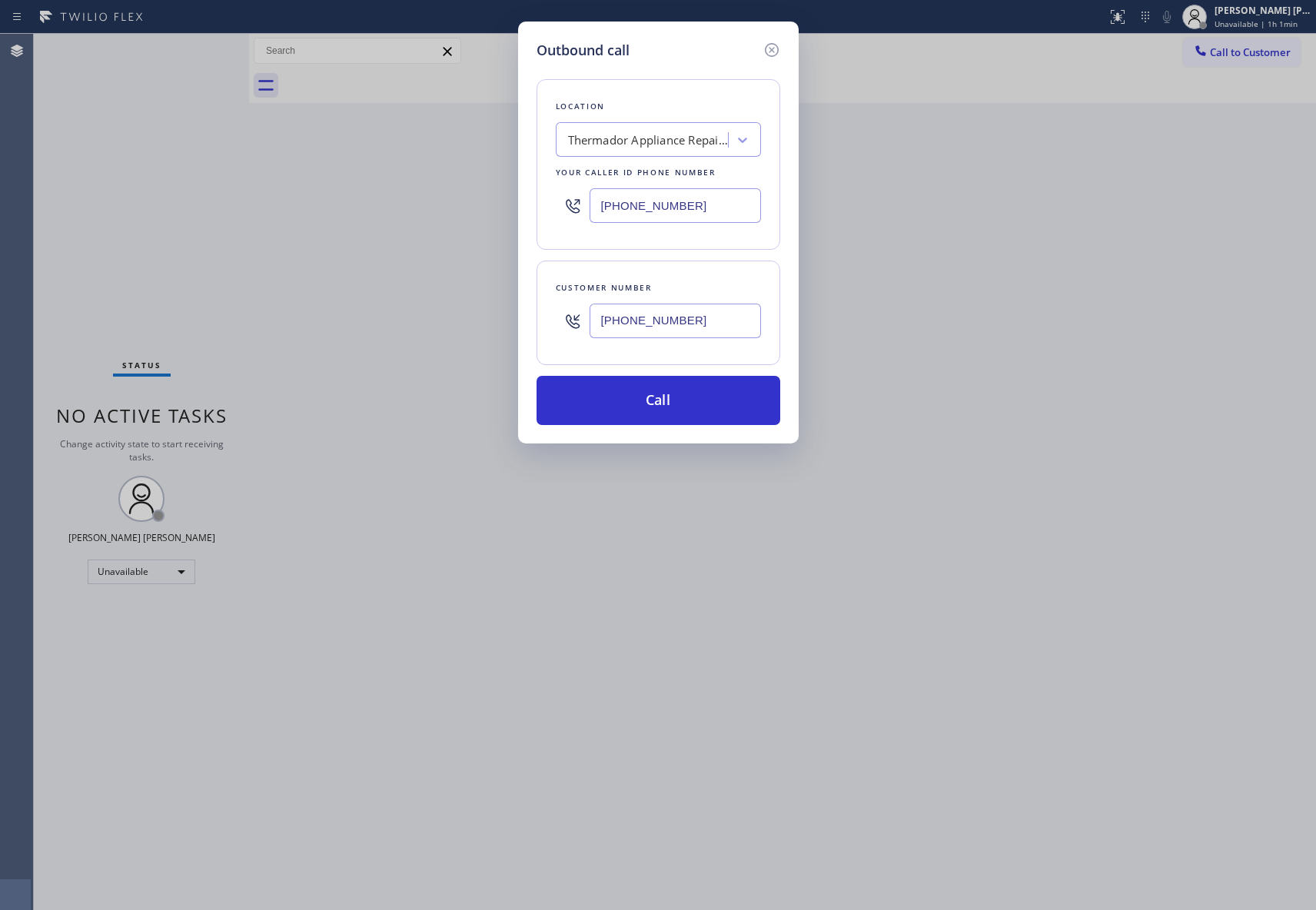
paste input "718) 504-7414"
type input "[PHONE_NUMBER]"
click at [655, 397] on button "Call" at bounding box center [658, 400] width 244 height 49
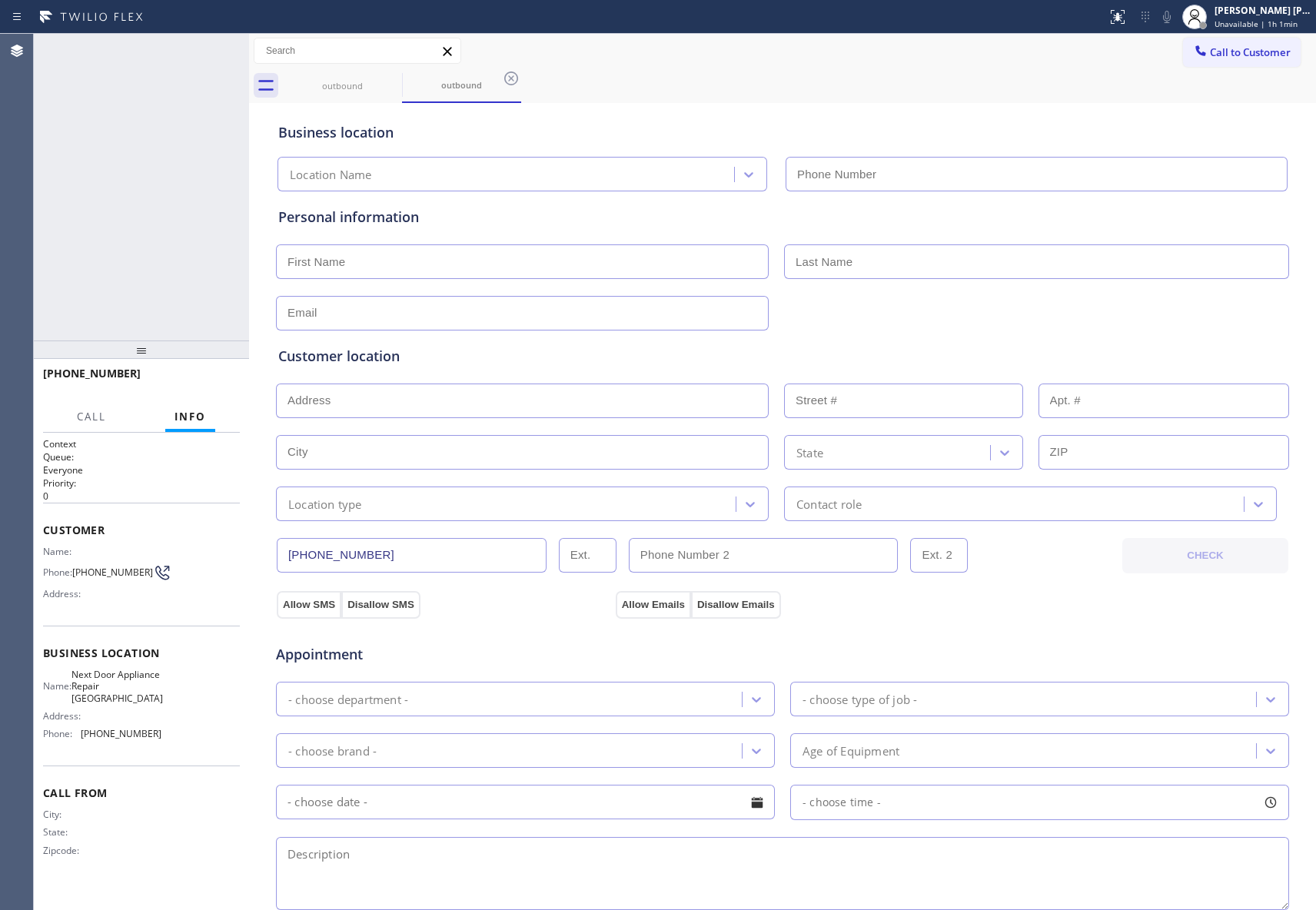
type input "[PHONE_NUMBER]"
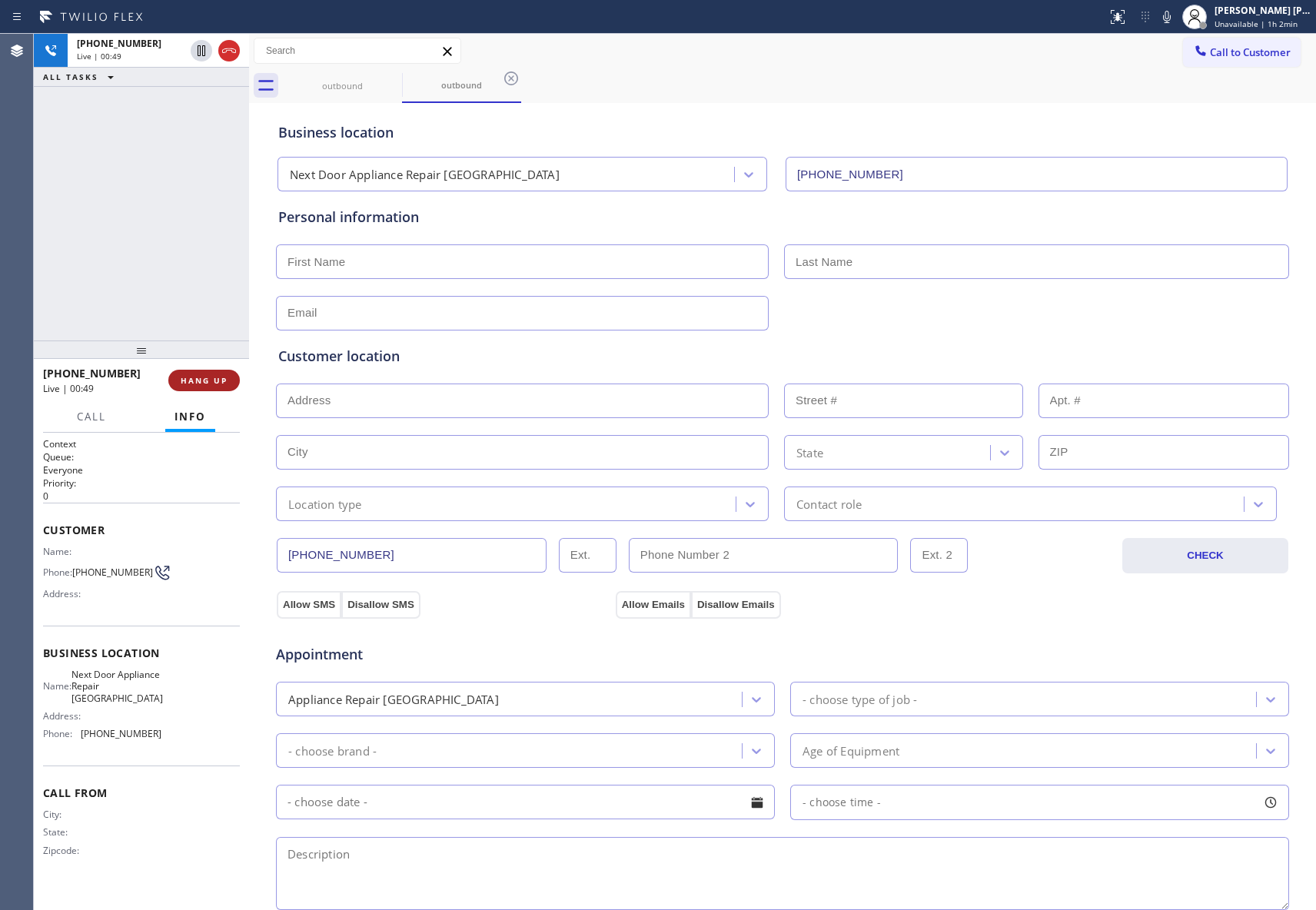
click at [202, 382] on span "HANG UP" at bounding box center [204, 380] width 46 height 11
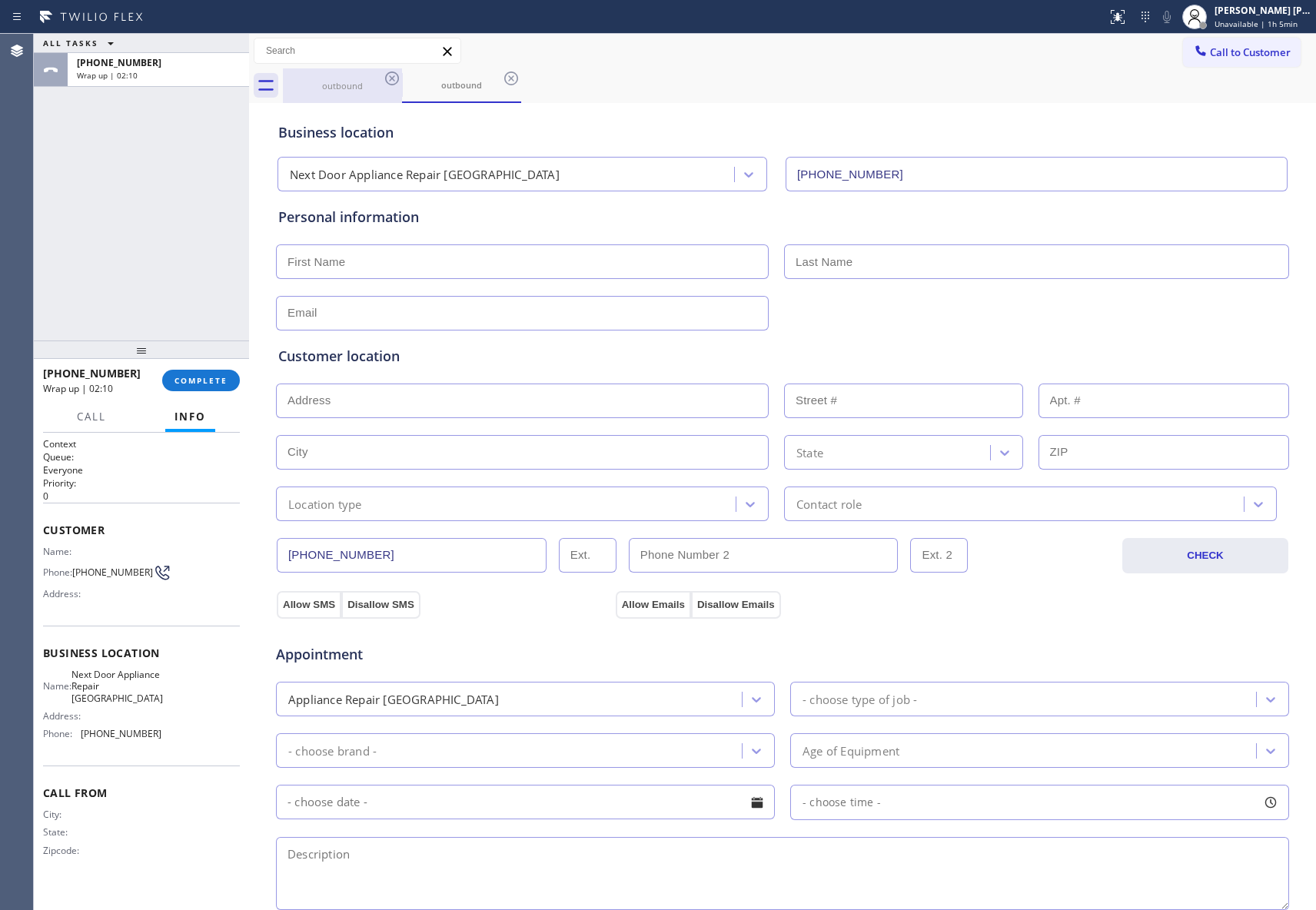
click at [352, 69] on div "outbound" at bounding box center [342, 85] width 116 height 35
click at [383, 74] on icon at bounding box center [392, 78] width 19 height 19
click at [0, 0] on icon at bounding box center [0, 0] width 0 height 0
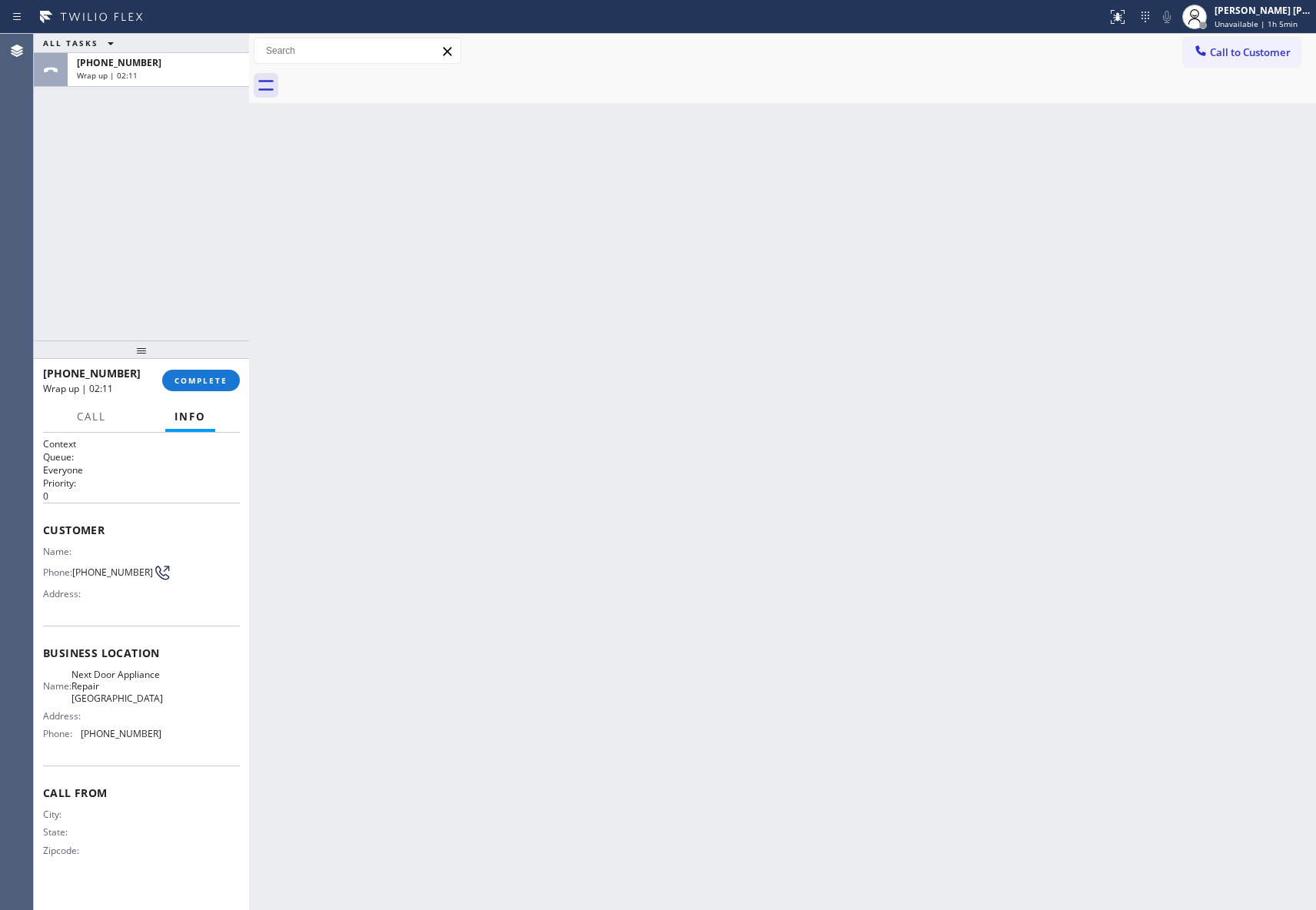
click at [383, 74] on div at bounding box center [799, 85] width 1033 height 35
click at [220, 364] on div "[PHONE_NUMBER] Wrap up | 02:11 COMPLETE" at bounding box center [141, 380] width 197 height 40
click at [221, 373] on button "COMPLETE" at bounding box center [201, 380] width 78 height 22
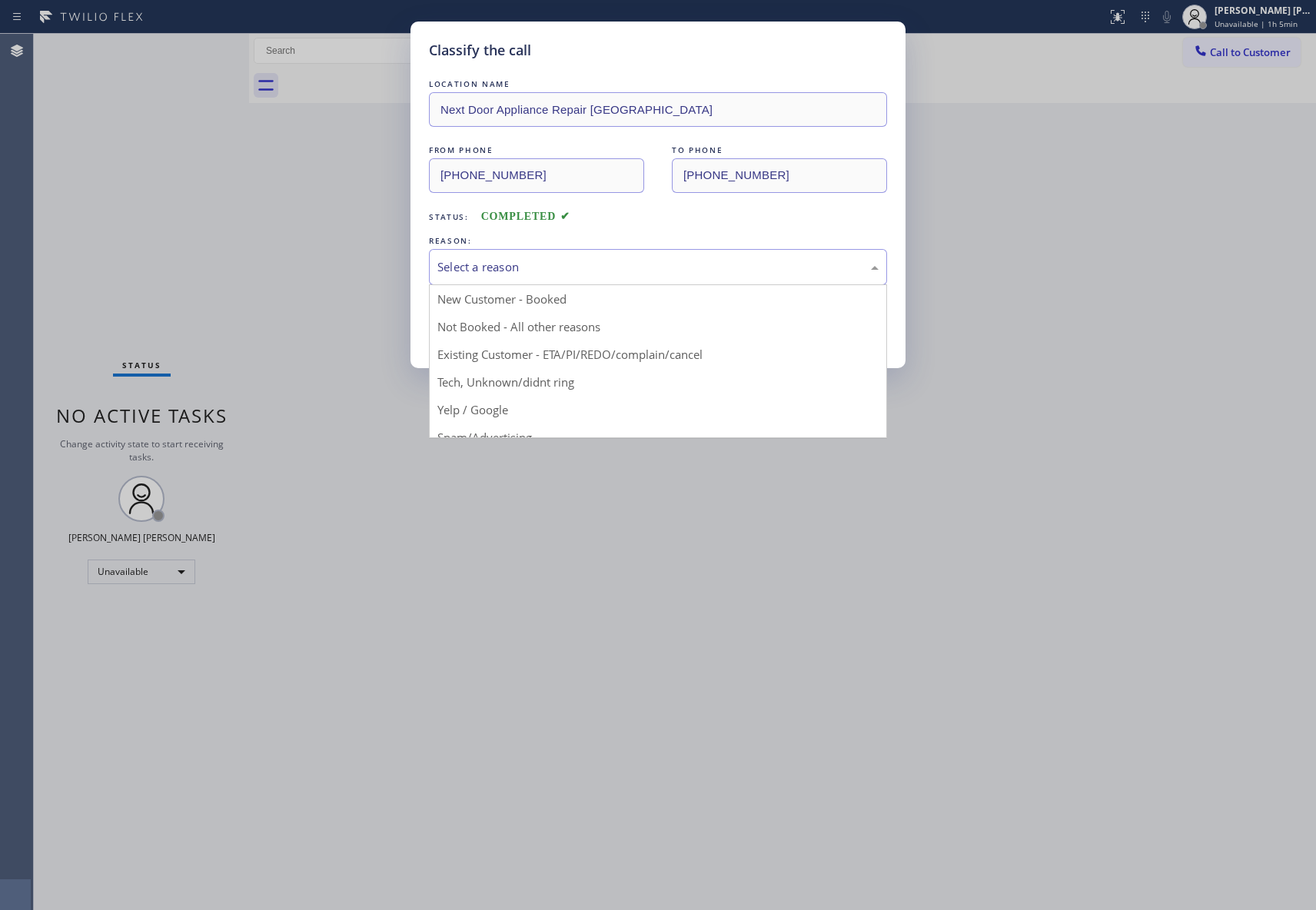
click at [547, 271] on div "Select a reason" at bounding box center [658, 267] width 442 height 18
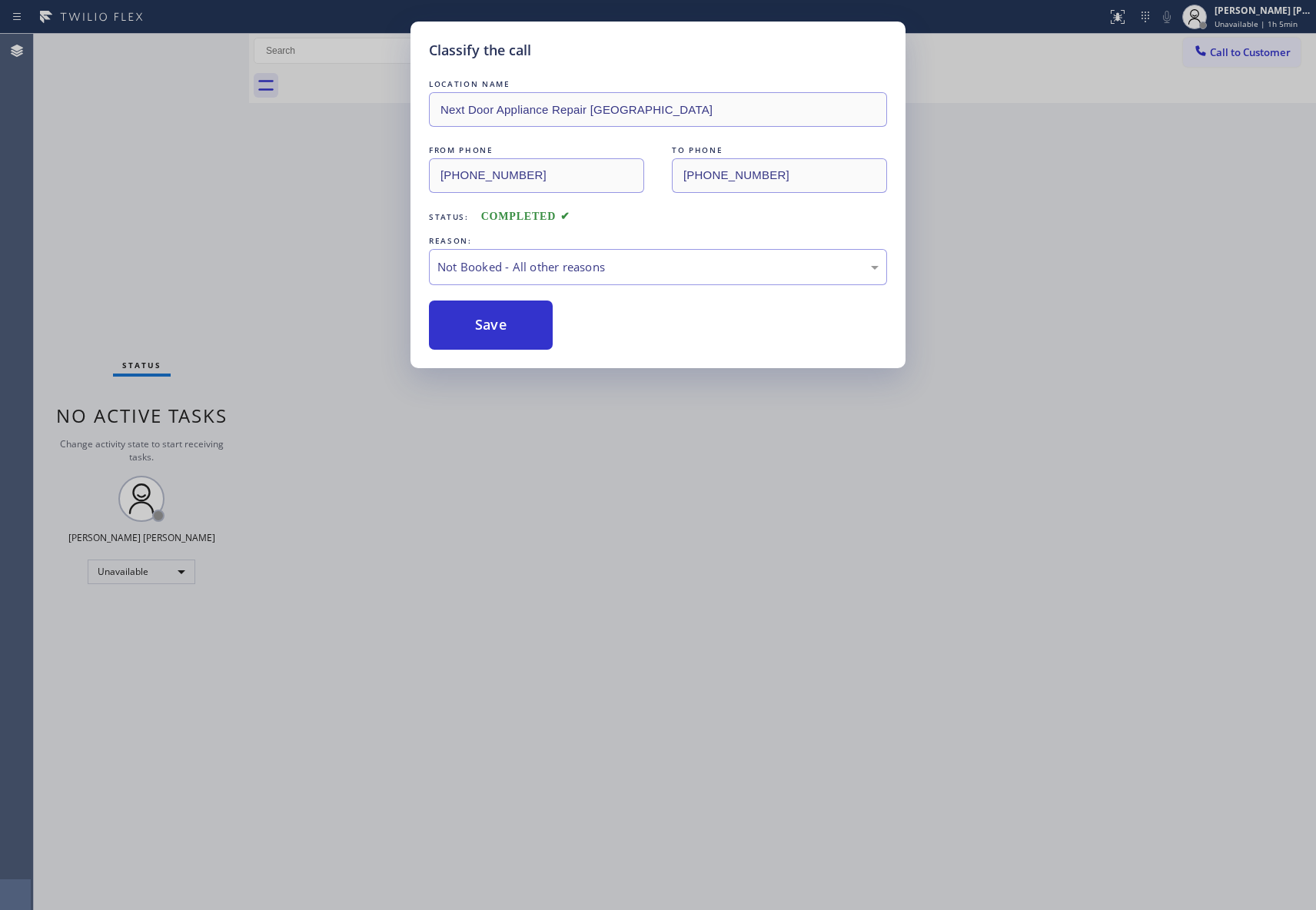
click at [504, 337] on button "Save" at bounding box center [490, 325] width 123 height 49
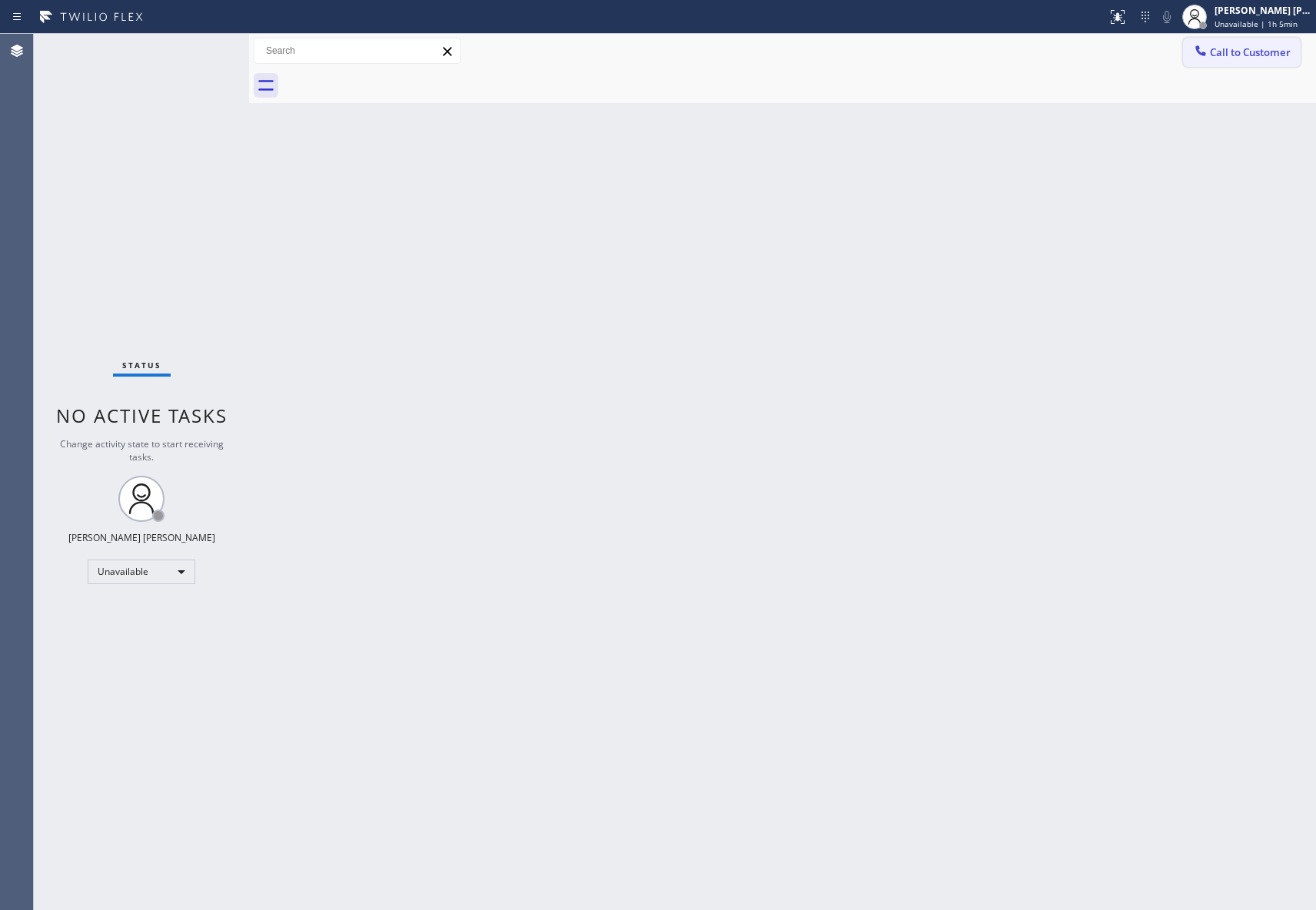
click at [1244, 41] on button "Call to Customer" at bounding box center [1242, 52] width 118 height 30
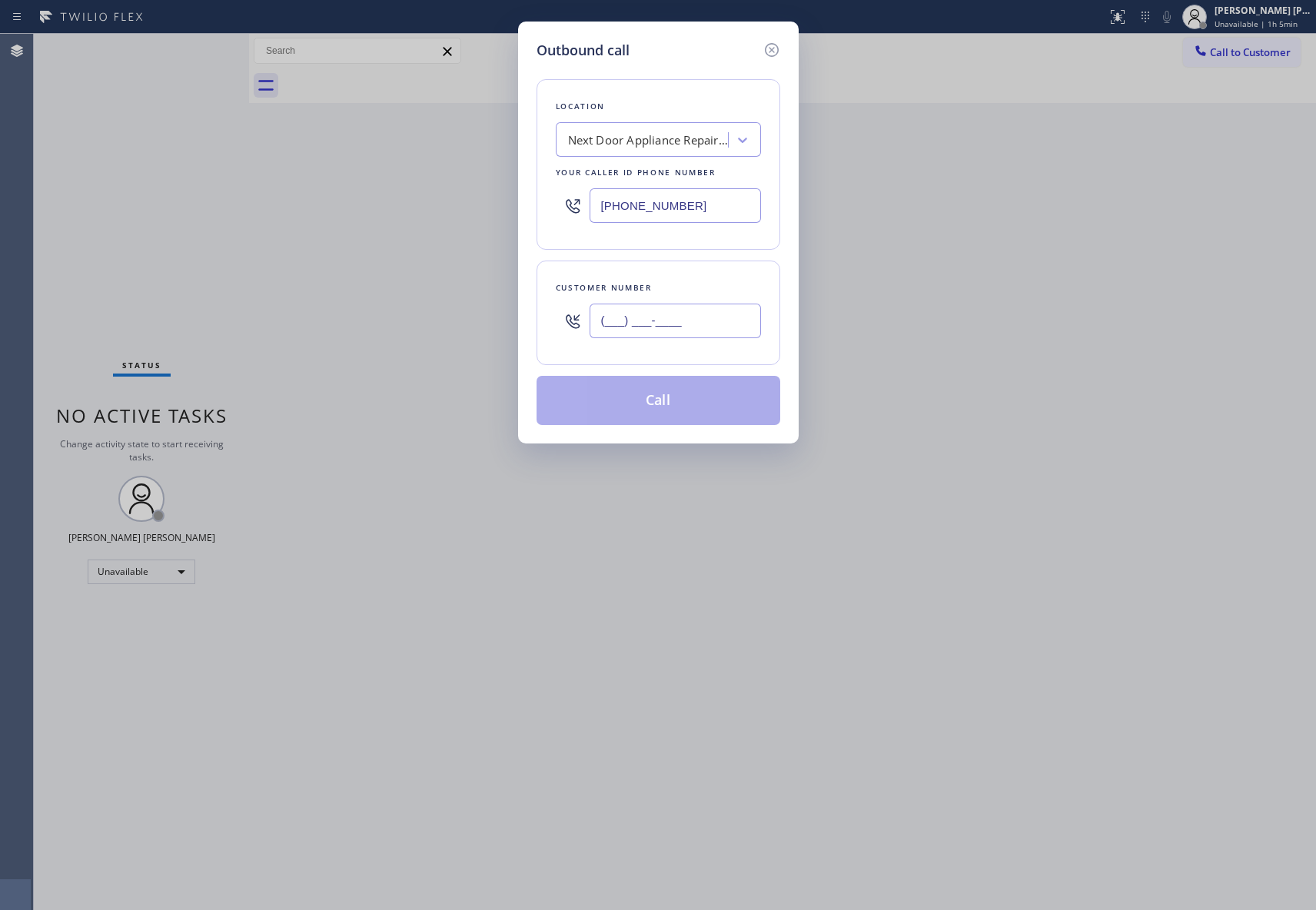
click at [681, 315] on input "(___) ___-____" at bounding box center [676, 320] width 172 height 35
paste input "347) 837-1747"
type input "[PHONE_NUMBER]"
drag, startPoint x: 718, startPoint y: 196, endPoint x: 455, endPoint y: 198, distance: 263.0
click at [455, 198] on div "Outbound call Location Next Door Appliance Repair [GEOGRAPHIC_DATA] Your caller…" at bounding box center [658, 455] width 1316 height 910
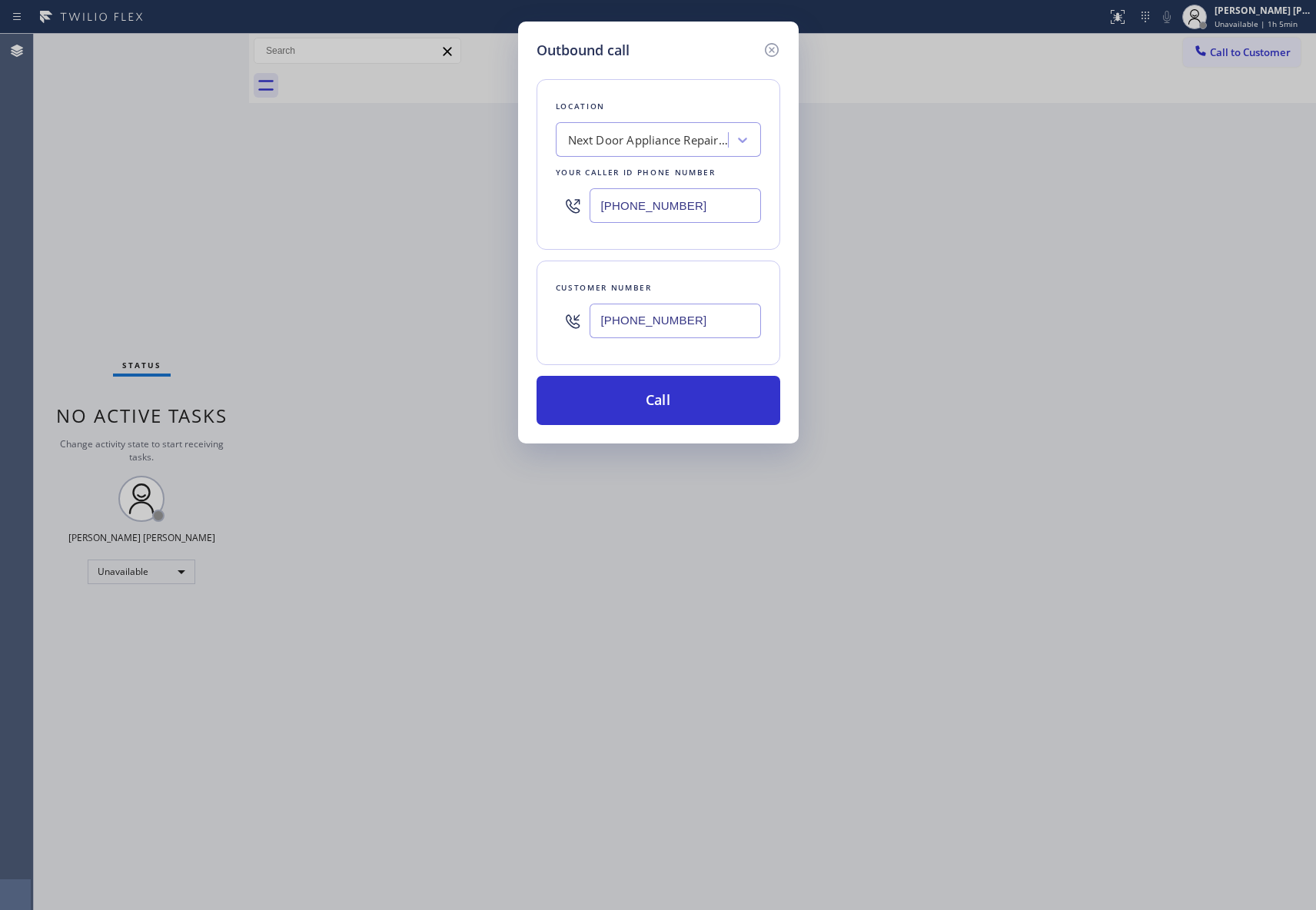
paste input "929) 605-440"
type input "[PHONE_NUMBER]"
click at [619, 398] on button "Call" at bounding box center [658, 400] width 244 height 49
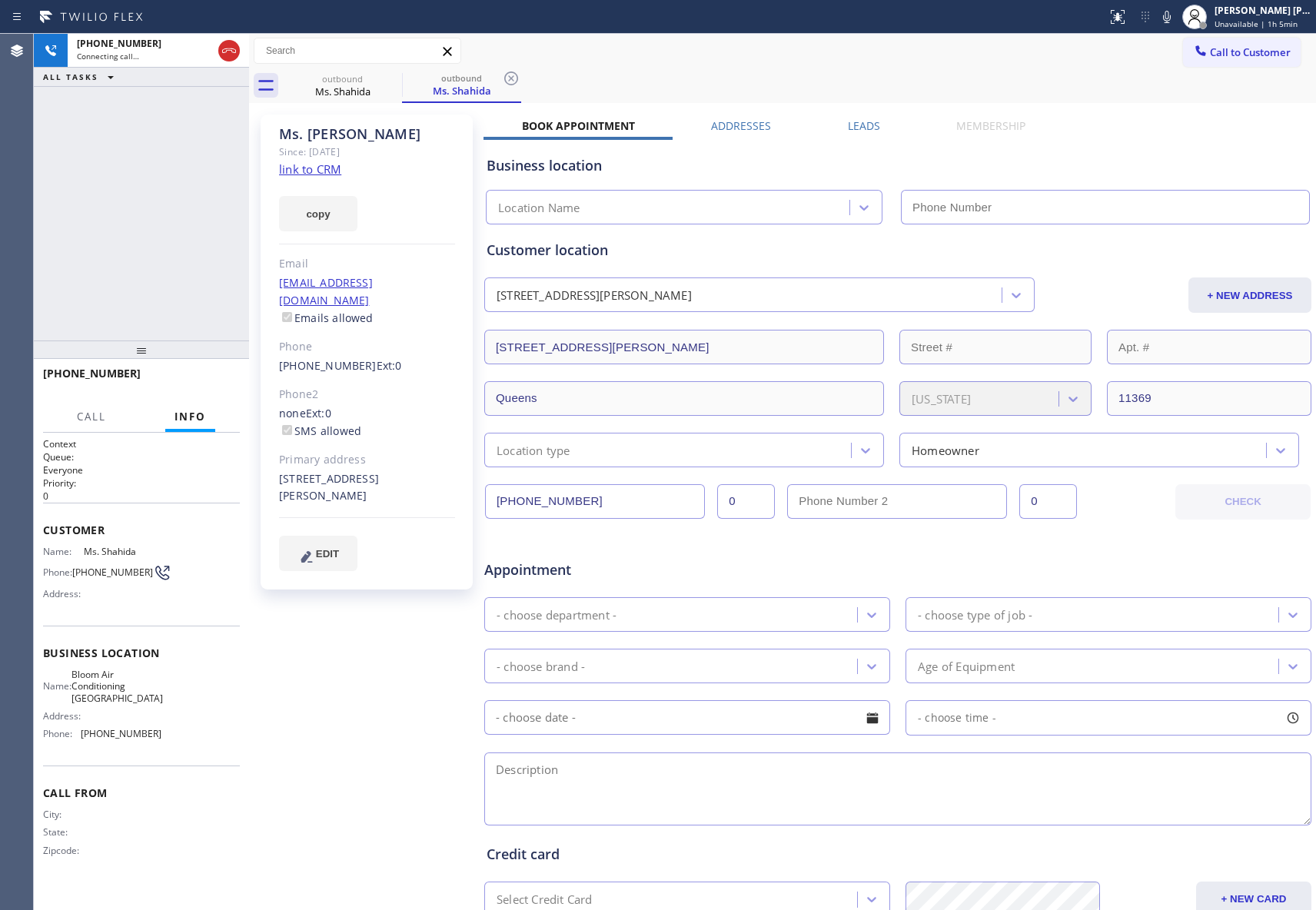
type input "[PHONE_NUMBER]"
click at [862, 124] on label "Leads" at bounding box center [864, 125] width 33 height 15
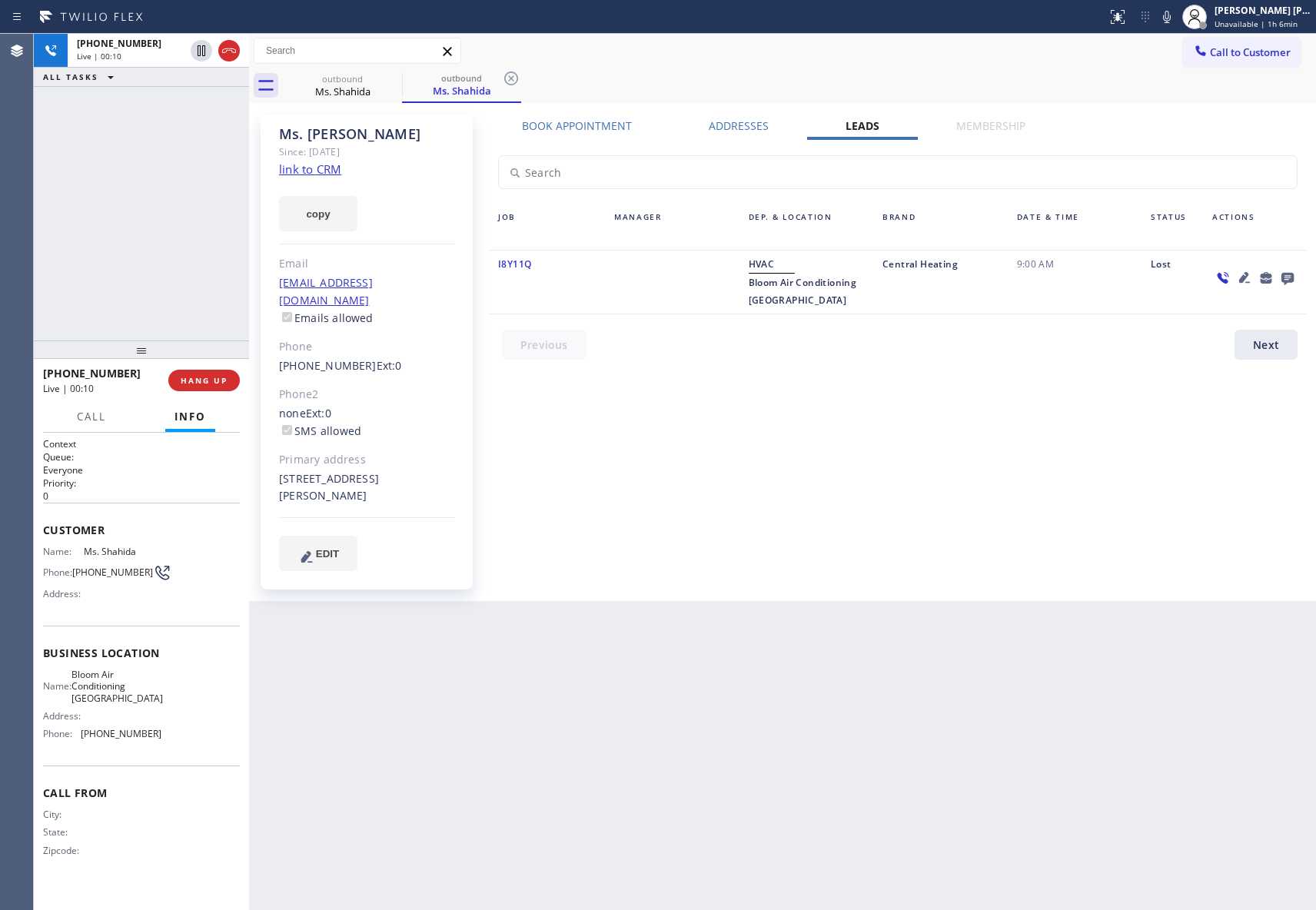
click at [310, 173] on link "link to CRM" at bounding box center [309, 169] width 62 height 16
click at [224, 41] on icon at bounding box center [229, 50] width 19 height 19
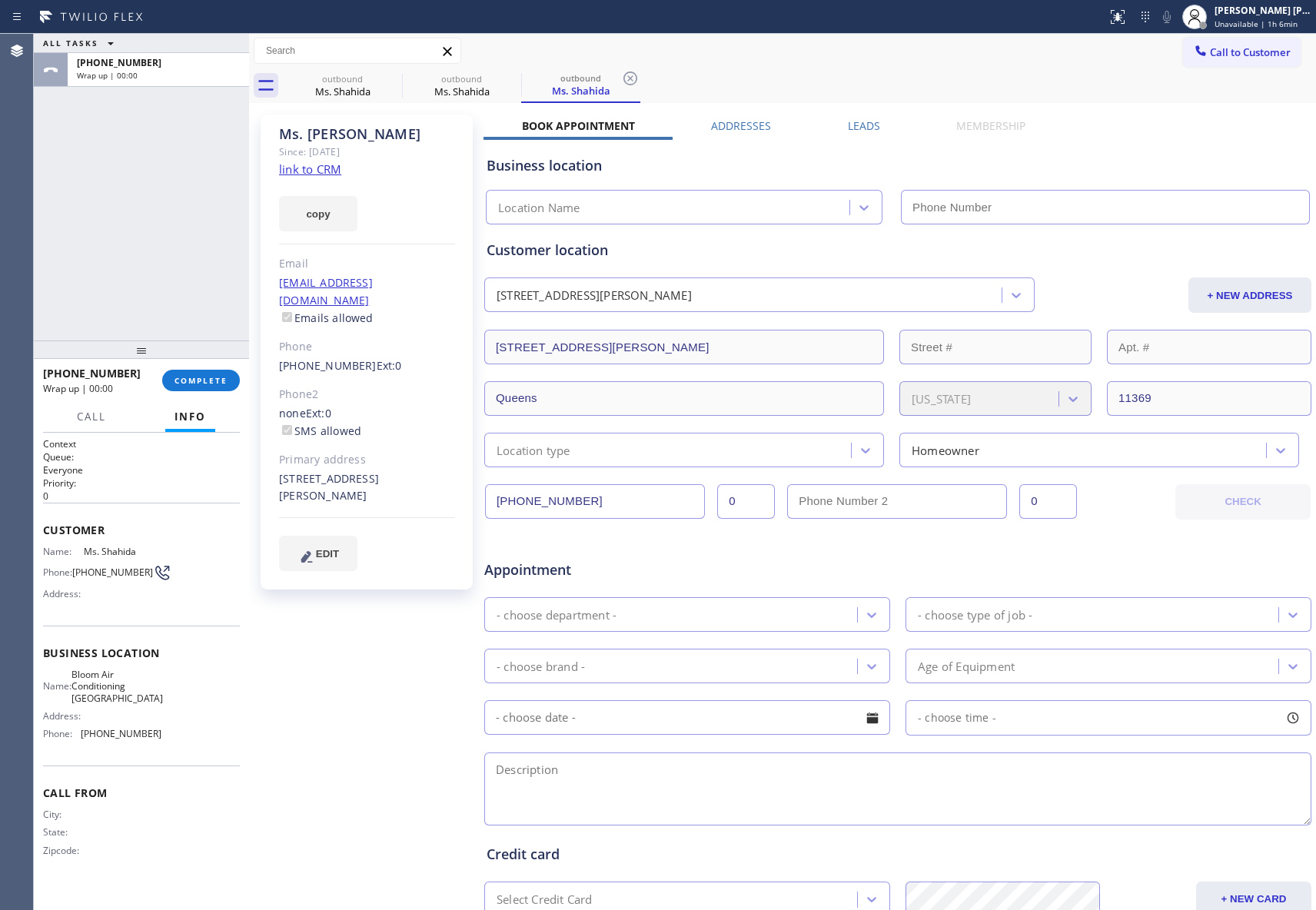
type input "[PHONE_NUMBER]"
drag, startPoint x: 871, startPoint y: 126, endPoint x: 880, endPoint y: 126, distance: 9.0
click at [870, 126] on label "Leads" at bounding box center [864, 125] width 33 height 15
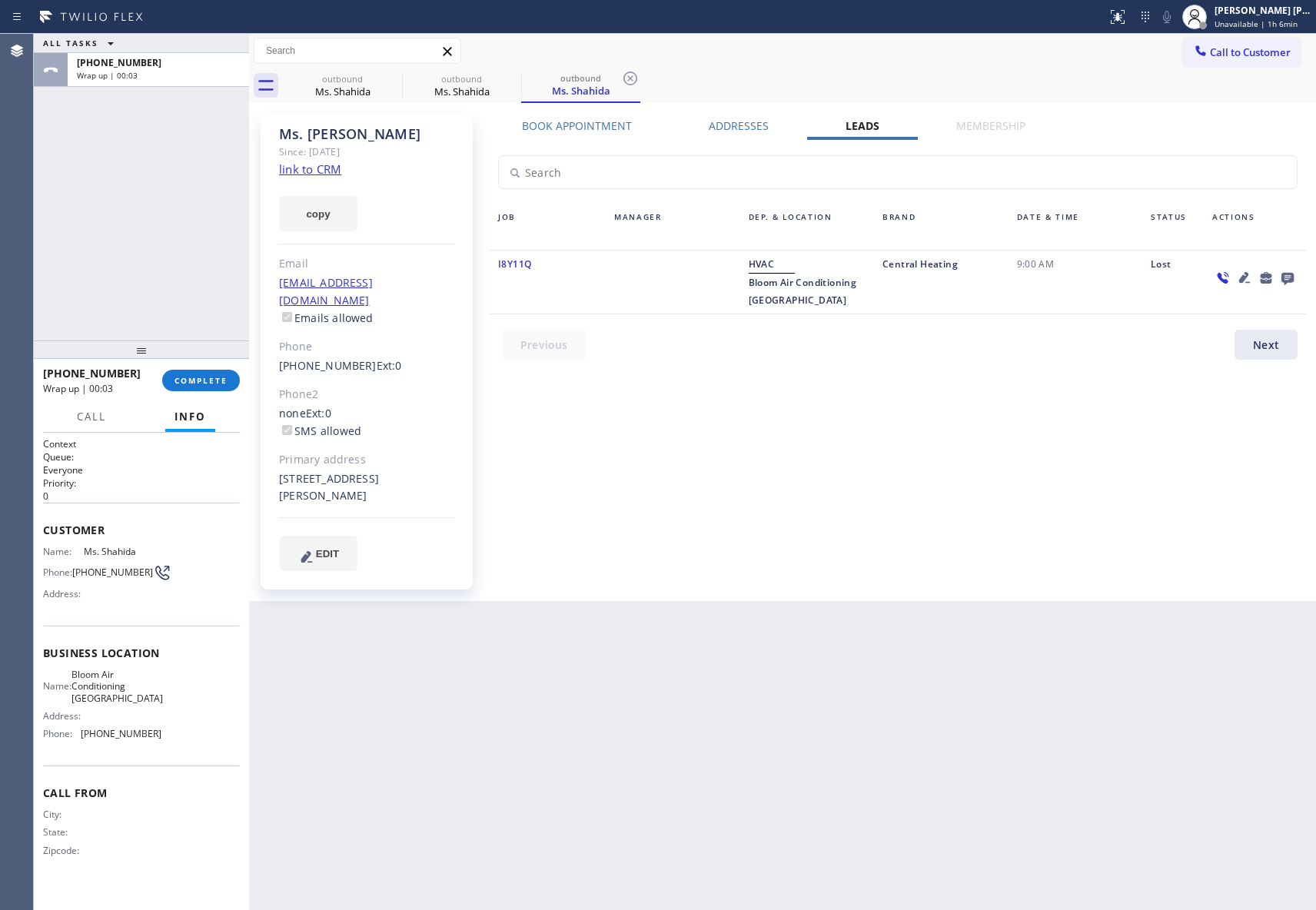
click at [1291, 279] on icon at bounding box center [1287, 279] width 12 height 12
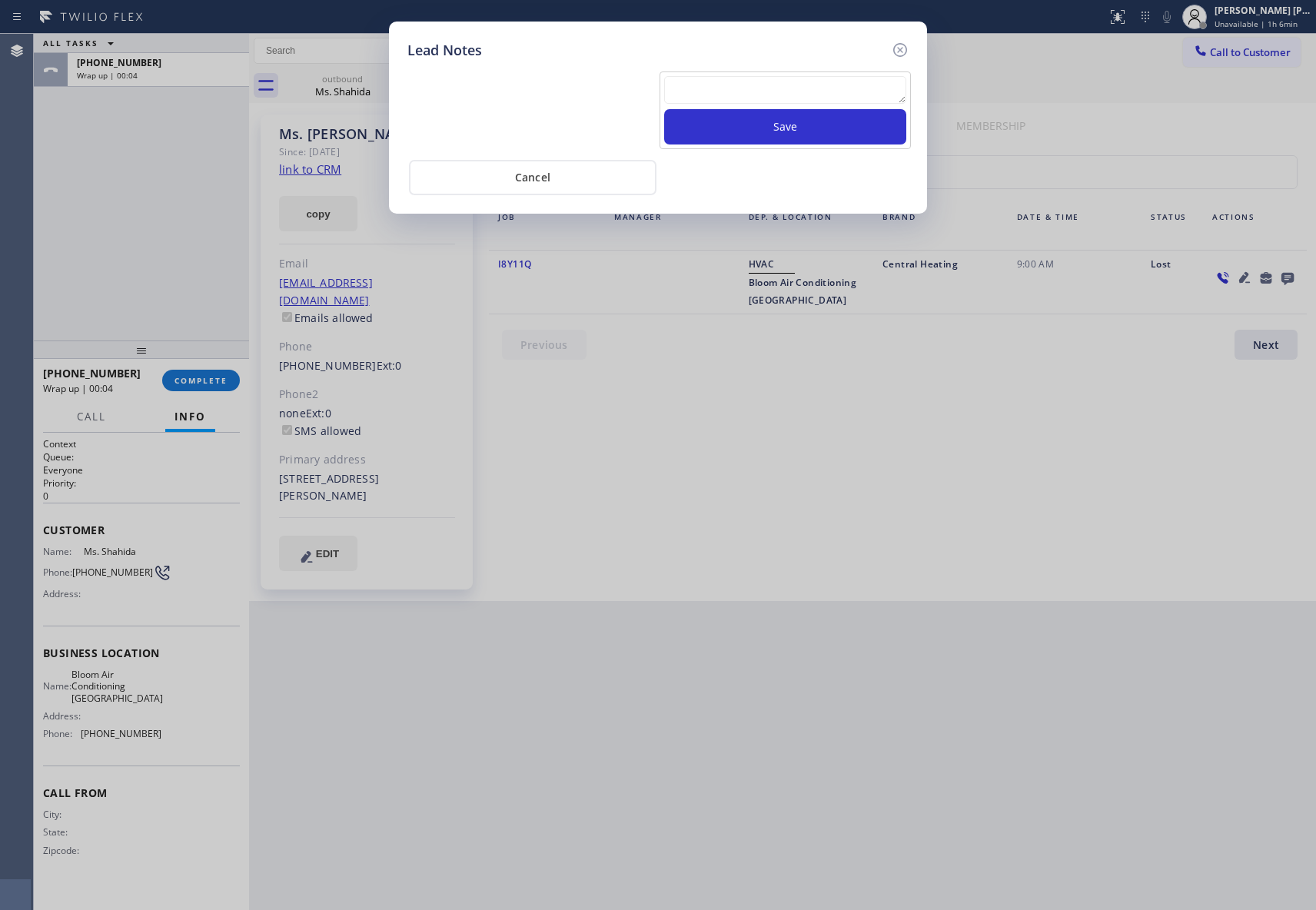
drag, startPoint x: 747, startPoint y: 88, endPoint x: 761, endPoint y: 84, distance: 14.6
click at [747, 90] on textarea at bounding box center [784, 90] width 242 height 28
click at [705, 89] on textarea at bounding box center [784, 90] width 242 height 28
paste textarea "please transfer if cx calls back"
type textarea "please transfer if cx calls back"
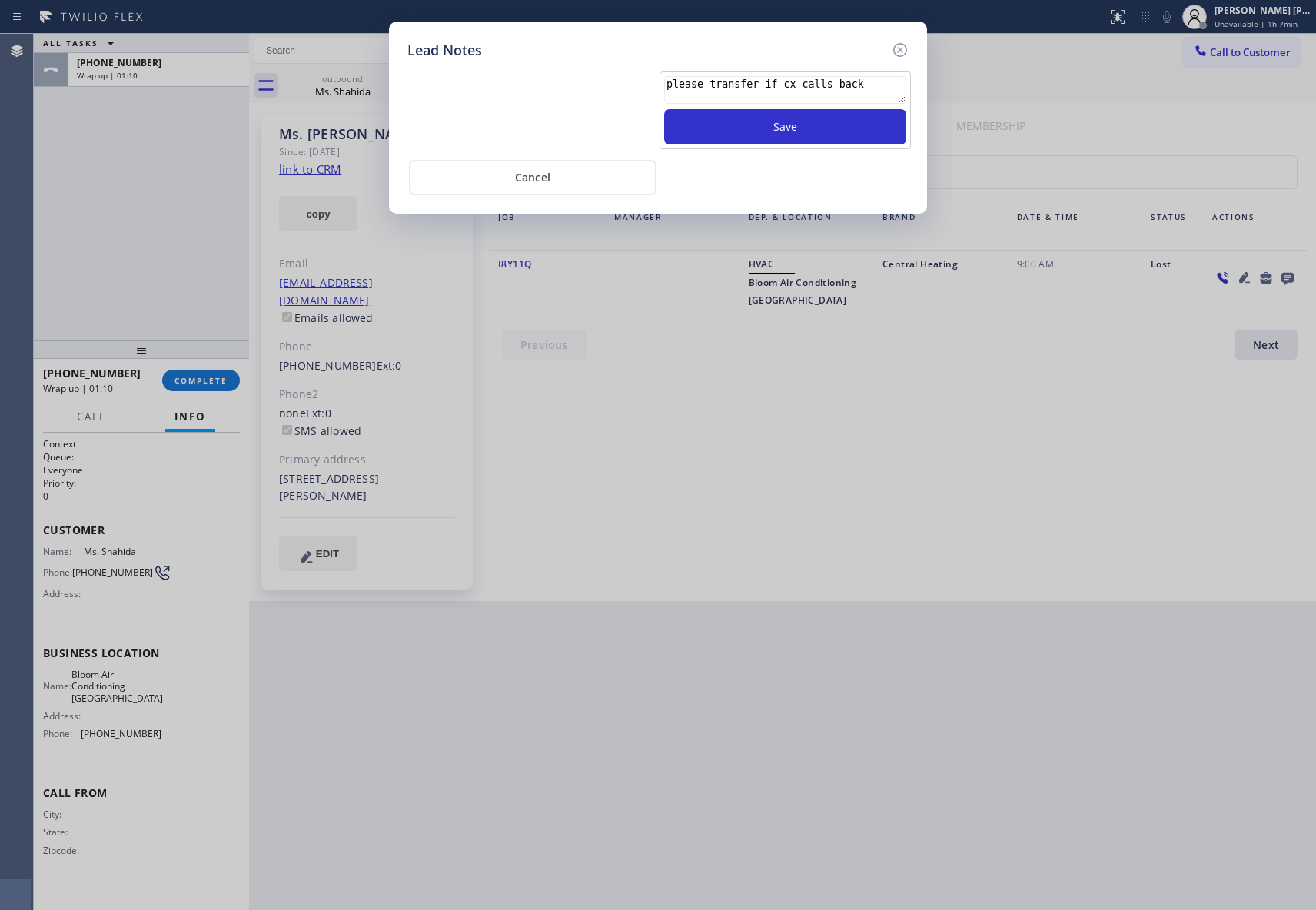
drag, startPoint x: 864, startPoint y: 81, endPoint x: 483, endPoint y: 81, distance: 381.0
click at [483, 81] on div "please transfer if cx calls back Save" at bounding box center [658, 109] width 509 height 81
click at [904, 44] on icon at bounding box center [900, 49] width 19 height 19
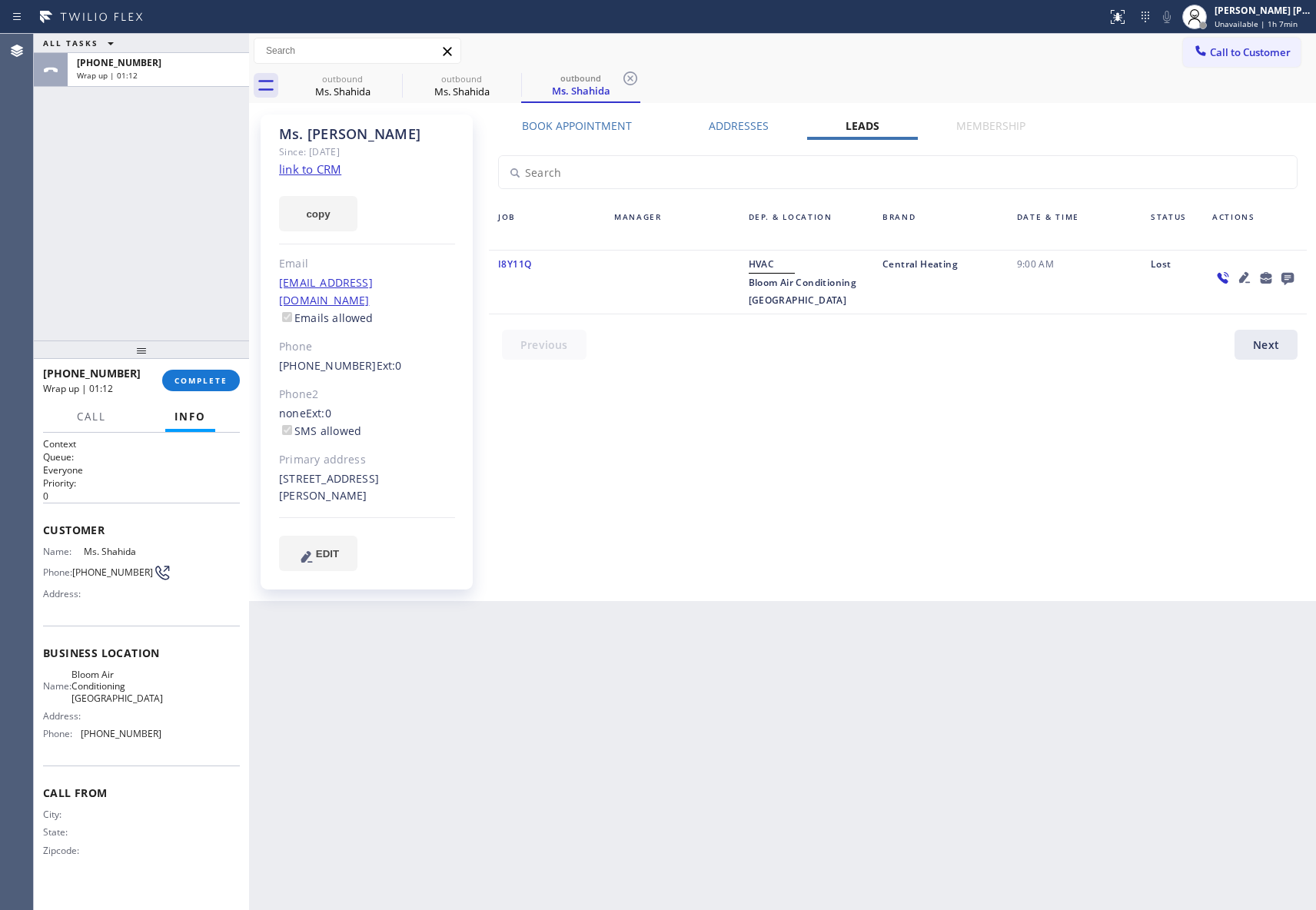
click at [1290, 275] on icon at bounding box center [1287, 279] width 12 height 12
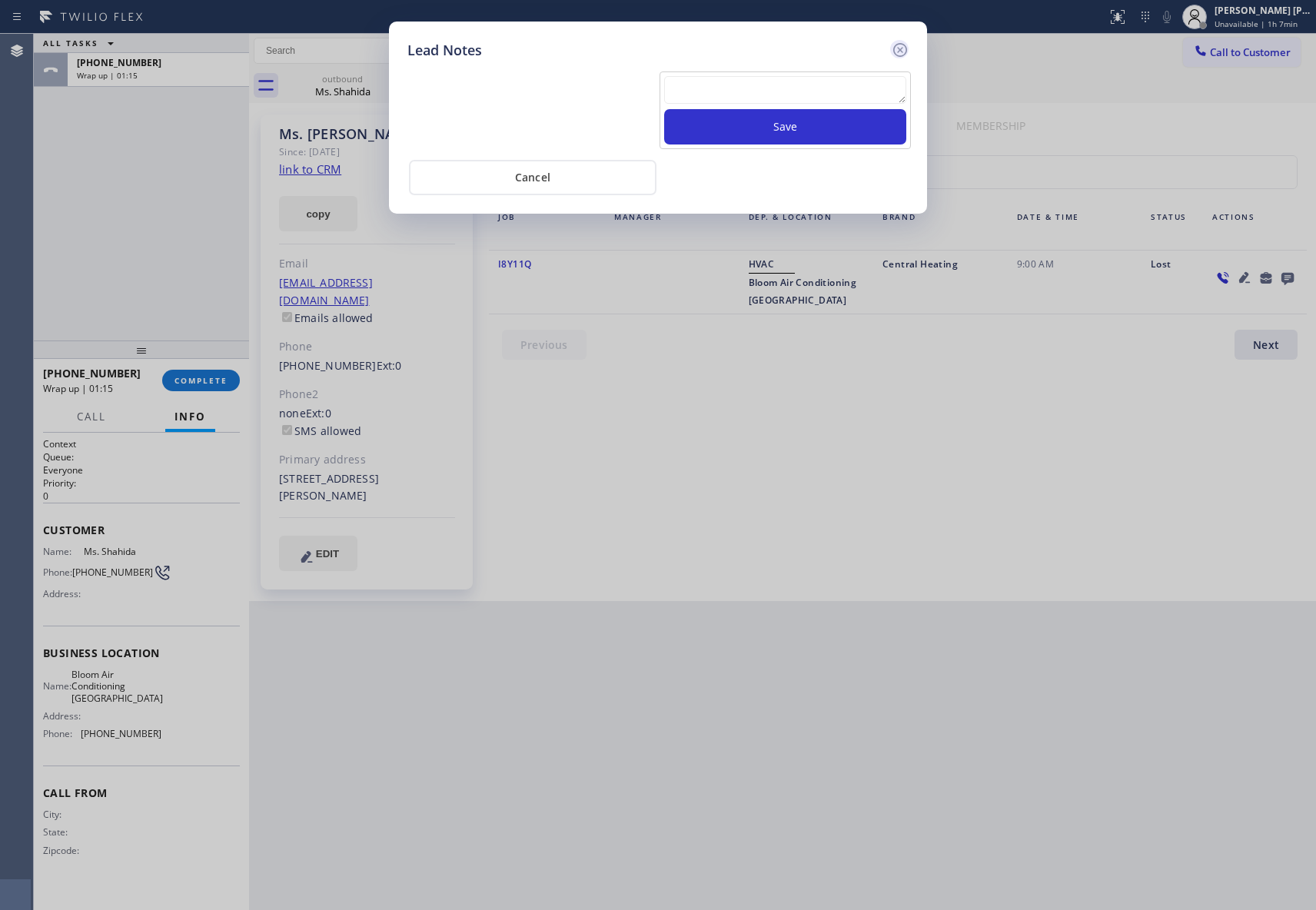
click at [901, 46] on icon at bounding box center [900, 49] width 19 height 19
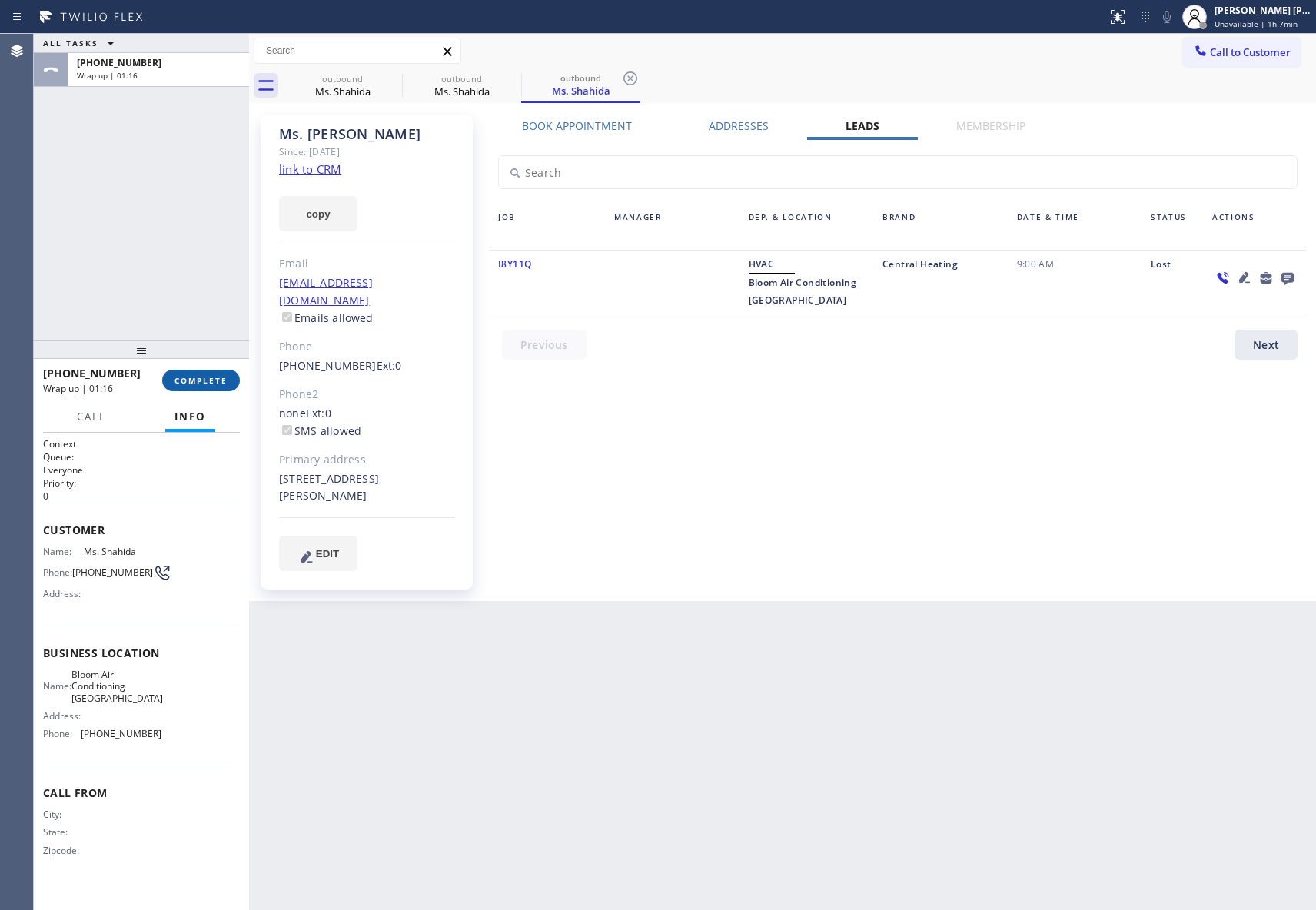
click at [216, 384] on span "COMPLETE" at bounding box center [202, 380] width 53 height 11
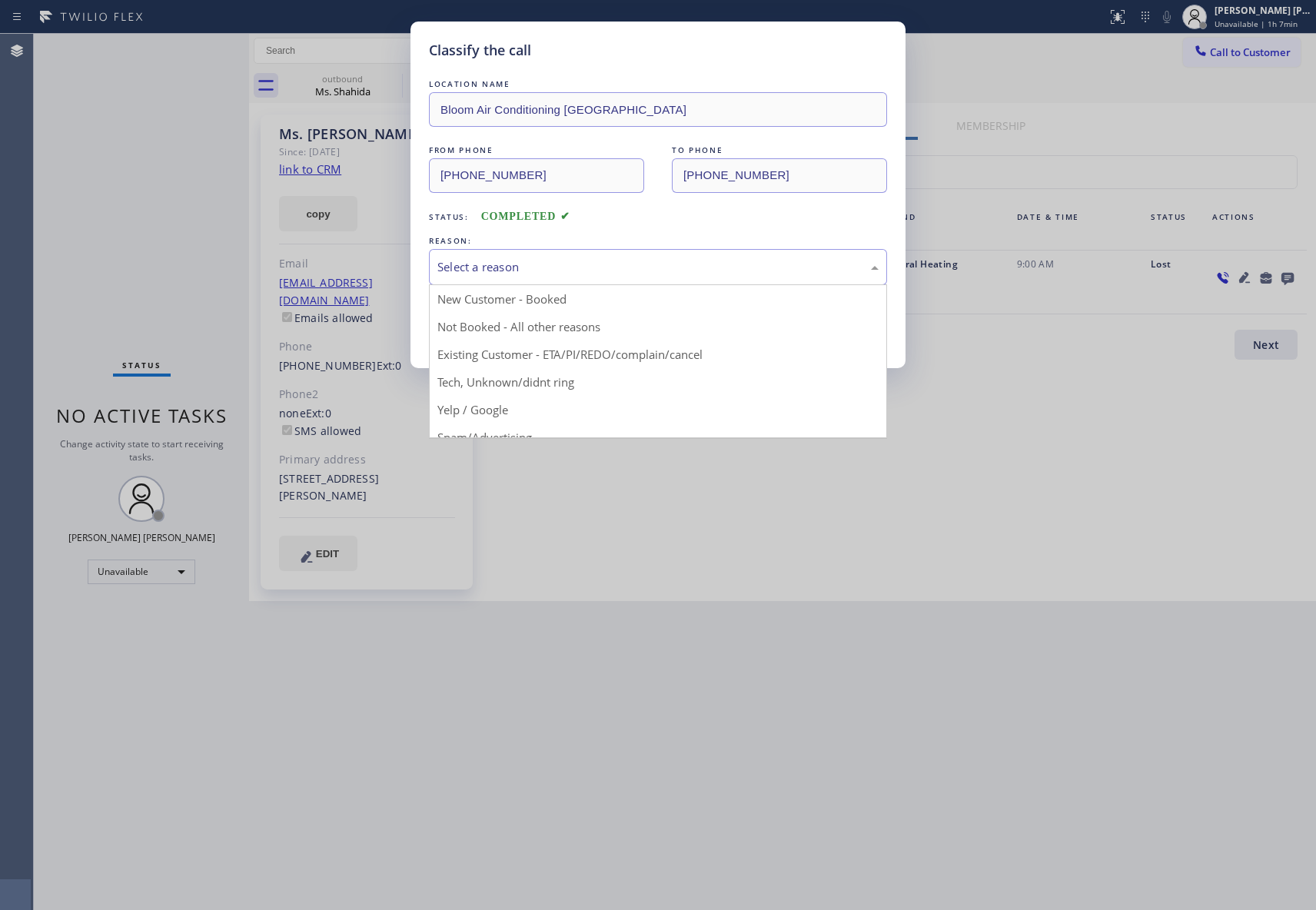
click at [686, 265] on div "Select a reason" at bounding box center [658, 267] width 442 height 18
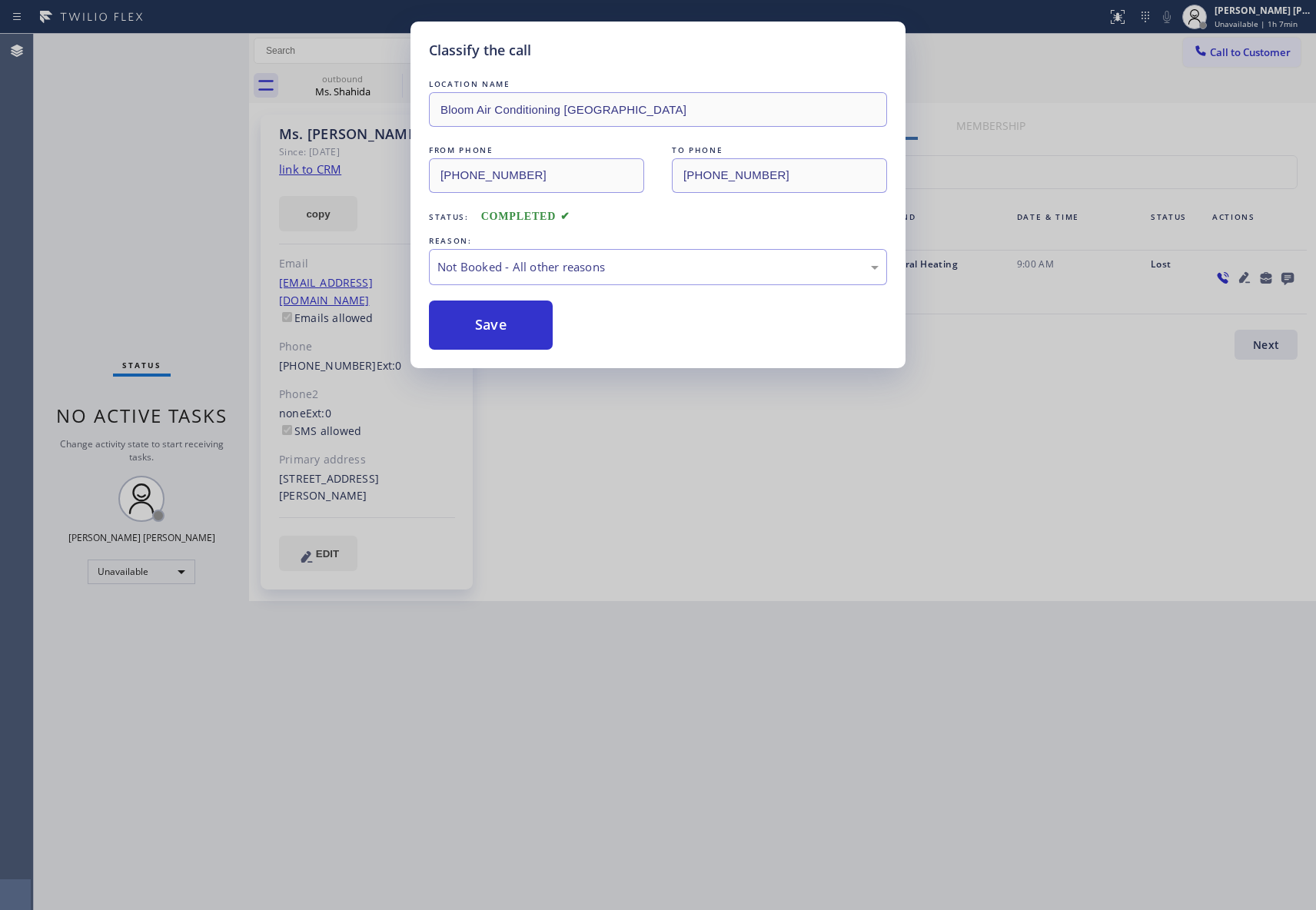
click at [495, 324] on button "Save" at bounding box center [490, 325] width 123 height 49
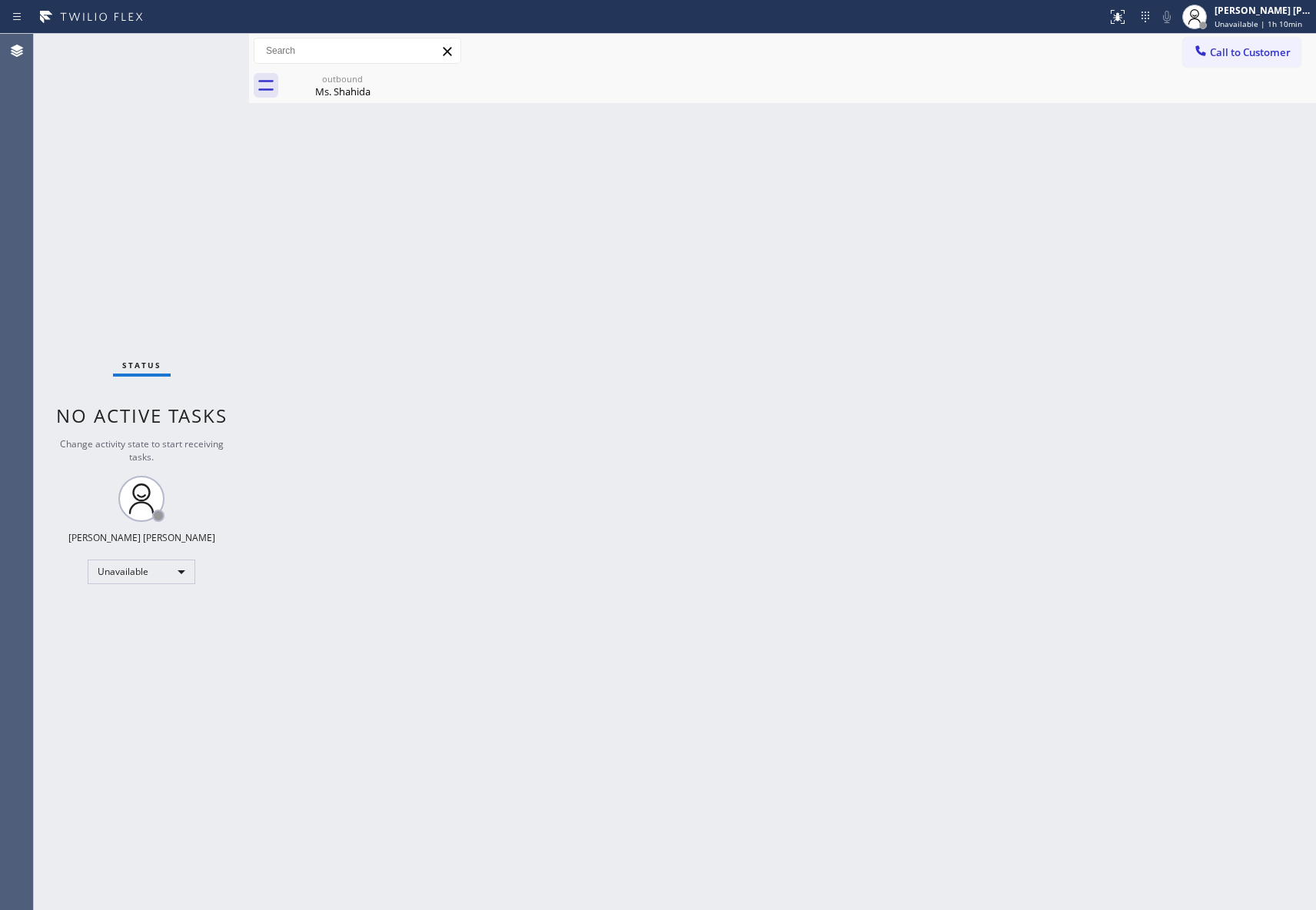
click at [1270, 58] on span "Call to Customer" at bounding box center [1251, 52] width 81 height 14
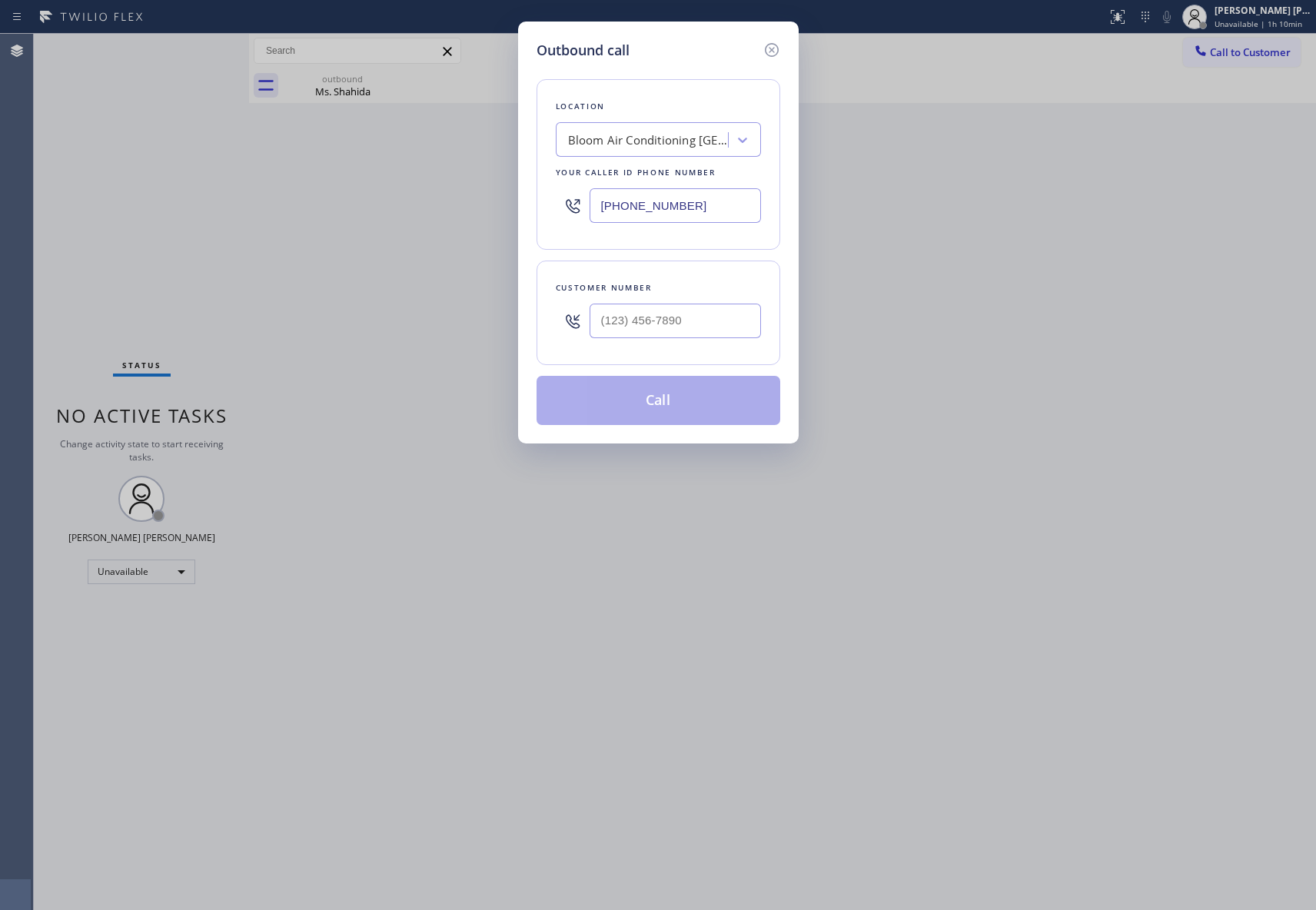
click at [669, 343] on div at bounding box center [676, 321] width 172 height 50
click at [674, 334] on input "(___) ___-____" at bounding box center [676, 320] width 172 height 35
paste input "214) 649-8311"
type input "[PHONE_NUMBER]"
drag, startPoint x: 671, startPoint y: 202, endPoint x: 530, endPoint y: 213, distance: 141.4
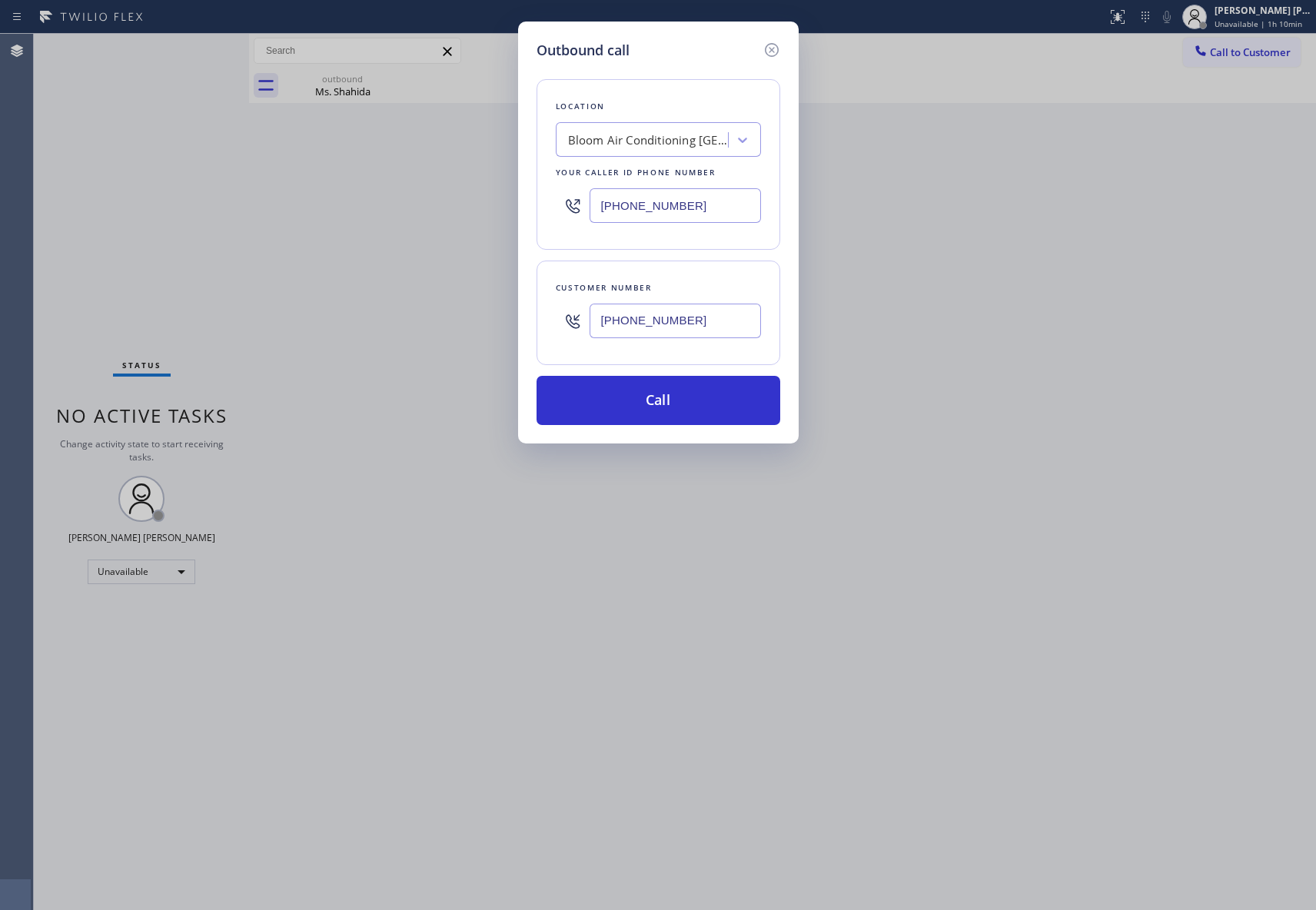
click at [530, 213] on div "Outbound call Location Bloom Air Conditioning [GEOGRAPHIC_DATA] Your caller id …" at bounding box center [658, 232] width 281 height 422
paste input "469) 405-9719"
type input "[PHONE_NUMBER]"
click at [678, 389] on button "Call" at bounding box center [658, 400] width 244 height 49
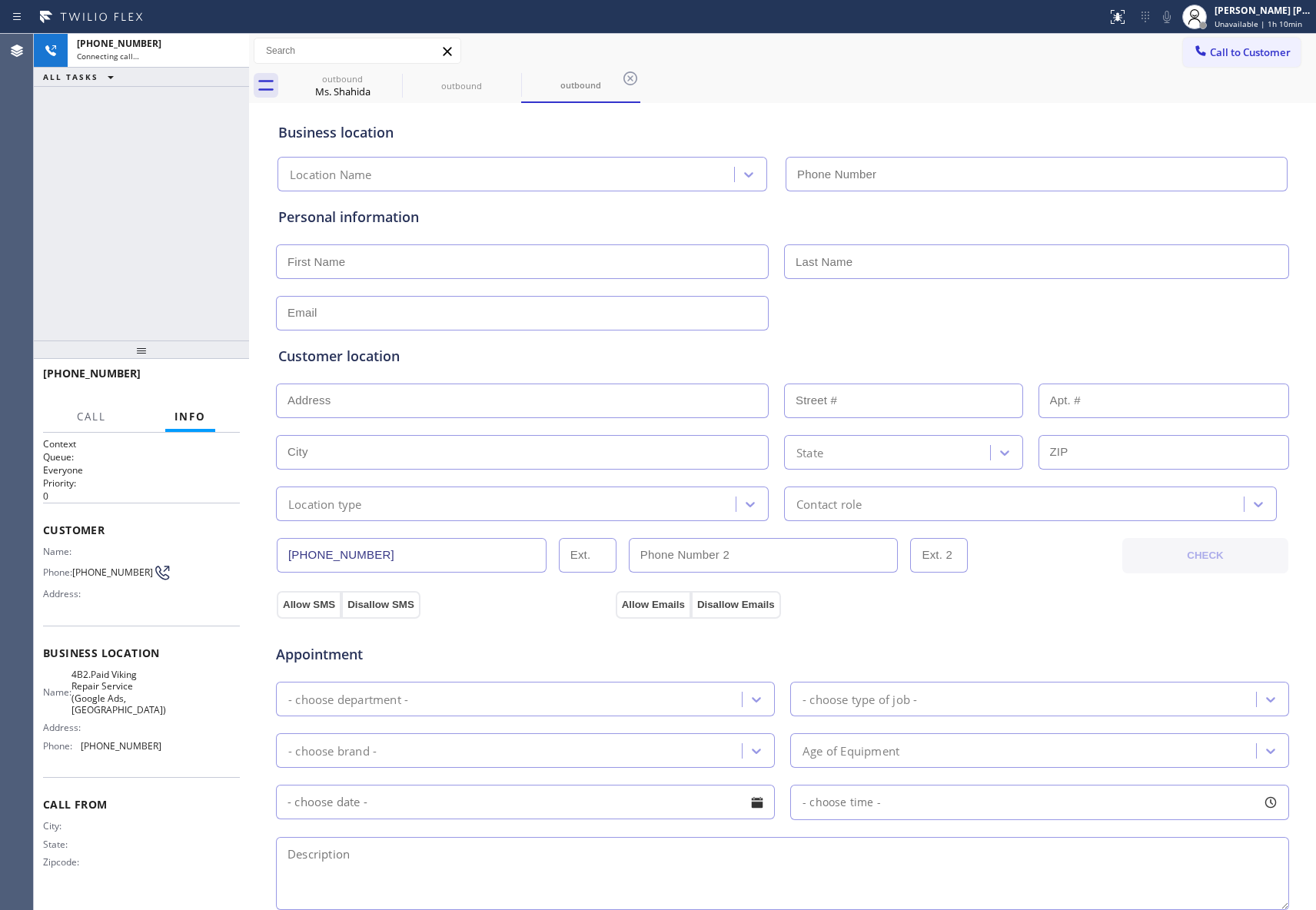
type input "[PHONE_NUMBER]"
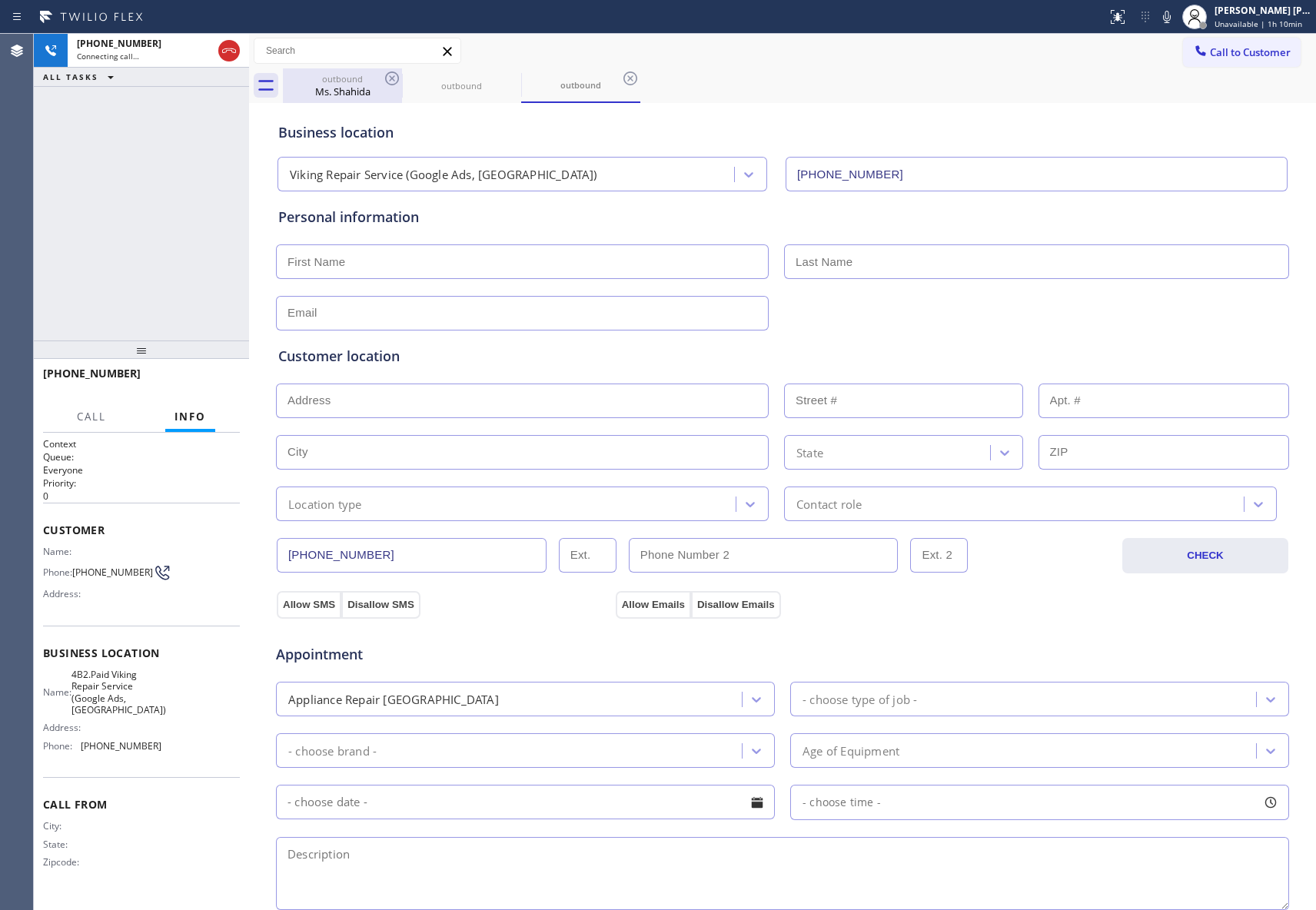
type input "[PHONE_NUMBER]"
click at [230, 52] on icon at bounding box center [229, 50] width 19 height 19
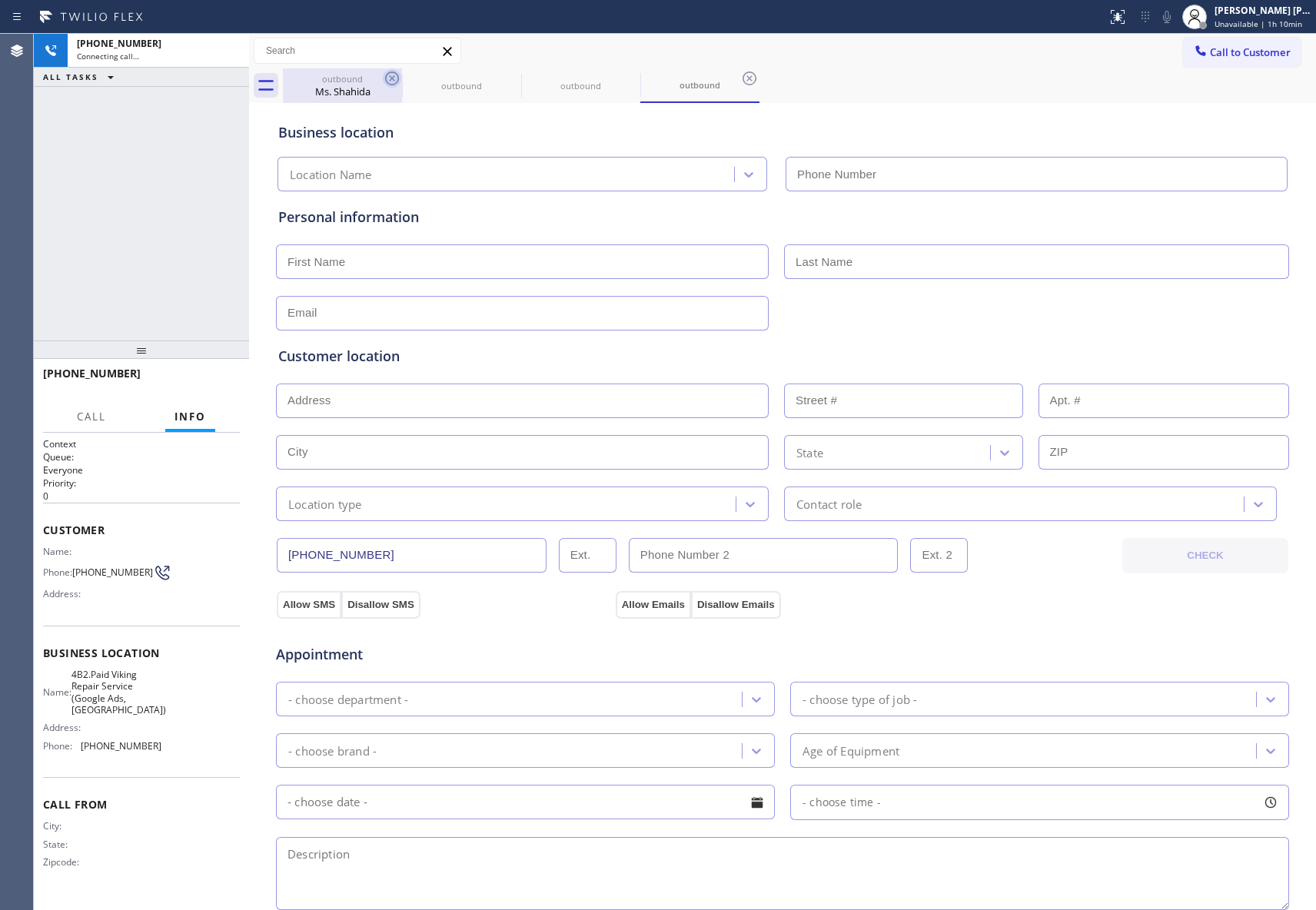
click at [391, 74] on icon at bounding box center [392, 78] width 19 height 19
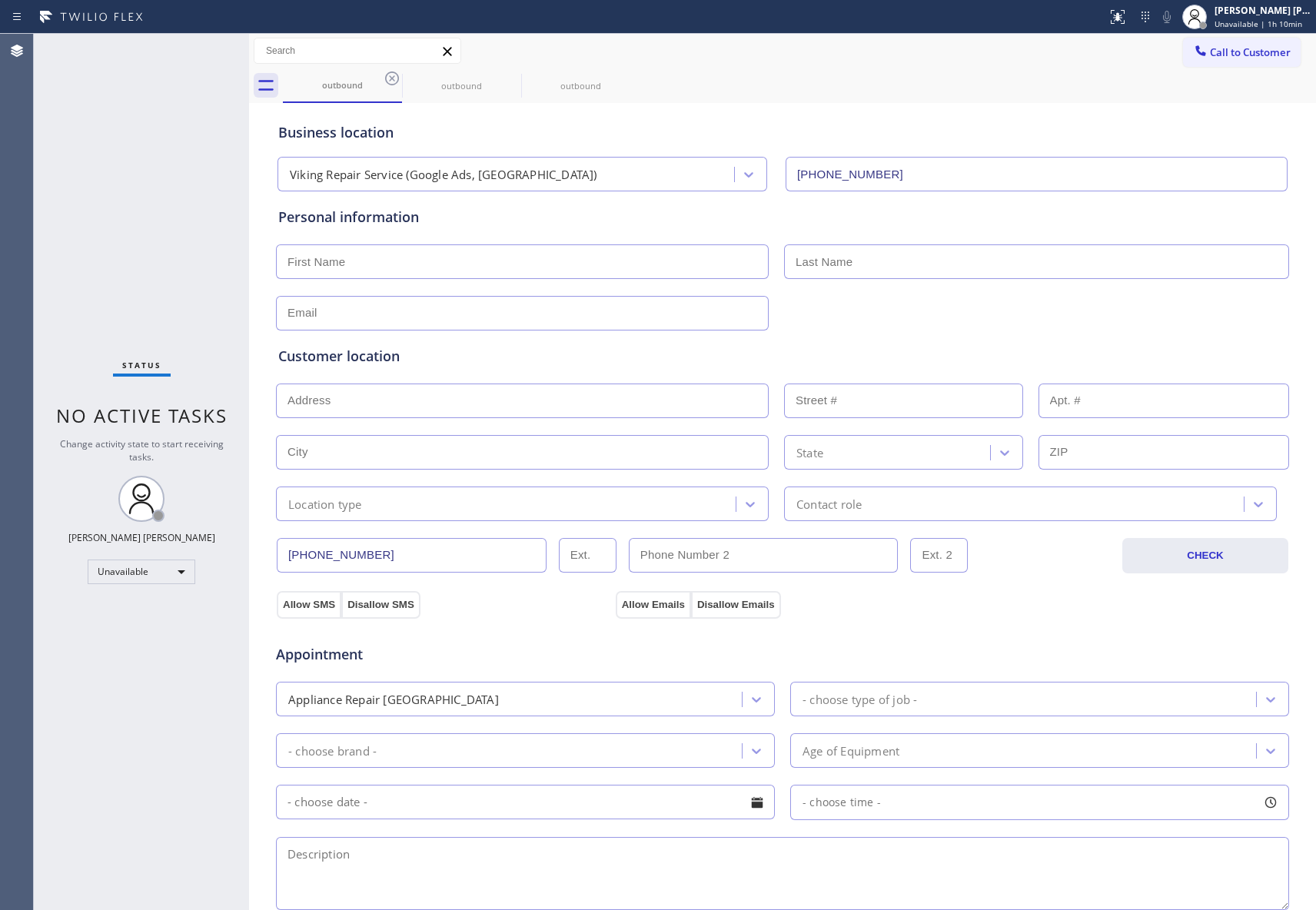
click at [504, 255] on input "text" at bounding box center [522, 261] width 493 height 35
paste input "[PERSON_NAME]"
type input "[PERSON_NAME]"
click at [982, 281] on div "Personal information [PERSON_NAME]" at bounding box center [782, 268] width 1009 height 124
click at [982, 279] on input "text" at bounding box center [1036, 261] width 505 height 35
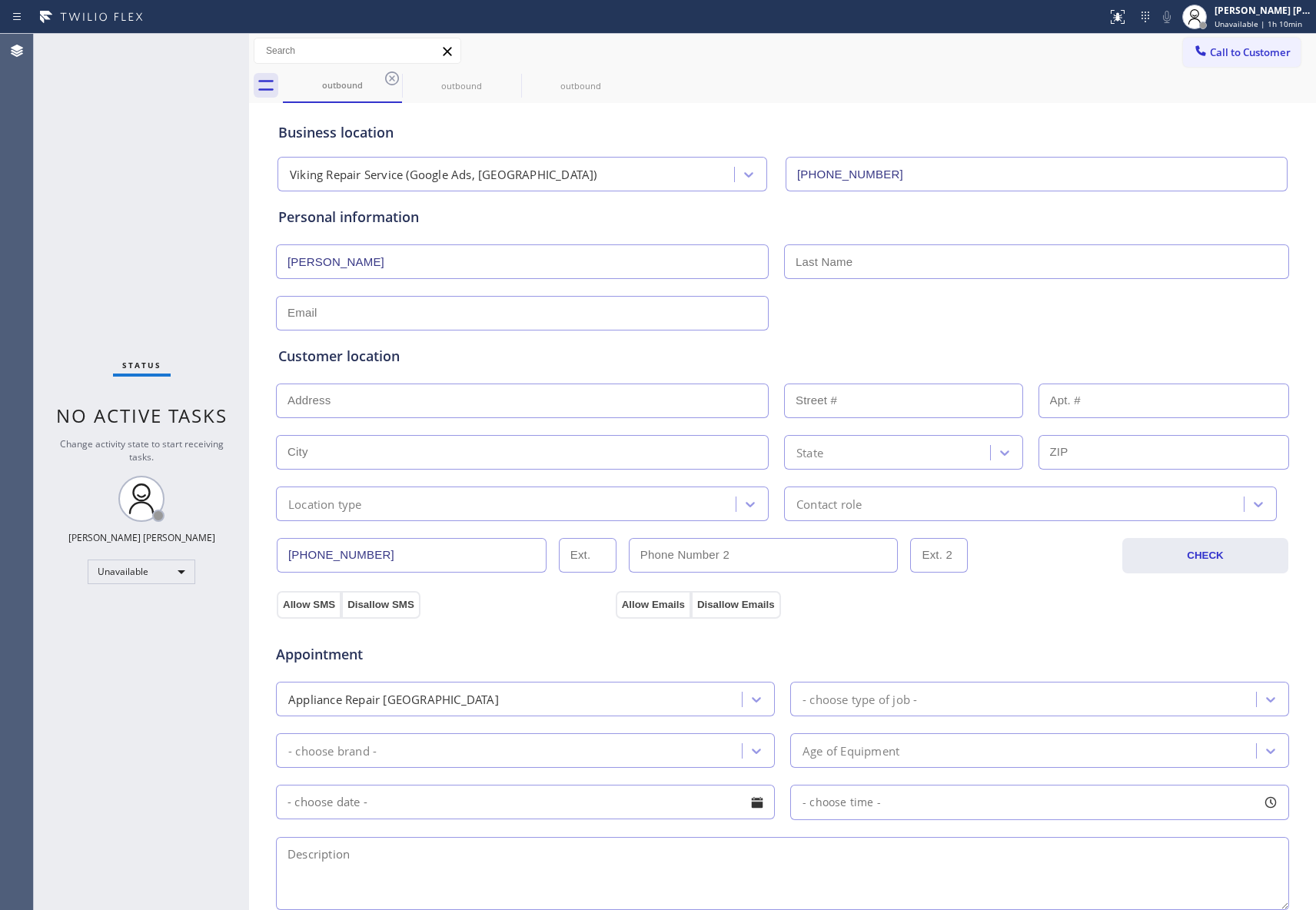
paste input "Kinder"
type input "Kinder"
click at [346, 314] on input "text" at bounding box center [522, 313] width 493 height 35
click at [529, 310] on input "text" at bounding box center [522, 313] width 493 height 35
paste input "[EMAIL_ADDRESS][DOMAIN_NAME]"
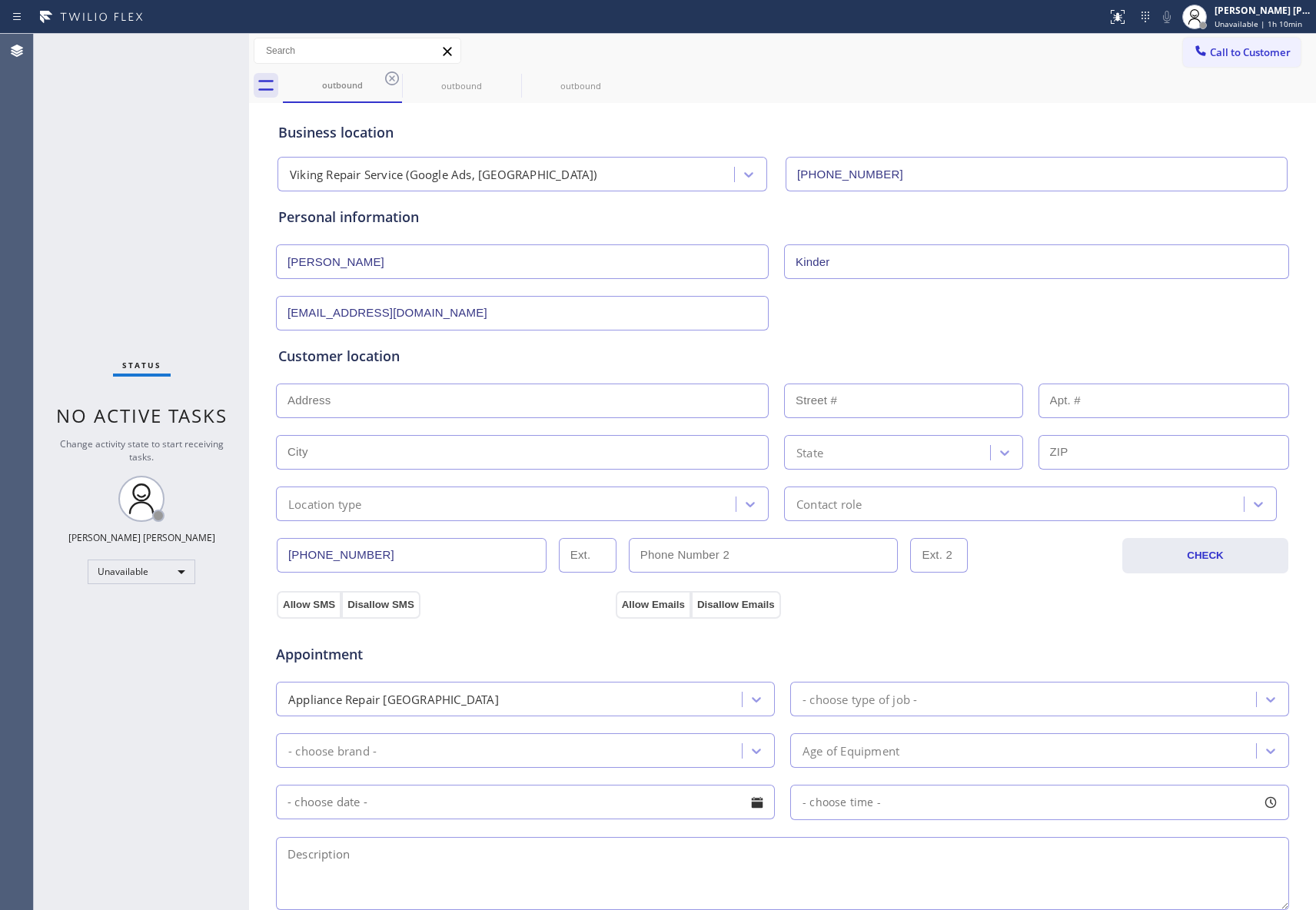
type input "[EMAIL_ADDRESS][DOMAIN_NAME]"
click at [511, 407] on input "text" at bounding box center [522, 400] width 493 height 35
paste input "[STREET_ADDRESS]"
type input "[STREET_ADDRESS]"
type input "4602"
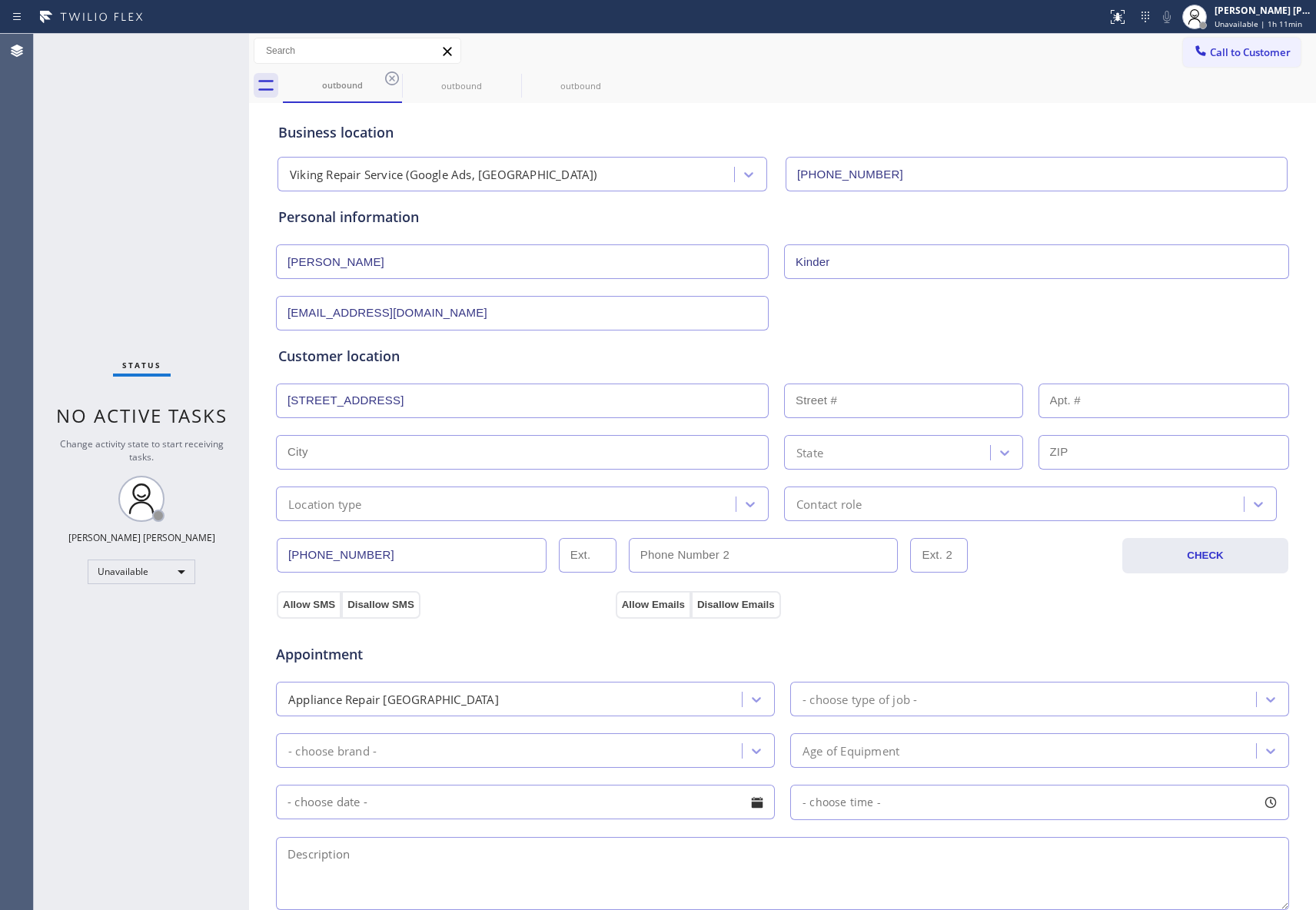
type input "[GEOGRAPHIC_DATA]"
type input "75209"
drag, startPoint x: 410, startPoint y: 403, endPoint x: 179, endPoint y: 393, distance: 231.2
click at [179, 393] on div "Status No active tasks Change activity state to start receiving tasks. [PERSON_…" at bounding box center [675, 471] width 1282 height 876
paste input "[GEOGRAPHIC_DATA], [GEOGRAPHIC_DATA]"
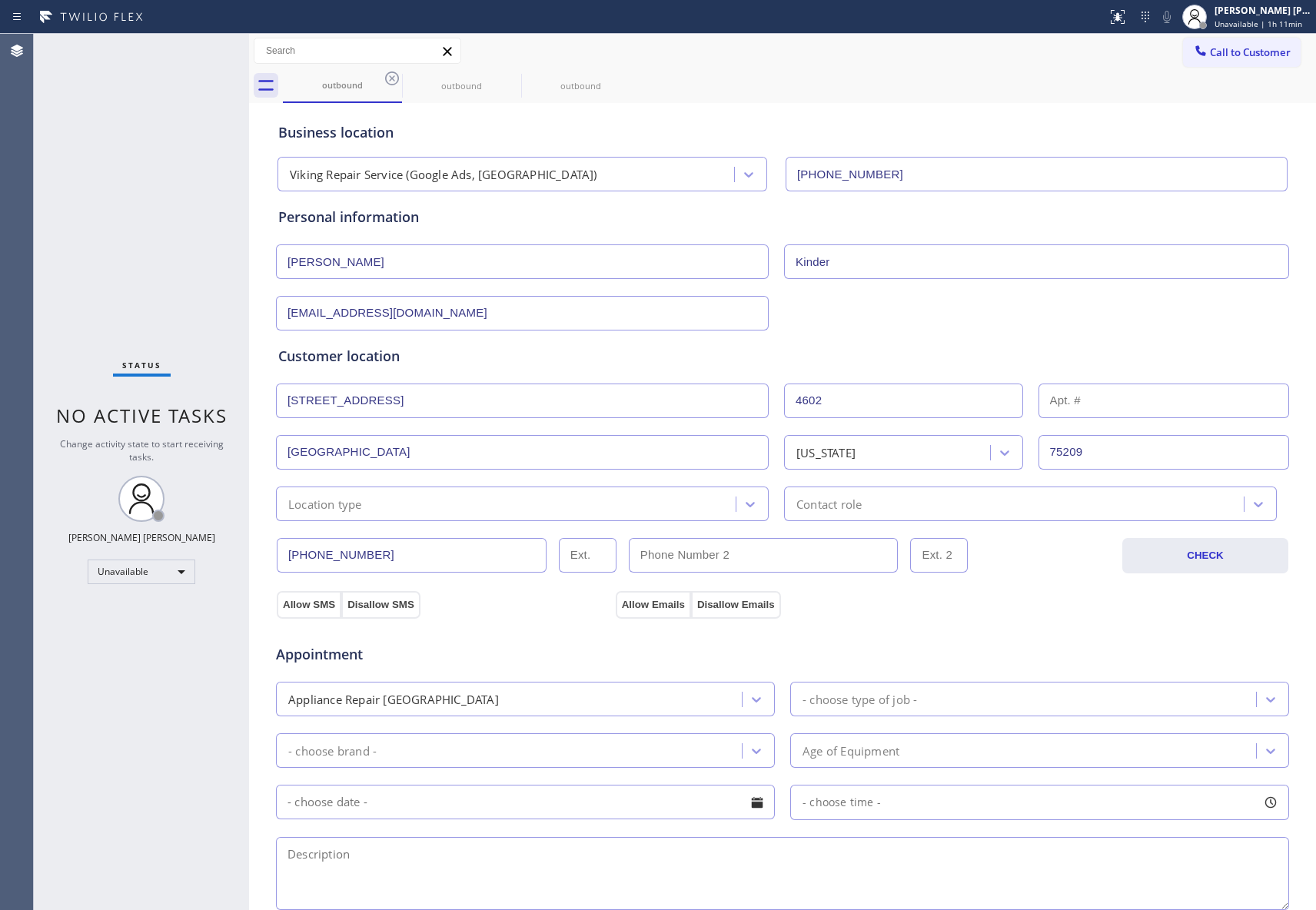
type input "[STREET_ADDRESS]"
drag, startPoint x: 309, startPoint y: 605, endPoint x: 414, endPoint y: 604, distance: 105.0
click at [307, 604] on button "Allow SMS" at bounding box center [308, 605] width 64 height 28
click at [643, 598] on button "Allow Emails" at bounding box center [653, 605] width 75 height 28
click at [1271, 703] on div at bounding box center [1271, 700] width 28 height 28
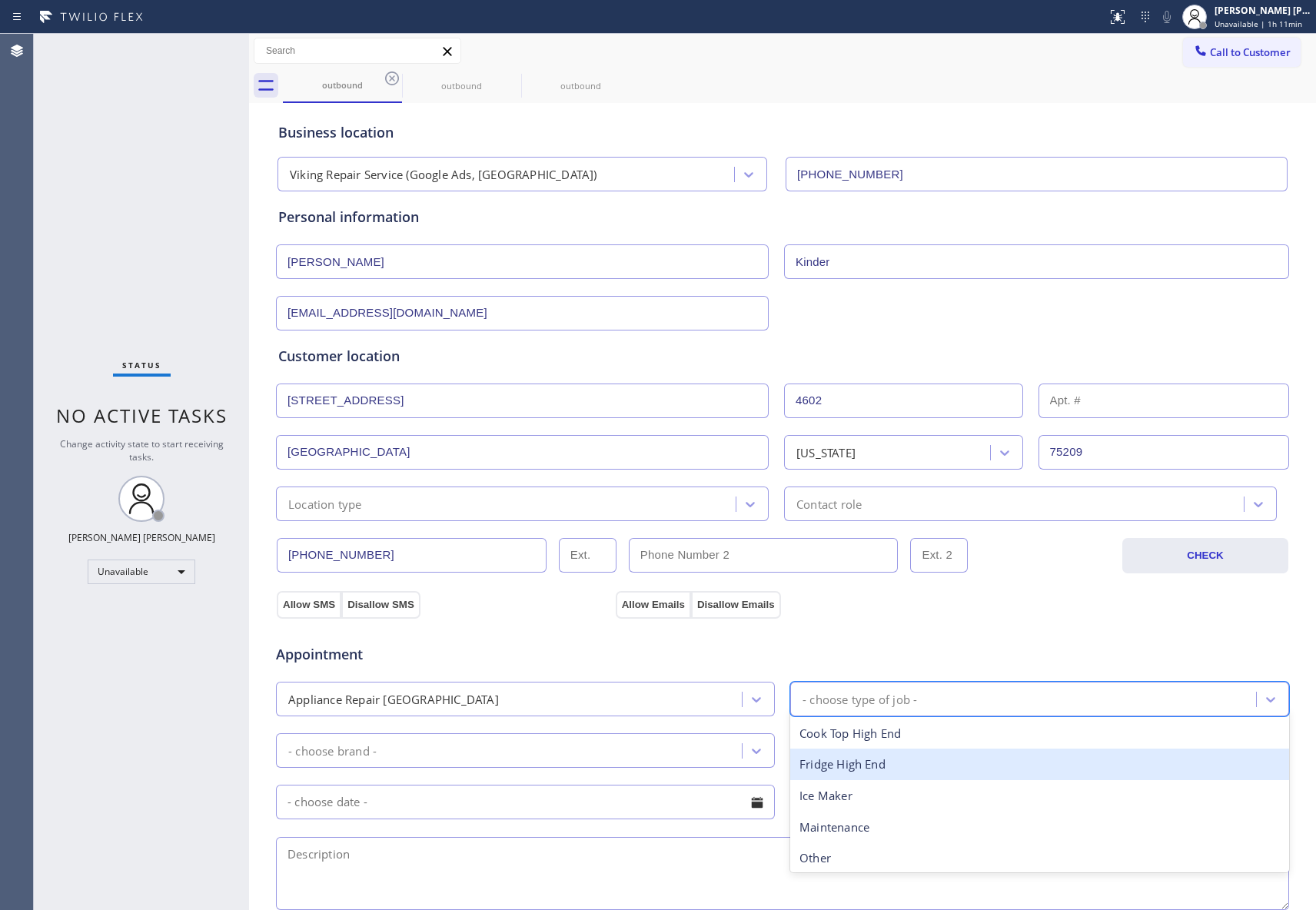
drag, startPoint x: 903, startPoint y: 772, endPoint x: 729, endPoint y: 758, distance: 174.6
click at [902, 771] on div "Fridge High End" at bounding box center [1039, 765] width 499 height 32
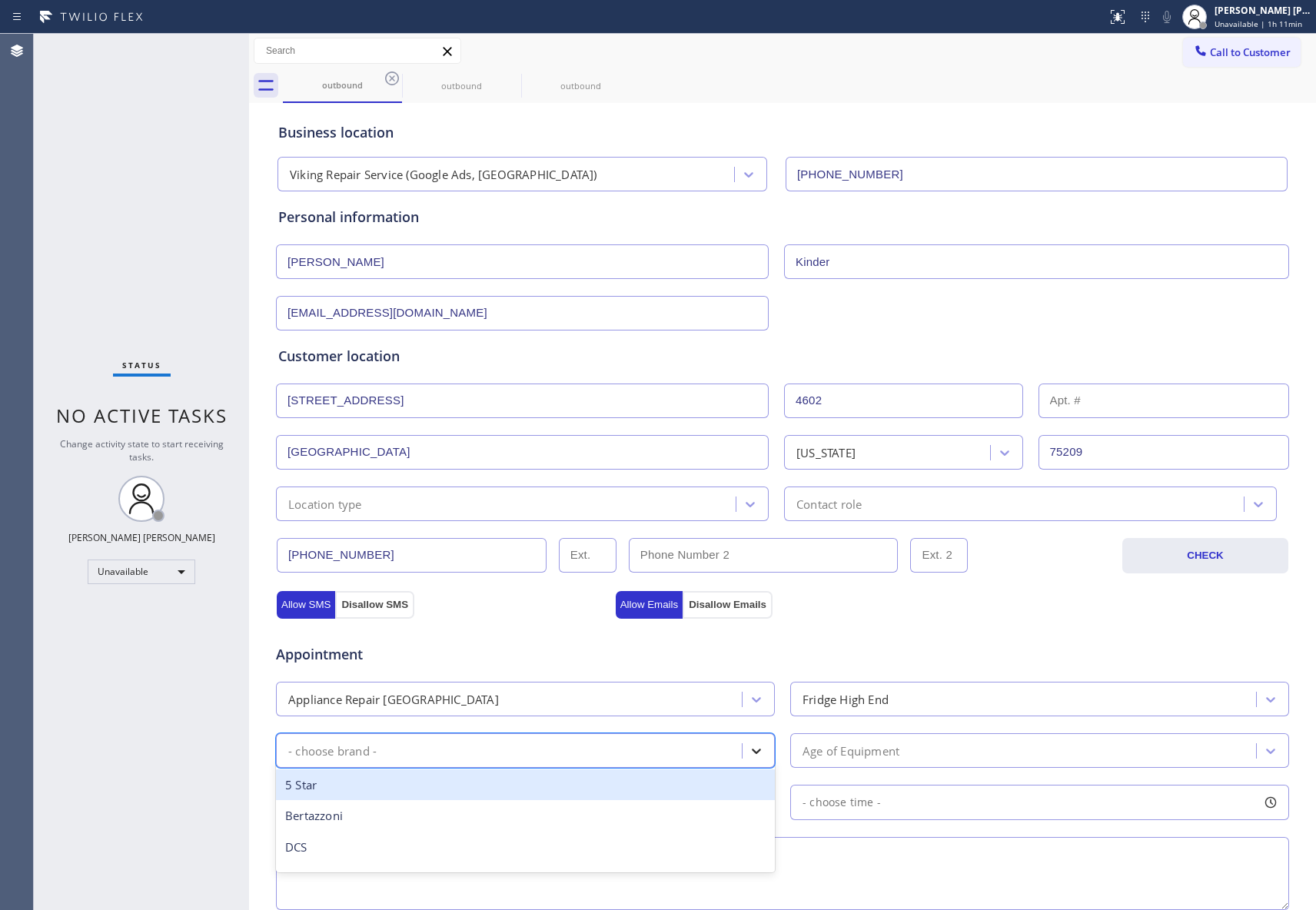
click at [757, 757] on div at bounding box center [757, 751] width 28 height 28
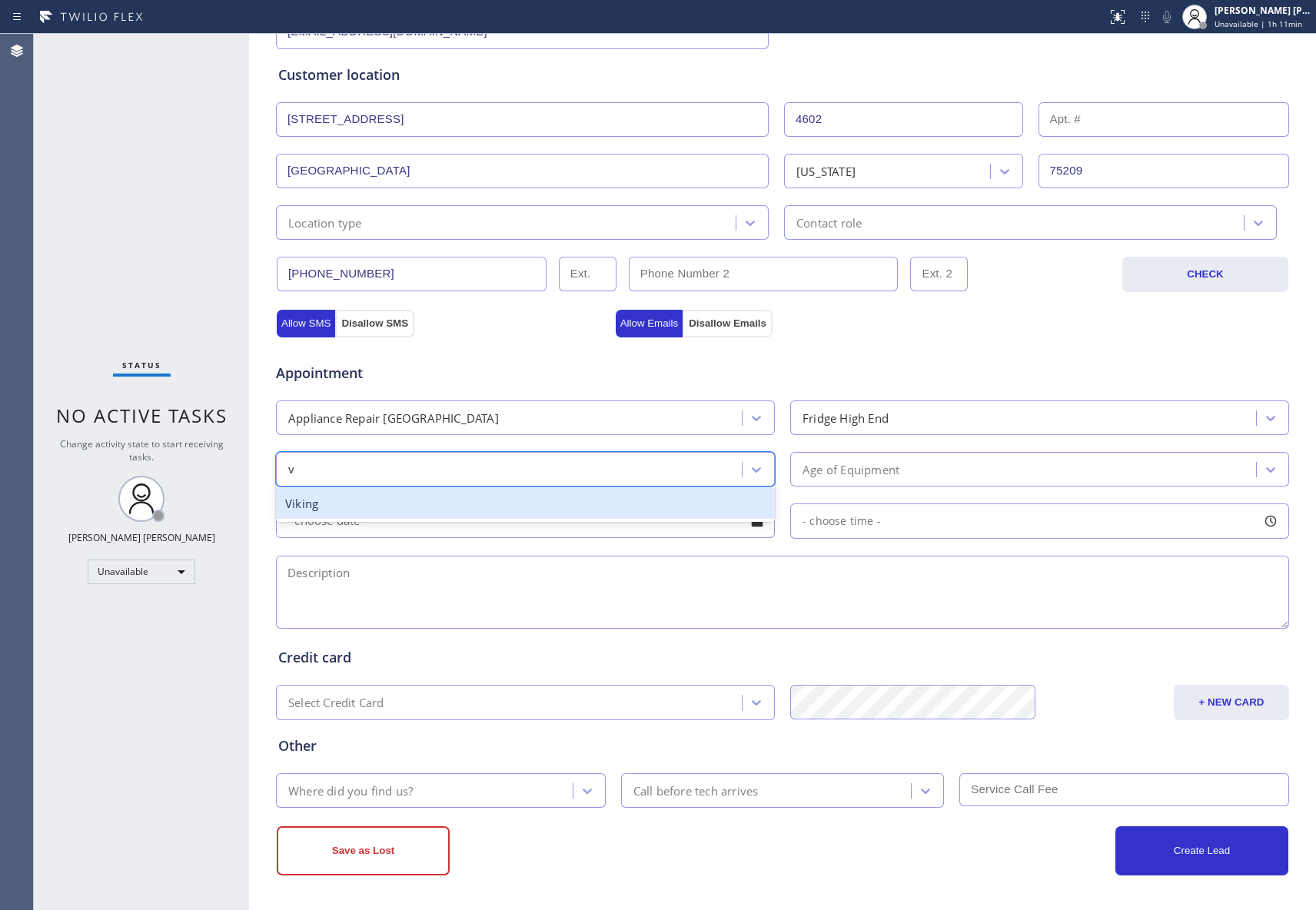
type input "vi"
click at [450, 511] on div "Viking" at bounding box center [525, 504] width 499 height 32
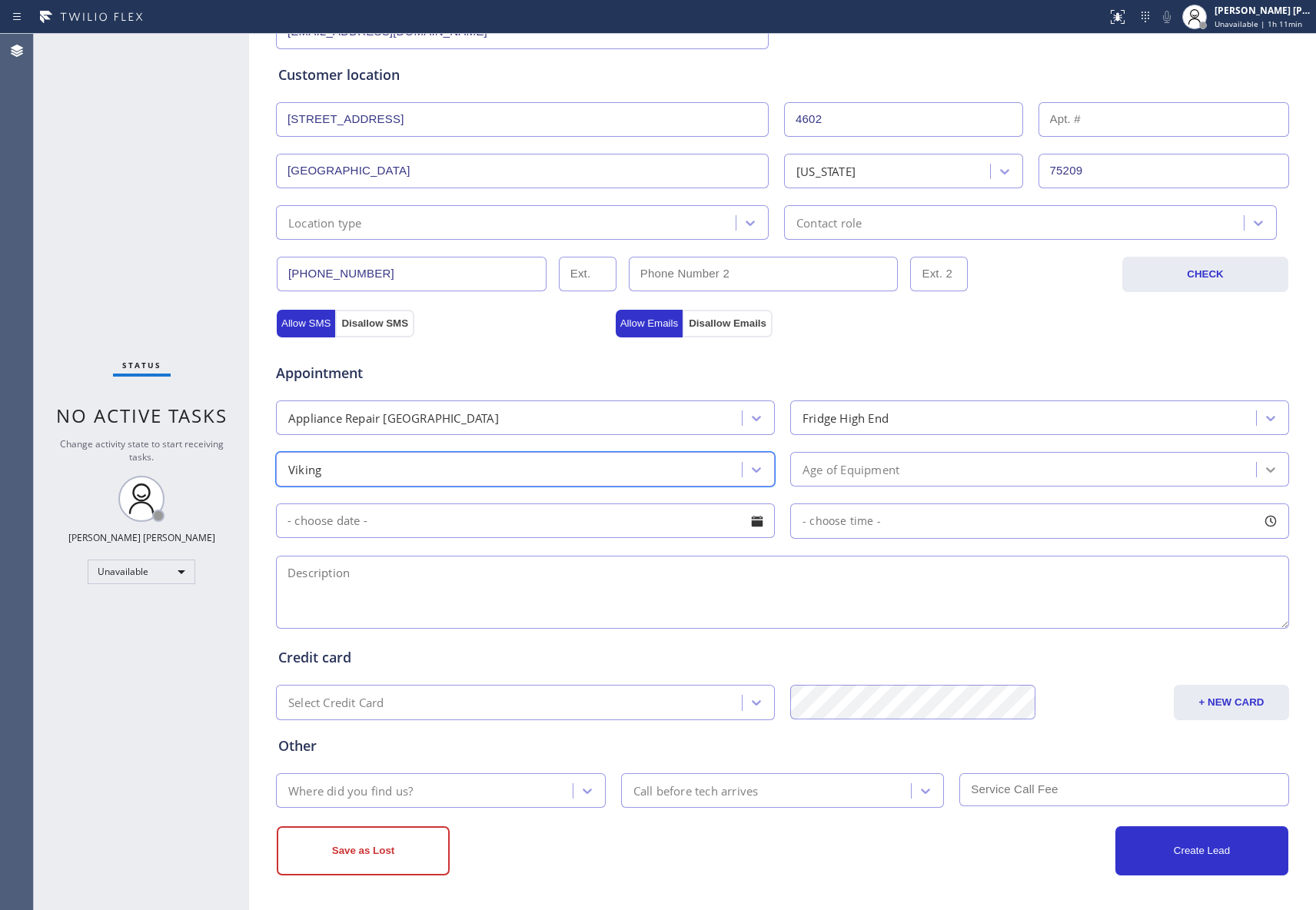
click at [1267, 467] on icon at bounding box center [1271, 469] width 9 height 5
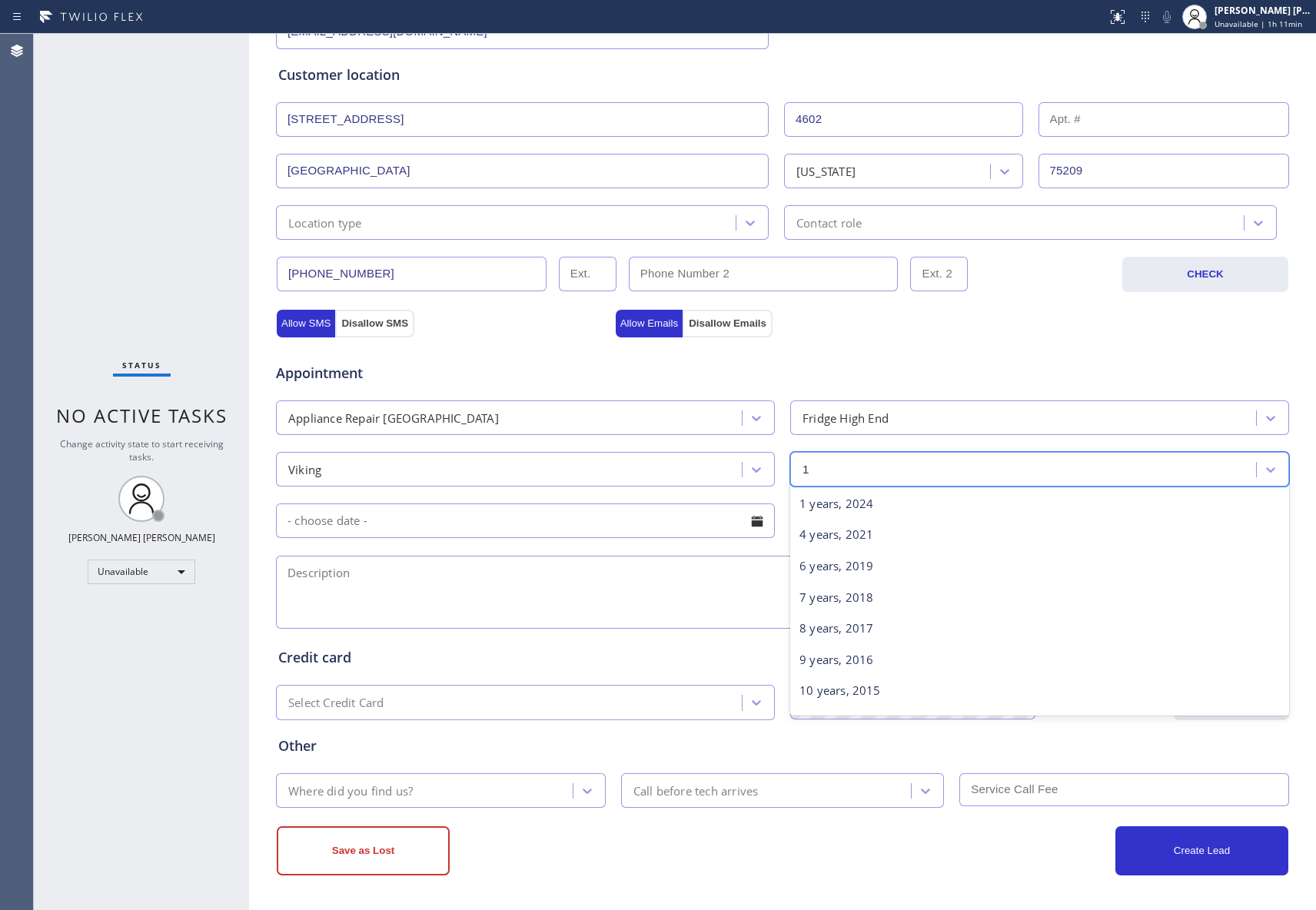
type input "18"
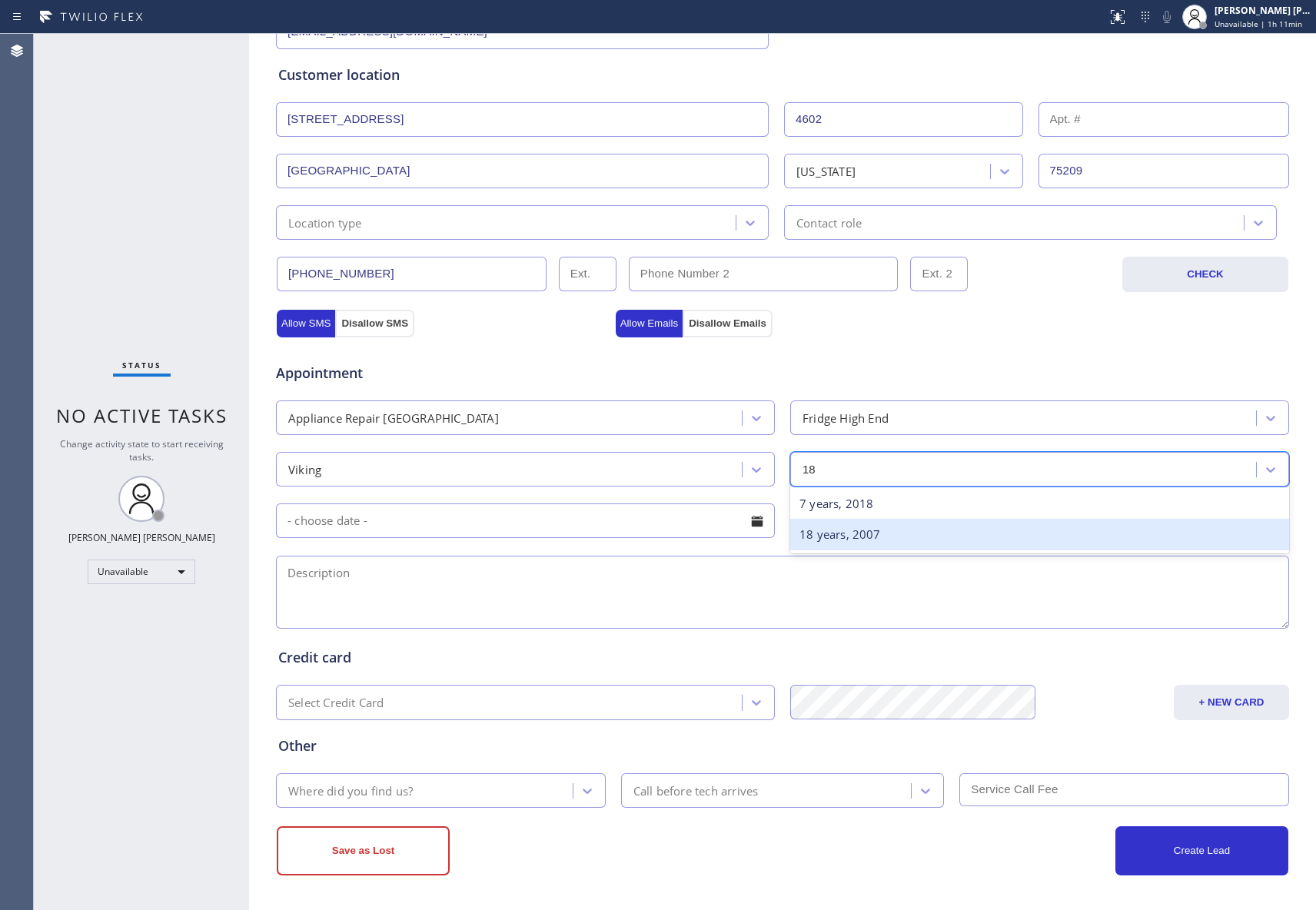
click at [849, 542] on div "18 years, 2007" at bounding box center [1039, 535] width 499 height 32
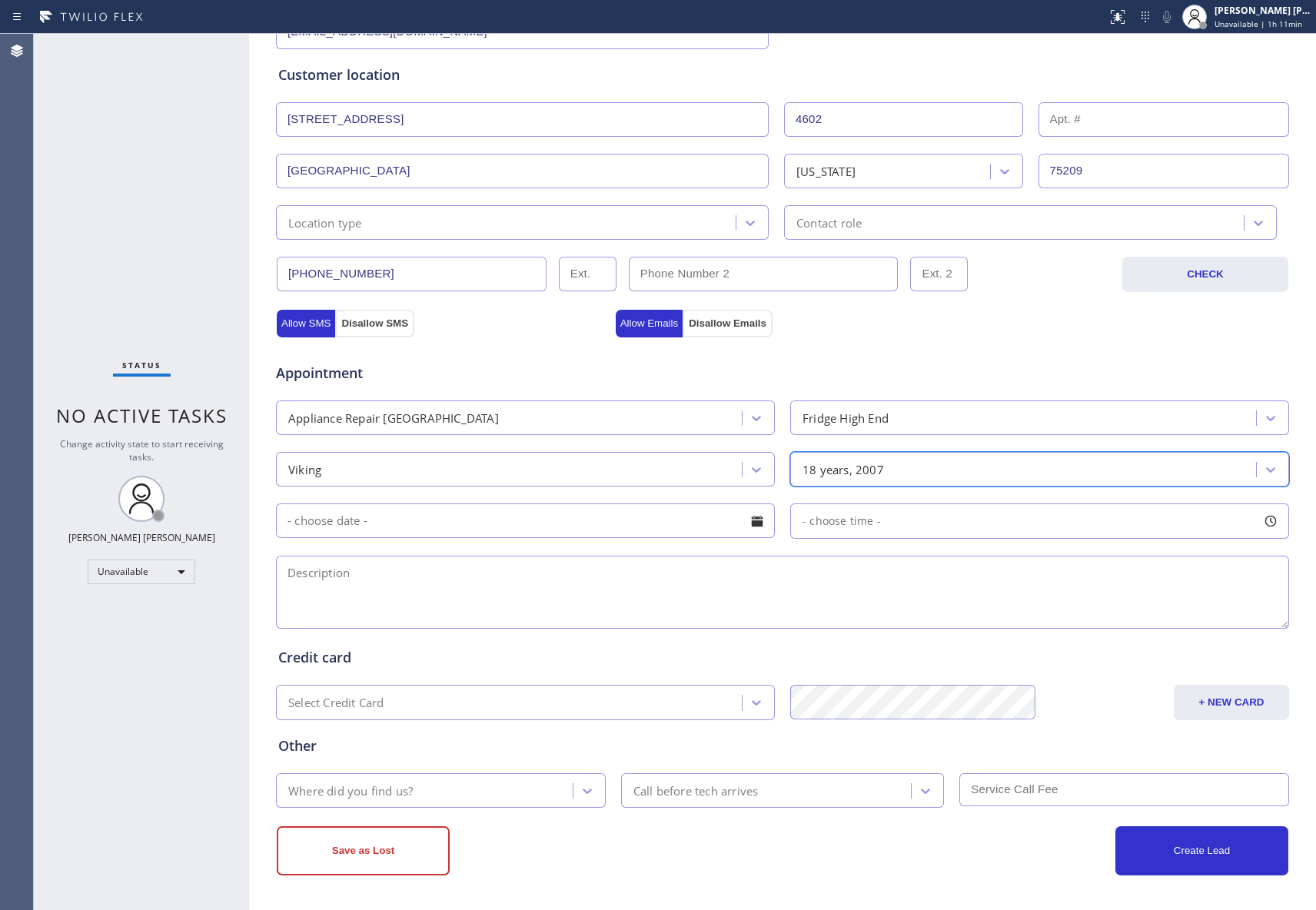
click at [758, 529] on div at bounding box center [757, 521] width 26 height 26
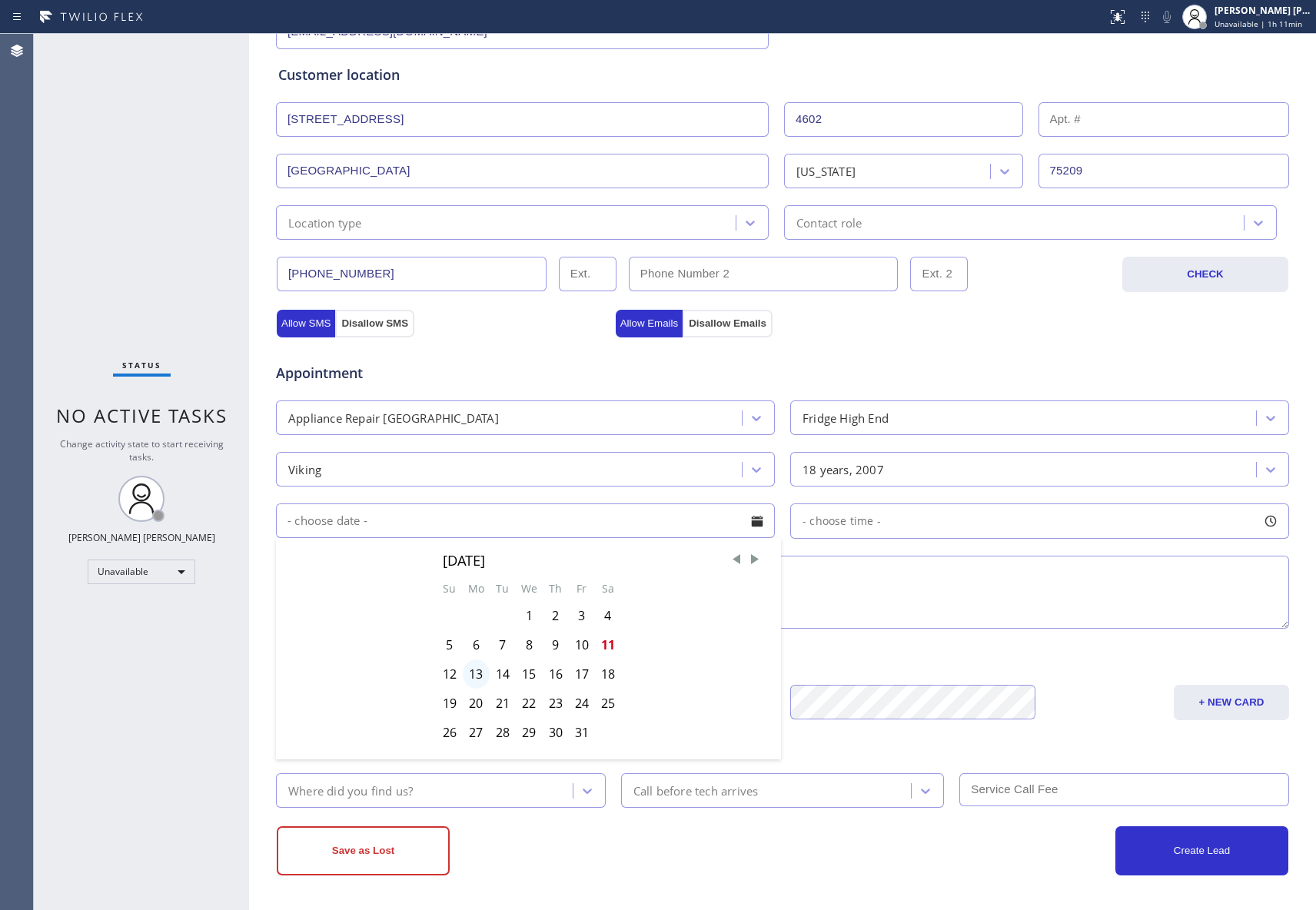
click at [474, 674] on div "13" at bounding box center [475, 675] width 27 height 30
type input "[DATE]"
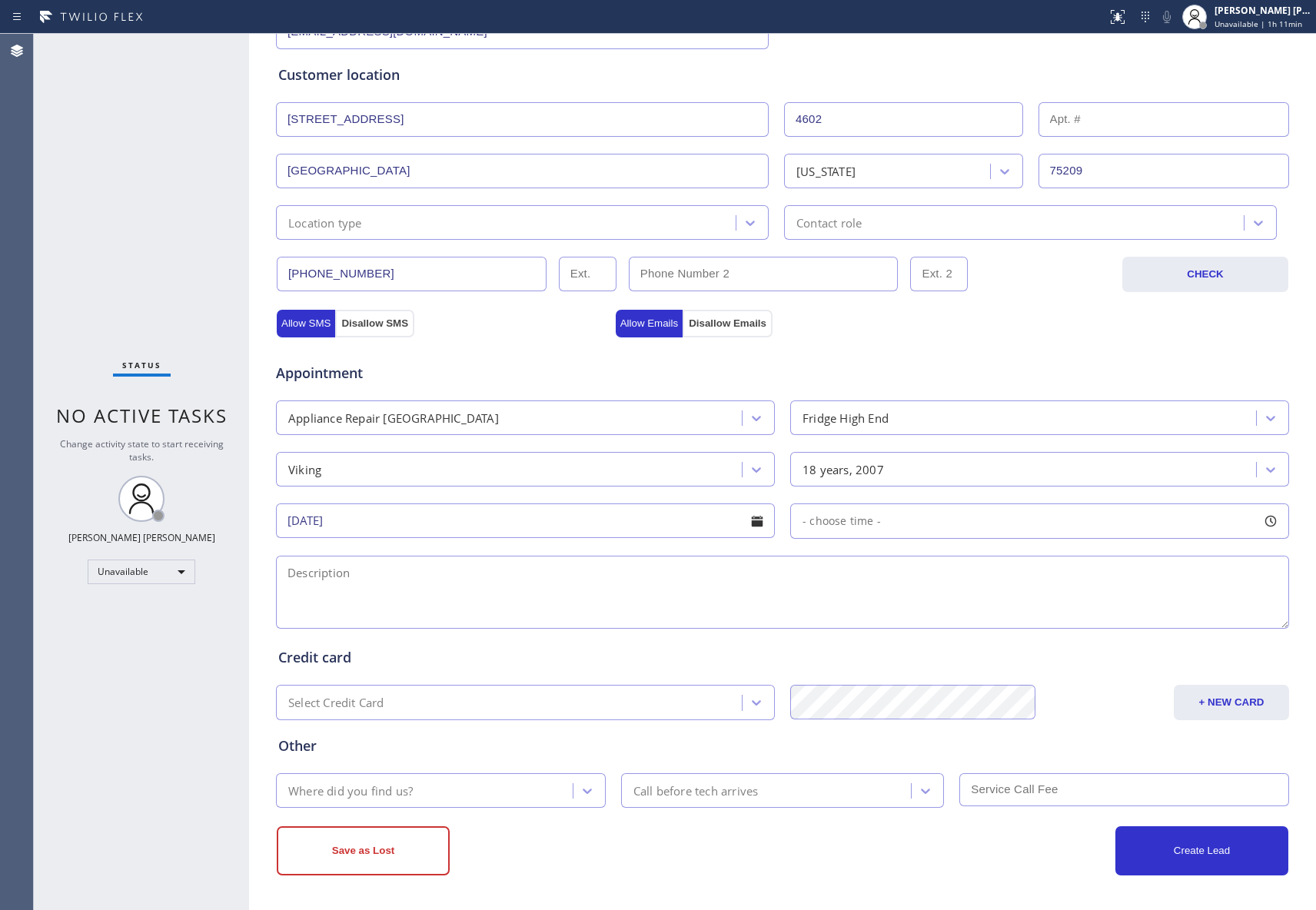
click at [1266, 521] on div at bounding box center [1271, 521] width 26 height 26
drag, startPoint x: 803, startPoint y: 614, endPoint x: 867, endPoint y: 615, distance: 64.0
click at [870, 615] on div at bounding box center [879, 615] width 19 height 33
drag, startPoint x: 799, startPoint y: 617, endPoint x: 975, endPoint y: 619, distance: 176.0
click at [526, 572] on textarea at bounding box center [782, 593] width 1014 height 73
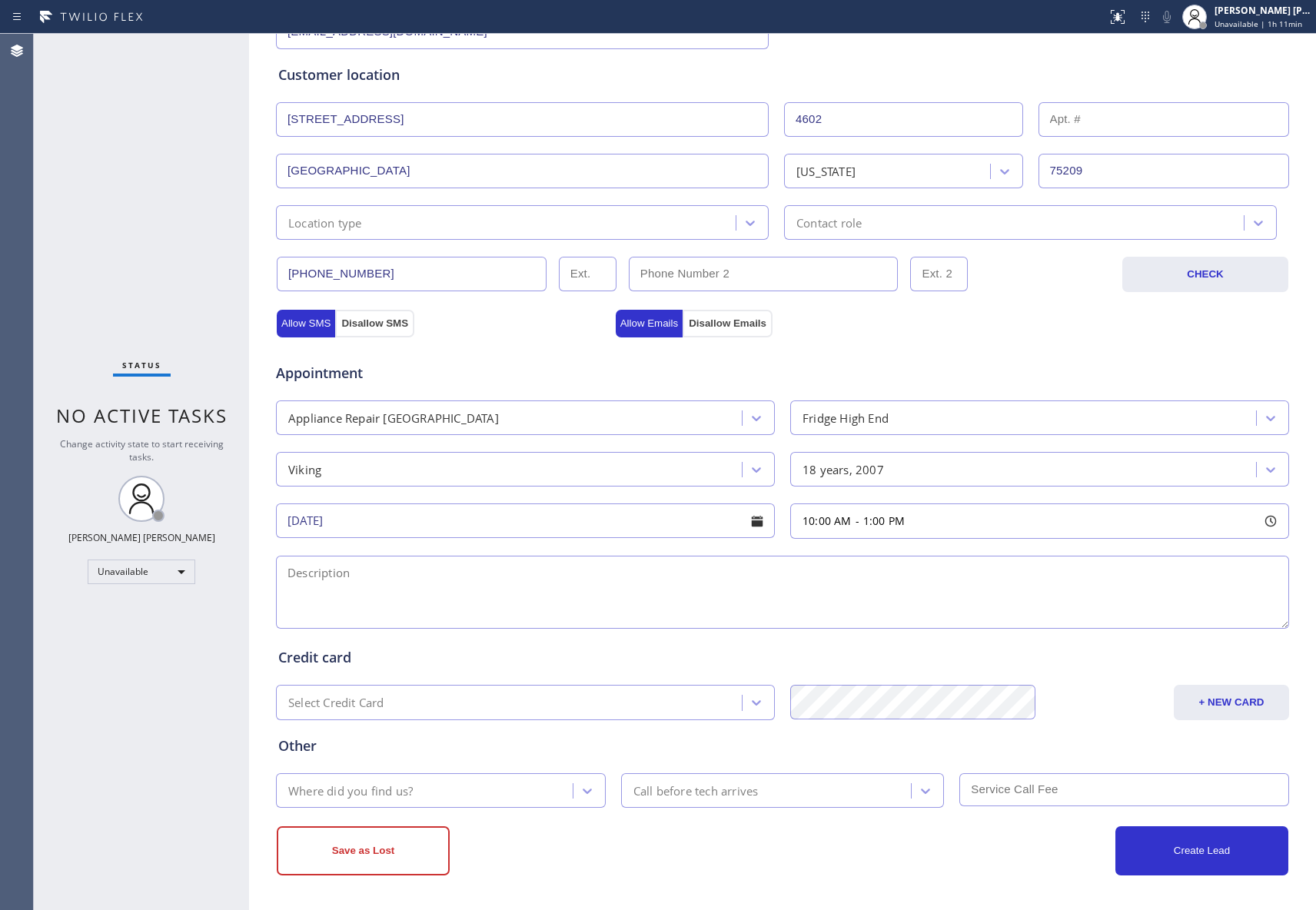
click at [462, 598] on textarea at bounding box center [782, 593] width 1014 height 73
paste textarea "10-1 | $75 SCF | Viking Fridge, built in | slow leak that is running our wood f…"
click at [1100, 592] on textarea "10-1 | $75 SCF | Viking Fridge, built in | slow leak that is running our wood f…" at bounding box center [782, 593] width 1014 height 73
paste textarea "Viking Repair Service (Google Ads, [GEOGRAPHIC_DATA])"
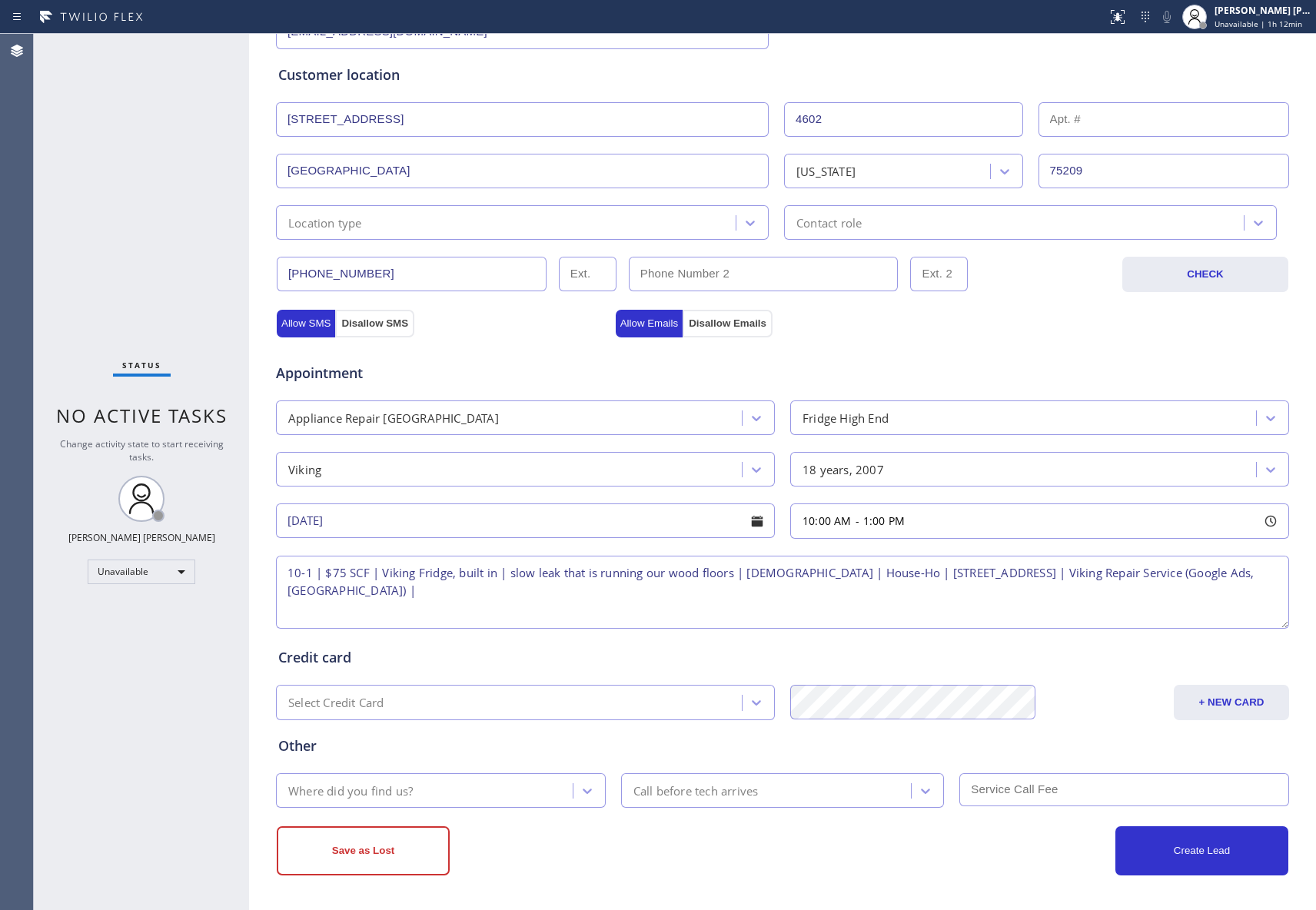
click at [425, 611] on textarea "10-1 | $75 SCF | Viking Fridge, built in | slow leak that is running our wood f…" at bounding box center [782, 593] width 1014 height 73
click at [421, 607] on textarea "10-1 | $75 SCF | Viking Fridge, built in | slow leak that is running our wood f…" at bounding box center [782, 593] width 1014 height 73
paste textarea "please call customer 30 minutes prior to arrival"
type textarea "10-1 | $75 SCF | Viking Fridge, built in | slow leak that is running our wood f…"
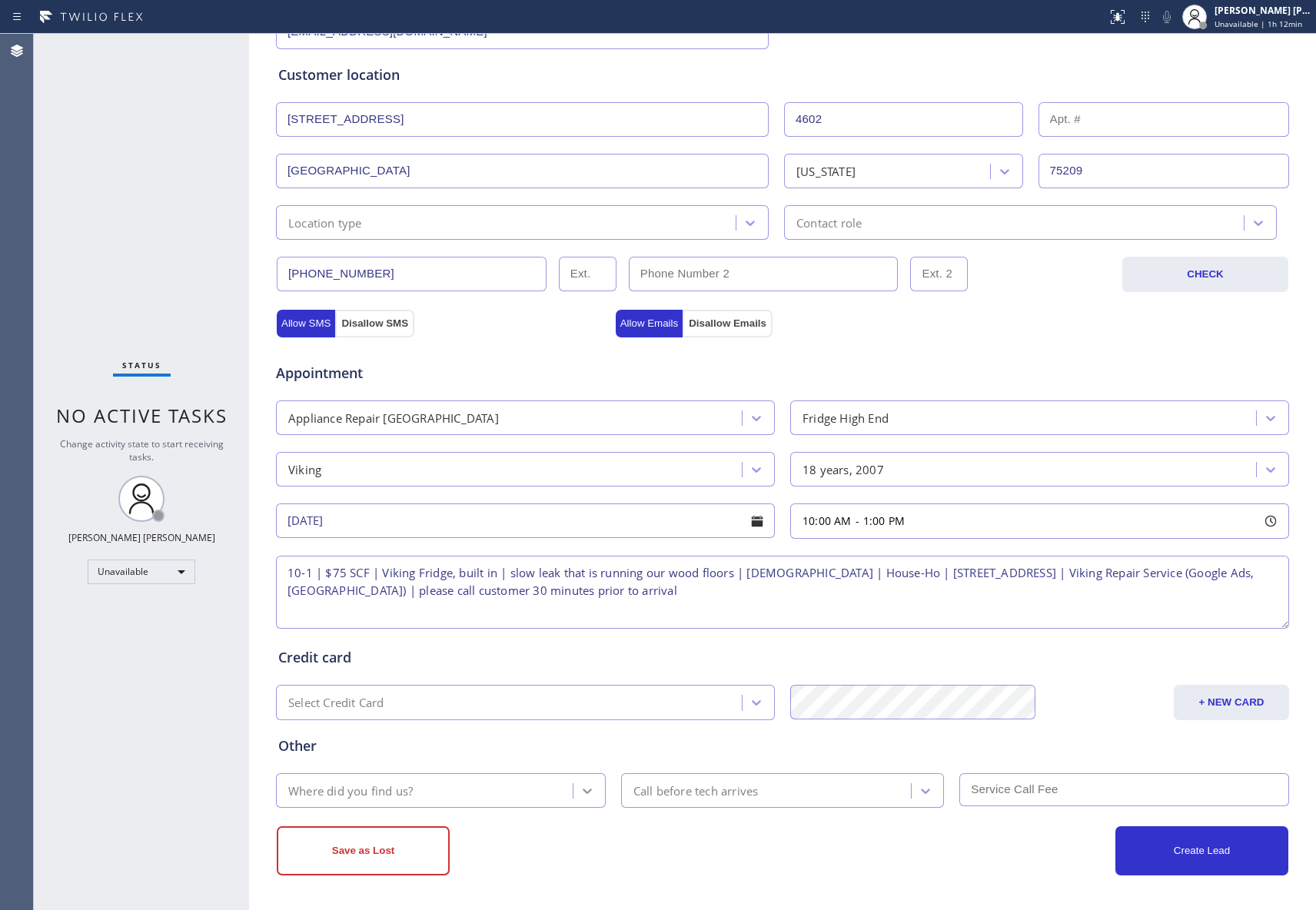
click at [573, 793] on div at bounding box center [587, 791] width 28 height 28
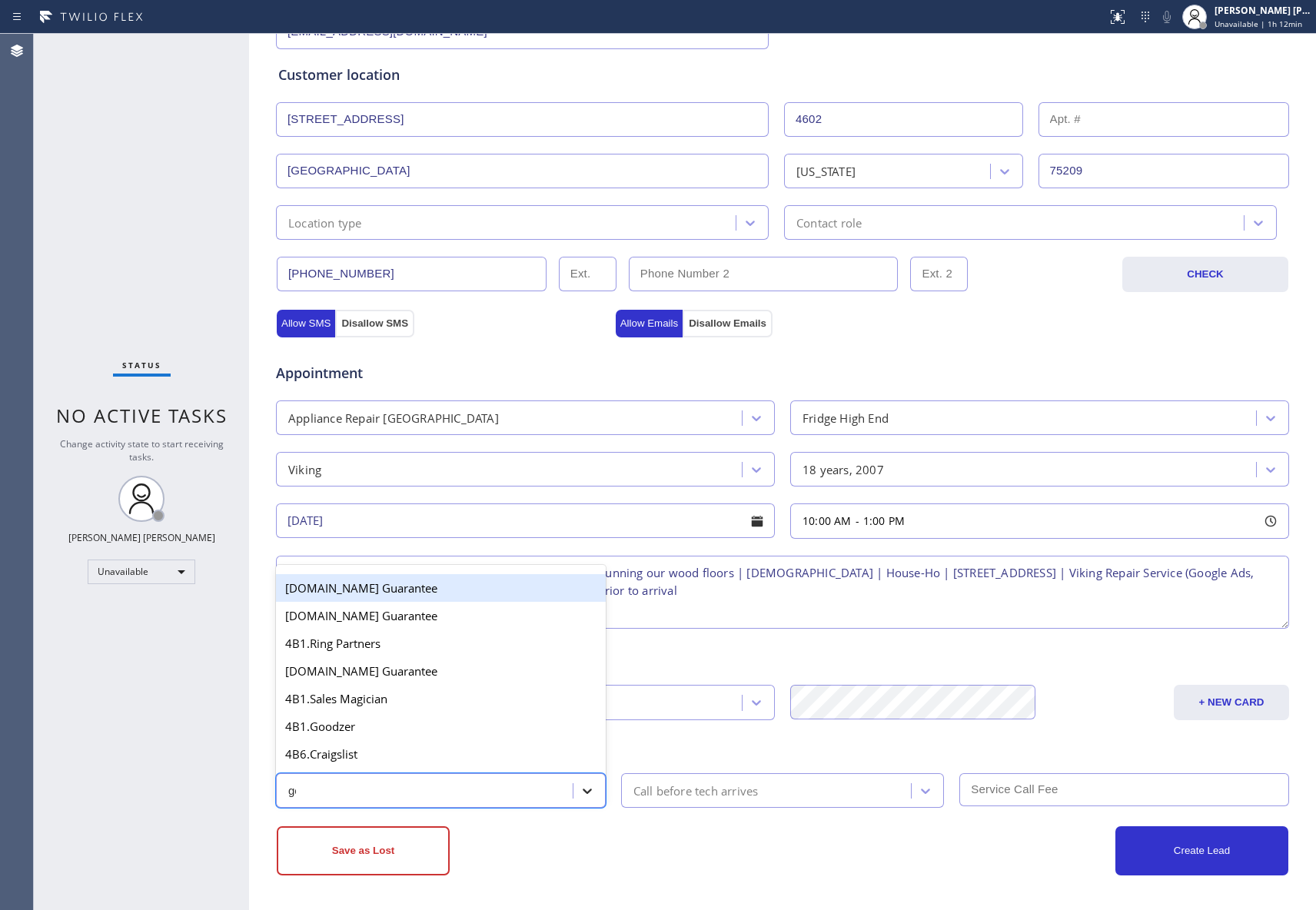
type input "goo"
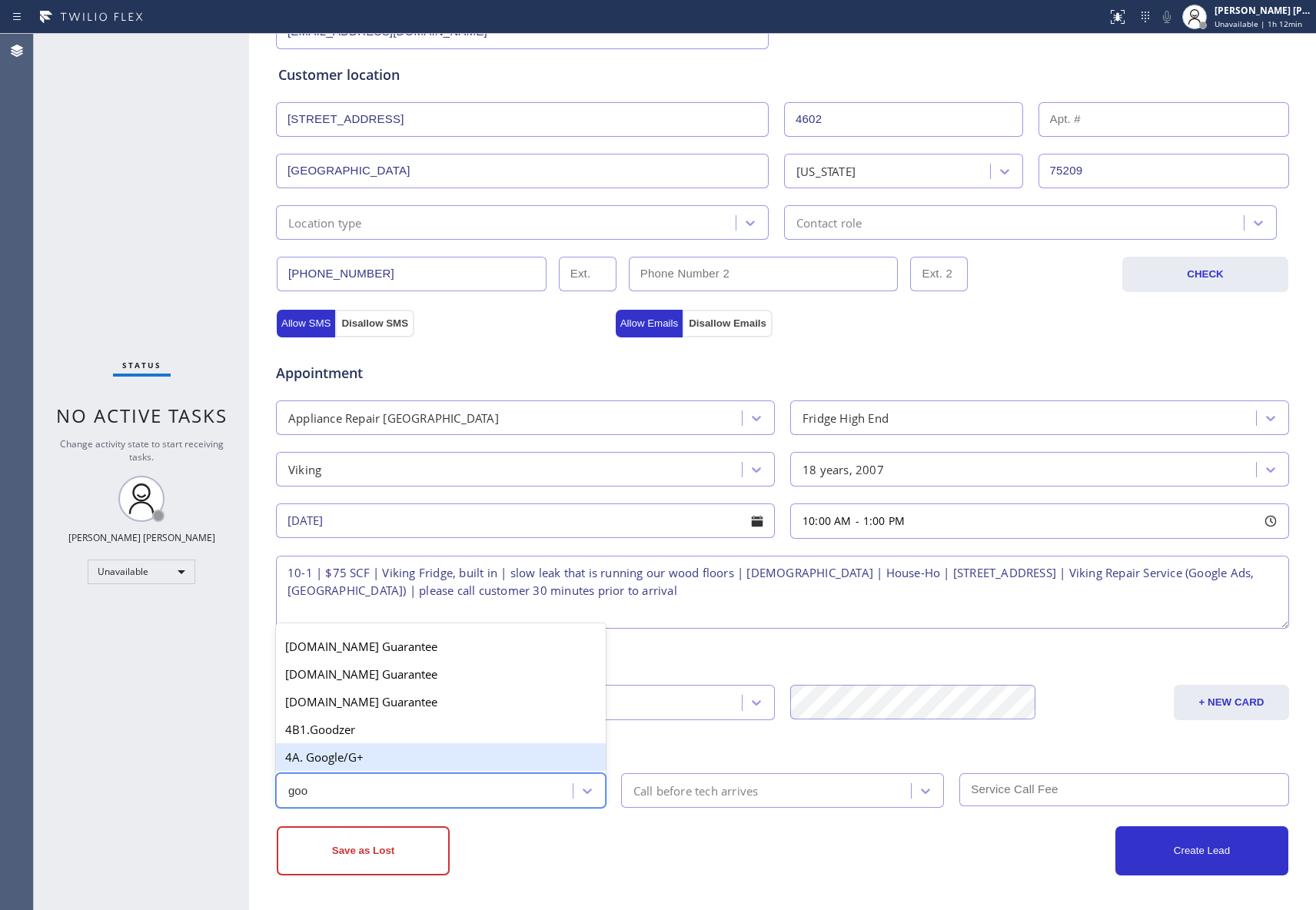
click at [412, 750] on div "4A. Google/G+" at bounding box center [441, 757] width 330 height 28
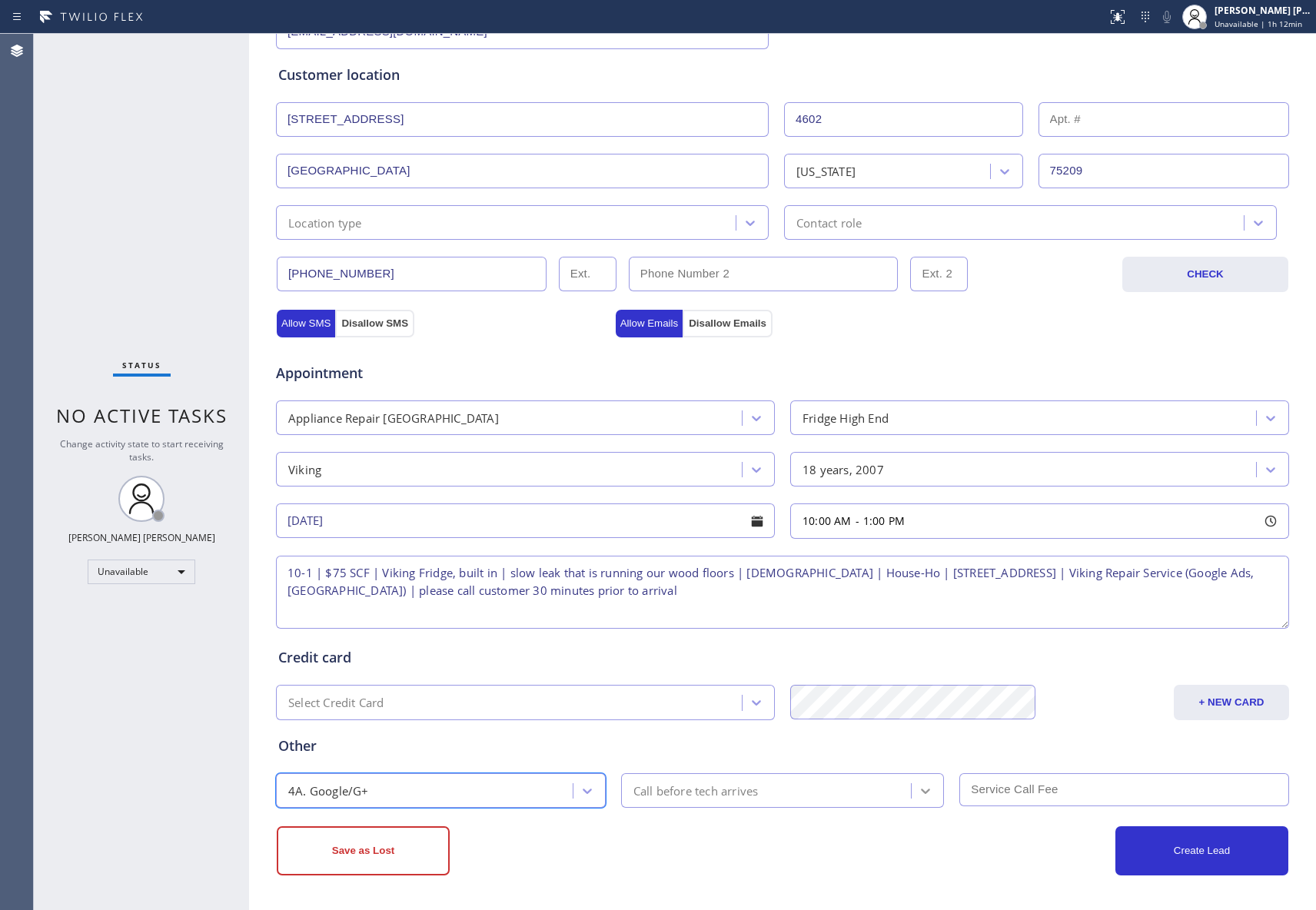
click at [920, 793] on icon at bounding box center [926, 791] width 16 height 16
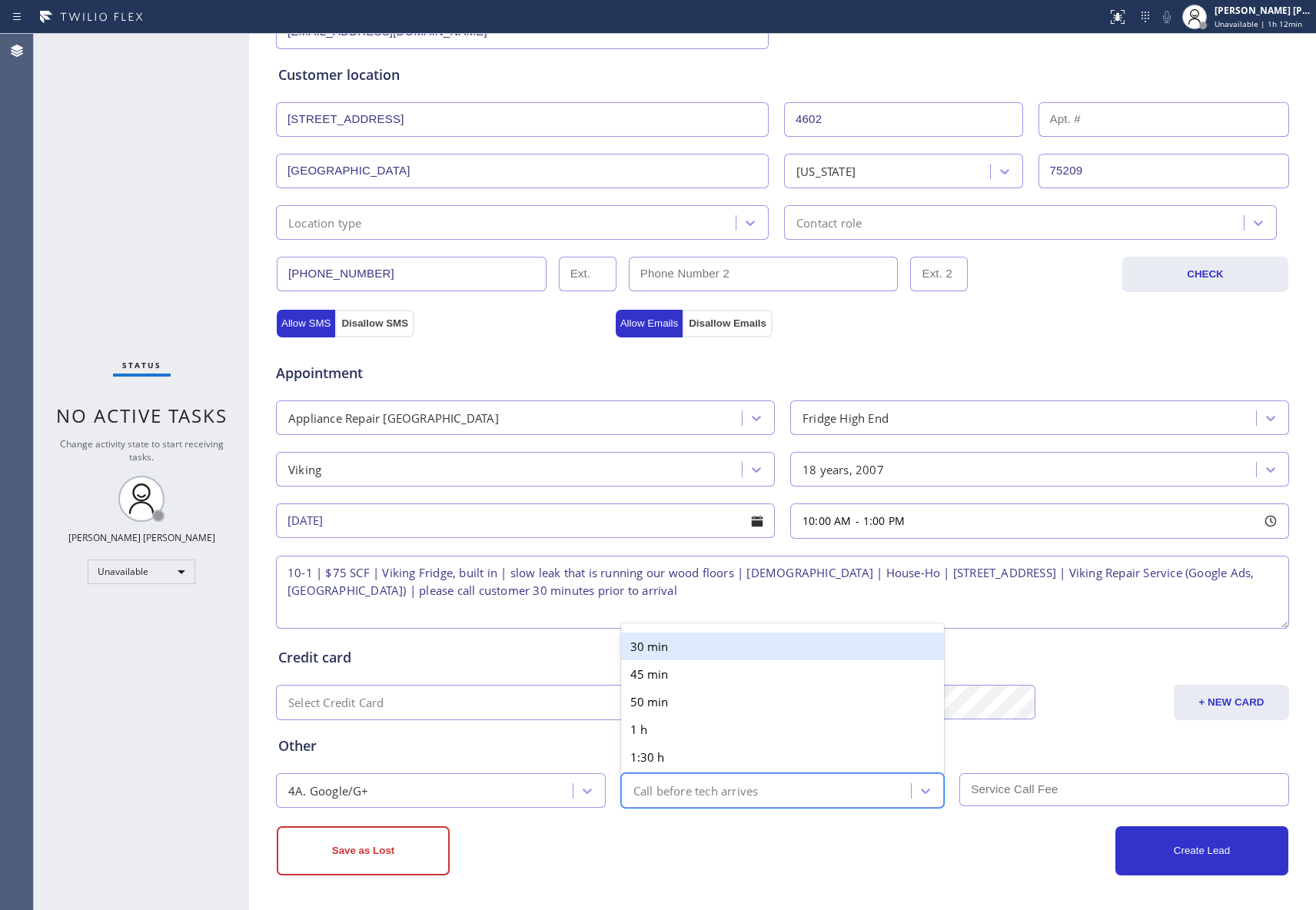
drag, startPoint x: 729, startPoint y: 653, endPoint x: 1105, endPoint y: 782, distance: 397.5
click at [741, 655] on div "30 min" at bounding box center [783, 646] width 324 height 28
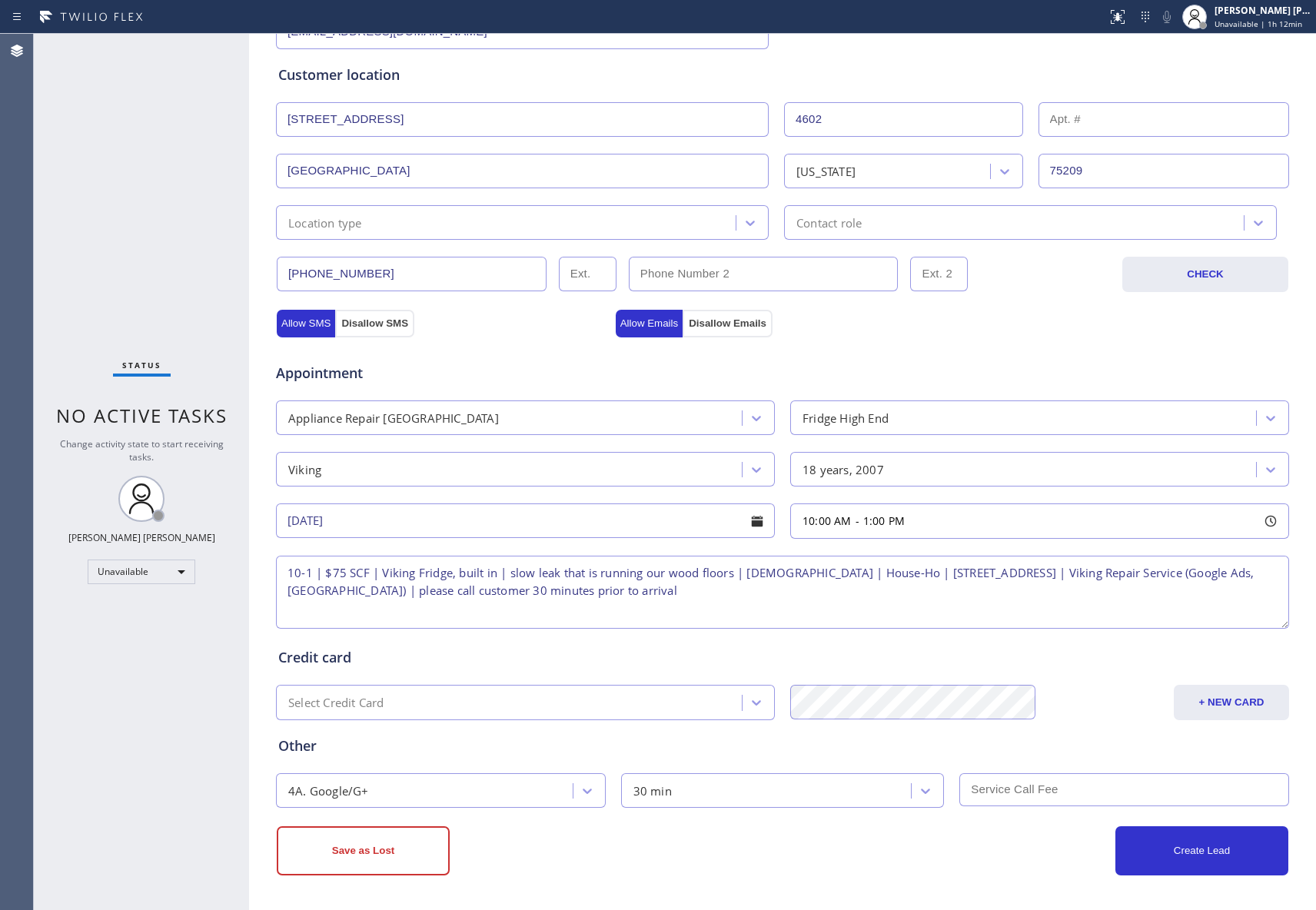
click at [1093, 785] on input "text" at bounding box center [1124, 789] width 330 height 33
type input "75"
click at [1193, 849] on button "Create Lead" at bounding box center [1201, 851] width 173 height 49
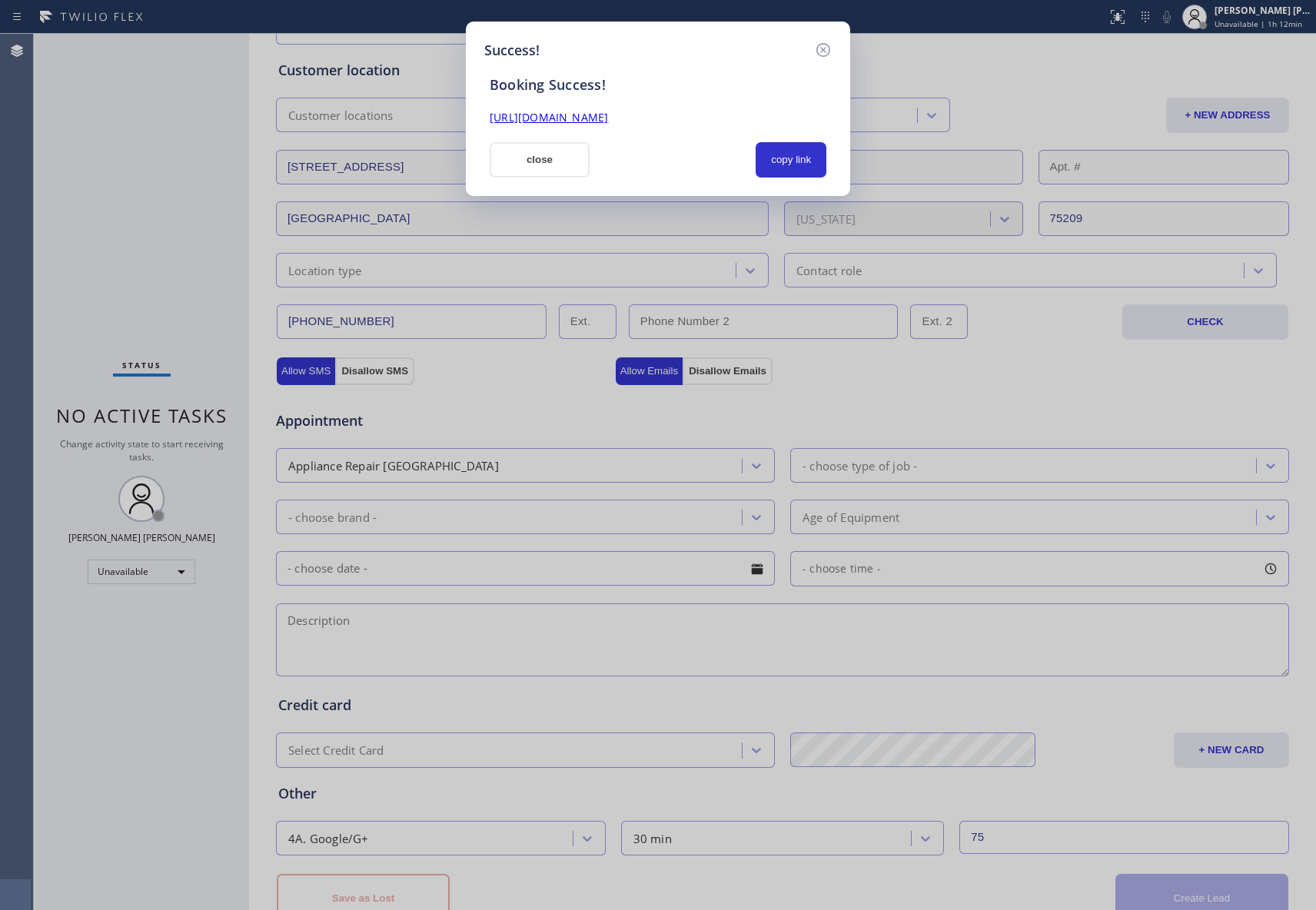
scroll to position [0, 0]
drag, startPoint x: 790, startPoint y: 118, endPoint x: 425, endPoint y: 119, distance: 365.0
click at [425, 119] on div "Success! Booking Success! [URL][DOMAIN_NAME] close copy link" at bounding box center [658, 455] width 1316 height 910
copy link "[URL][DOMAIN_NAME]"
click at [824, 46] on icon at bounding box center [823, 49] width 19 height 19
